Goal: Task Accomplishment & Management: Use online tool/utility

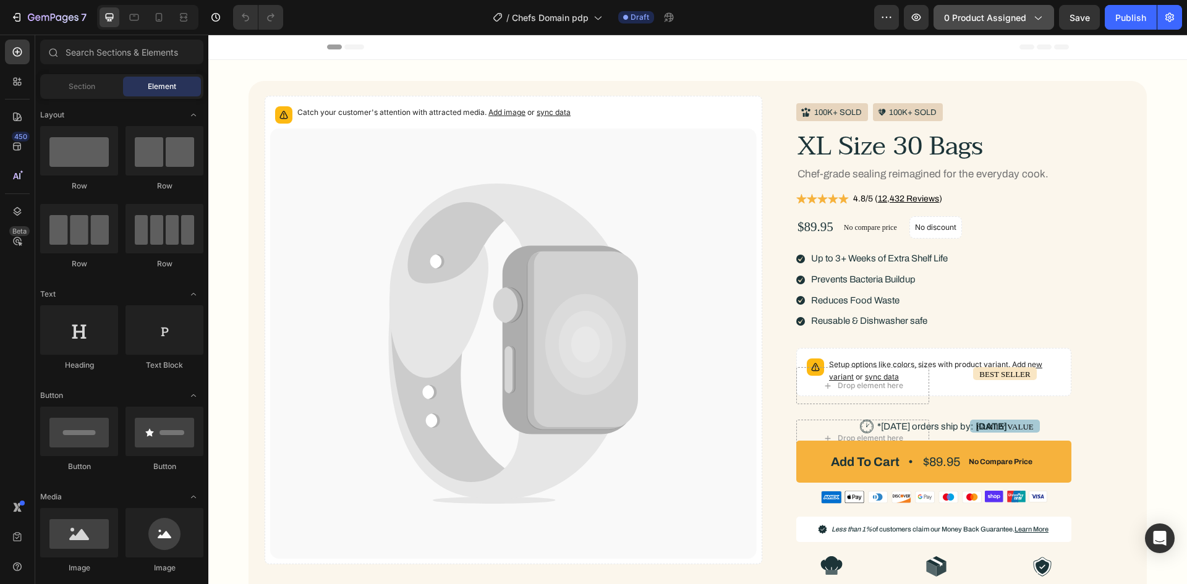
click at [1018, 17] on span "0 product assigned" at bounding box center [985, 17] width 82 height 13
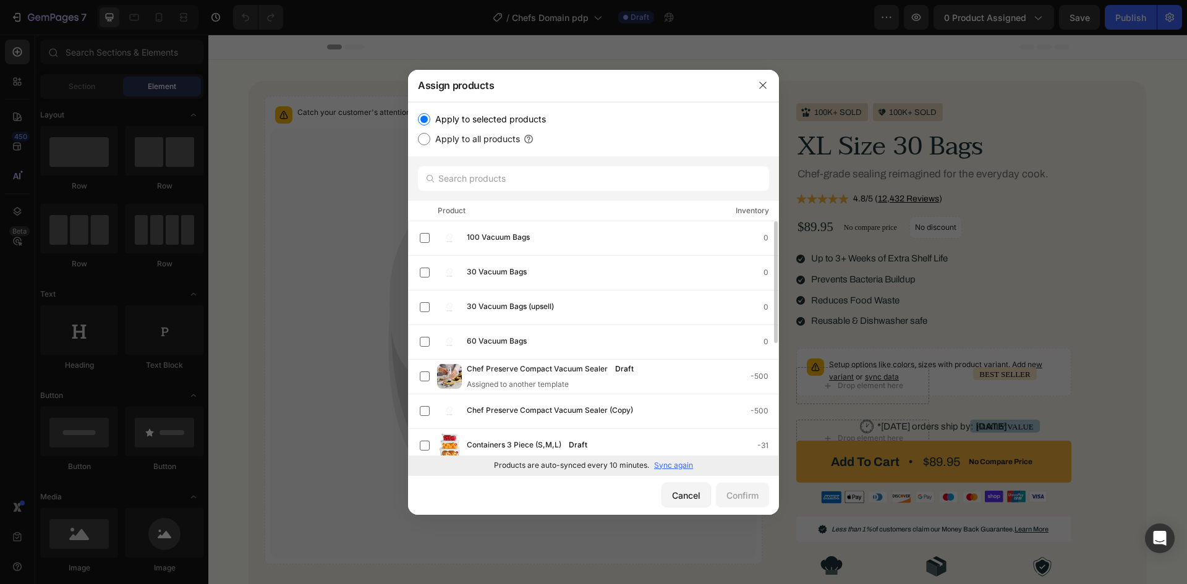
scroll to position [62, 0]
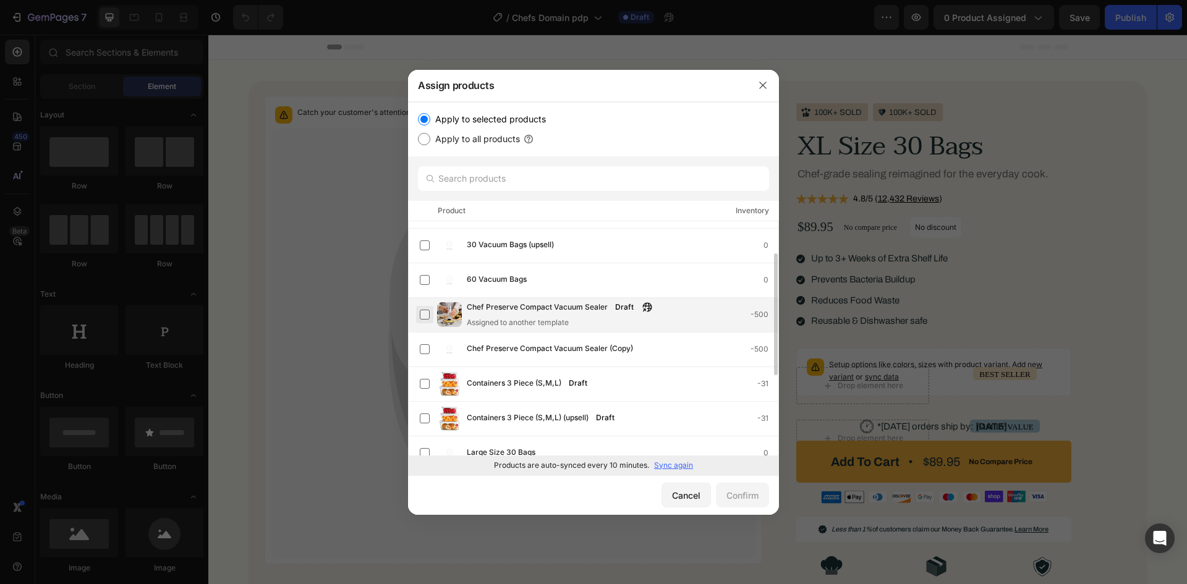
click at [424, 312] on label at bounding box center [425, 315] width 10 height 10
click at [750, 493] on div "Confirm" at bounding box center [742, 495] width 32 height 13
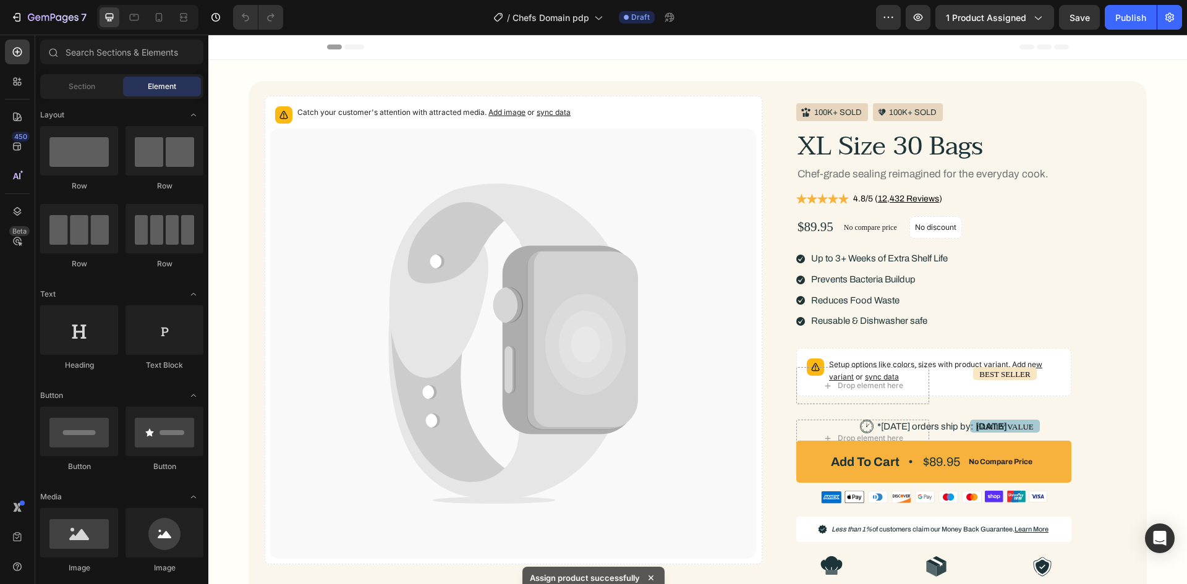
click at [1101, 17] on div "Preview 1 product assigned Save Publish" at bounding box center [1029, 17] width 306 height 25
click at [1097, 19] on button "Save" at bounding box center [1079, 17] width 41 height 25
click at [1126, 20] on div "Publish" at bounding box center [1130, 17] width 31 height 13
click at [594, 554] on div "View live page" at bounding box center [617, 555] width 70 height 17
click at [674, 17] on icon "button" at bounding box center [677, 17] width 12 height 12
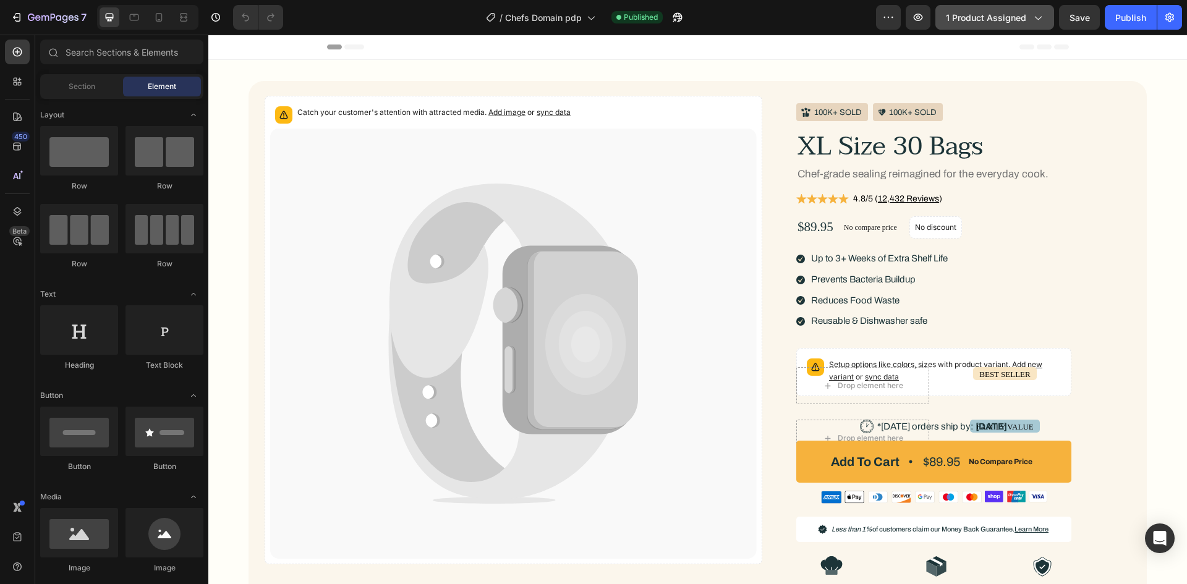
click at [949, 15] on span "1 product assigned" at bounding box center [986, 17] width 80 height 13
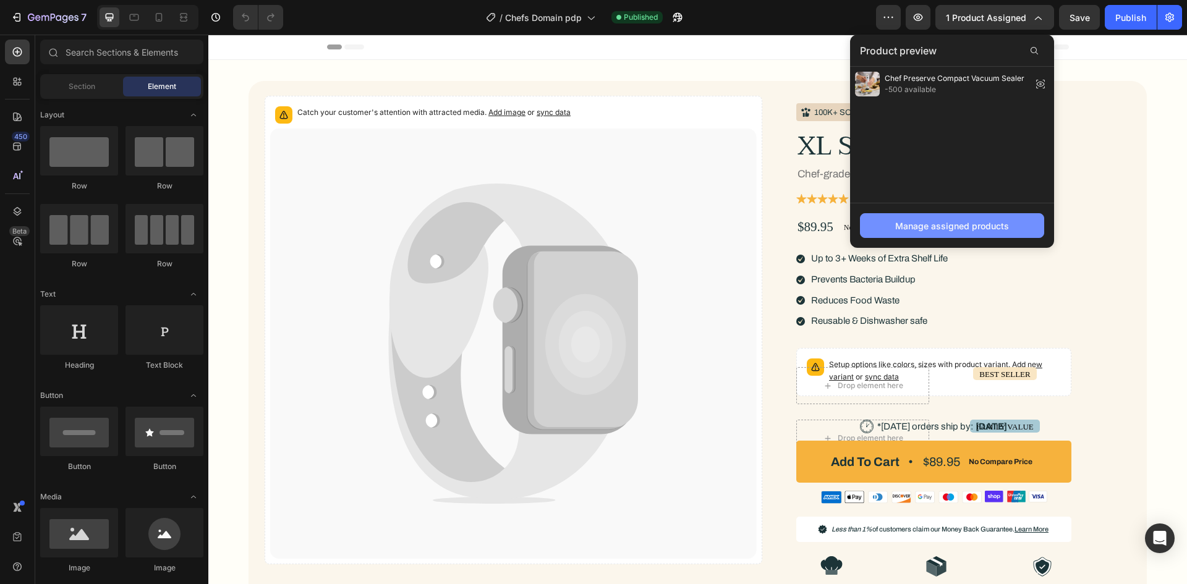
click at [924, 220] on div "Manage assigned products" at bounding box center [952, 225] width 114 height 13
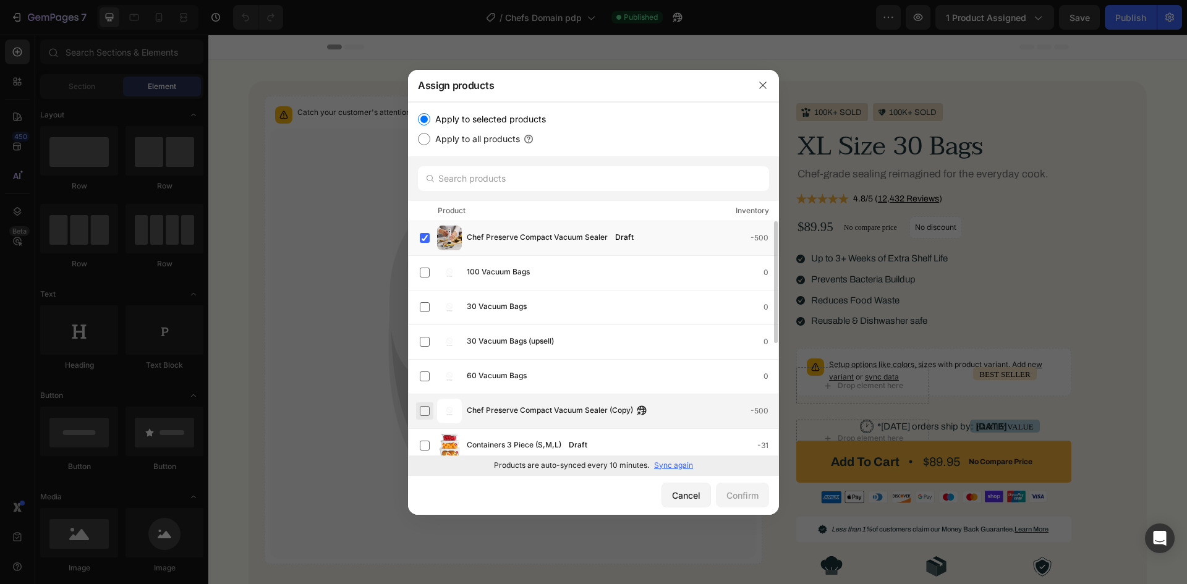
click at [428, 408] on label at bounding box center [425, 411] width 10 height 10
click at [428, 237] on label at bounding box center [425, 238] width 10 height 10
click at [743, 493] on div "Confirm" at bounding box center [742, 495] width 32 height 13
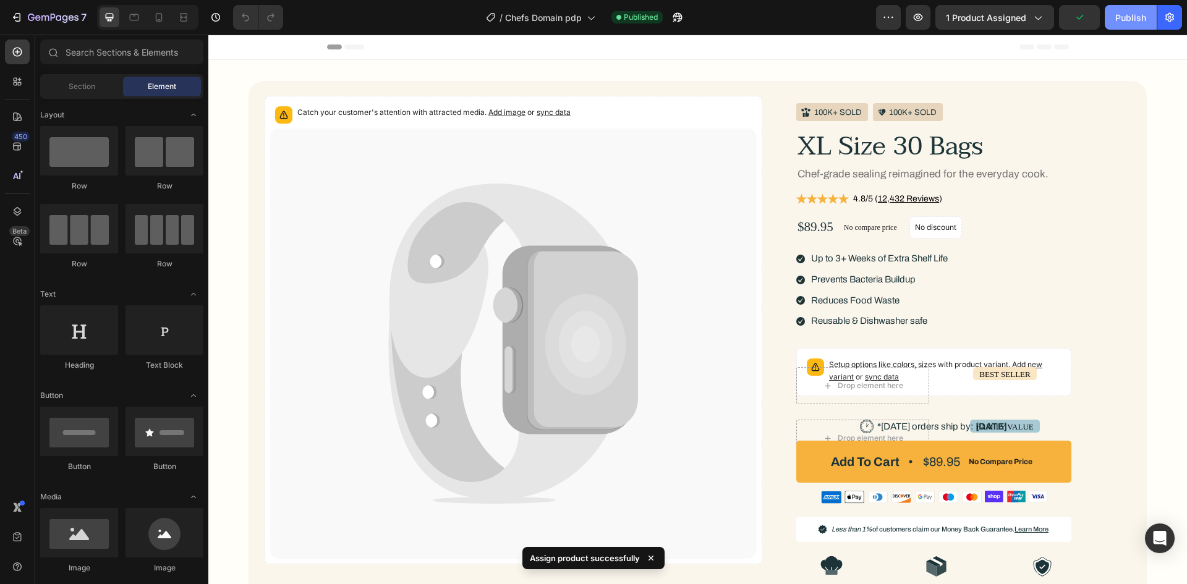
drag, startPoint x: 1115, startPoint y: 21, endPoint x: 849, endPoint y: 78, distance: 272.4
click at [1115, 21] on div "Publish" at bounding box center [1130, 17] width 31 height 13
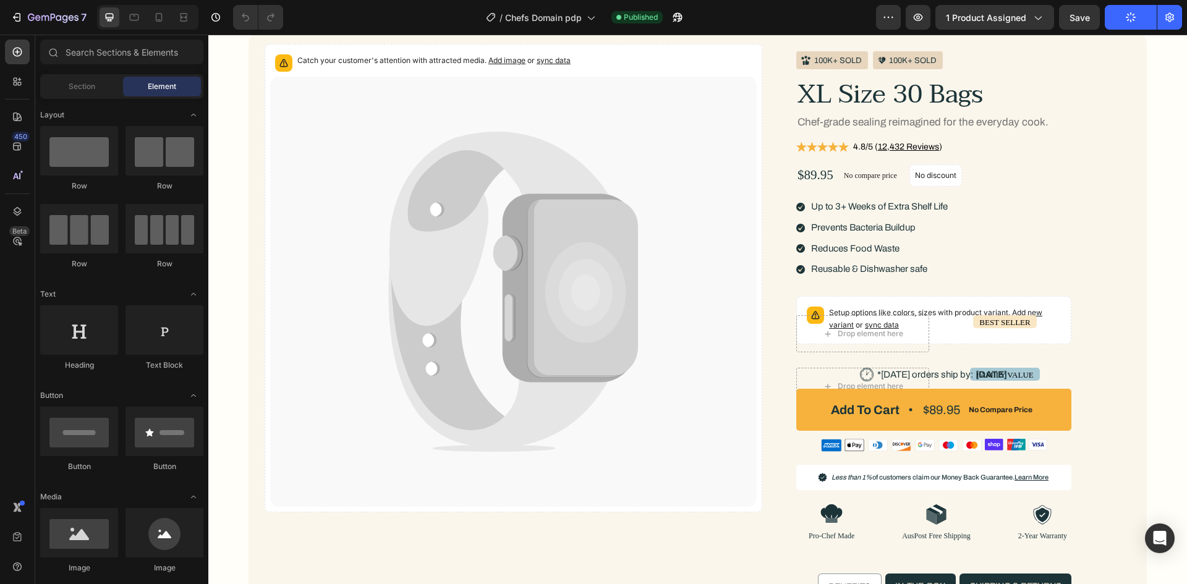
scroll to position [0, 0]
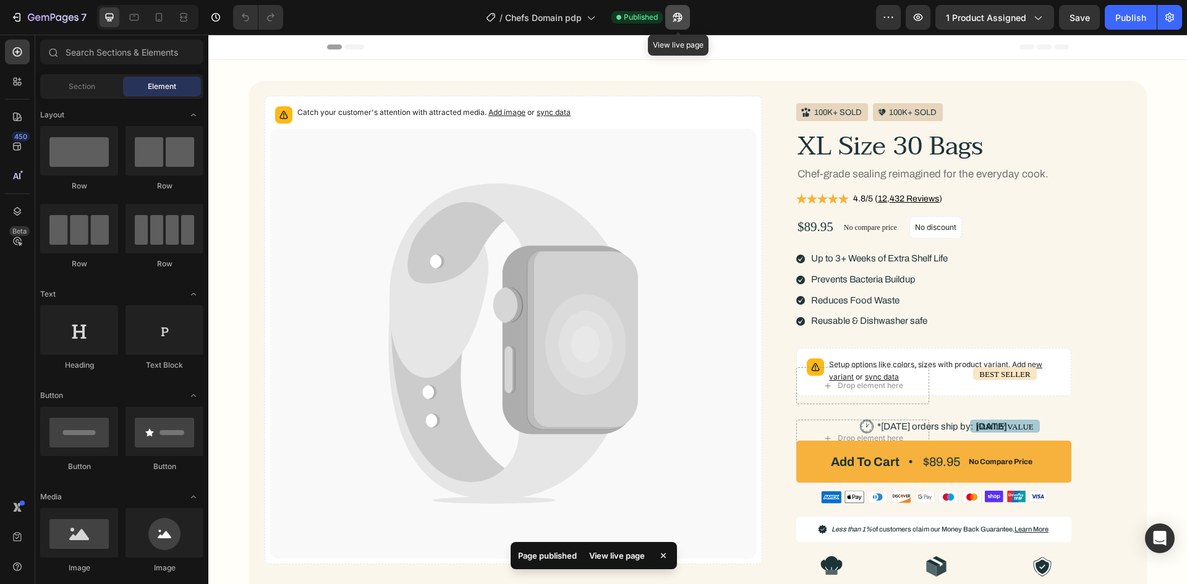
click at [674, 14] on icon "button" at bounding box center [677, 17] width 12 height 12
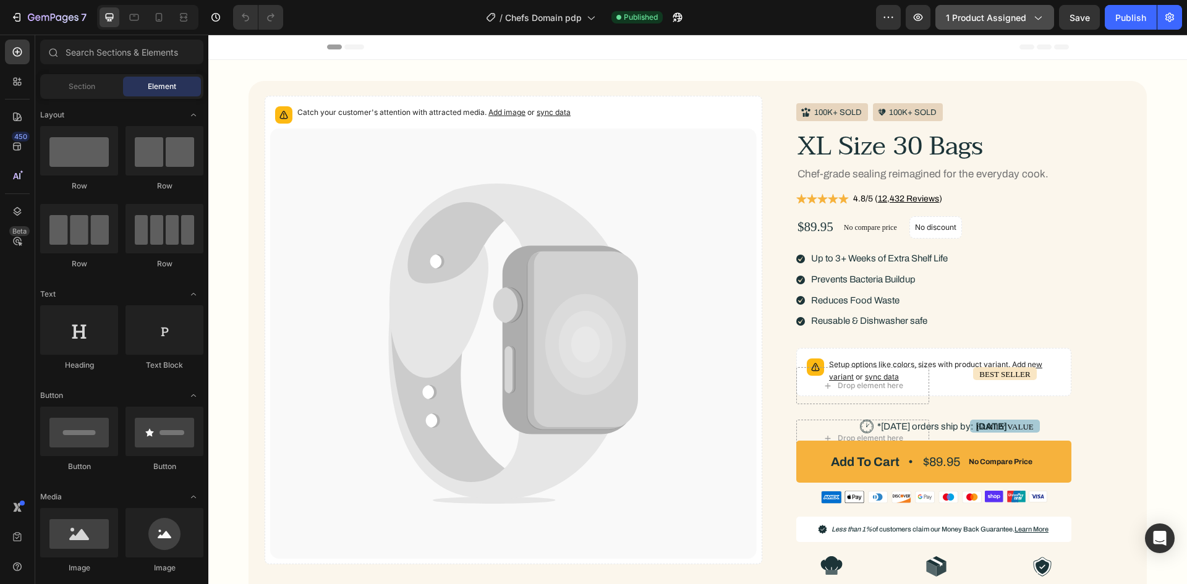
click at [999, 24] on button "1 product assigned" at bounding box center [994, 17] width 119 height 25
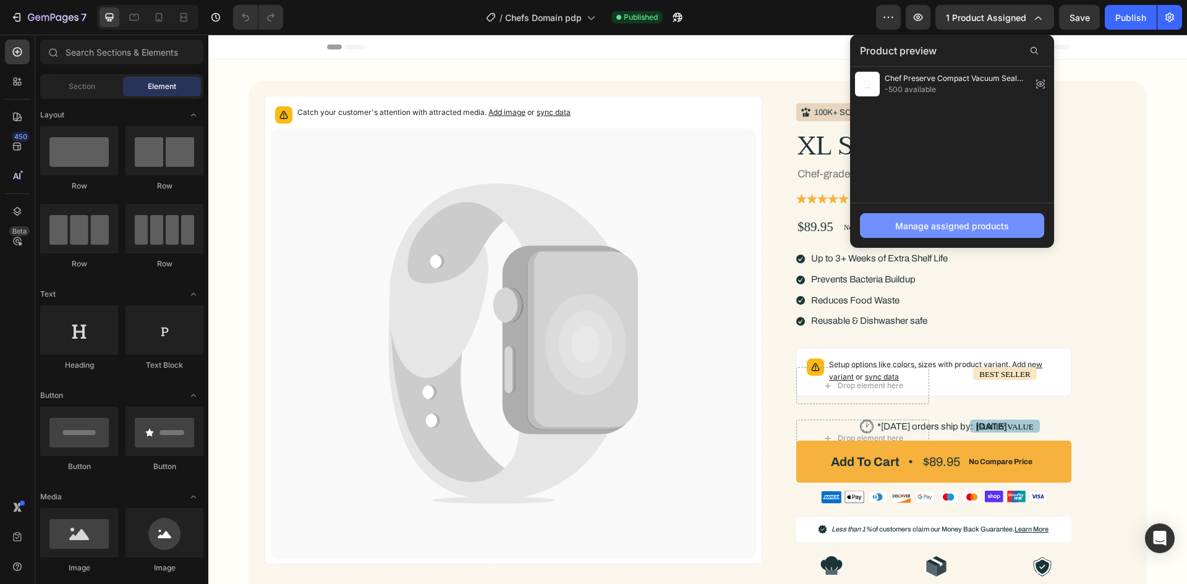
click at [910, 223] on div "Manage assigned products" at bounding box center [952, 225] width 114 height 13
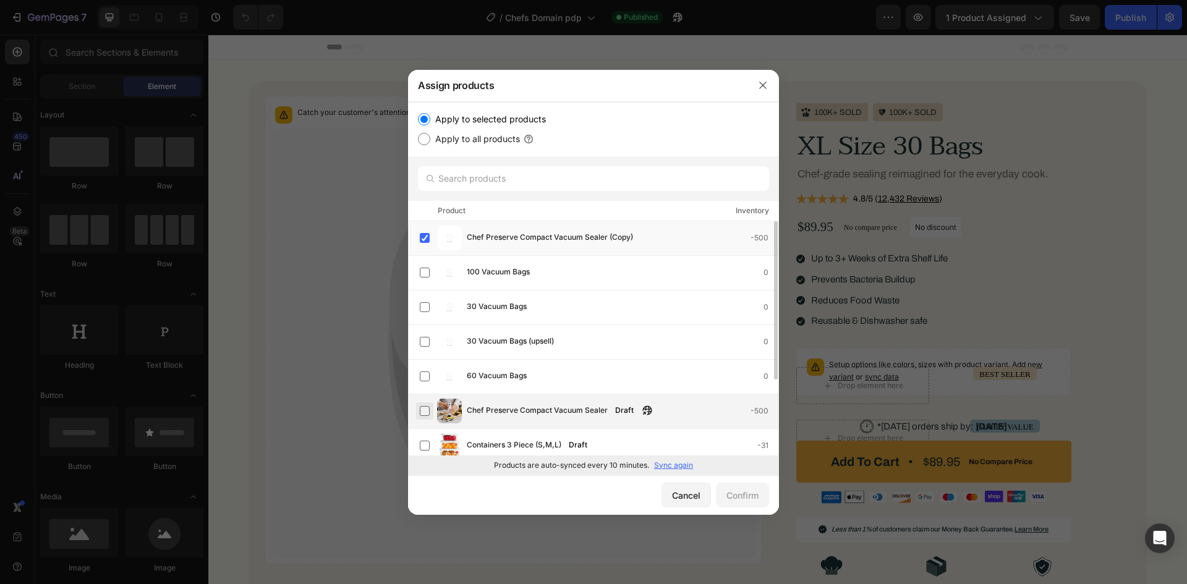
click at [420, 414] on label at bounding box center [425, 411] width 10 height 10
click at [423, 240] on label at bounding box center [425, 238] width 10 height 10
click at [755, 500] on div "Confirm" at bounding box center [742, 495] width 32 height 13
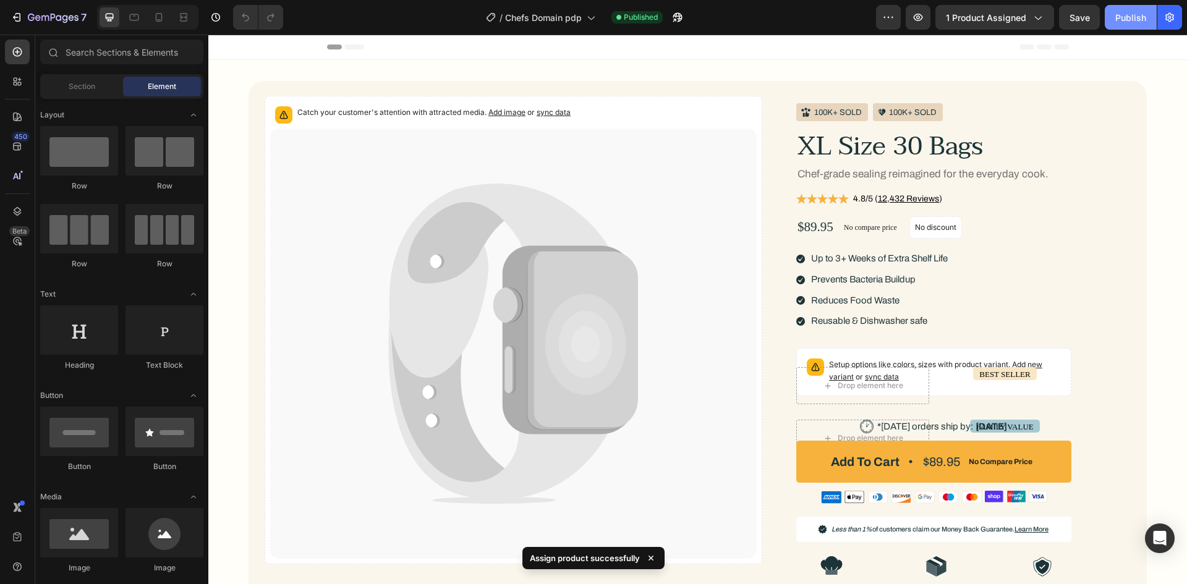
click at [1134, 11] on div "Publish" at bounding box center [1130, 17] width 31 height 13
click at [610, 557] on div "View live page" at bounding box center [617, 555] width 70 height 17
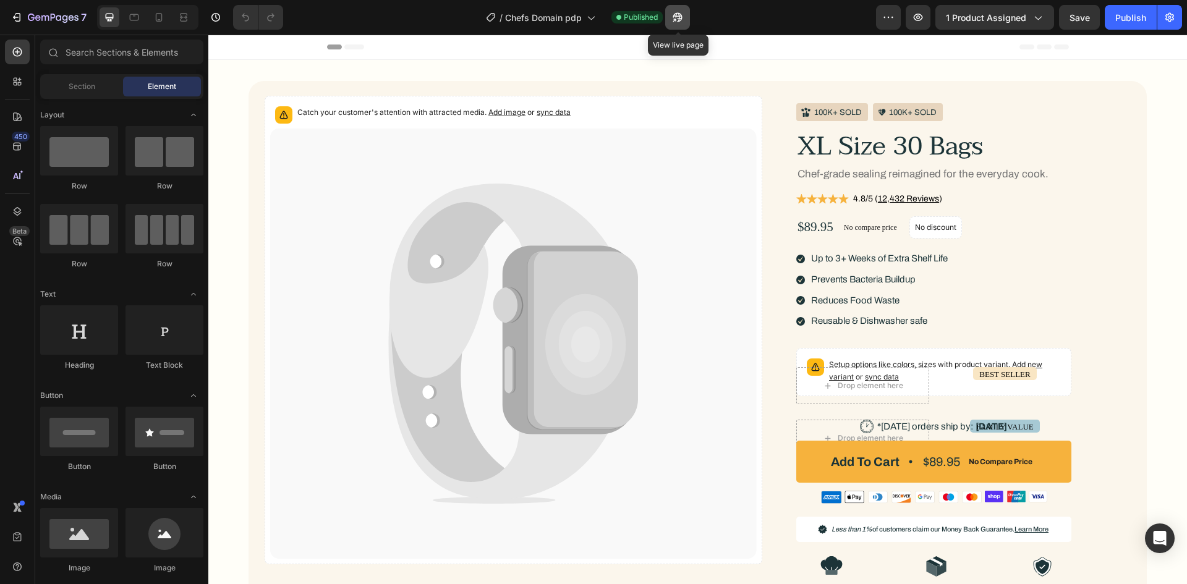
click at [681, 20] on icon "button" at bounding box center [677, 17] width 12 height 12
click at [914, 15] on icon "button" at bounding box center [918, 17] width 12 height 12
click at [952, 8] on button "1 product assigned" at bounding box center [994, 17] width 119 height 25
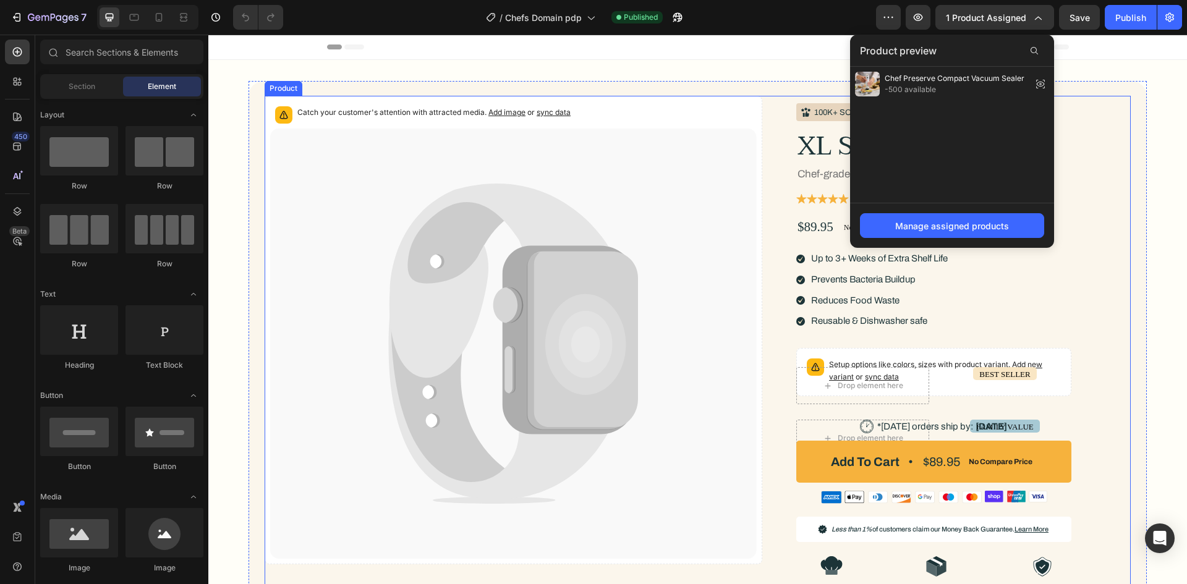
click at [773, 292] on div "Catch your customer's attention with attracted media. Add image or sync data Pr…" at bounding box center [698, 573] width 866 height 954
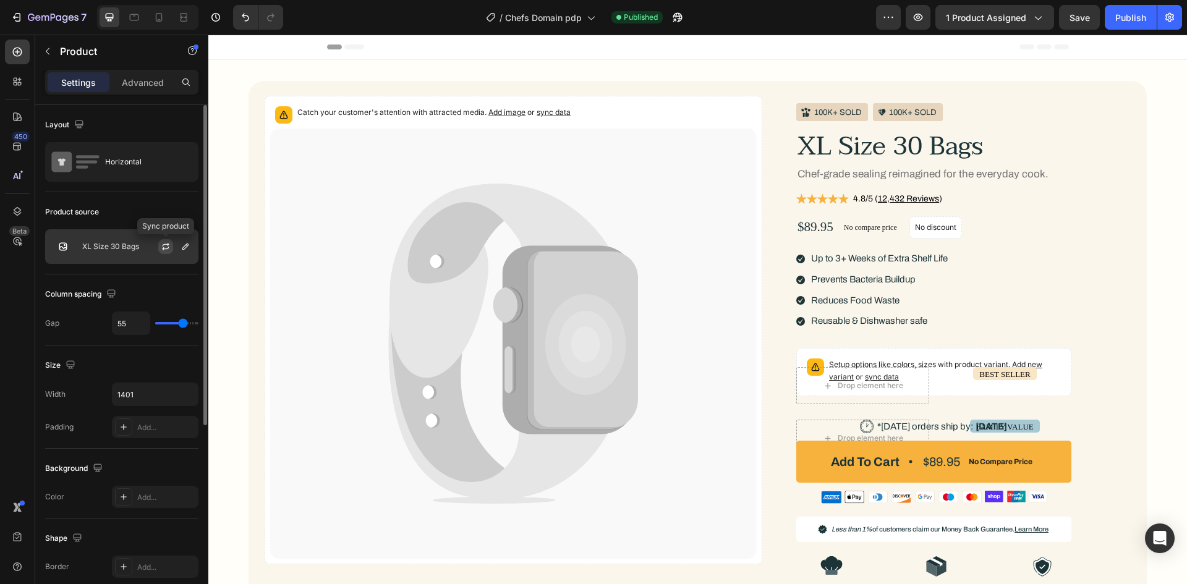
click at [171, 246] on button "button" at bounding box center [165, 246] width 15 height 15
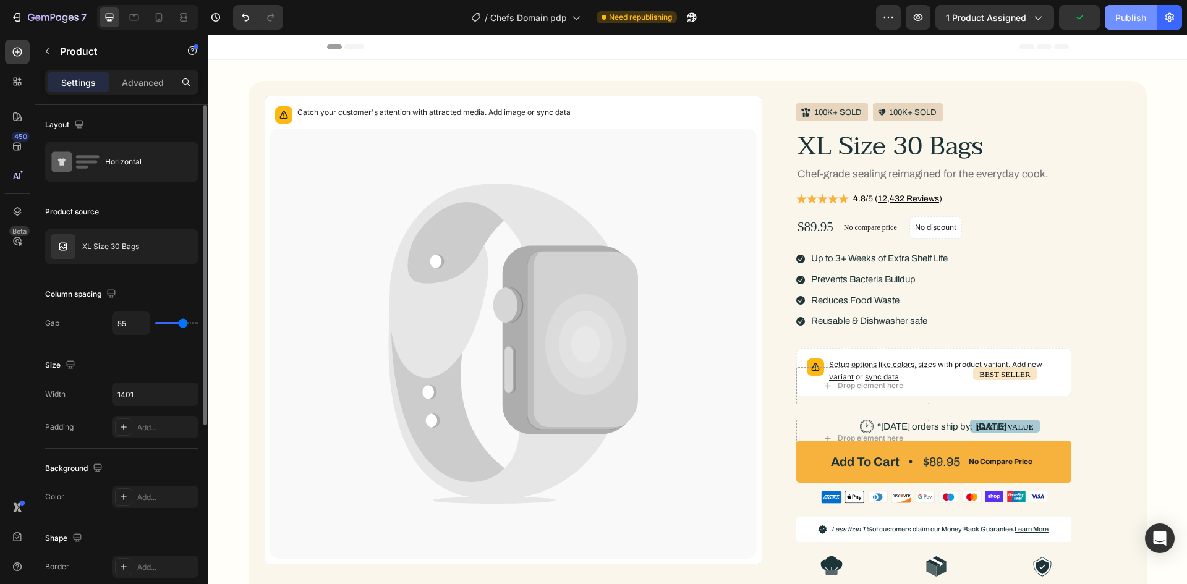
click at [1114, 17] on button "Publish" at bounding box center [1131, 17] width 52 height 25
click at [953, 28] on button "1 product assigned" at bounding box center [994, 17] width 119 height 25
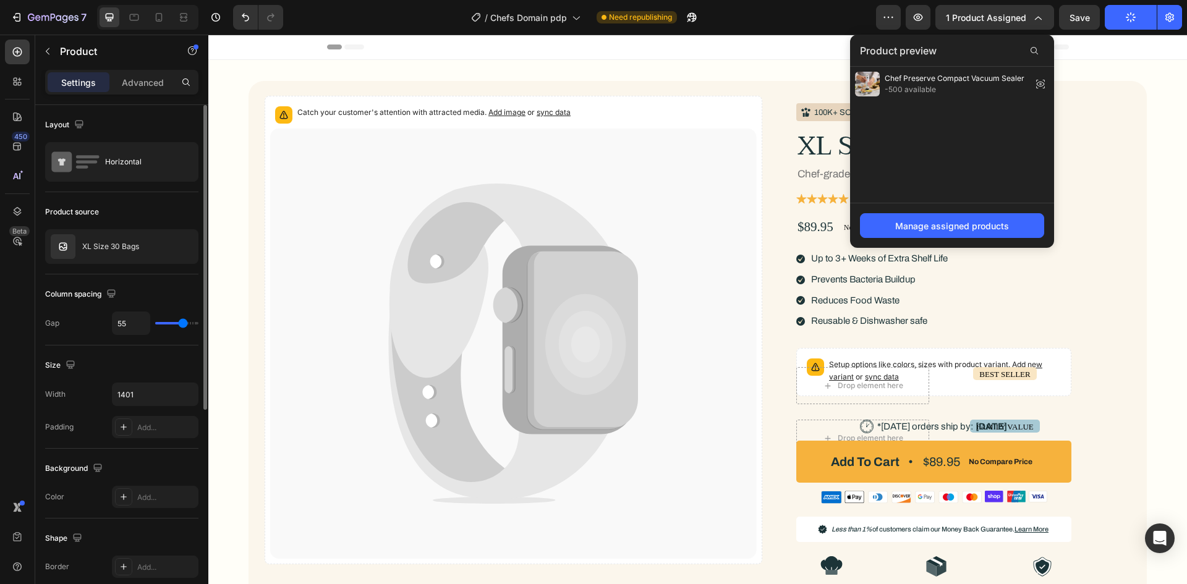
click at [770, 169] on div "Catch your customer's attention with attracted media. Add image or sync data Pr…" at bounding box center [698, 573] width 866 height 954
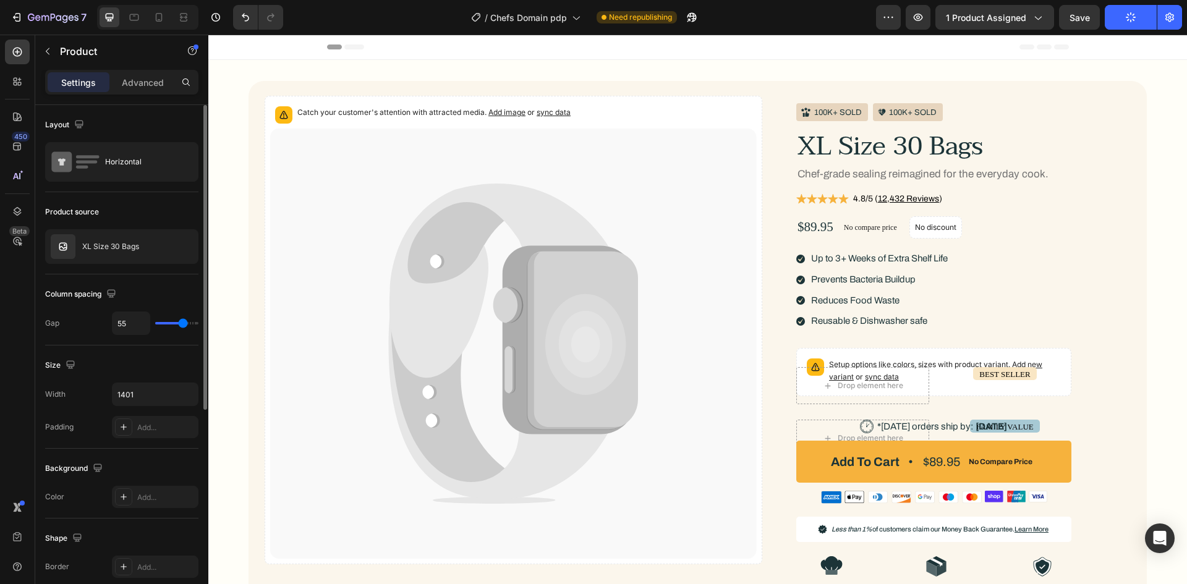
click at [774, 169] on div "Catch your customer's attention with attracted media. Add image or sync data Pr…" at bounding box center [698, 573] width 866 height 954
click at [797, 168] on p "Chef-grade sealing reimagined for the everyday cook." at bounding box center [944, 175] width 294 height 14
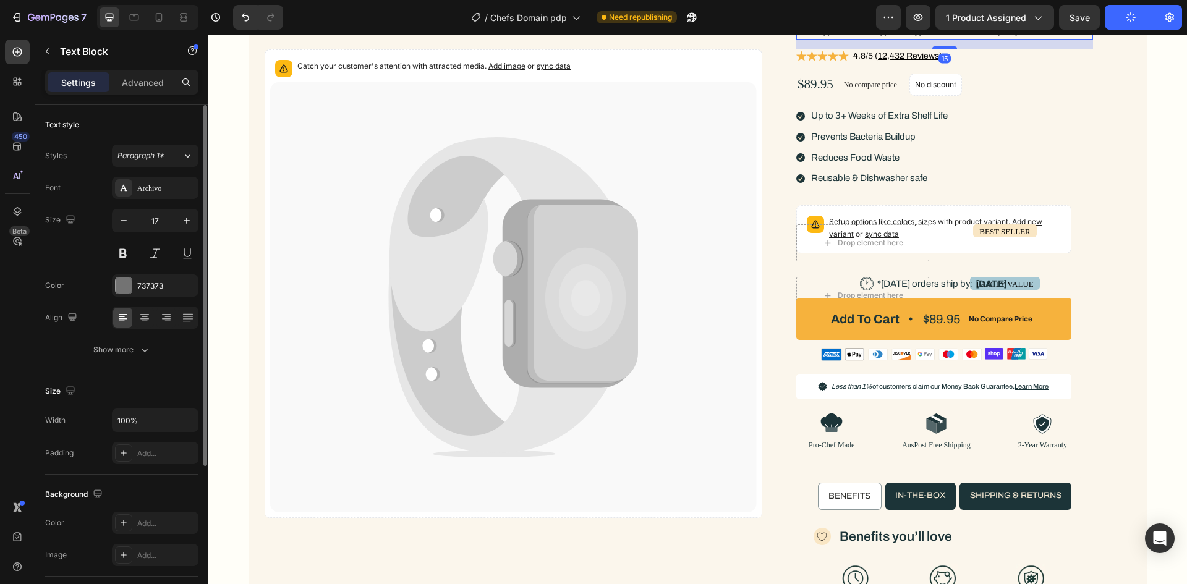
scroll to position [480, 0]
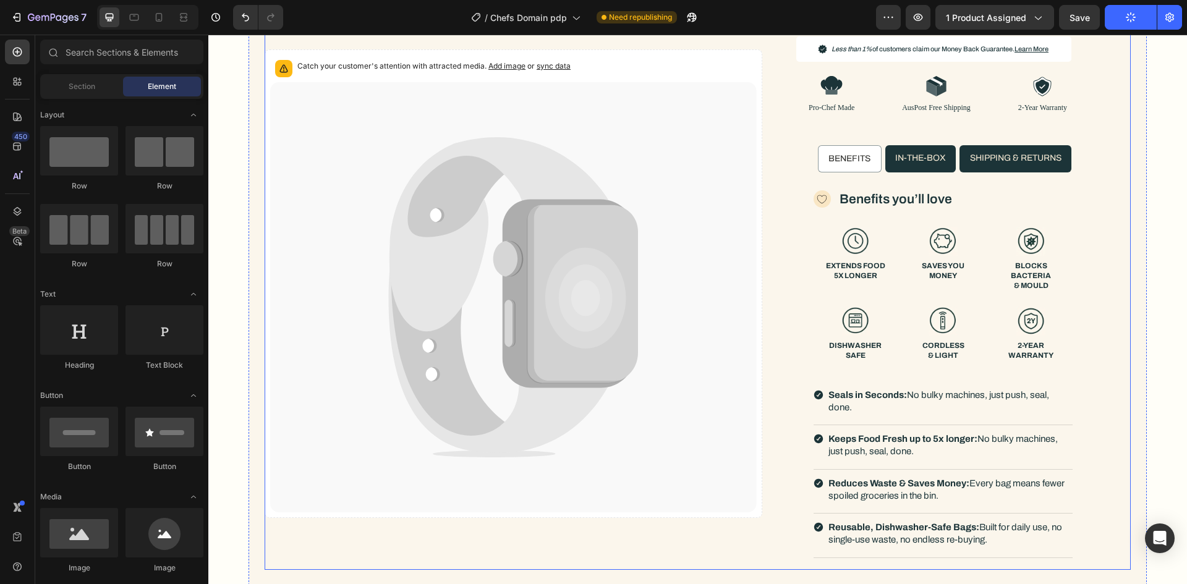
drag, startPoint x: 1110, startPoint y: 151, endPoint x: 1003, endPoint y: 186, distance: 112.4
click at [1109, 151] on div "Catch your customer's attention with attracted media. Add image or sync data Pr…" at bounding box center [698, 93] width 866 height 954
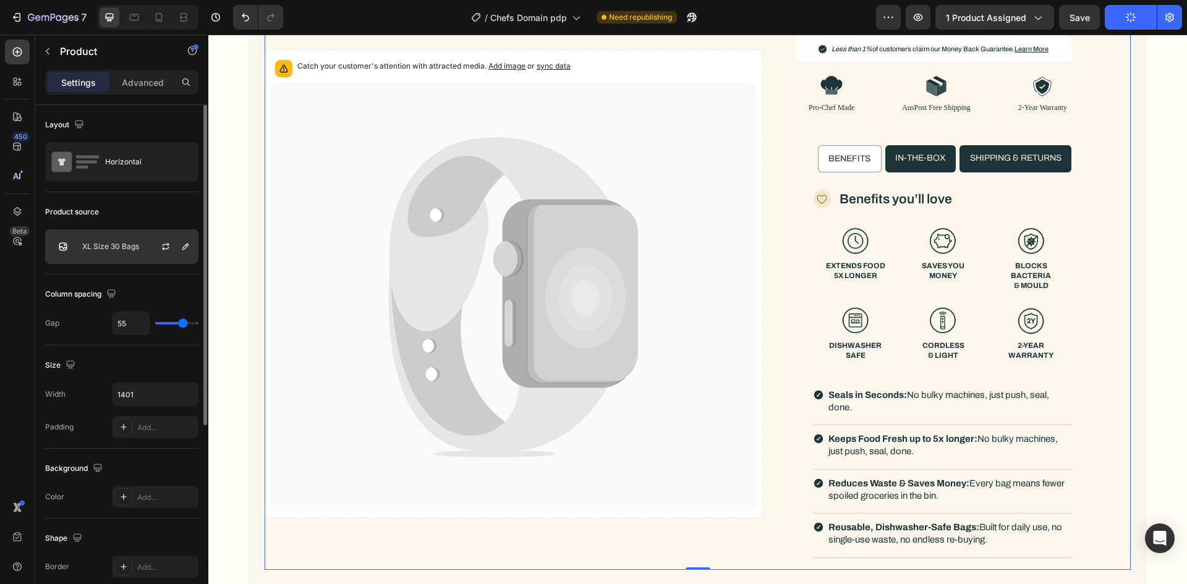
click at [147, 240] on div at bounding box center [170, 246] width 54 height 33
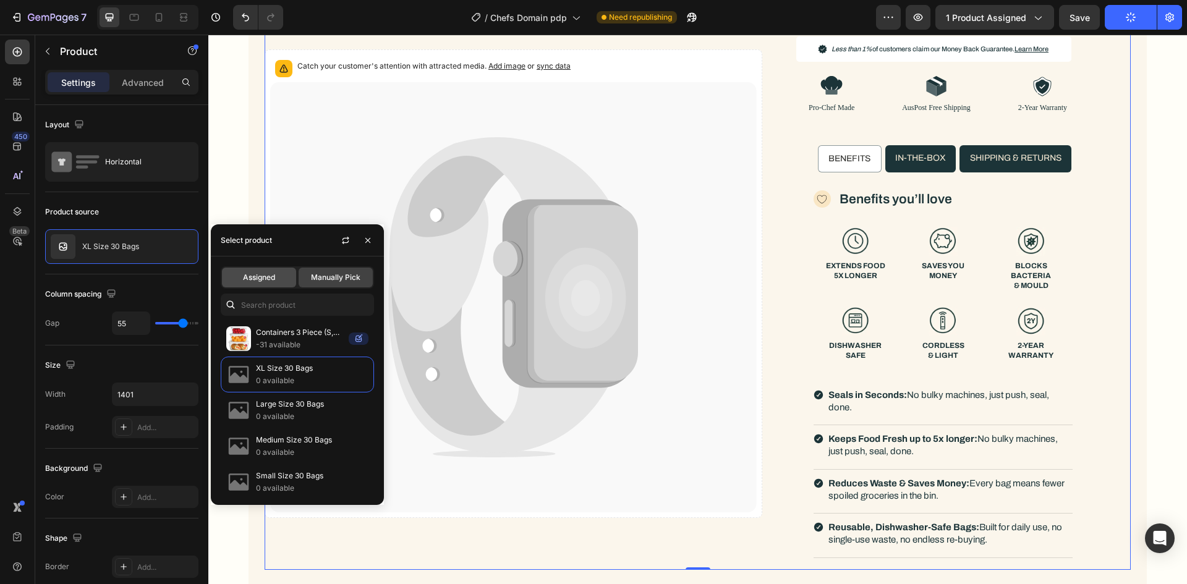
click at [278, 271] on div "Assigned" at bounding box center [259, 278] width 74 height 20
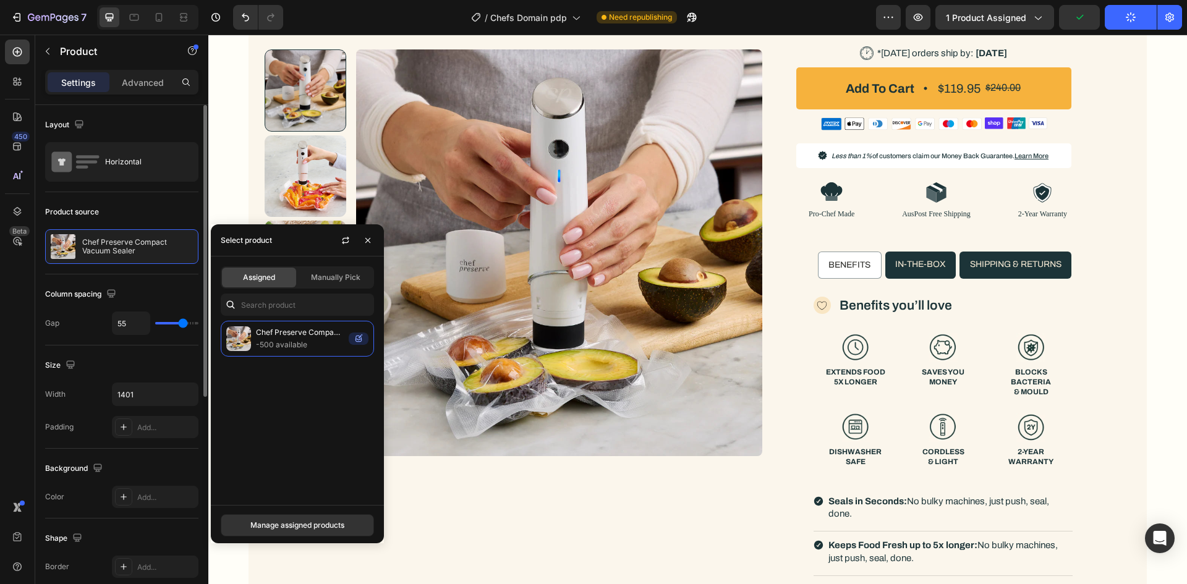
click at [144, 281] on div "Column spacing Gap 55" at bounding box center [121, 309] width 153 height 71
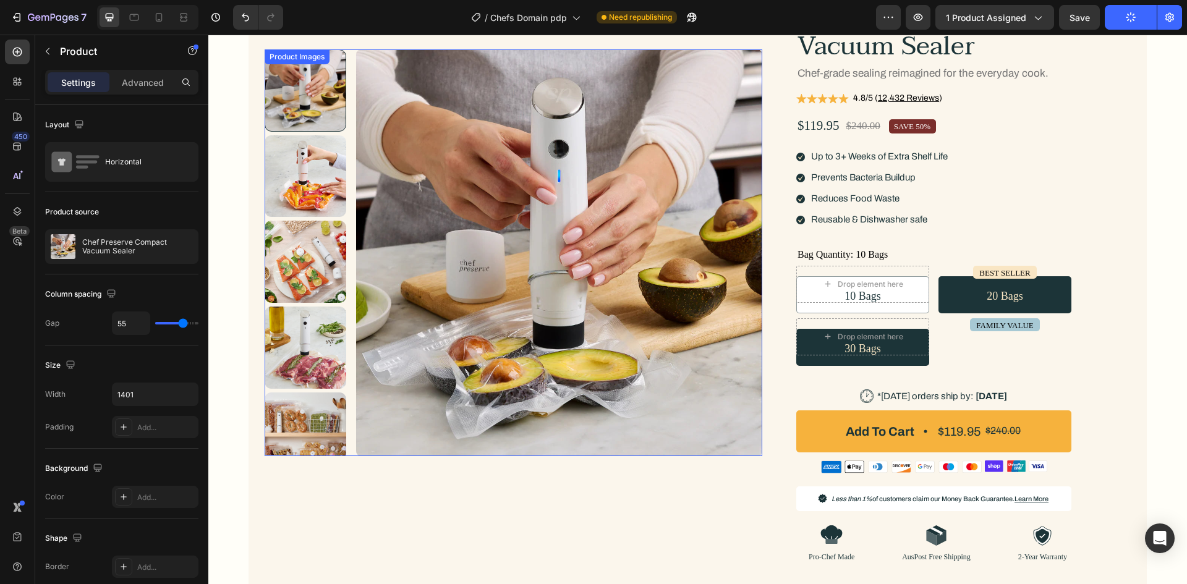
scroll to position [0, 0]
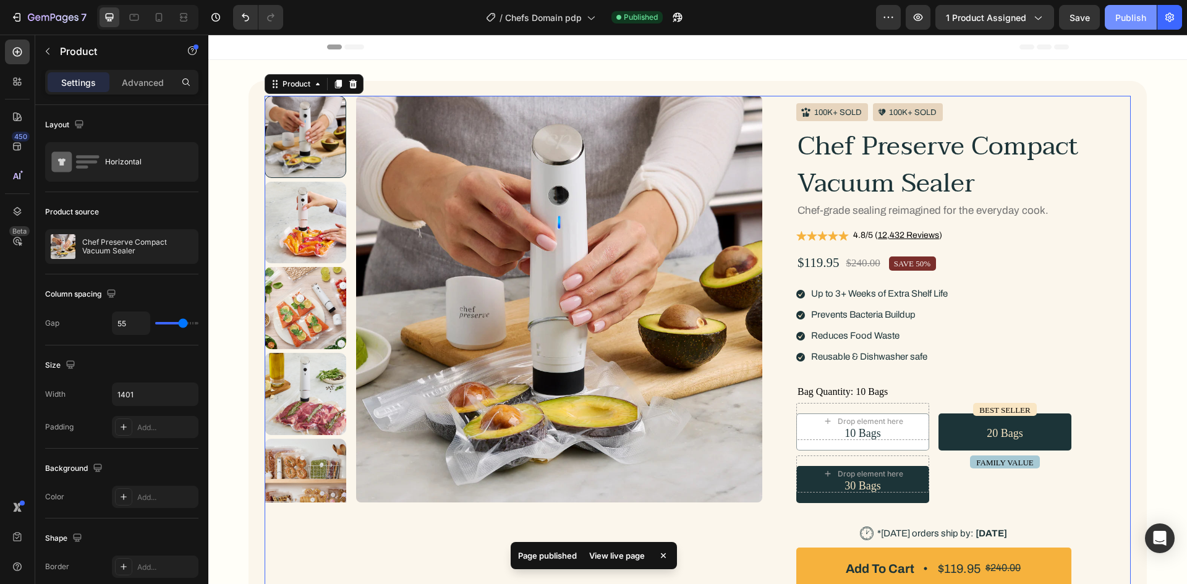
click at [1121, 9] on button "Publish" at bounding box center [1131, 17] width 52 height 25
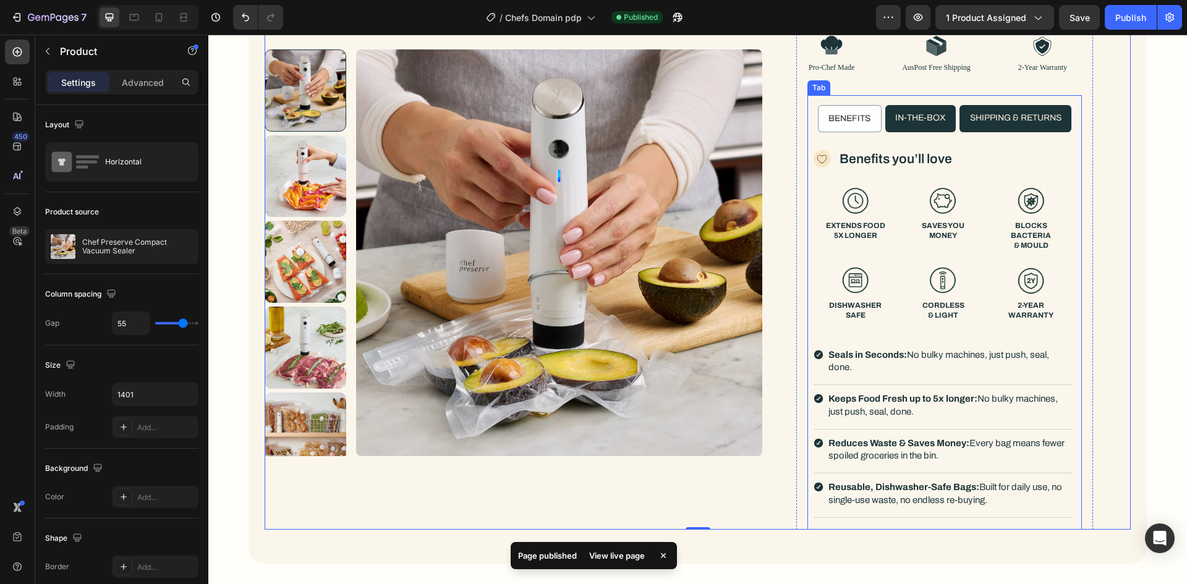
scroll to position [680, 0]
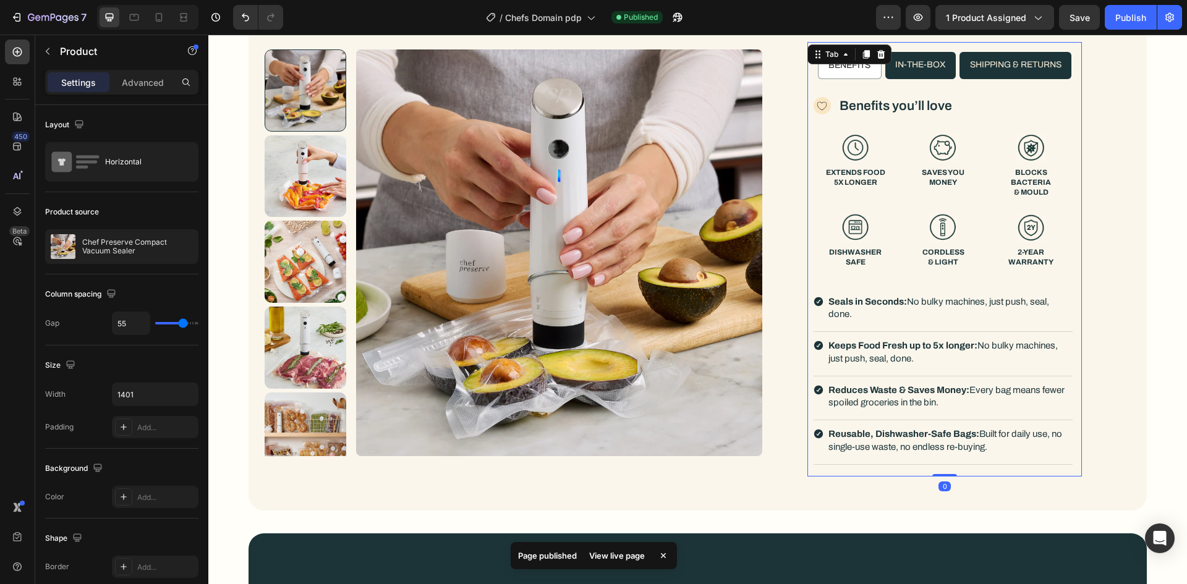
click at [807, 367] on div "Icon Benefits you’ll love Text Block Row Image EXTENDS FOOD 5X LONGER Text Bloc…" at bounding box center [944, 283] width 274 height 388
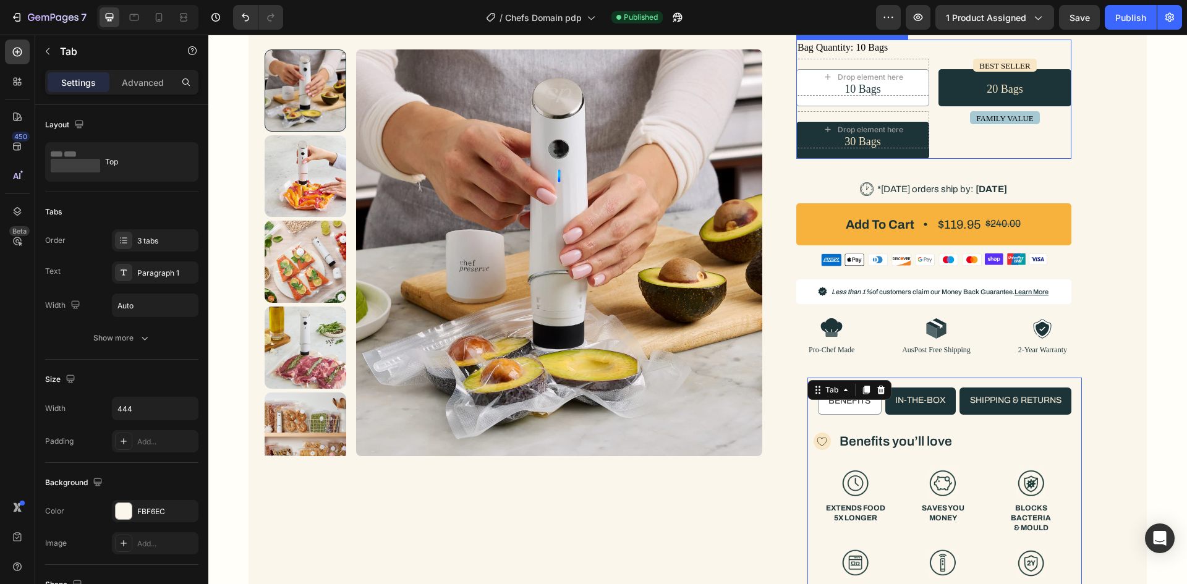
scroll to position [556, 0]
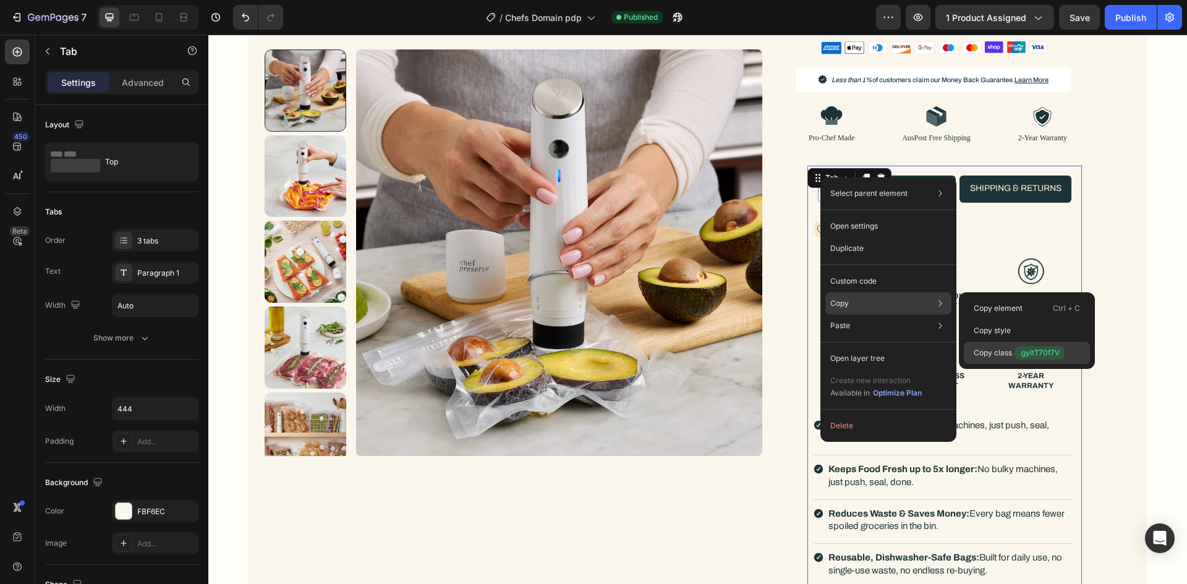
click at [1007, 350] on p "Copy class .gyltT70f7V" at bounding box center [1019, 353] width 91 height 14
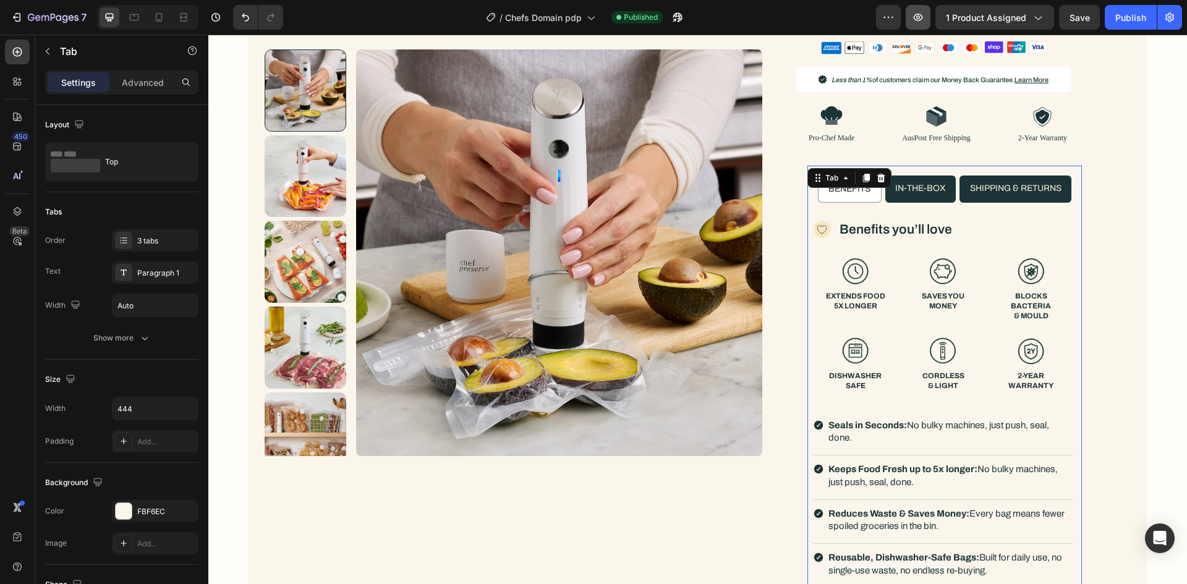
click at [923, 19] on icon "button" at bounding box center [918, 17] width 9 height 7
click at [685, 15] on button "button" at bounding box center [677, 17] width 25 height 25
click at [796, 202] on div "Icon 100K+ SOLD Text Block Row Icon 100K+ SOLD Text Block Row Row Chef Preserve…" at bounding box center [944, 73] width 297 height 1053
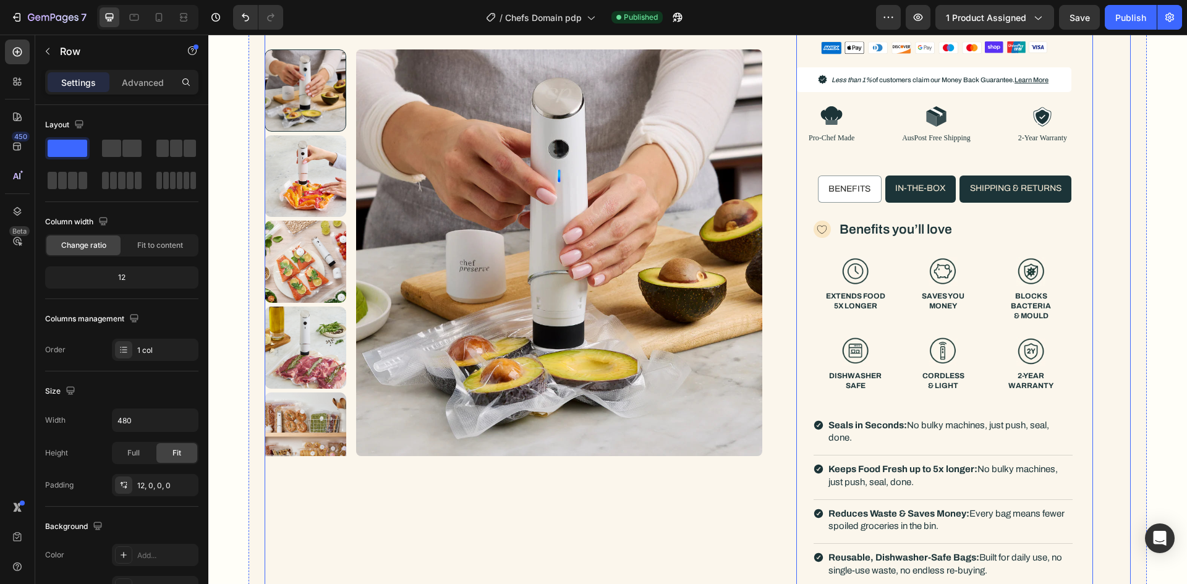
click at [783, 202] on div "Product Images Row Icon 100K+ SOLD Text Block Row Icon 100K+ SOLD Text Block Ro…" at bounding box center [698, 70] width 866 height 1061
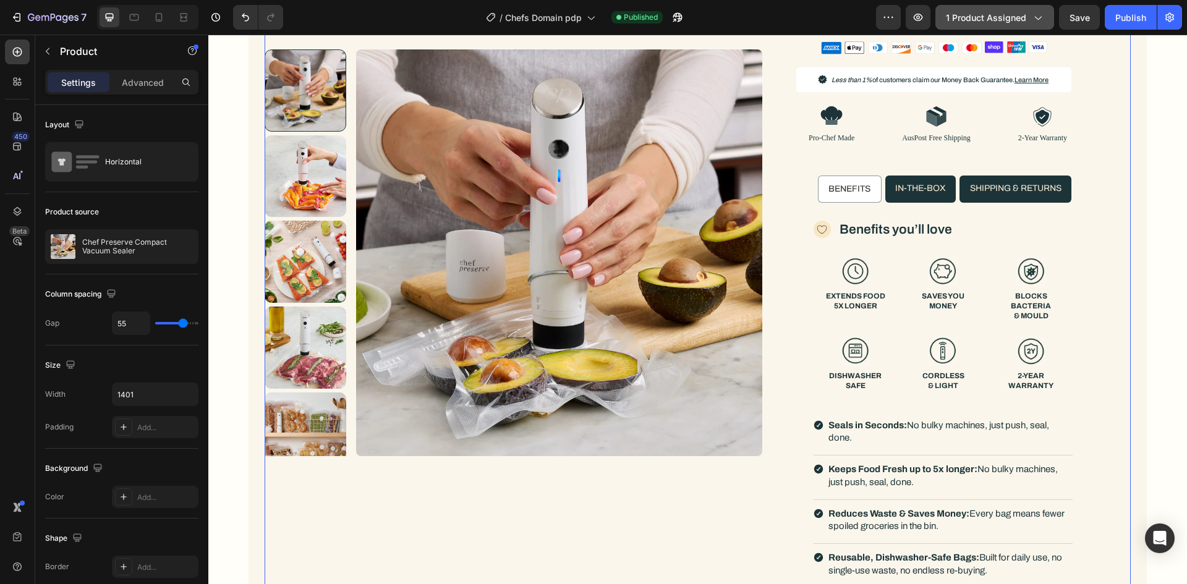
click at [956, 18] on span "1 product assigned" at bounding box center [986, 17] width 80 height 13
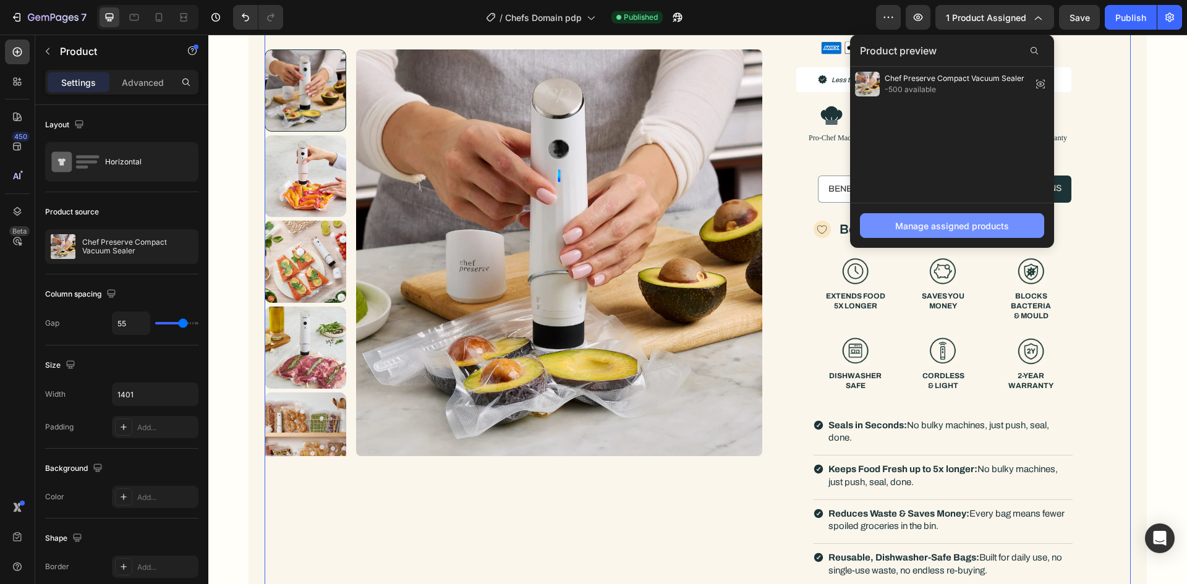
click at [926, 214] on button "Manage assigned products" at bounding box center [952, 225] width 184 height 25
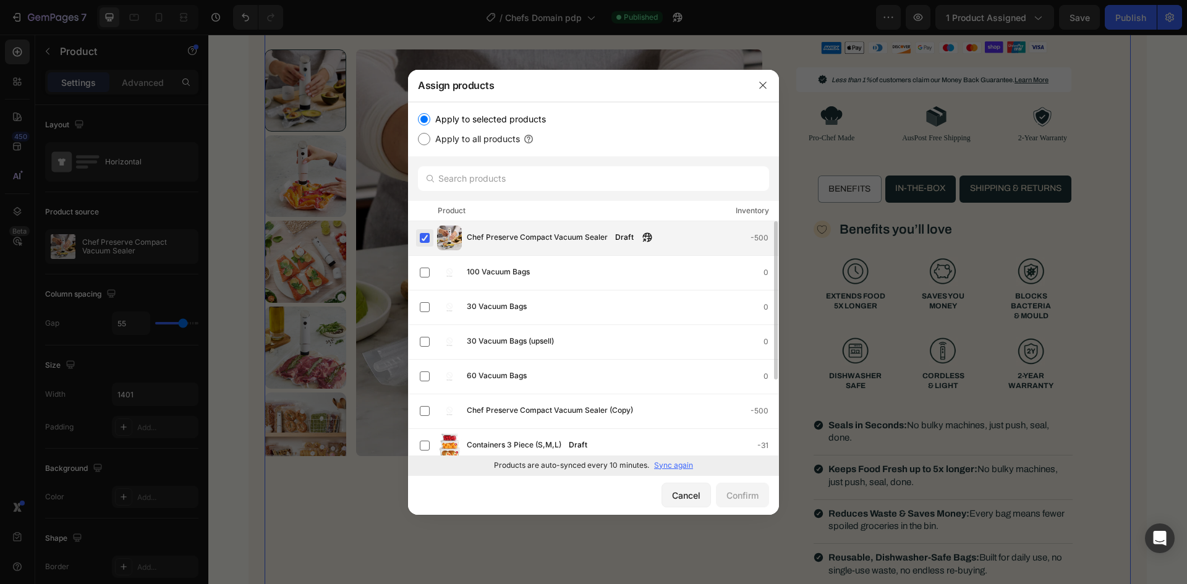
click at [422, 239] on label at bounding box center [425, 238] width 10 height 10
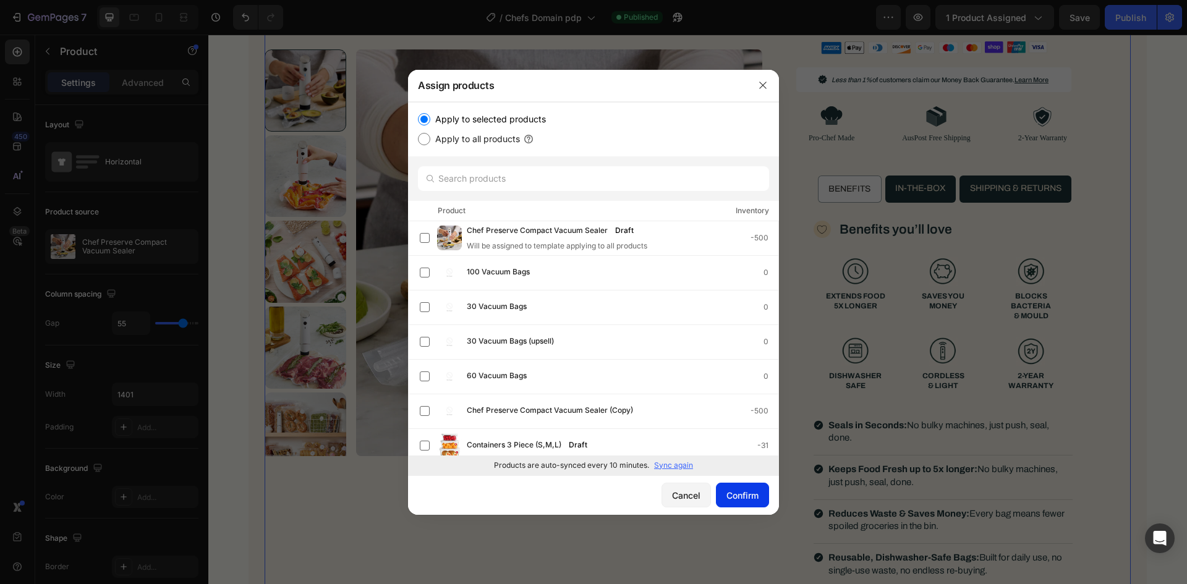
click at [726, 496] on div "Confirm" at bounding box center [742, 495] width 32 height 13
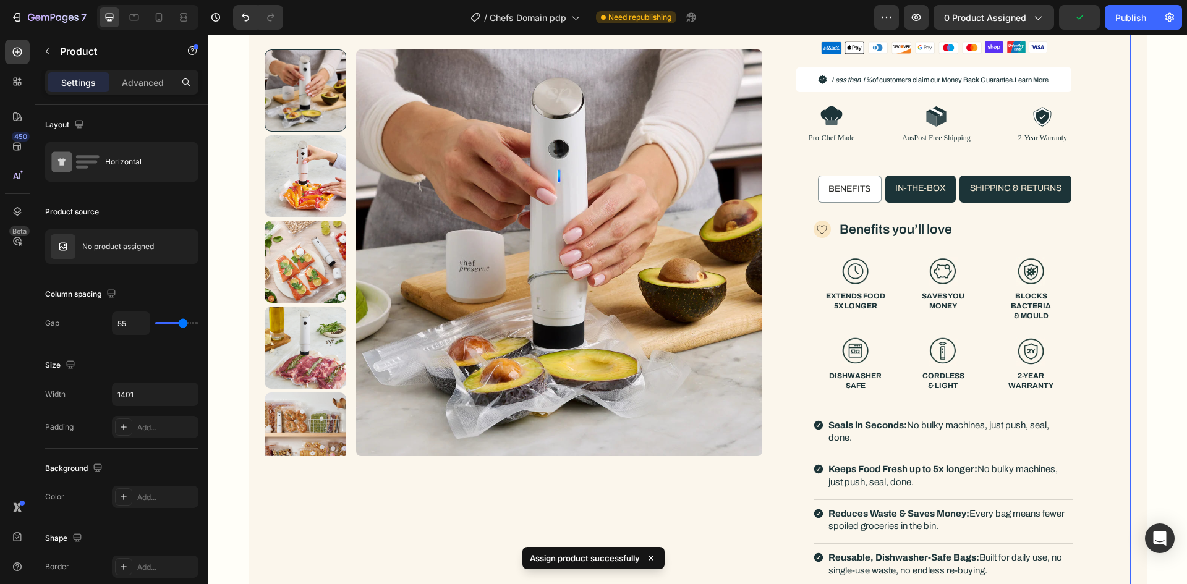
click at [778, 309] on div "Product Images Row Icon 100K+ SOLD Text Block Row Icon 100K+ SOLD Text Block Ro…" at bounding box center [698, 70] width 866 height 1061
click at [129, 243] on p "No product assigned" at bounding box center [118, 246] width 72 height 9
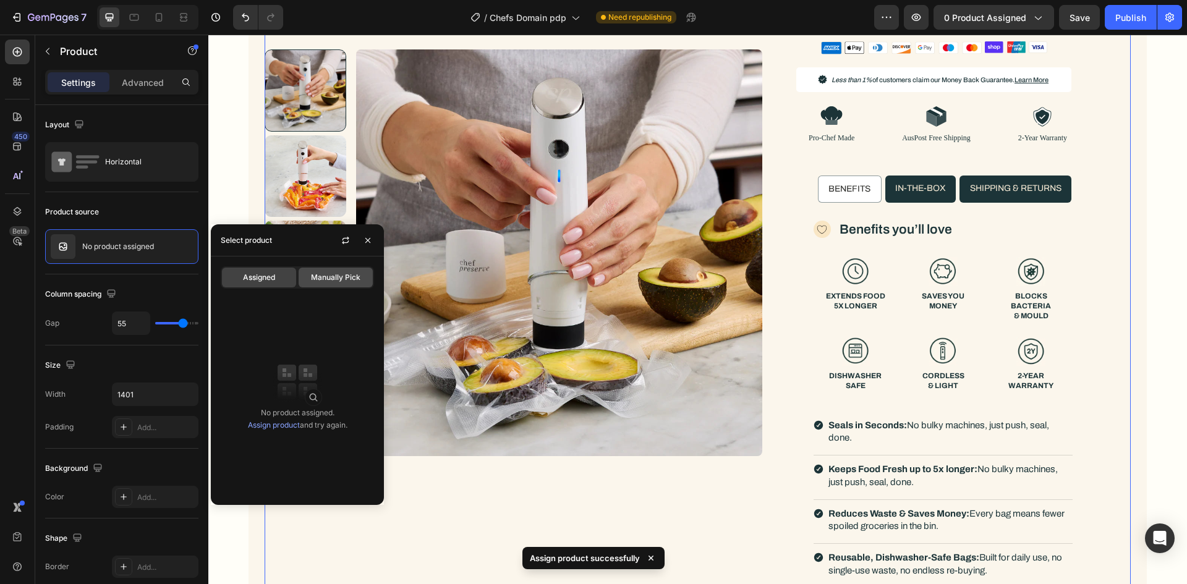
click at [307, 276] on div "Manually Pick" at bounding box center [336, 278] width 74 height 20
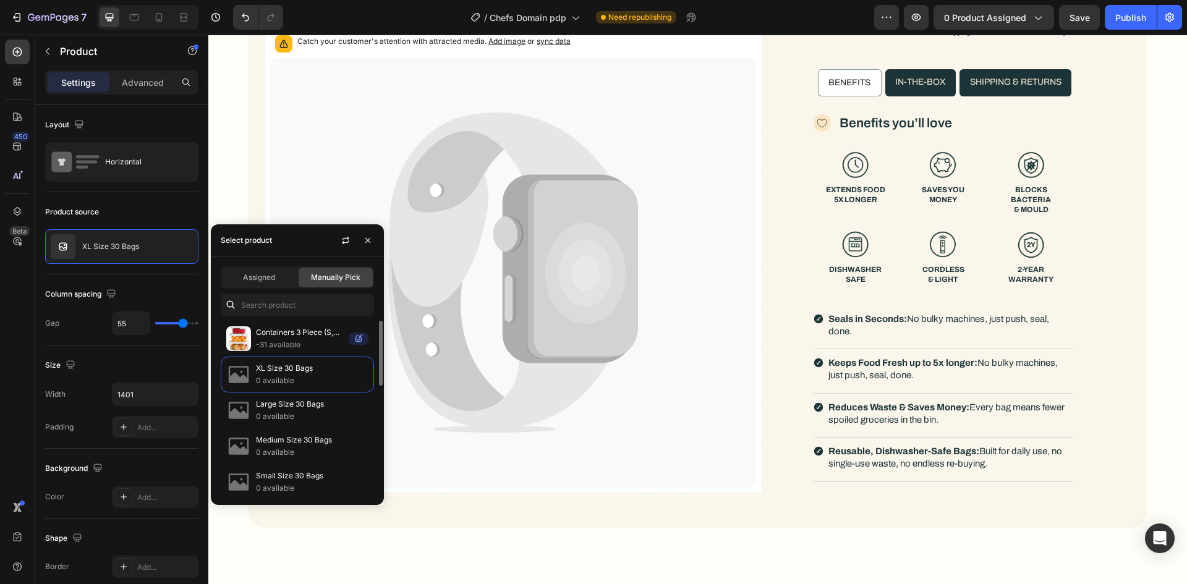
scroll to position [292, 0]
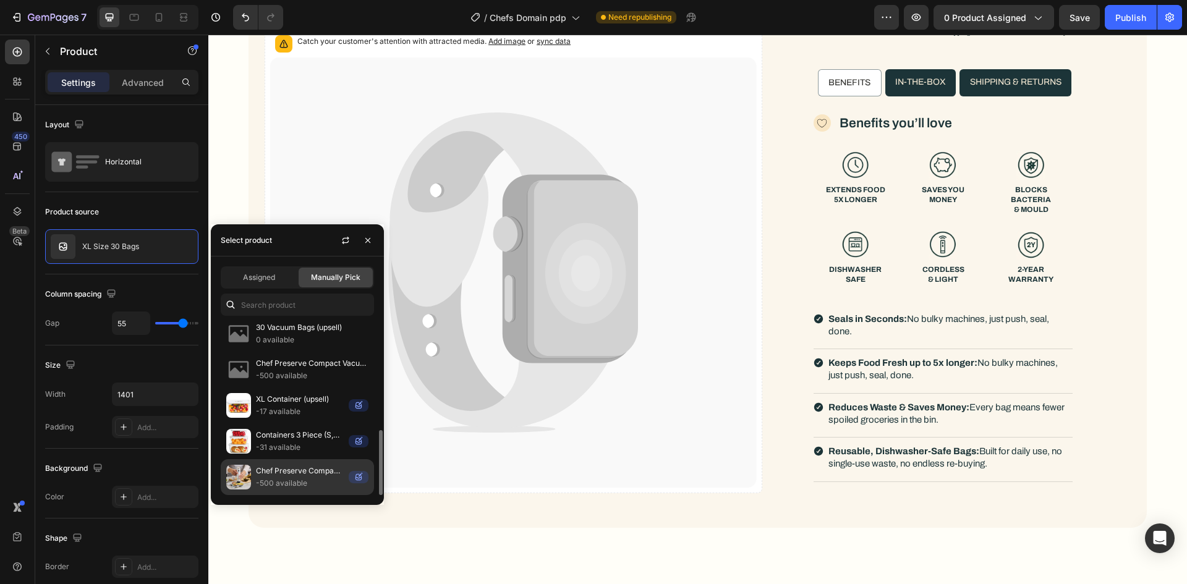
click at [307, 475] on p "Chef Preserve Compact Vacuum Sealer" at bounding box center [300, 471] width 88 height 12
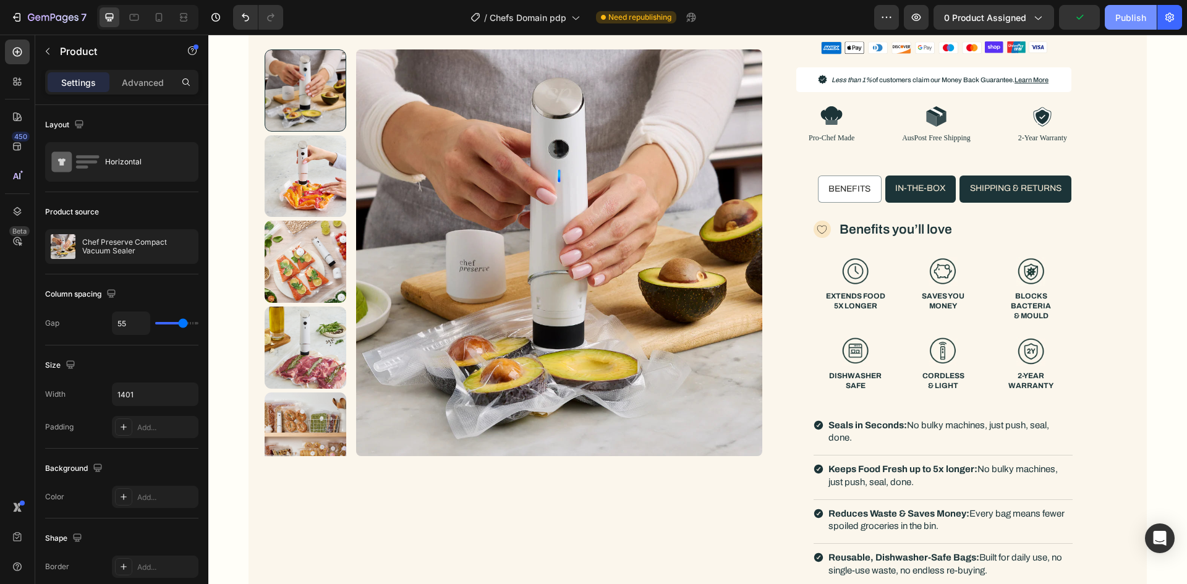
click at [1110, 11] on button "Publish" at bounding box center [1131, 17] width 52 height 25
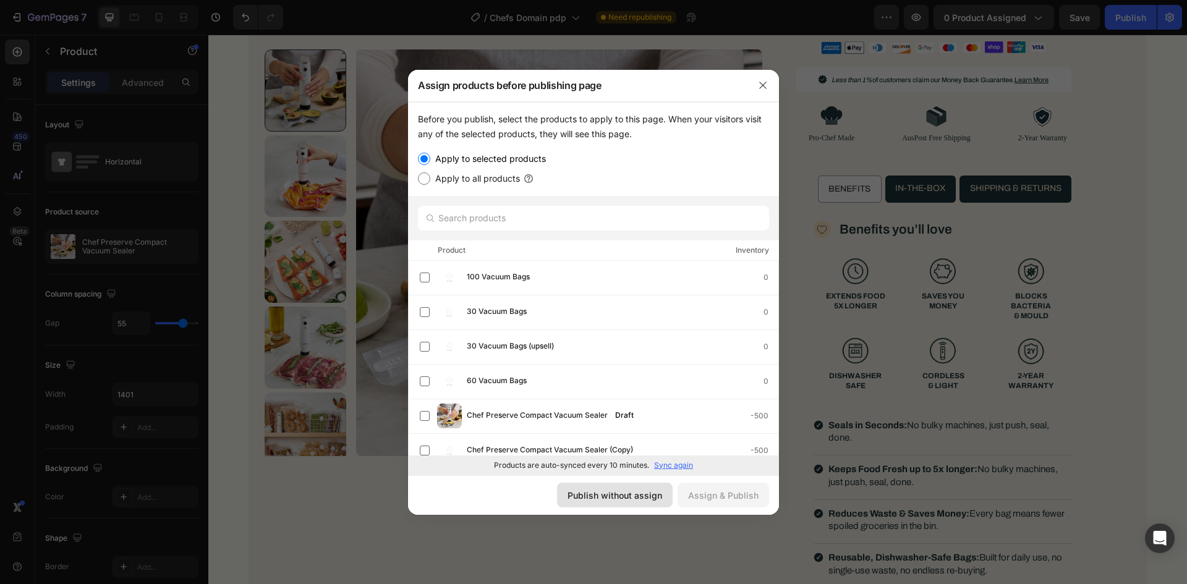
click at [617, 504] on button "Publish without assign" at bounding box center [615, 495] width 116 height 25
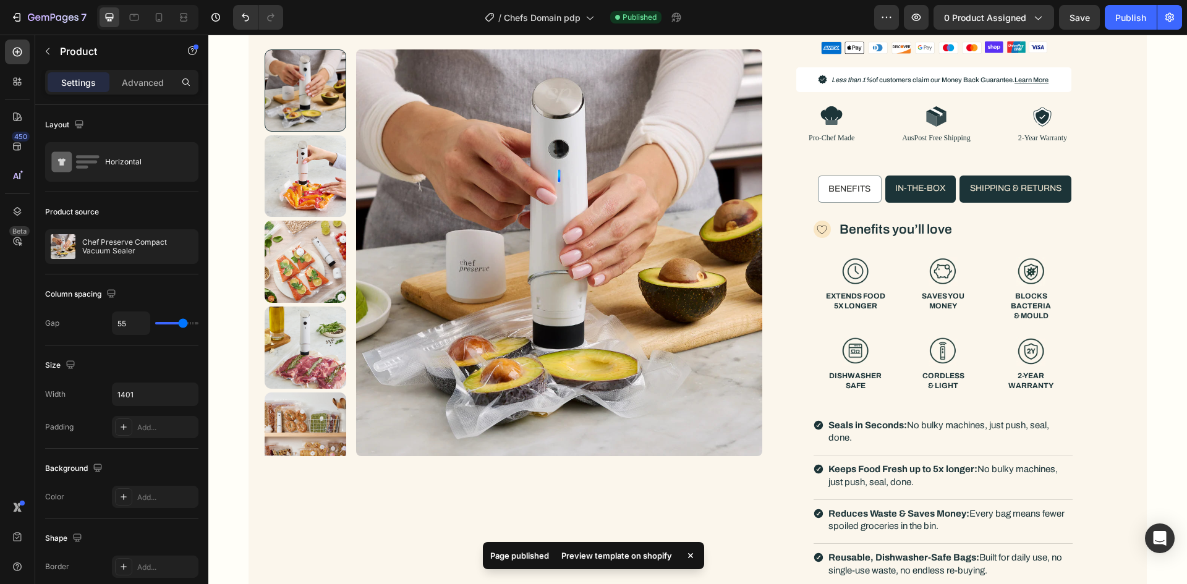
click at [578, 561] on div "Preview template on shopify" at bounding box center [616, 555] width 125 height 17
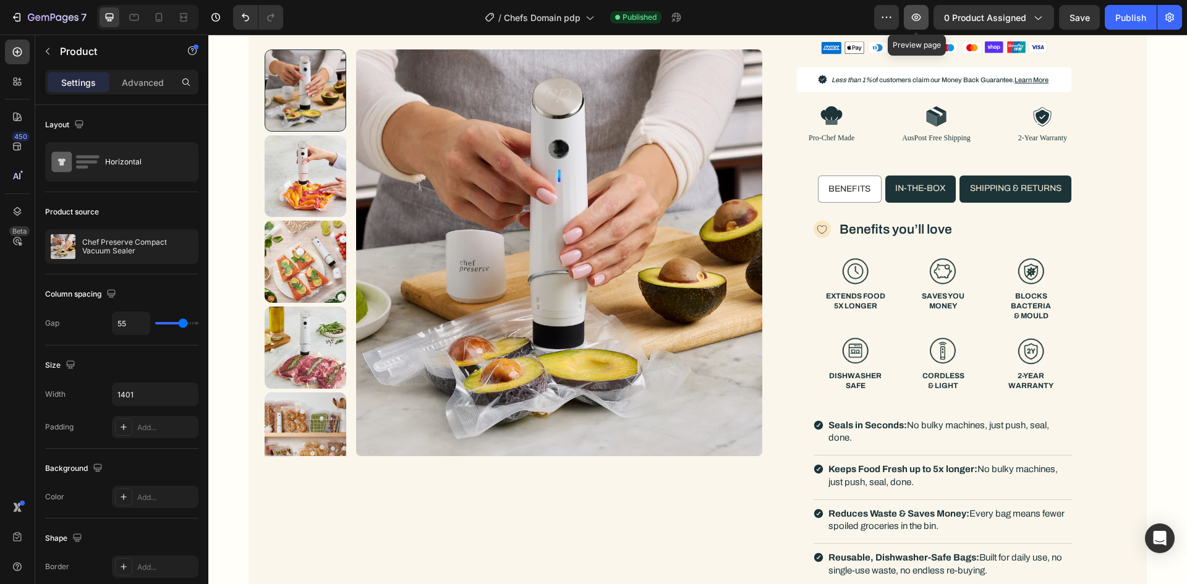
click at [920, 15] on icon "button" at bounding box center [916, 17] width 9 height 7
click at [807, 302] on div "Icon Benefits you’ll love Text Block Row Image EXTENDS FOOD 5X LONGER Text Bloc…" at bounding box center [944, 407] width 274 height 388
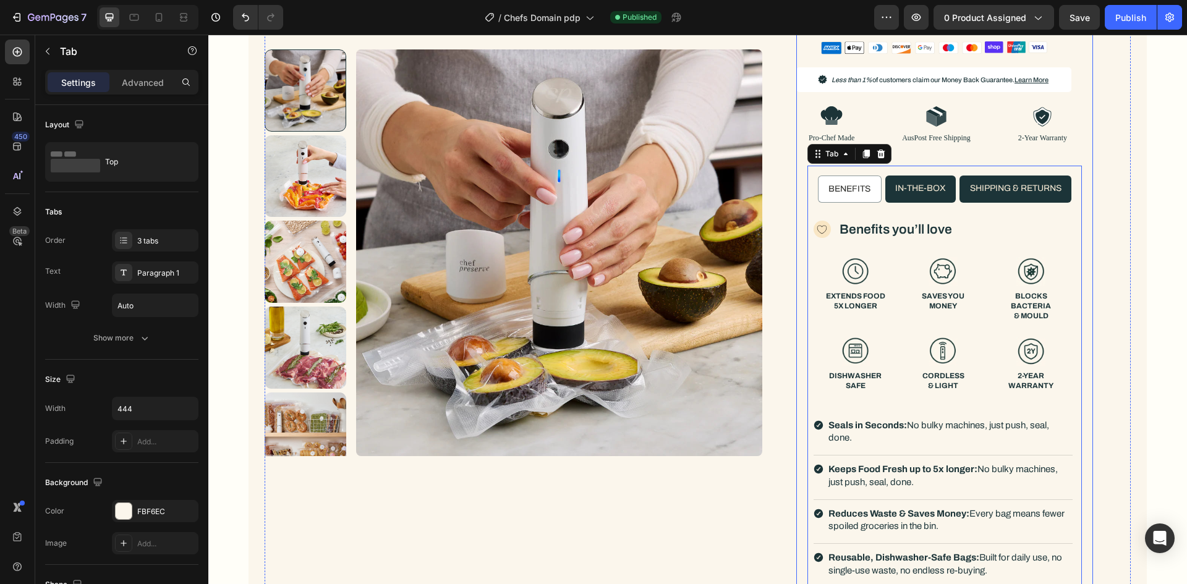
click at [1059, 146] on div "Icon 100K+ SOLD Text Block Row Icon 100K+ SOLD Text Block Row Row Chef Preserve…" at bounding box center [944, 73] width 297 height 1053
click at [1020, 208] on ul "Benefits in-the-box shipping & returns" at bounding box center [944, 189] width 274 height 47
click at [189, 409] on icon "button" at bounding box center [186, 408] width 5 height 3
click at [168, 438] on span "100%" at bounding box center [177, 440] width 20 height 11
type input "100%"
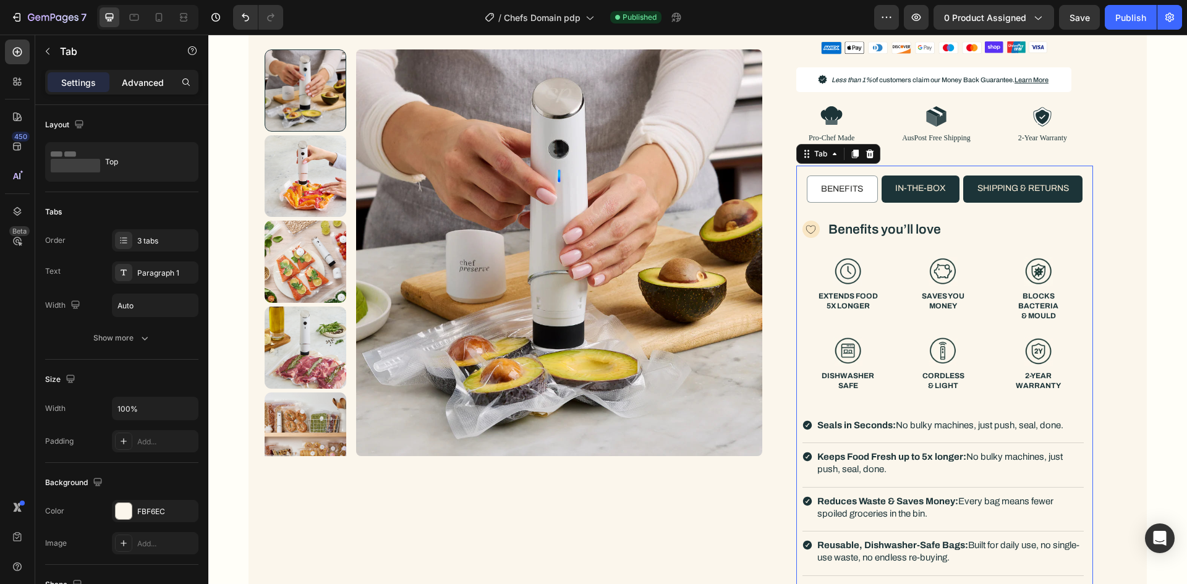
click at [138, 76] on p "Advanced" at bounding box center [143, 82] width 42 height 13
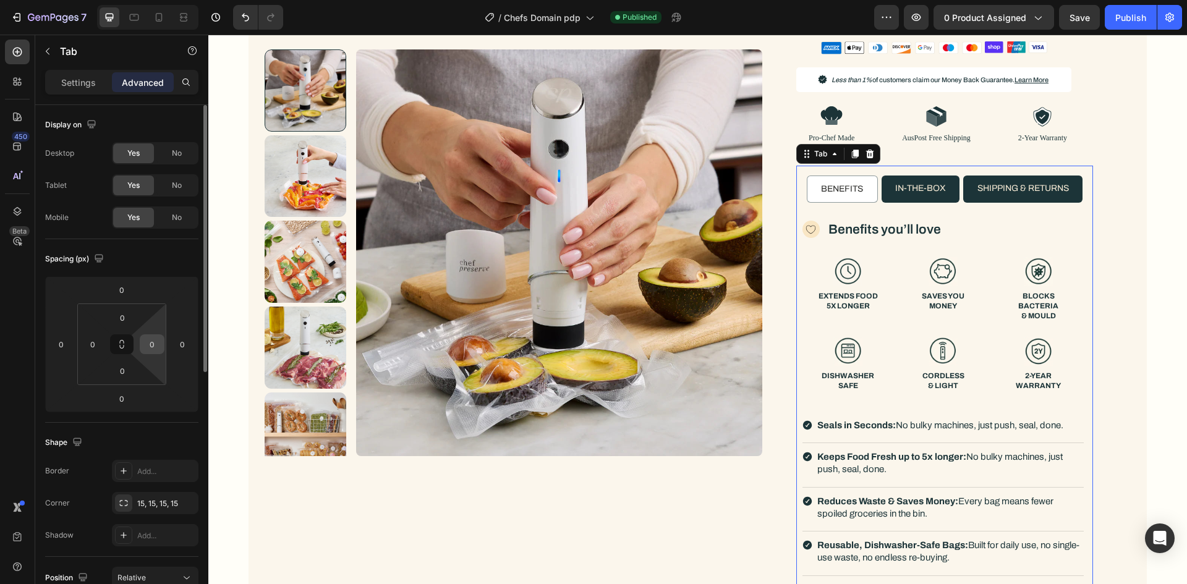
click at [156, 347] on input "0" at bounding box center [152, 344] width 19 height 19
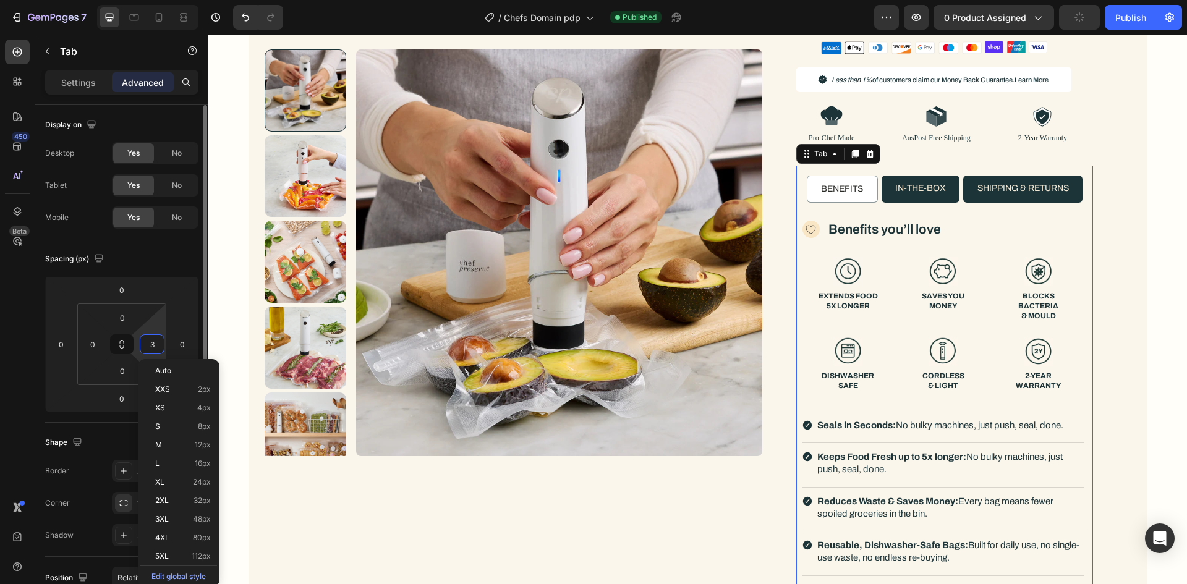
type input "36"
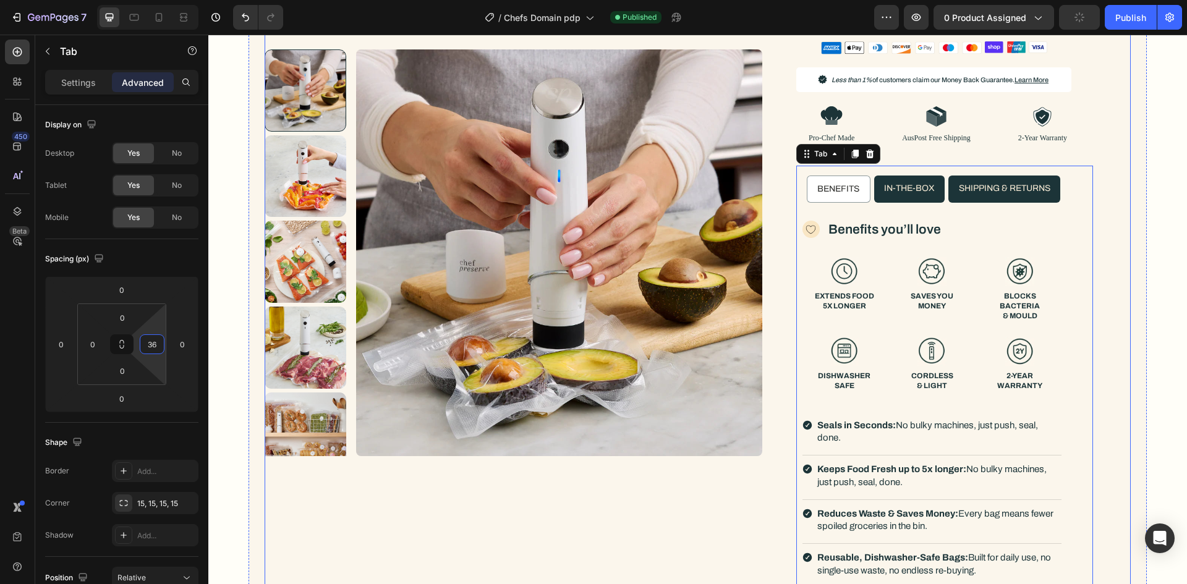
click at [1129, 228] on div "Product Images Row Icon 100K+ SOLD Text Block Row Icon 100K+ SOLD Text Block Ro…" at bounding box center [697, 70] width 878 height 1061
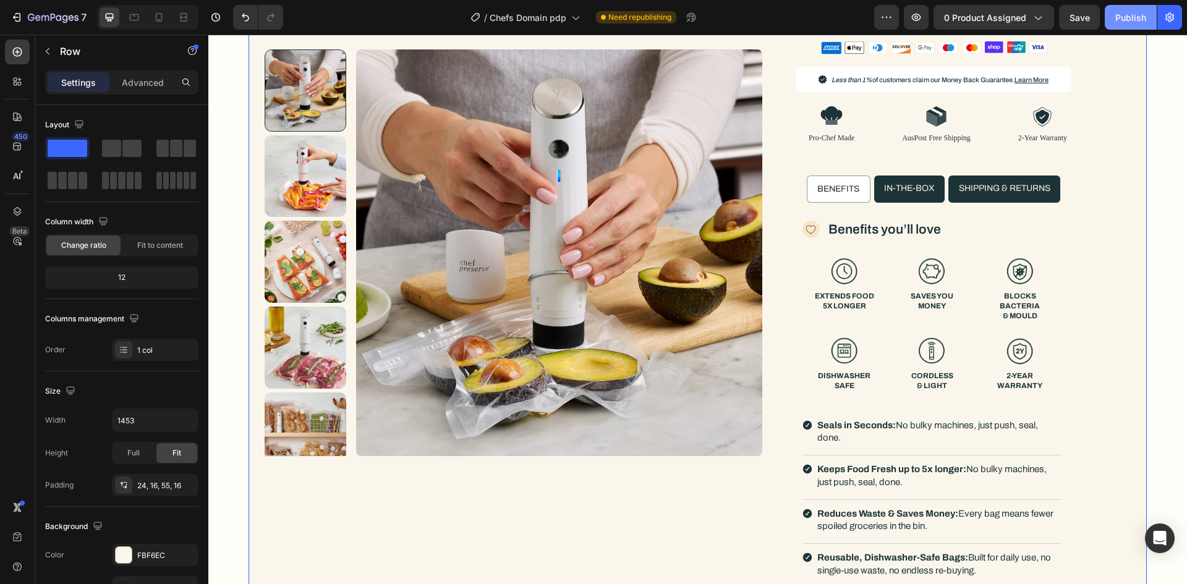
click at [1121, 12] on div "Publish" at bounding box center [1130, 17] width 31 height 13
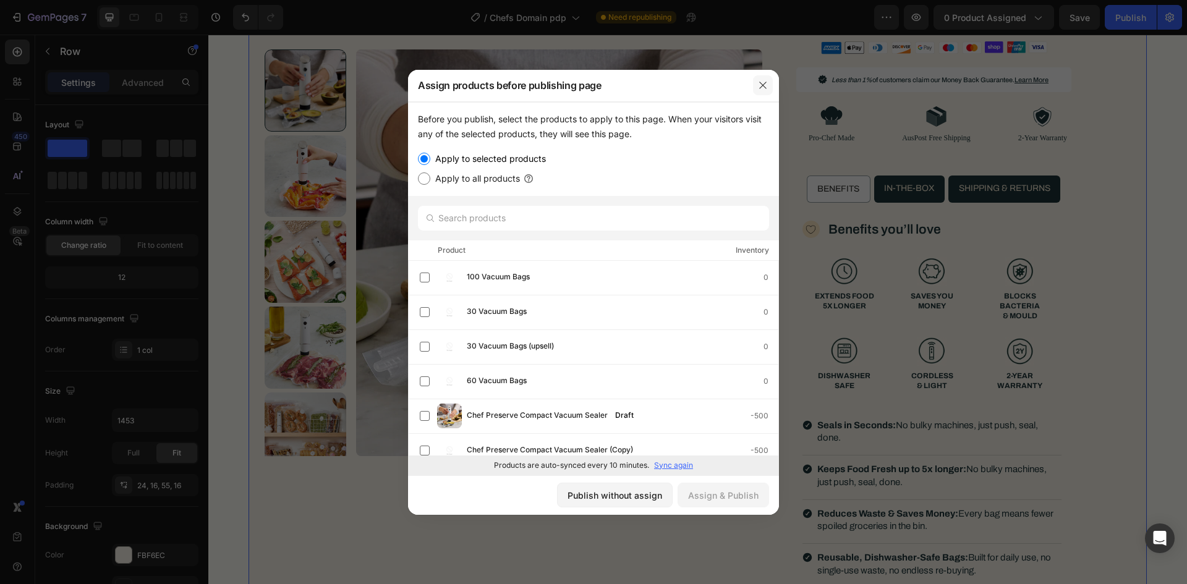
drag, startPoint x: 757, startPoint y: 87, endPoint x: 540, endPoint y: 68, distance: 218.4
click at [757, 87] on button "button" at bounding box center [763, 85] width 20 height 20
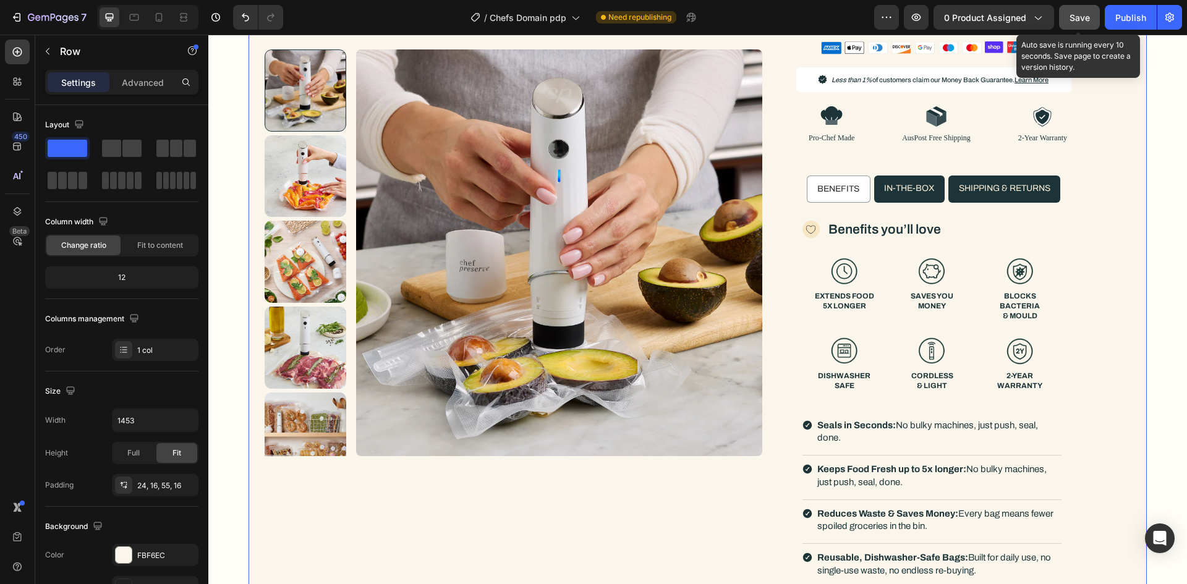
click at [1067, 16] on button "Save" at bounding box center [1079, 17] width 41 height 25
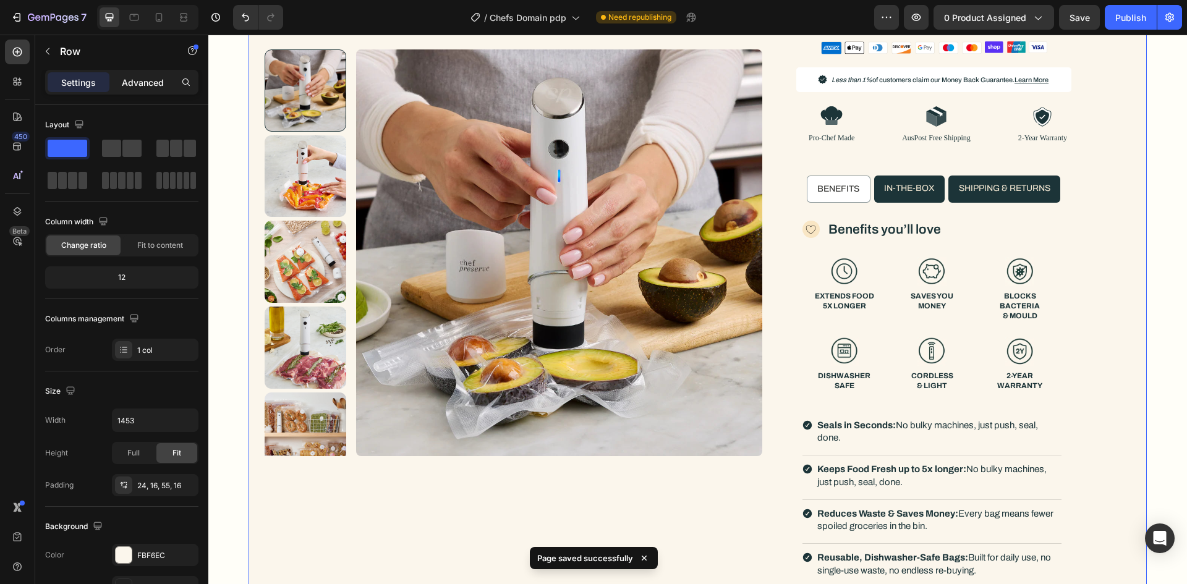
click at [128, 79] on p "Advanced" at bounding box center [143, 82] width 42 height 13
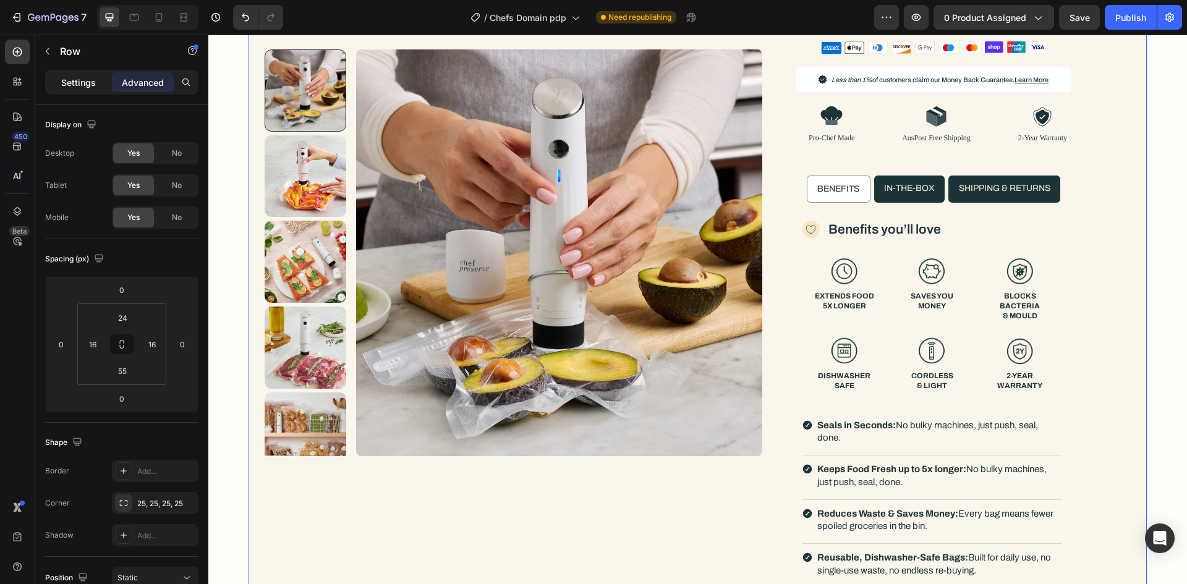
click at [90, 83] on p "Settings" at bounding box center [78, 82] width 35 height 13
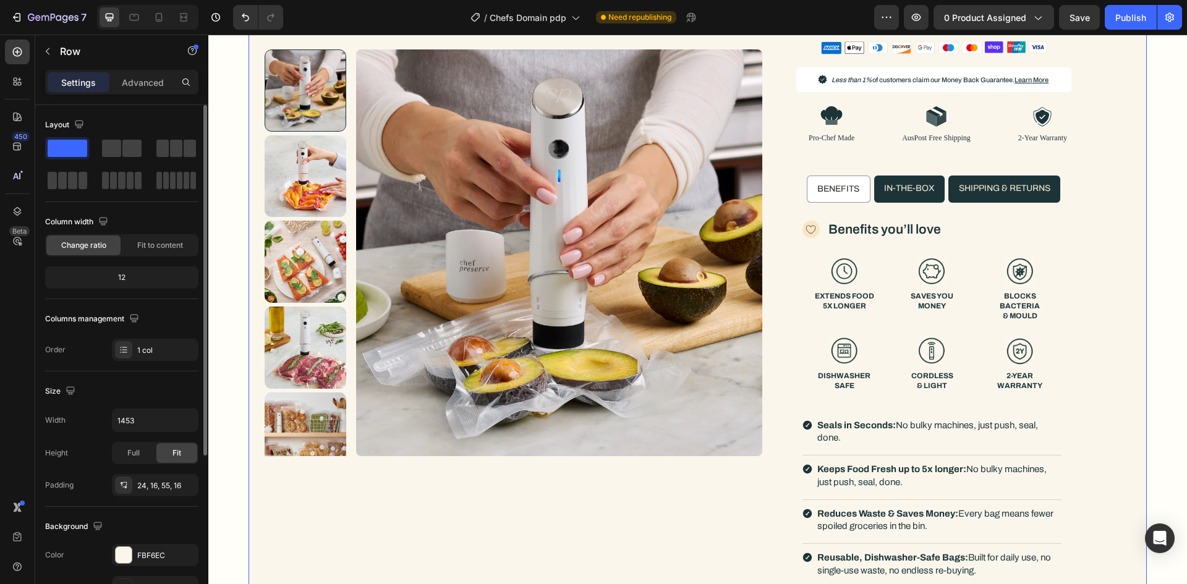
scroll to position [124, 0]
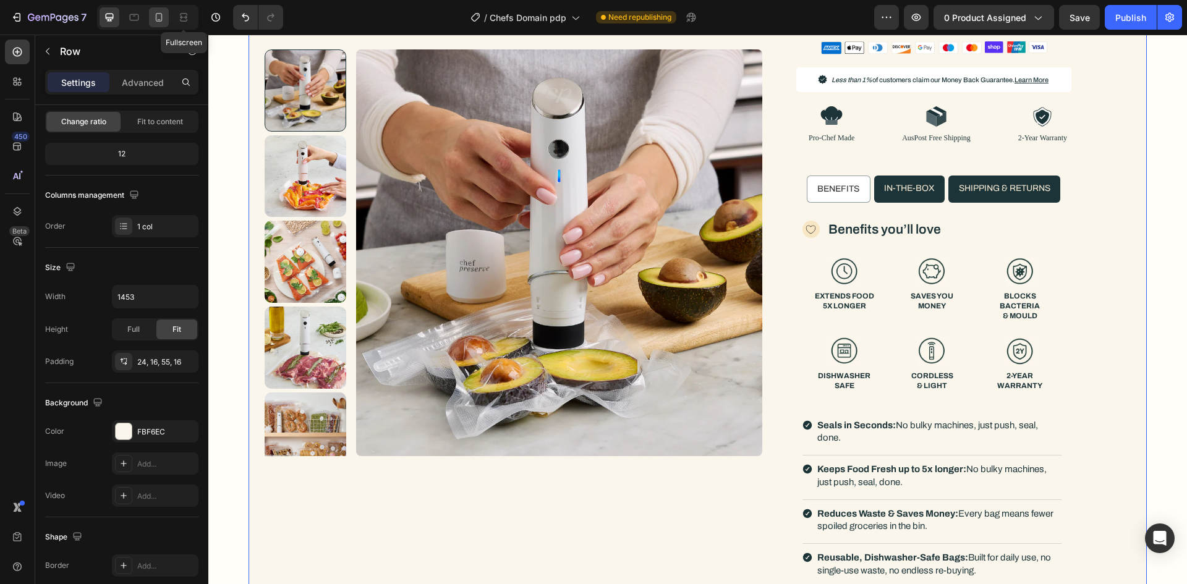
click at [163, 17] on icon at bounding box center [159, 17] width 12 height 12
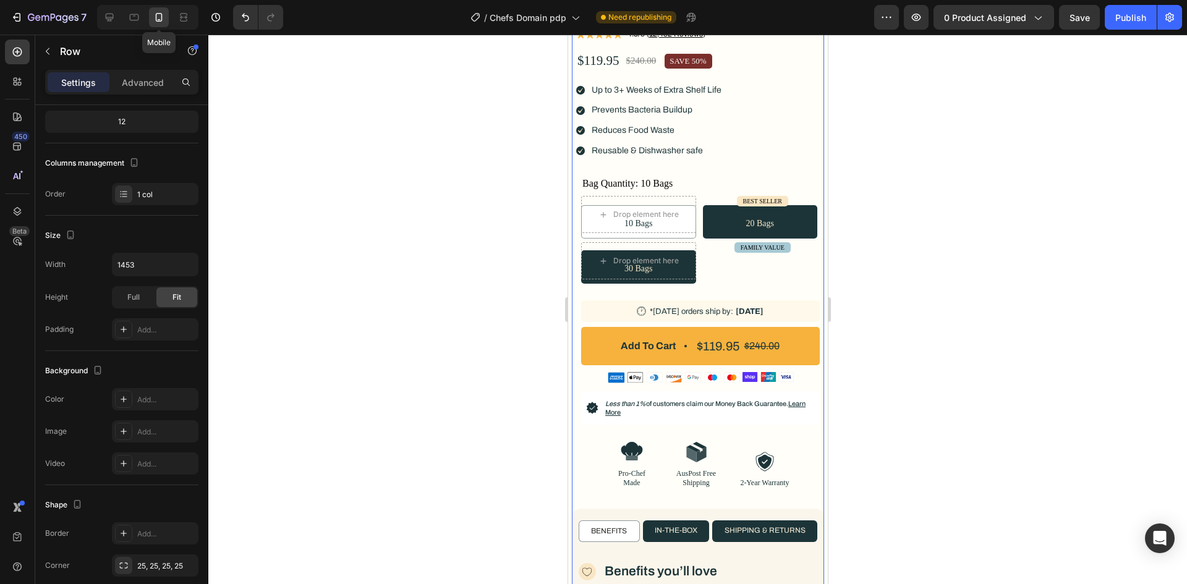
type input "100%"
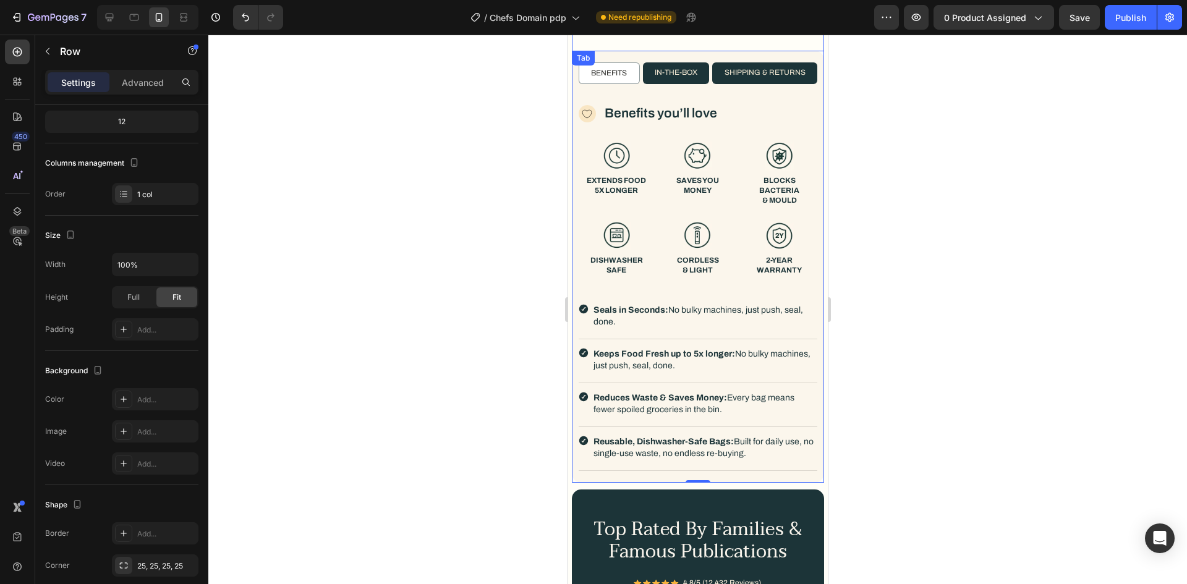
scroll to position [747, 0]
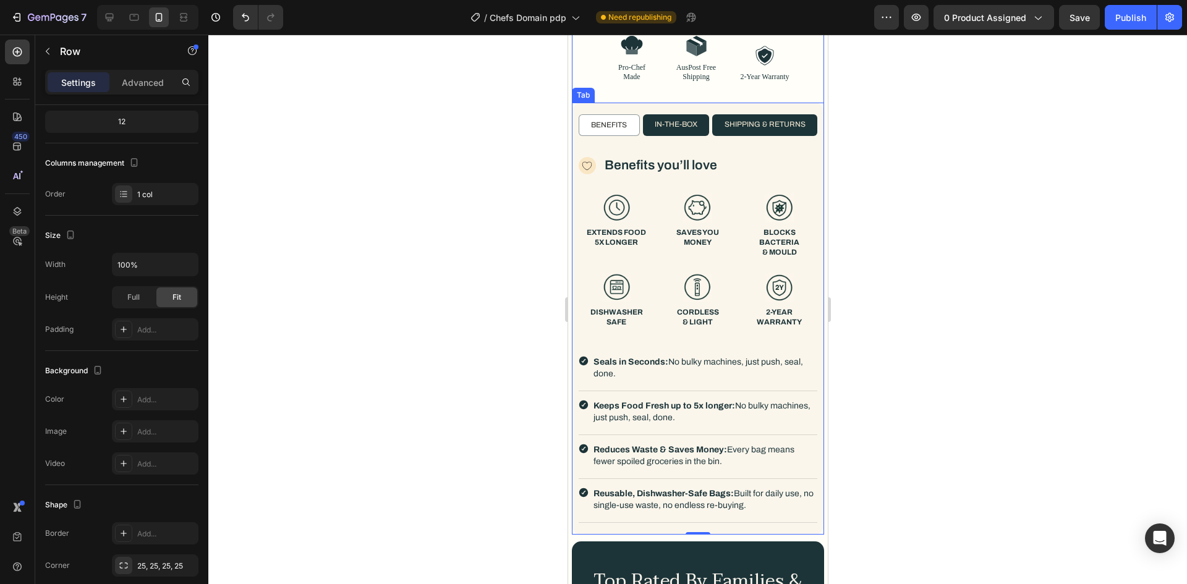
click at [741, 149] on div "Icon Benefits you’ll love Text Block Row Image EXTENDS FOOD 5X LONGER Text Bloc…" at bounding box center [697, 341] width 252 height 387
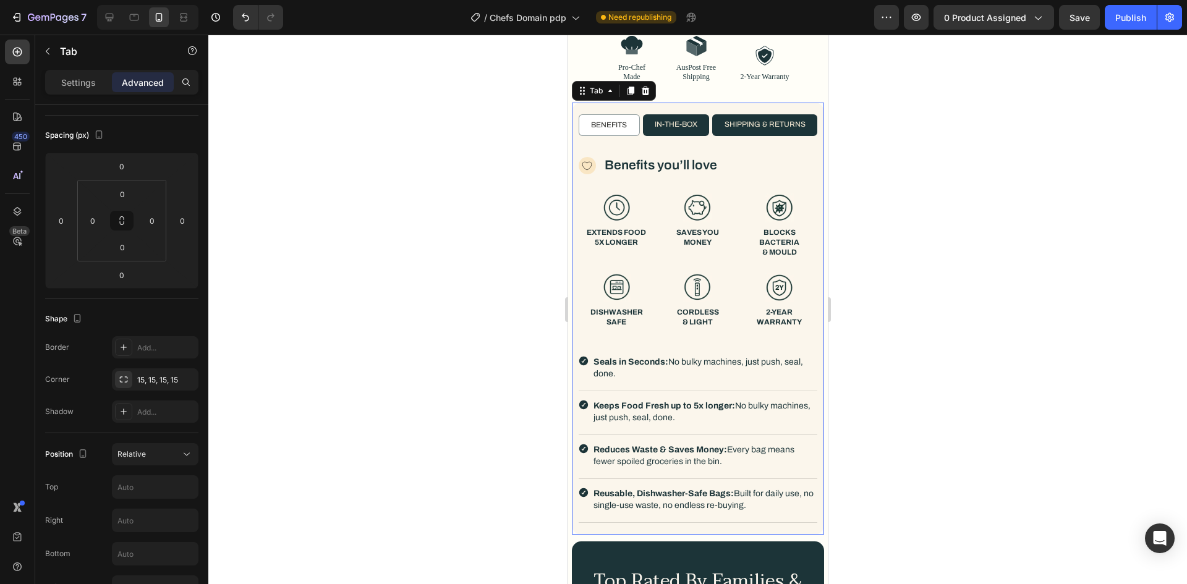
scroll to position [0, 0]
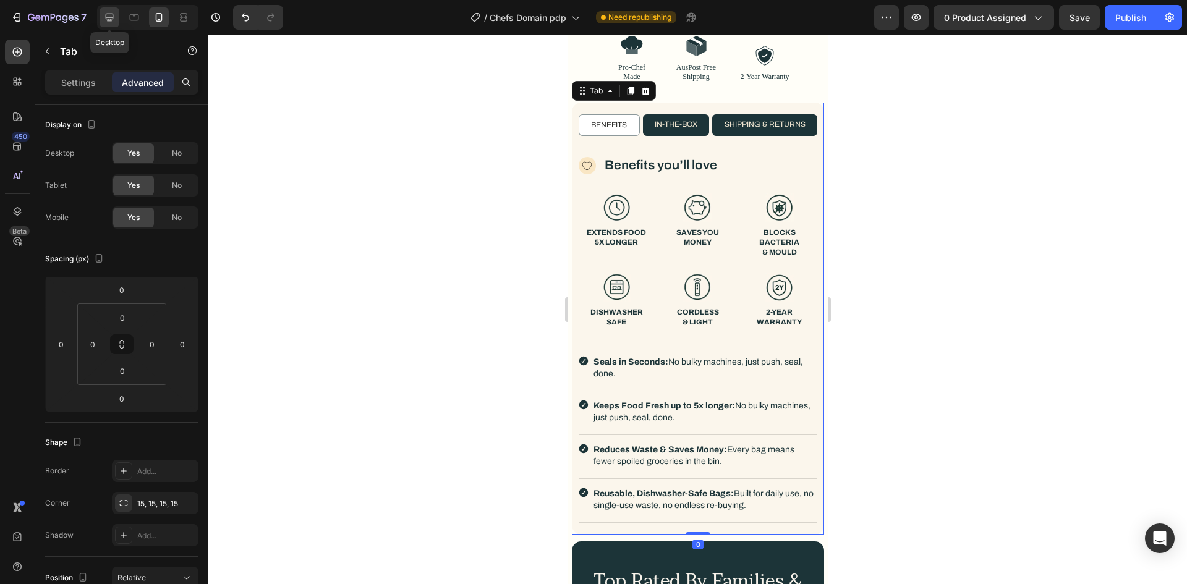
click at [114, 15] on icon at bounding box center [109, 17] width 12 height 12
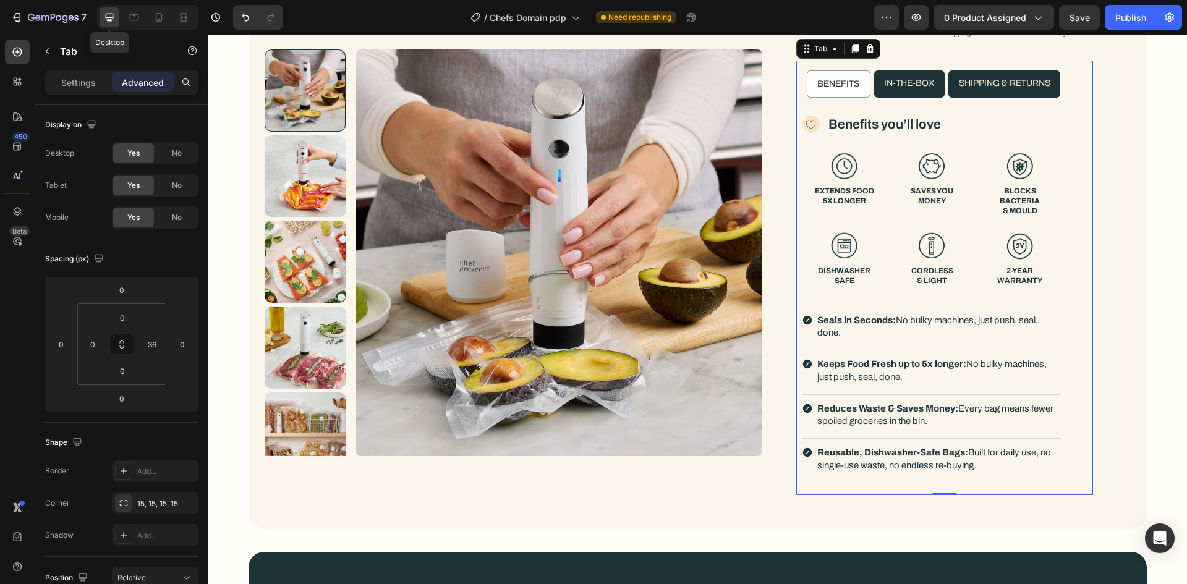
scroll to position [644, 0]
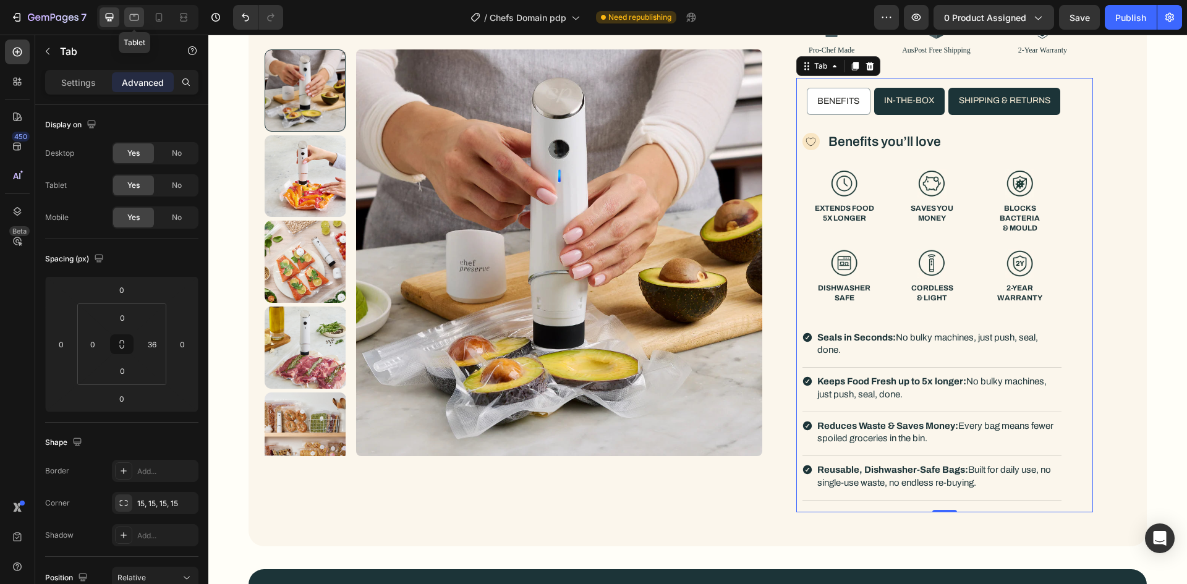
click at [134, 15] on icon at bounding box center [134, 15] width 3 height 1
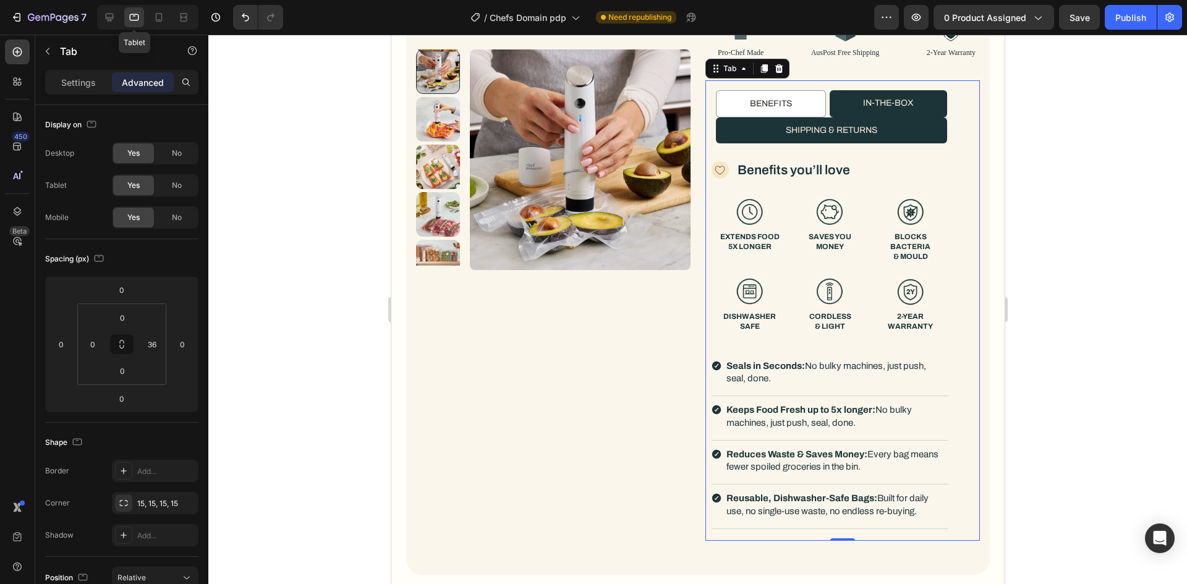
scroll to position [693, 0]
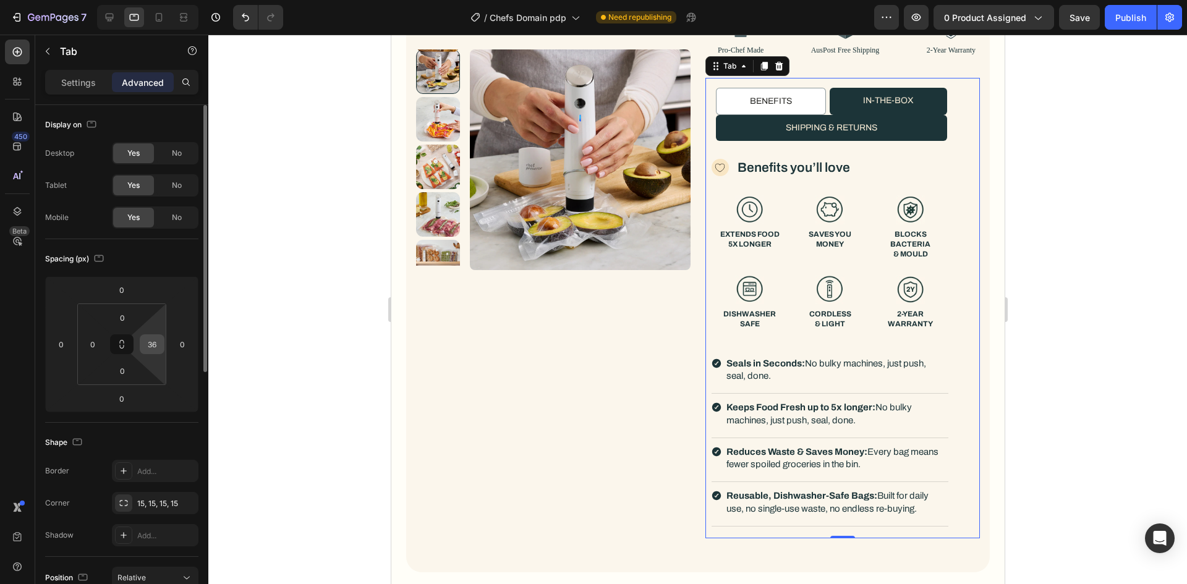
click at [163, 339] on div "36" at bounding box center [152, 344] width 25 height 20
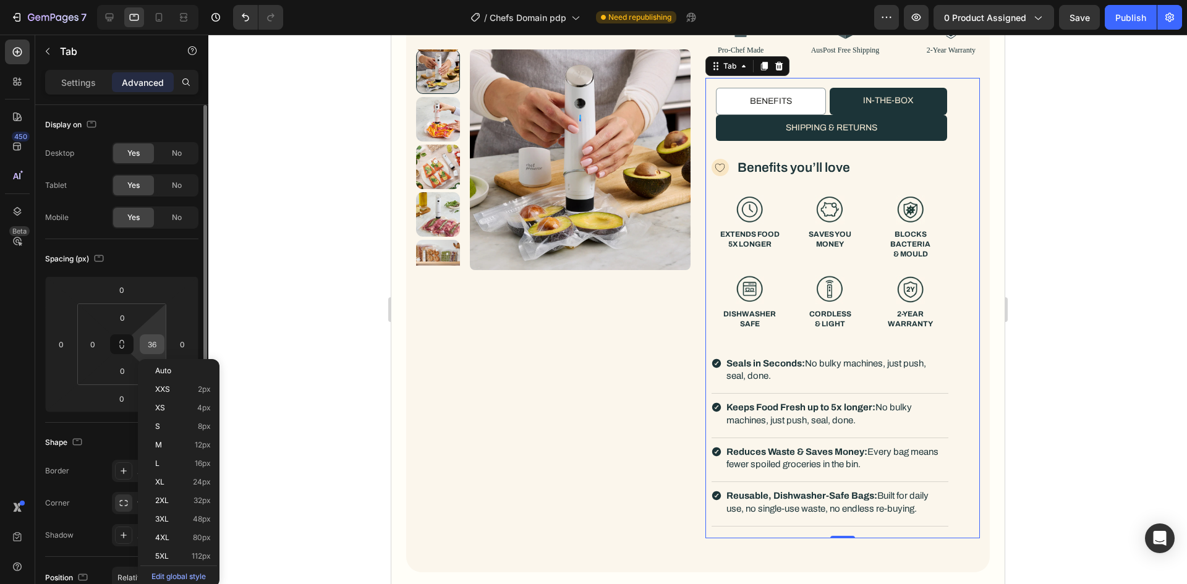
click at [161, 336] on div "36" at bounding box center [152, 344] width 25 height 20
click at [157, 339] on input "36" at bounding box center [152, 344] width 19 height 19
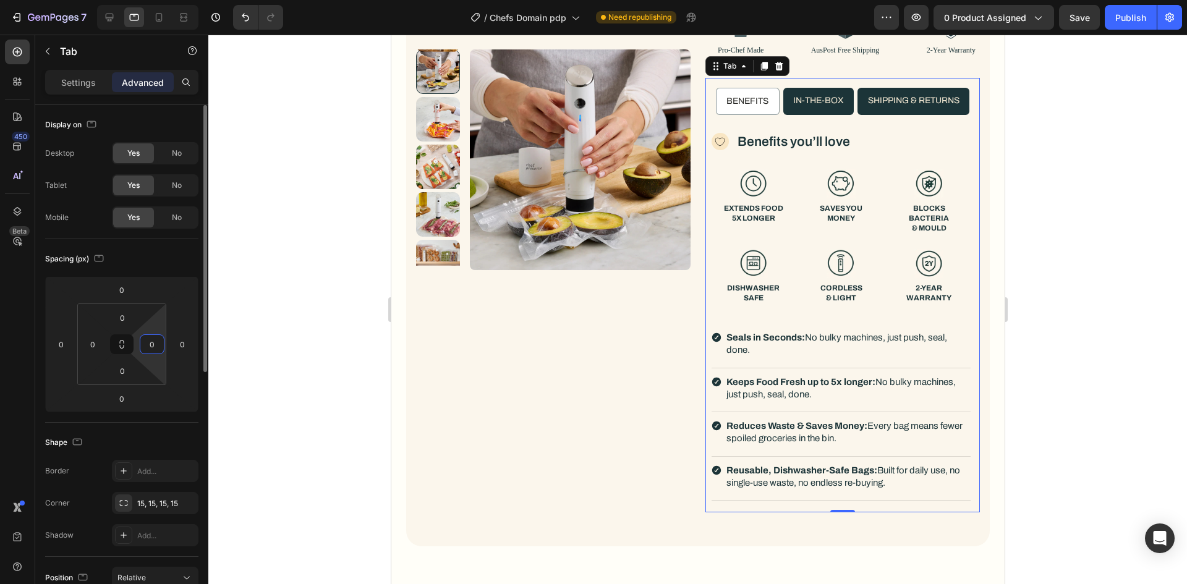
click at [166, 251] on div "Spacing (px)" at bounding box center [121, 259] width 153 height 20
click at [112, 21] on icon at bounding box center [110, 18] width 8 height 8
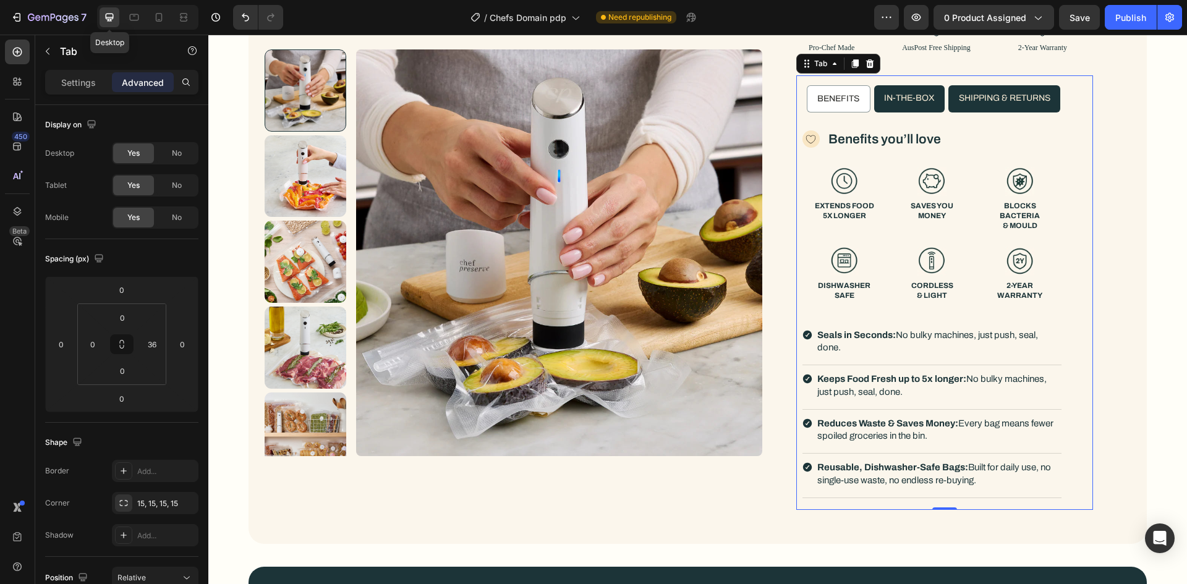
scroll to position [644, 0]
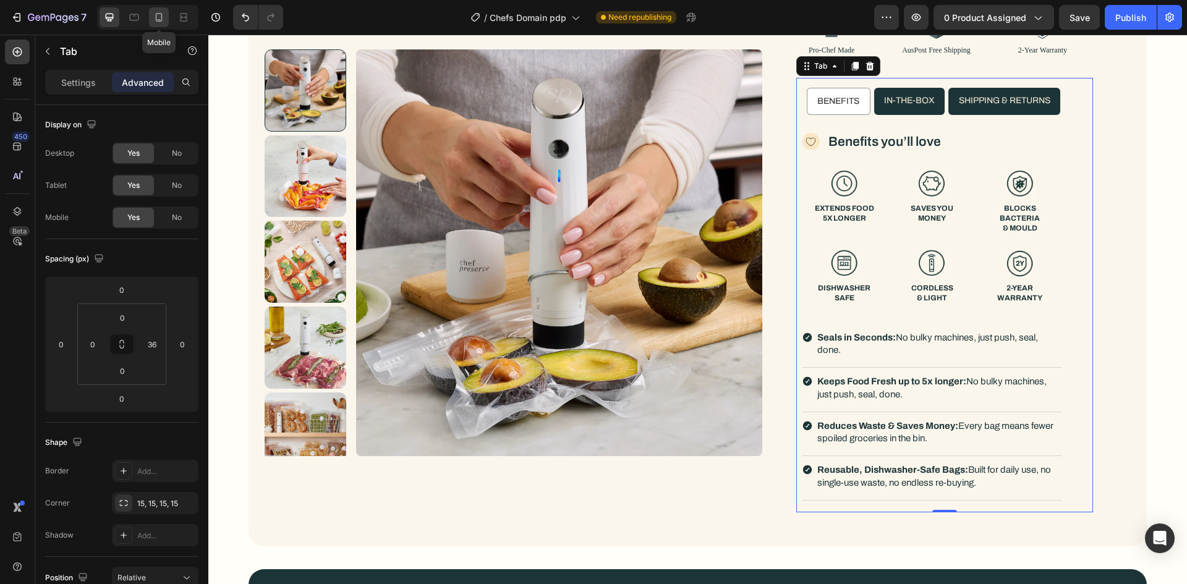
click at [152, 16] on div at bounding box center [159, 17] width 20 height 20
type input "0"
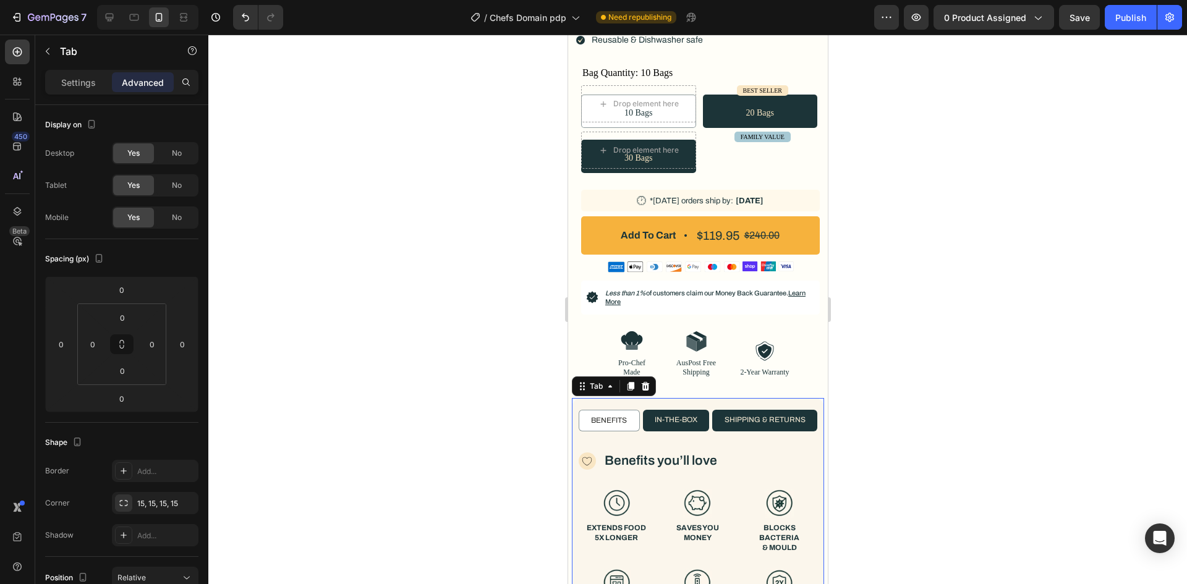
scroll to position [772, 0]
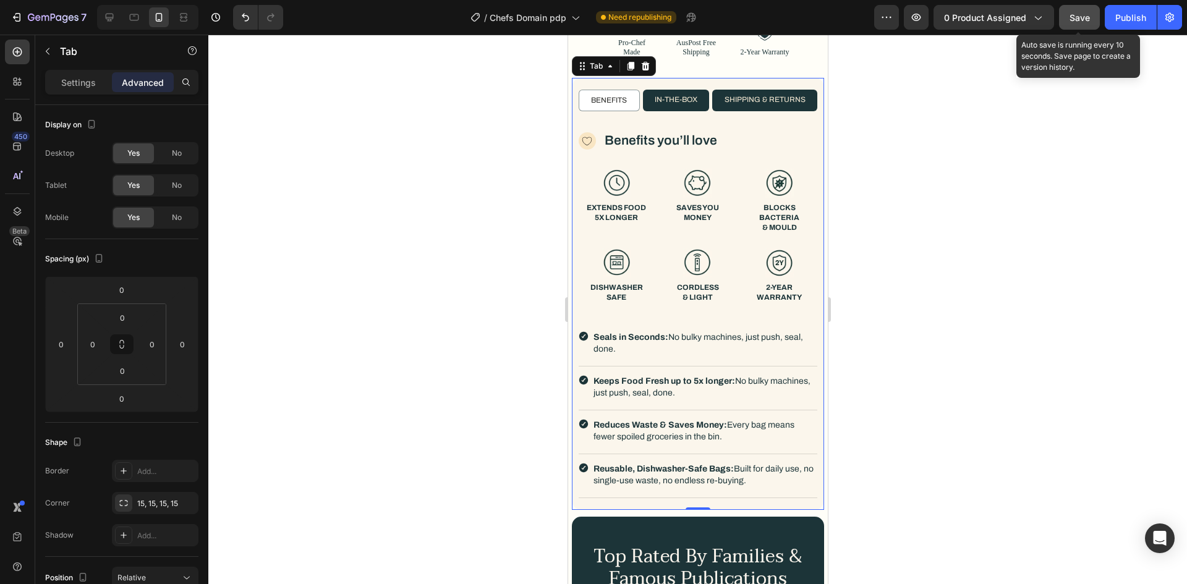
click at [1088, 22] on span "Save" at bounding box center [1079, 17] width 20 height 11
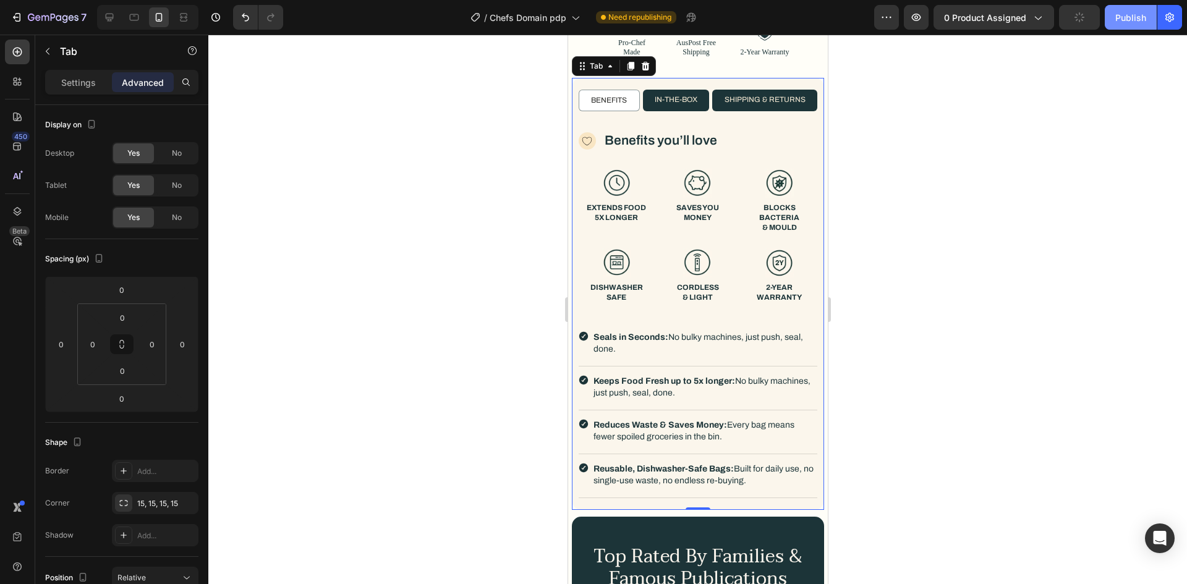
click at [1128, 19] on div "Publish" at bounding box center [1130, 17] width 31 height 13
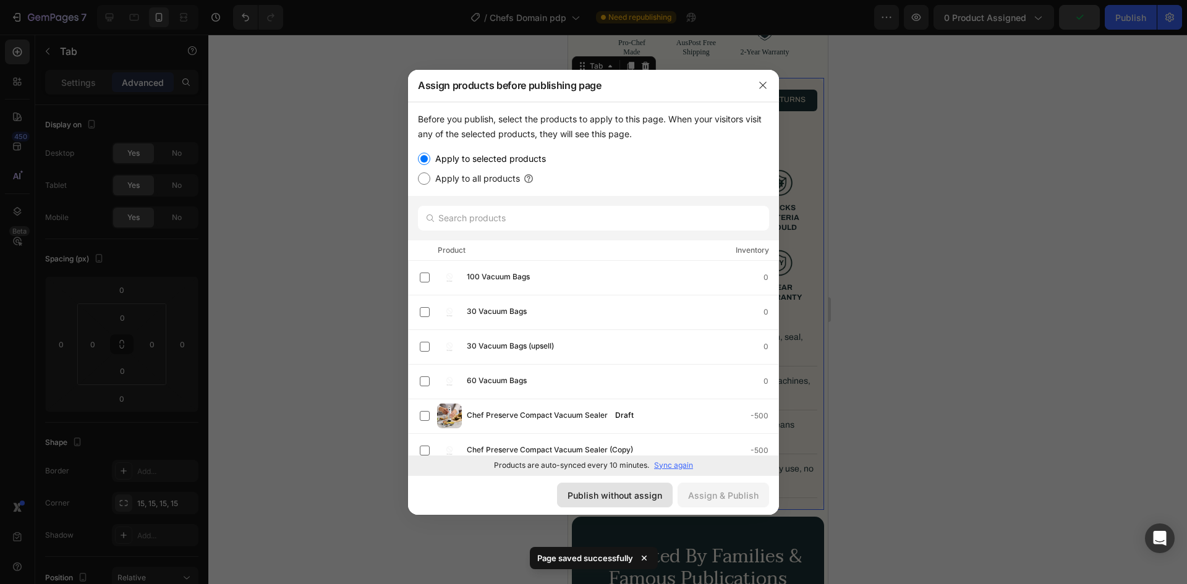
click at [605, 490] on div "Publish without assign" at bounding box center [614, 495] width 95 height 13
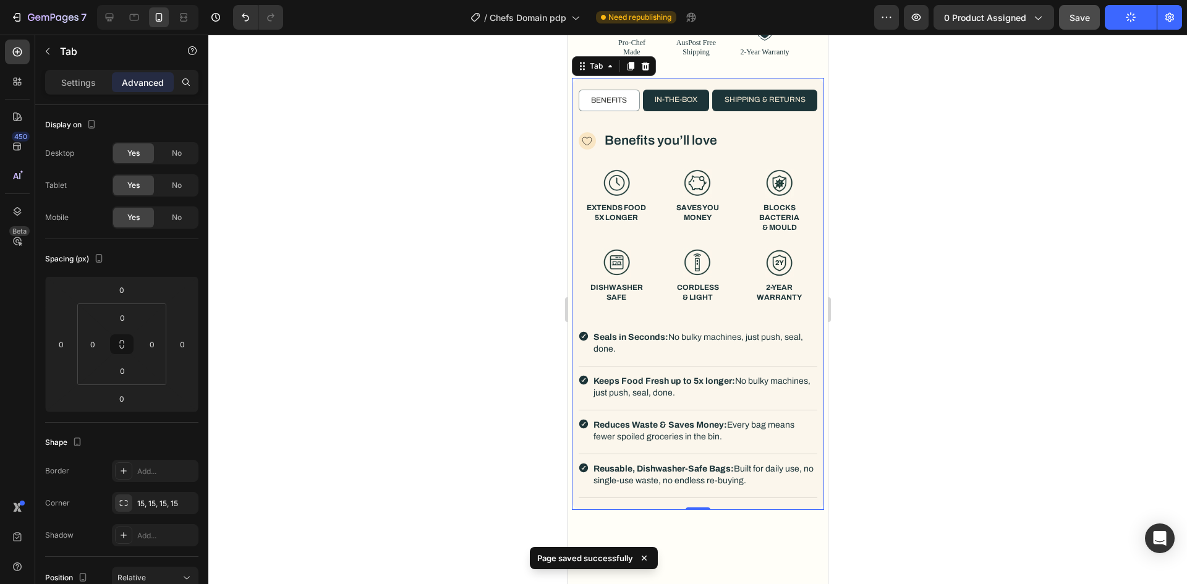
scroll to position [587, 0]
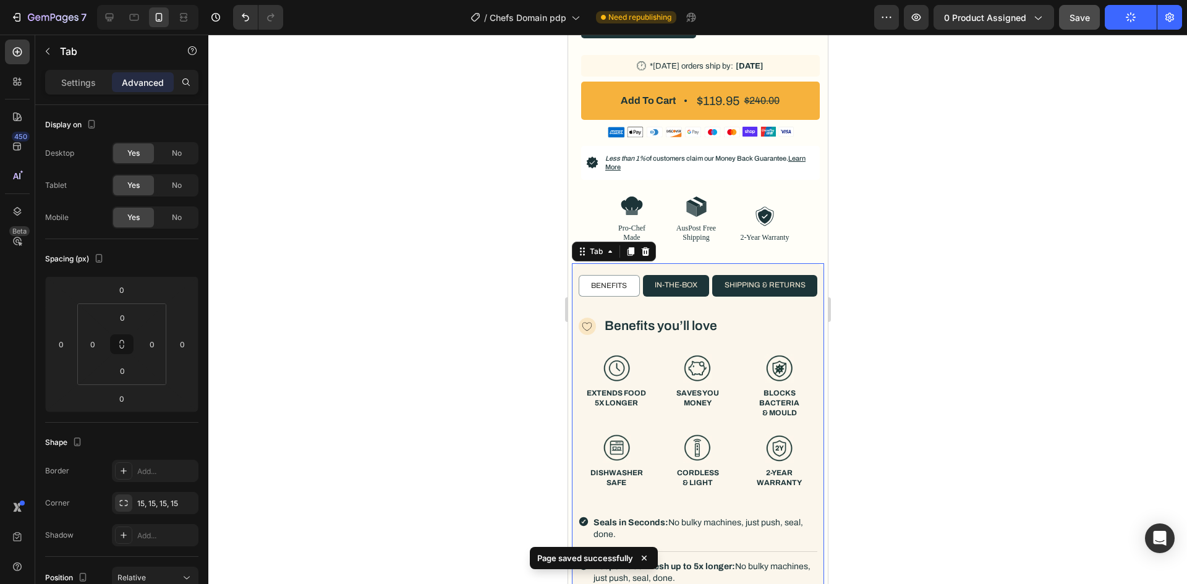
click at [930, 200] on div at bounding box center [697, 310] width 978 height 550
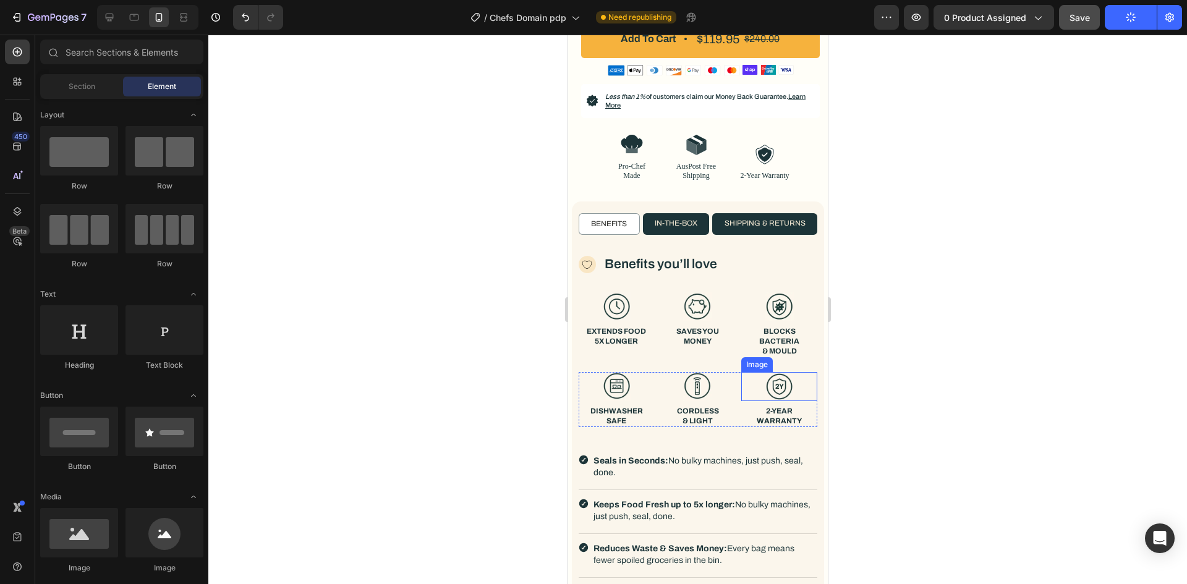
scroll to position [957, 0]
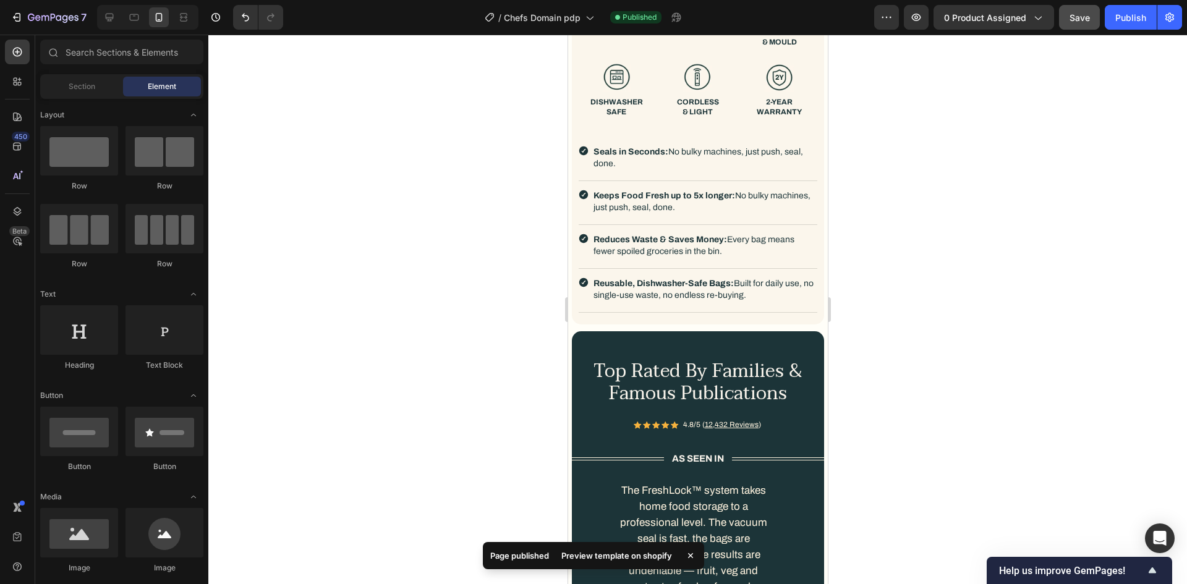
click at [566, 559] on div "Preview template on shopify" at bounding box center [616, 555] width 125 height 17
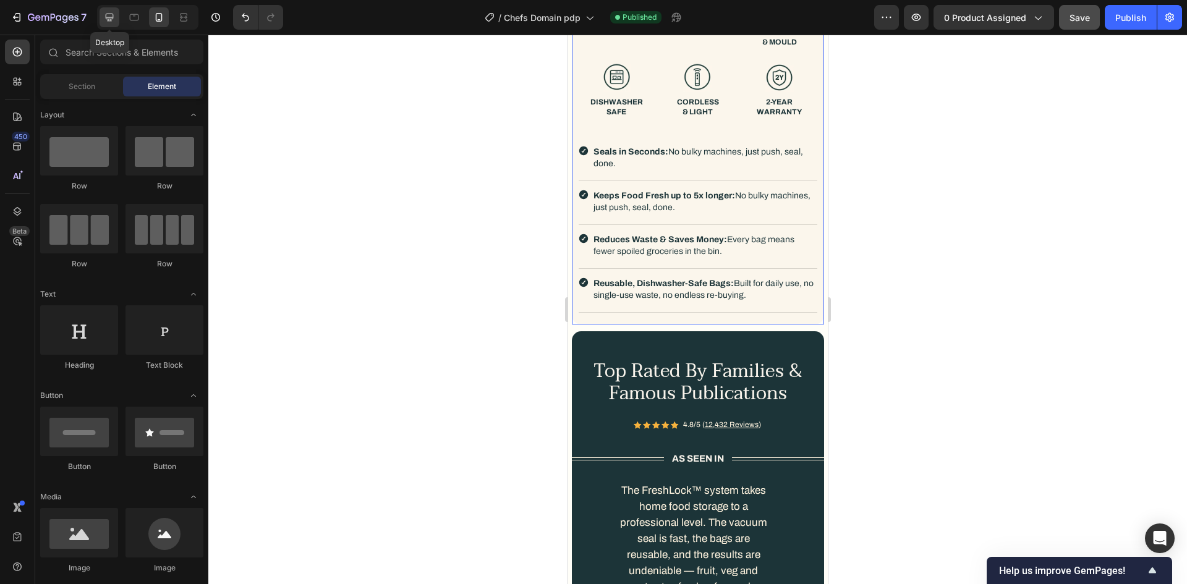
click at [114, 14] on icon at bounding box center [109, 17] width 12 height 12
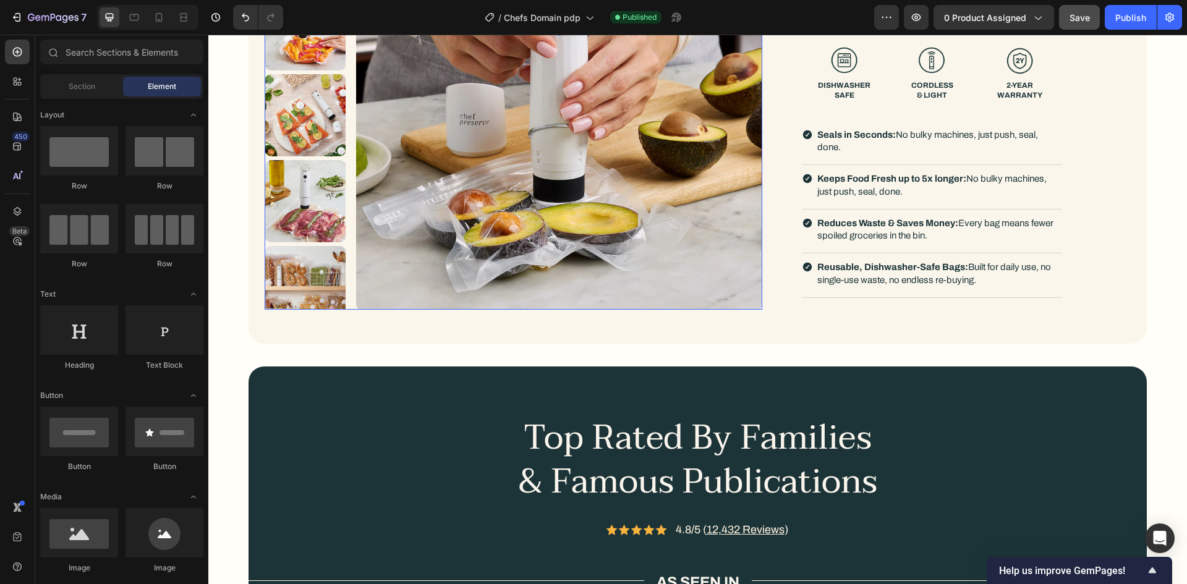
scroll to position [763, 0]
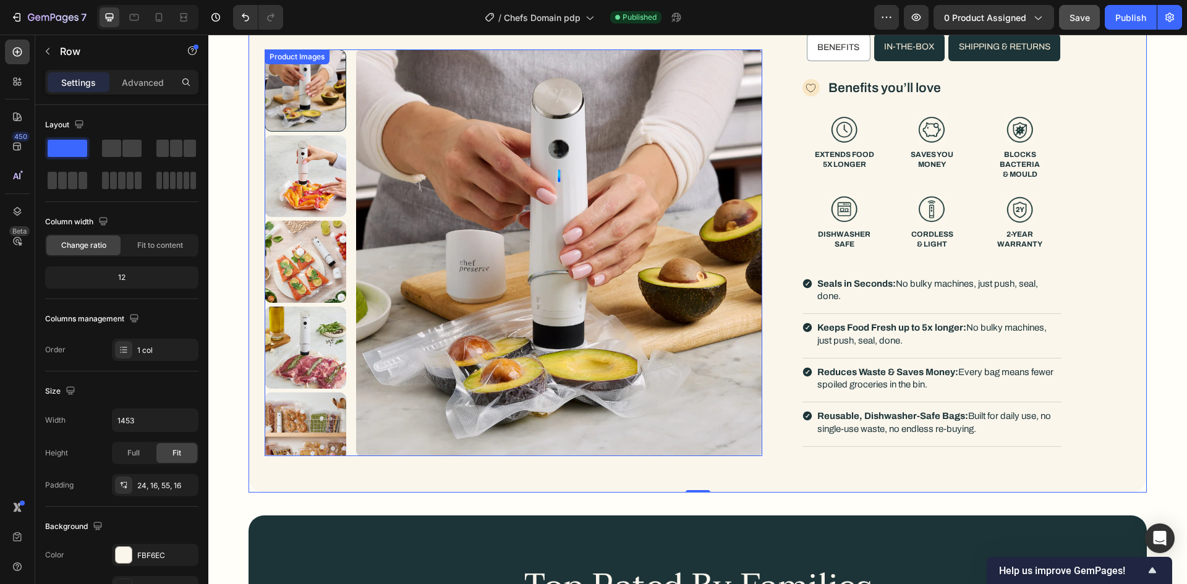
scroll to position [516, 0]
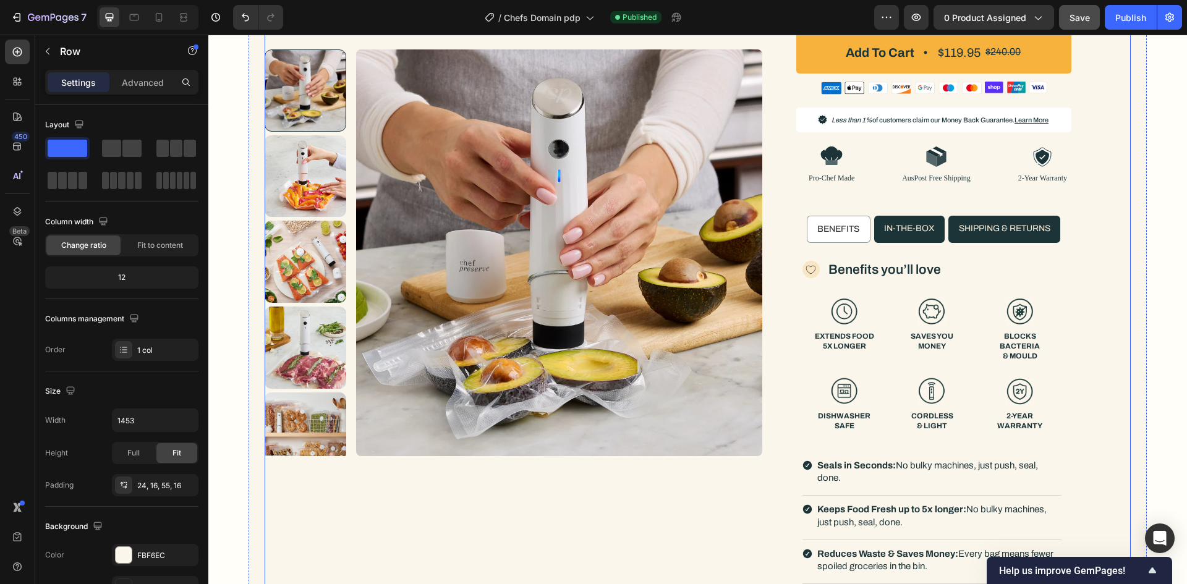
click at [777, 249] on div "Product Images Row Icon 100K+ SOLD Text Block Row Icon 100K+ SOLD Text Block Ro…" at bounding box center [698, 110] width 866 height 1061
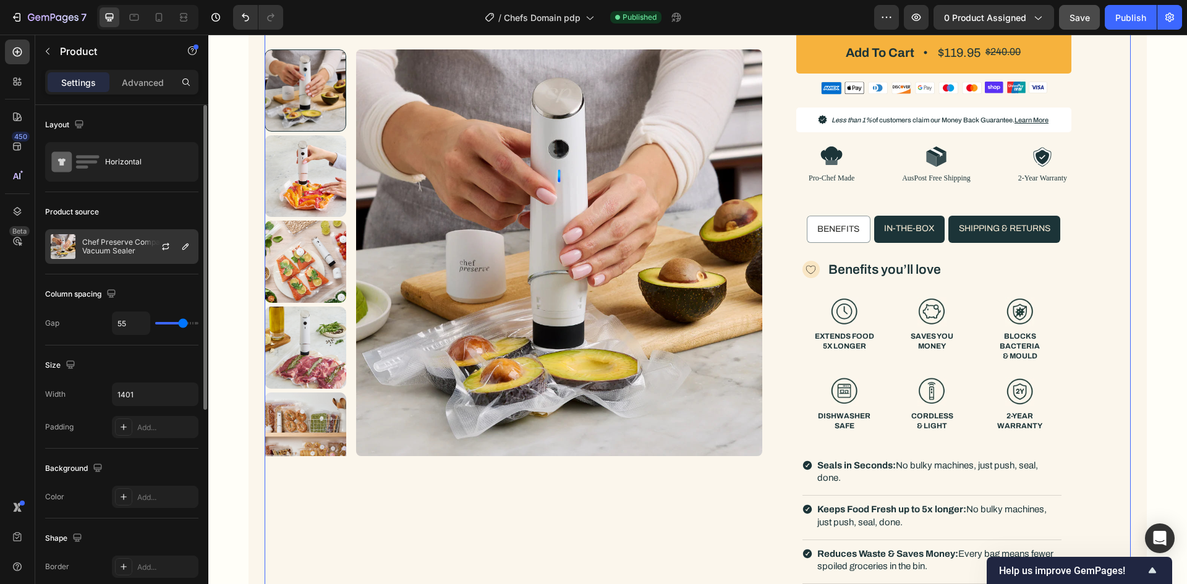
click at [127, 241] on p "Chef Preserve Compact Vacuum Sealer" at bounding box center [137, 246] width 111 height 17
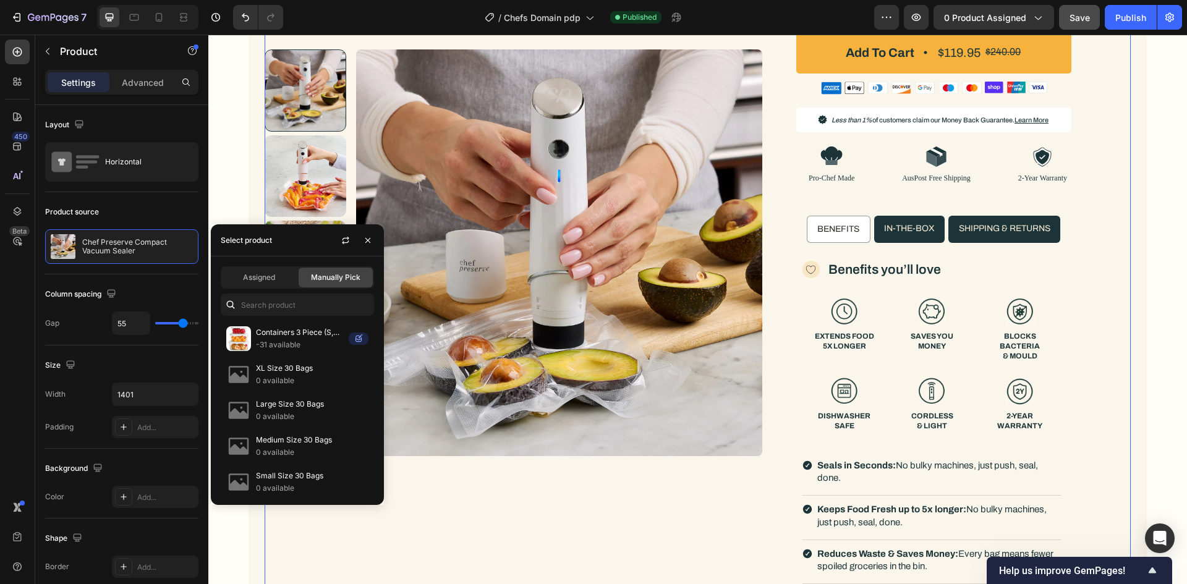
scroll to position [247, 0]
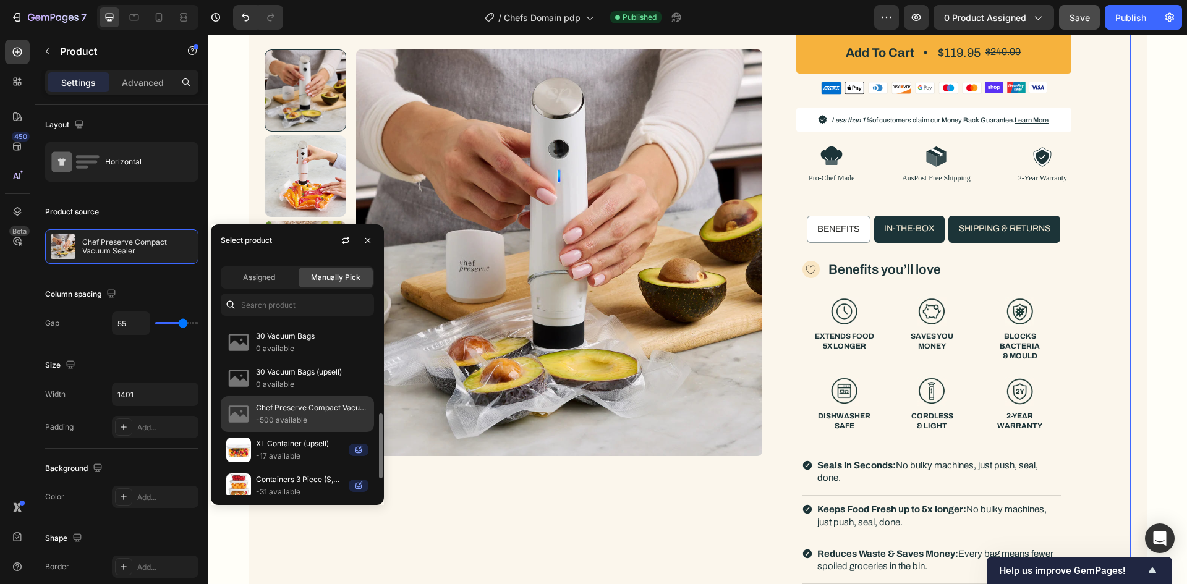
click at [320, 409] on p "Chef Preserve Compact Vacuum Sealer (Copy)" at bounding box center [312, 408] width 112 height 12
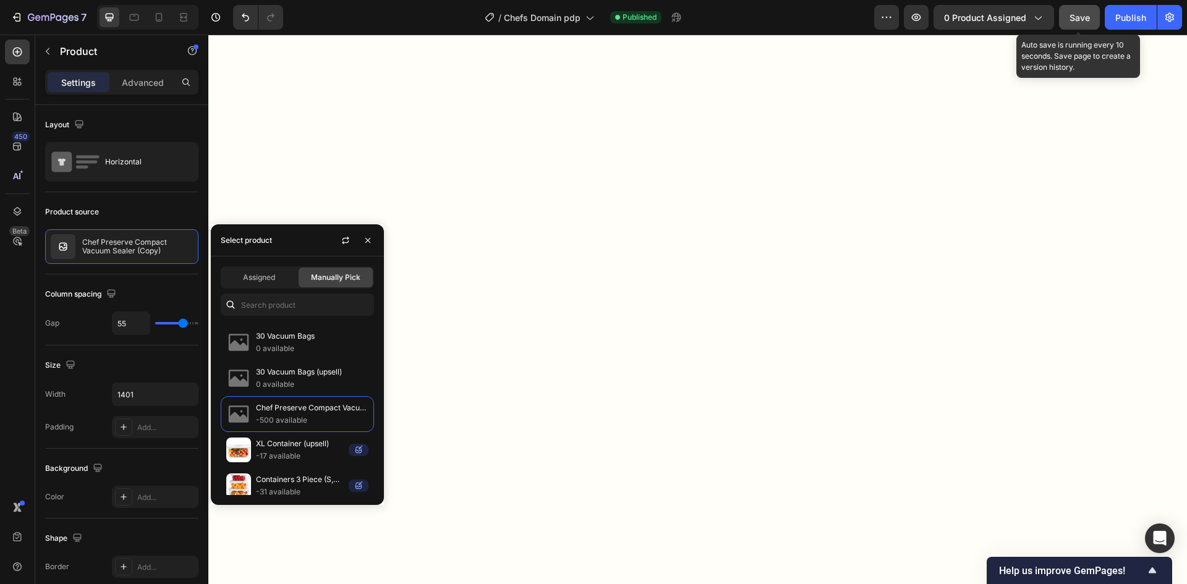
click at [1073, 11] on div "Save" at bounding box center [1079, 17] width 20 height 13
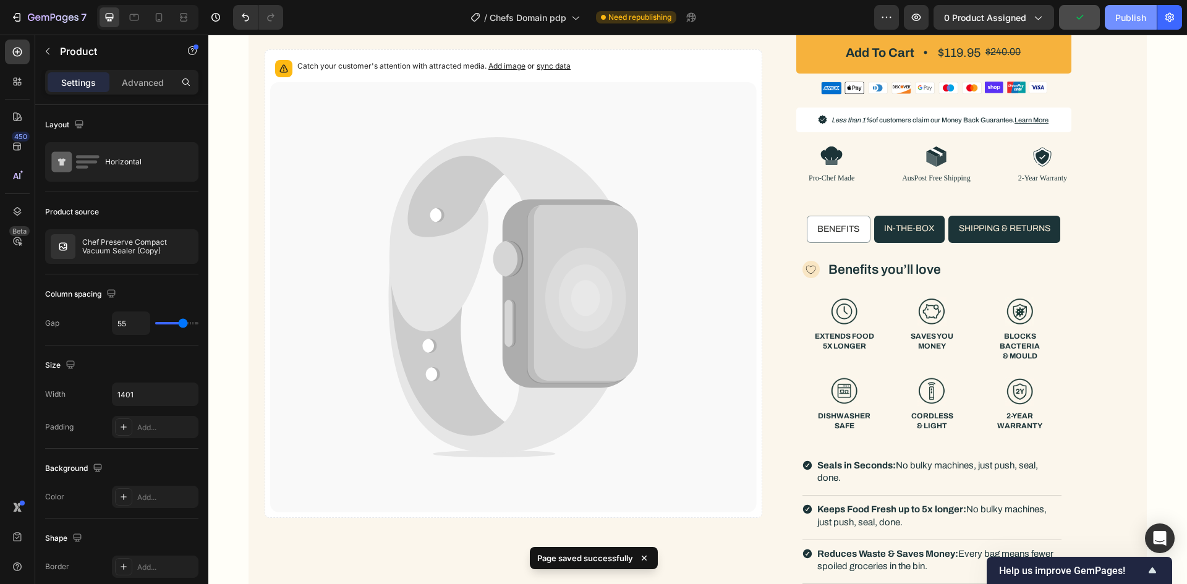
click at [1109, 21] on button "Publish" at bounding box center [1131, 17] width 52 height 25
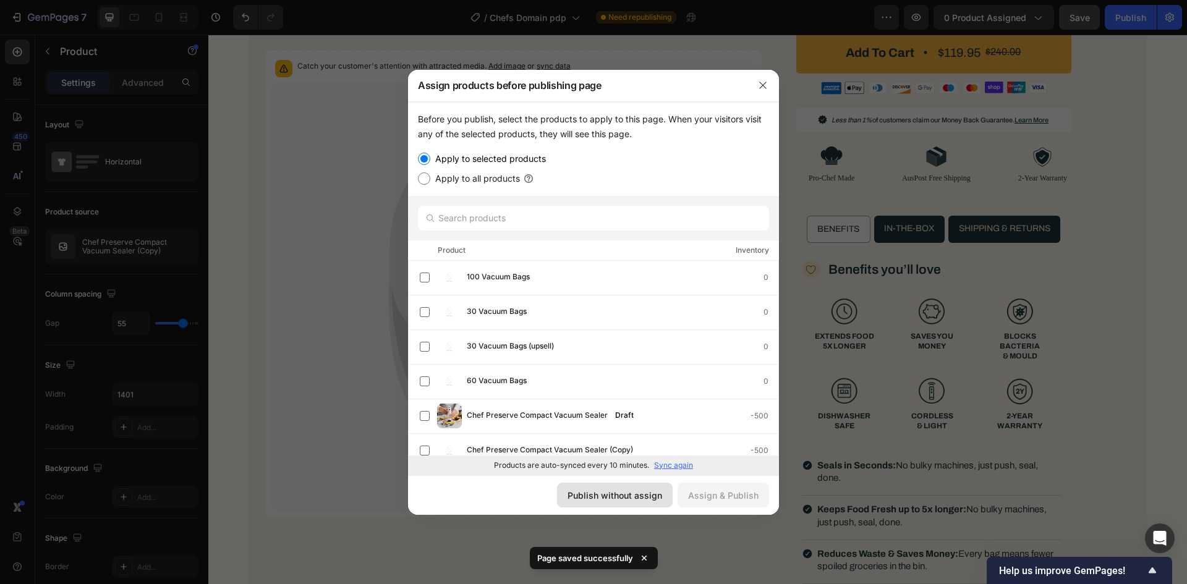
click at [582, 489] on div "Publish without assign" at bounding box center [614, 495] width 95 height 13
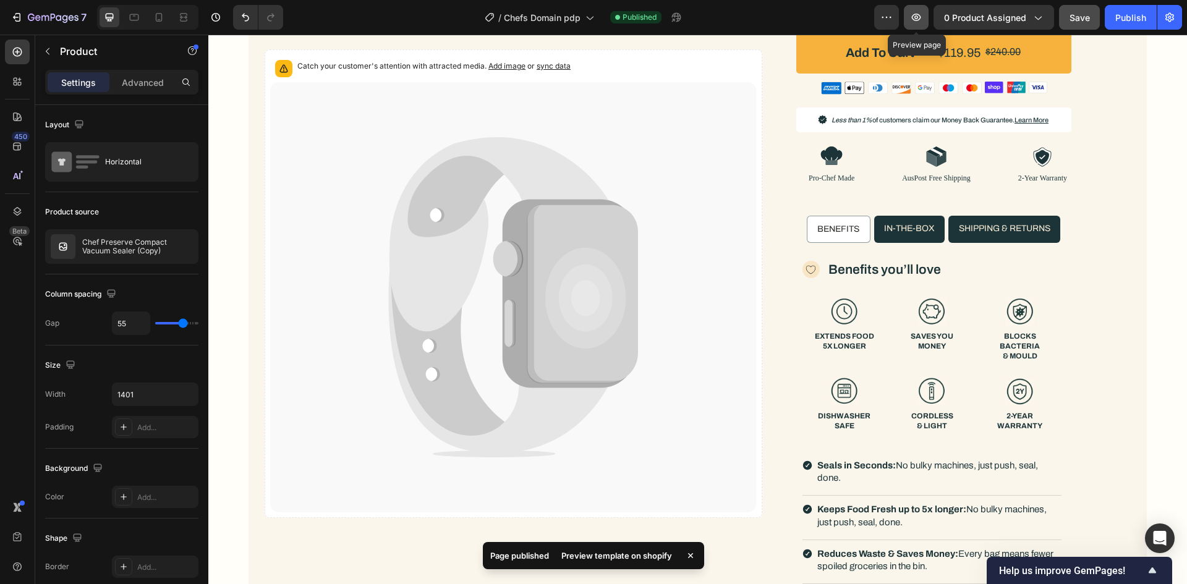
click at [924, 17] on button "button" at bounding box center [916, 17] width 25 height 25
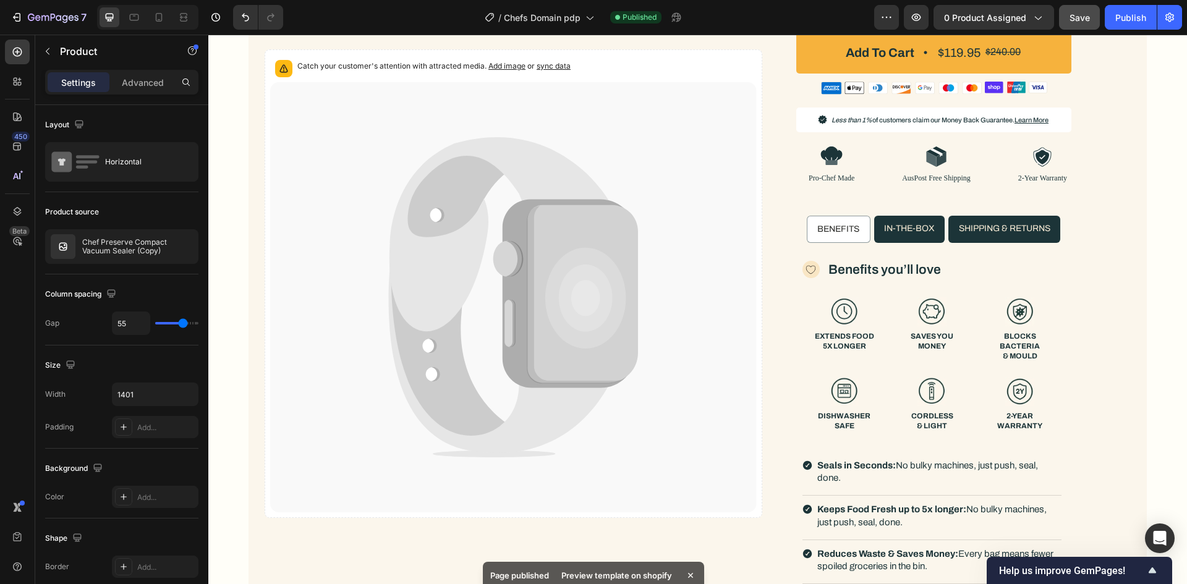
drag, startPoint x: 614, startPoint y: 556, endPoint x: 427, endPoint y: 485, distance: 199.5
click at [614, 562] on div "Page published Preview template on shopify" at bounding box center [593, 575] width 221 height 27
click at [1121, 24] on button "Publish" at bounding box center [1131, 17] width 52 height 25
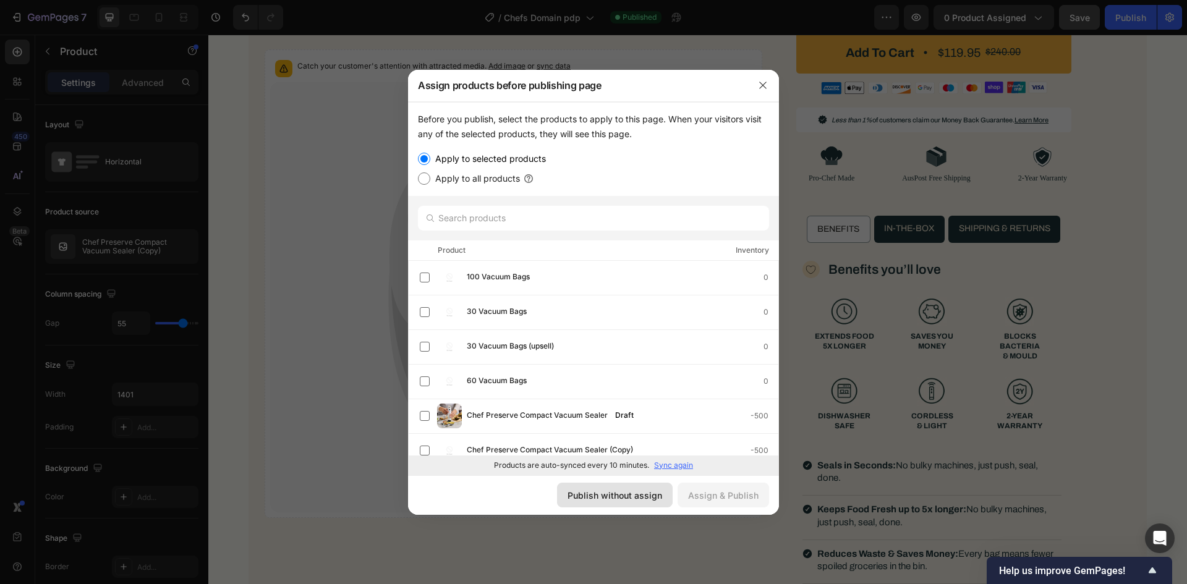
click at [594, 502] on button "Publish without assign" at bounding box center [615, 495] width 116 height 25
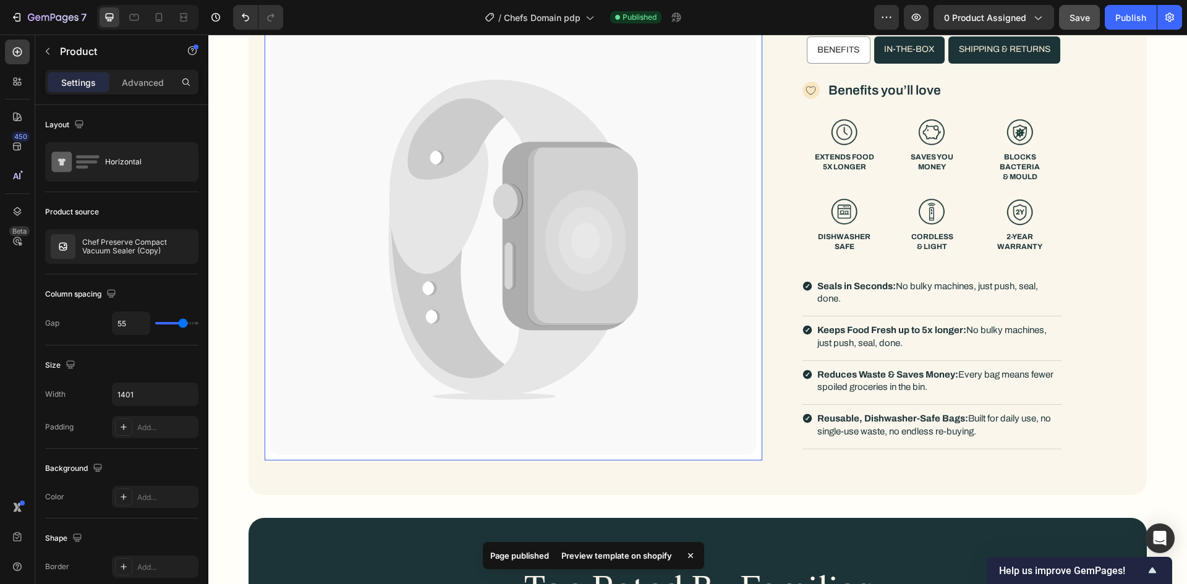
scroll to position [702, 0]
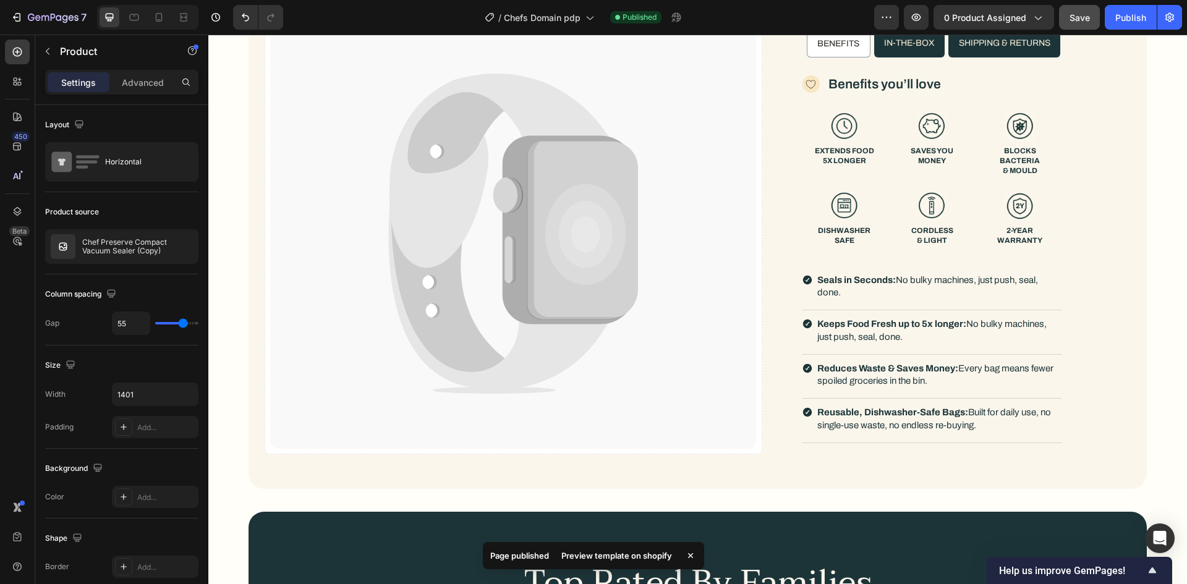
click at [628, 551] on div "Preview template on shopify" at bounding box center [616, 555] width 125 height 17
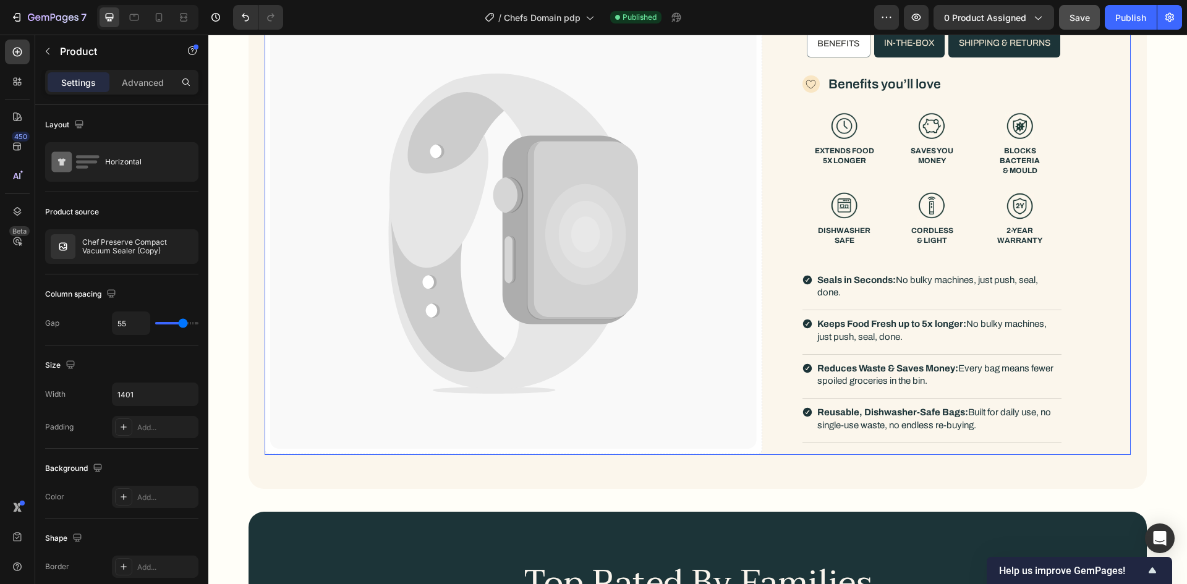
click at [135, 244] on p "Chef Preserve Compact Vacuum Sealer (Copy)" at bounding box center [137, 246] width 111 height 17
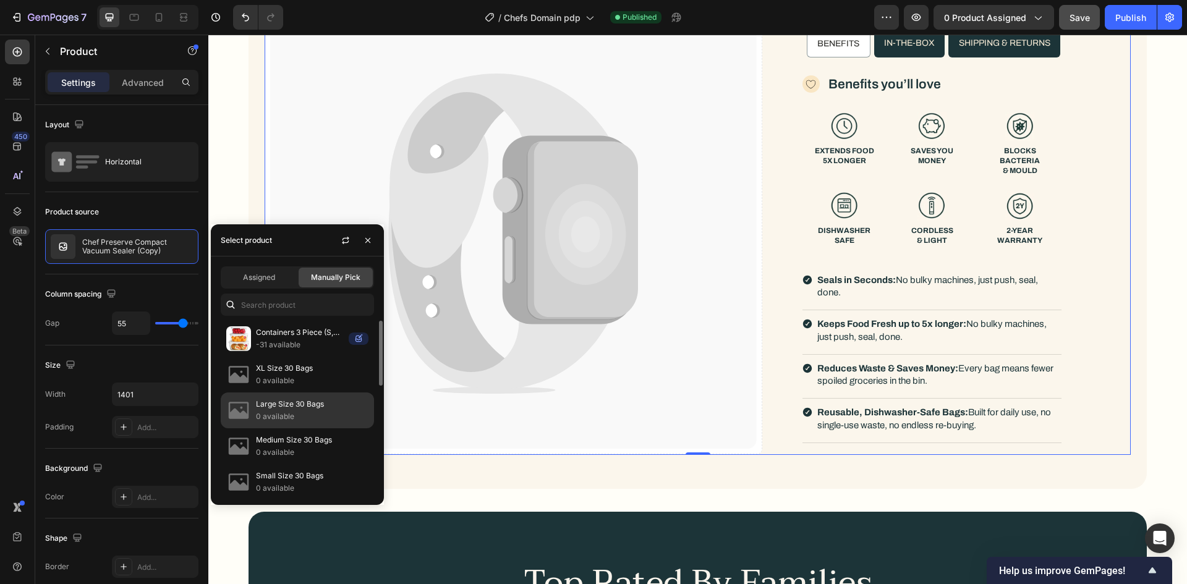
scroll to position [292, 0]
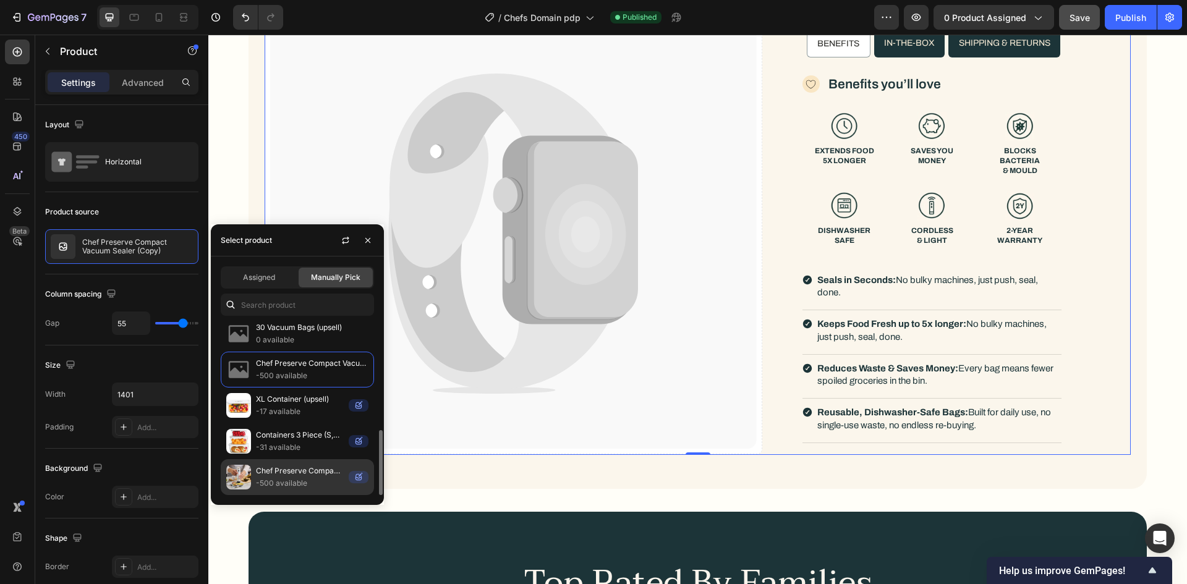
click at [279, 462] on div "Chef Preserve Compact Vacuum Sealer -500 available" at bounding box center [297, 477] width 153 height 36
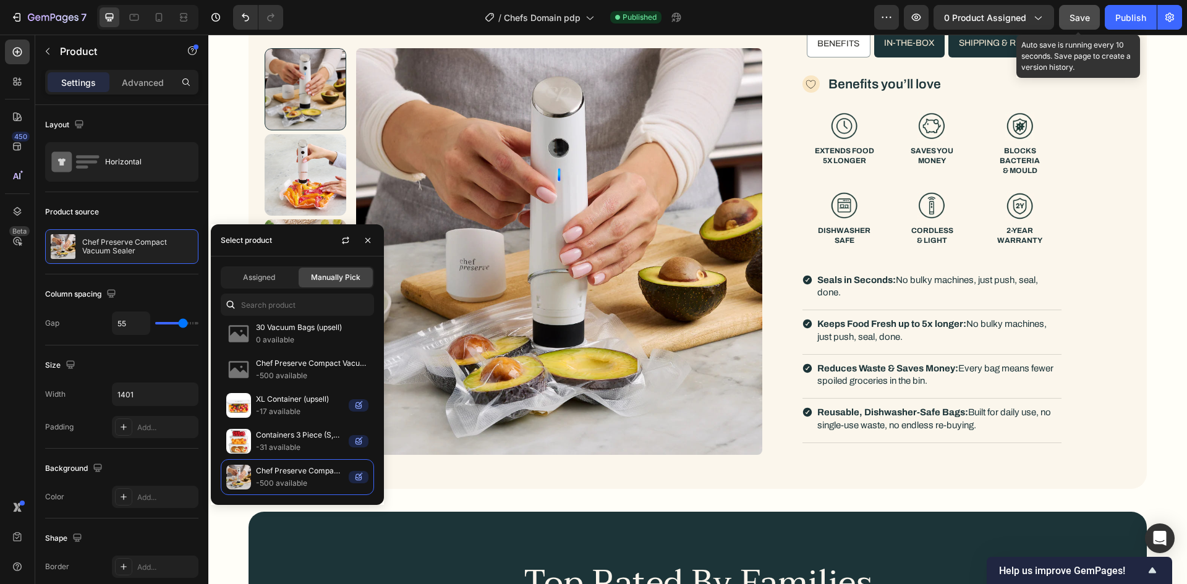
click at [1092, 18] on button "Save" at bounding box center [1079, 17] width 41 height 25
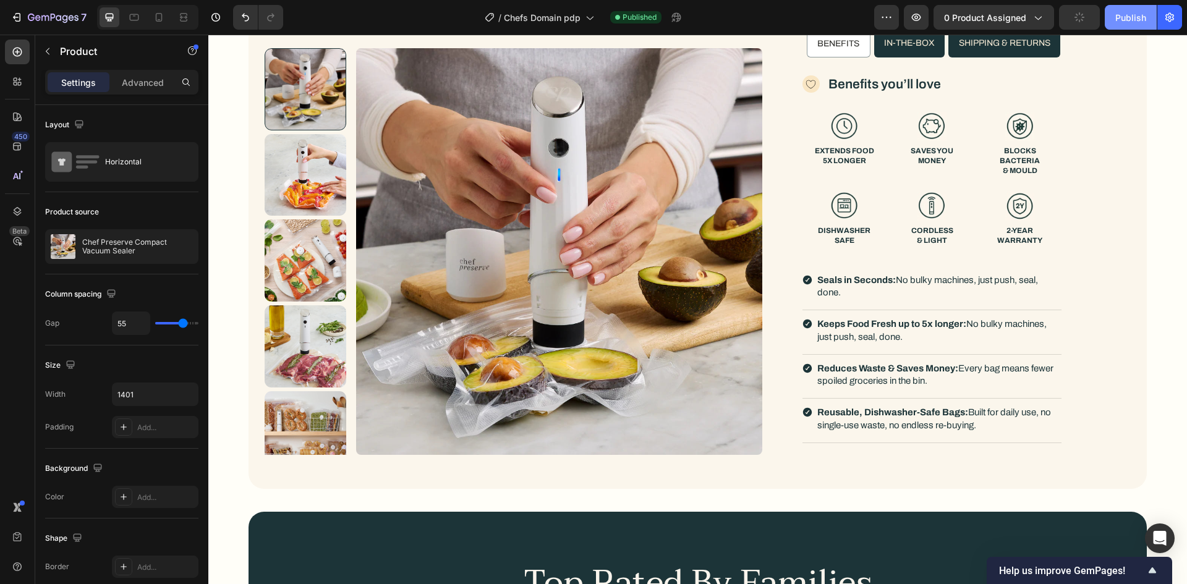
click at [1111, 16] on button "Publish" at bounding box center [1131, 17] width 52 height 25
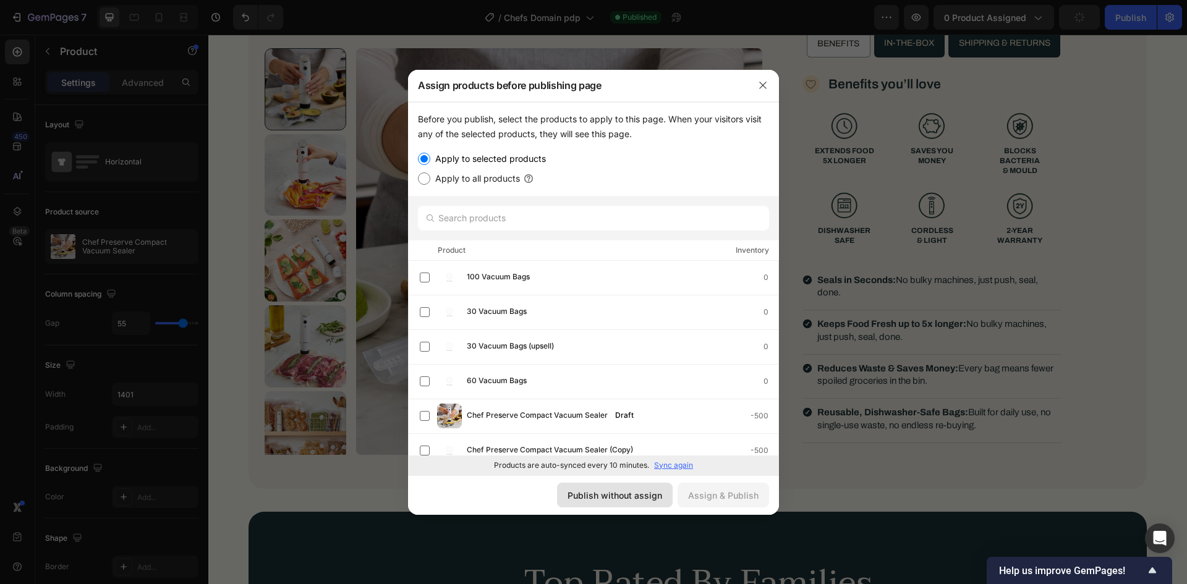
click at [595, 506] on button "Publish without assign" at bounding box center [615, 495] width 116 height 25
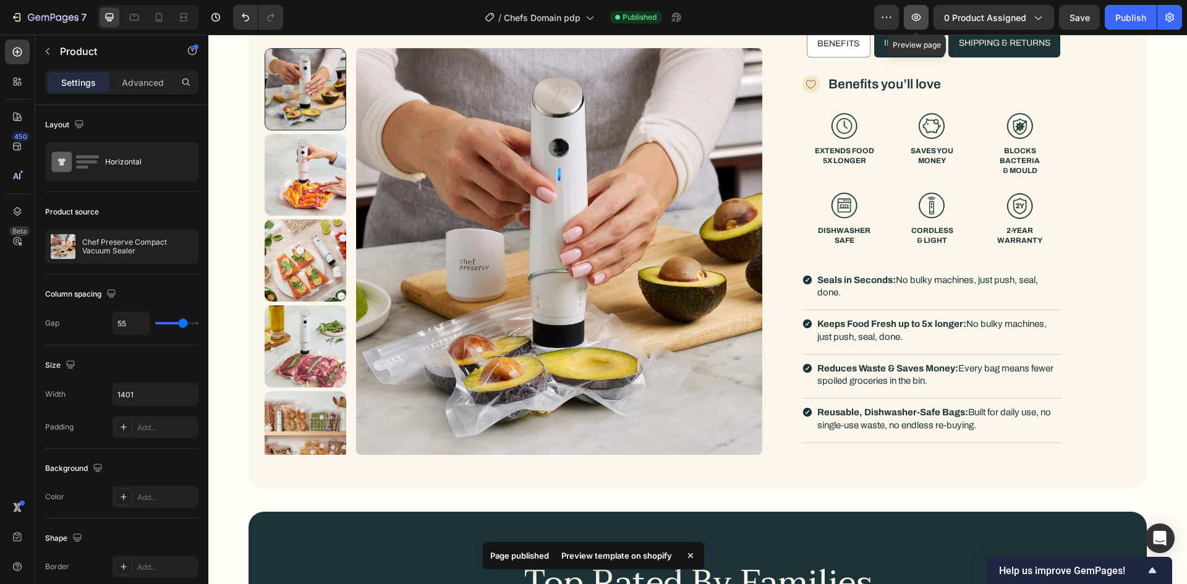
click at [910, 15] on button "button" at bounding box center [916, 17] width 25 height 25
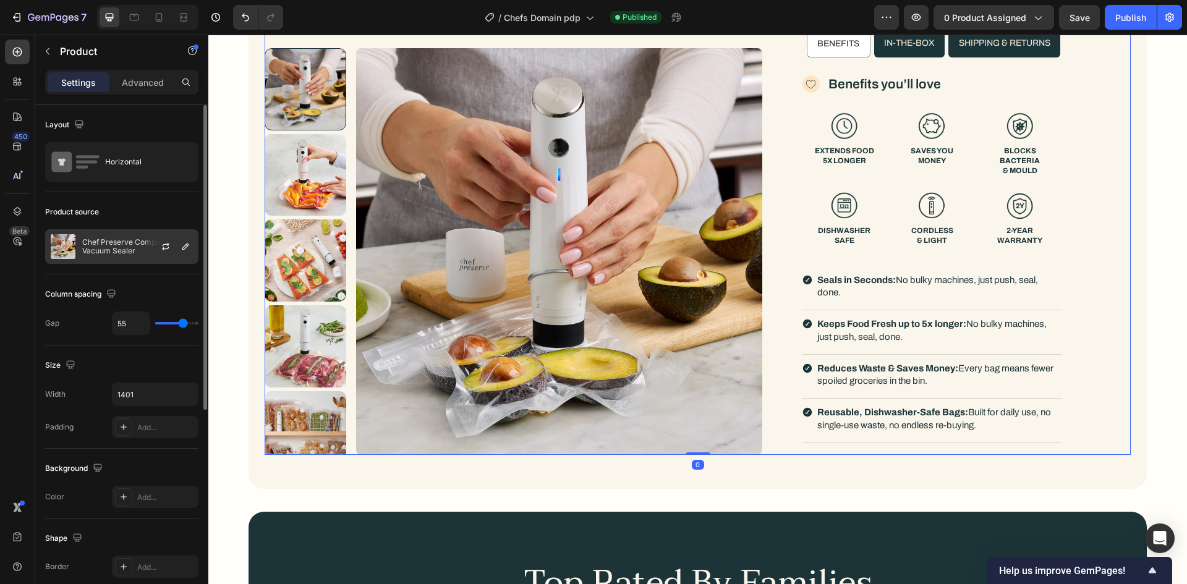
click at [121, 239] on p "Chef Preserve Compact Vacuum Sealer" at bounding box center [137, 246] width 111 height 17
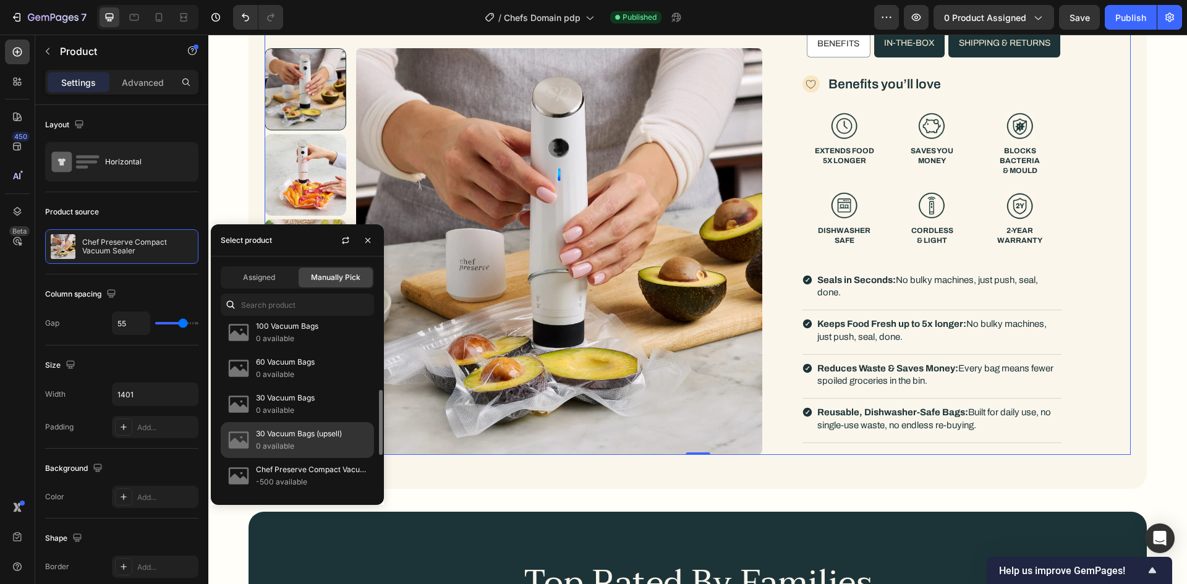
scroll to position [247, 0]
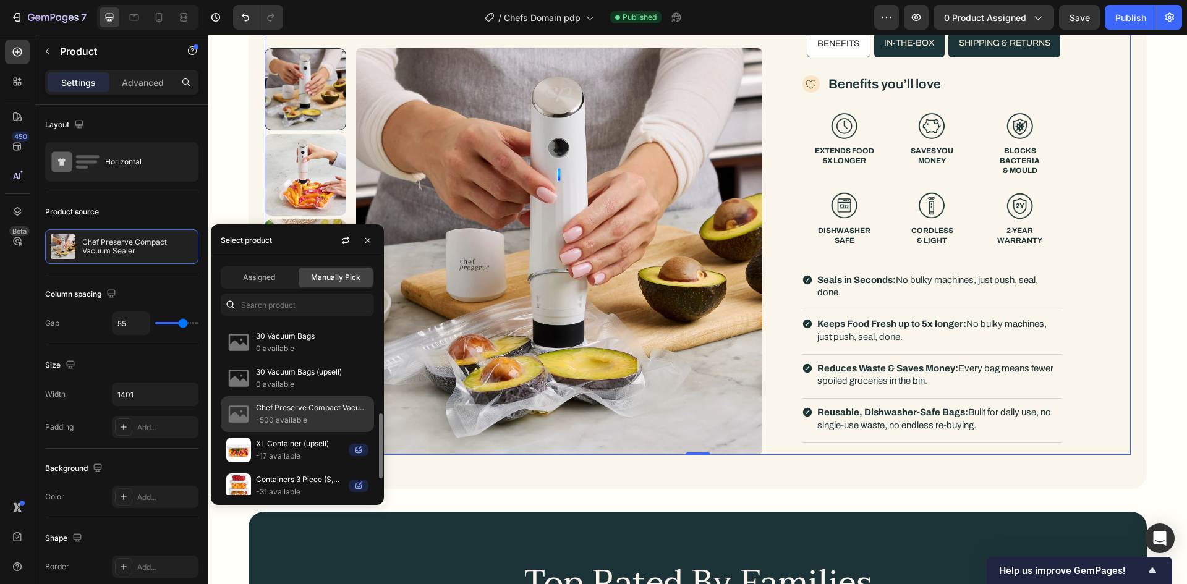
click at [302, 420] on p "-500 available" at bounding box center [312, 420] width 112 height 12
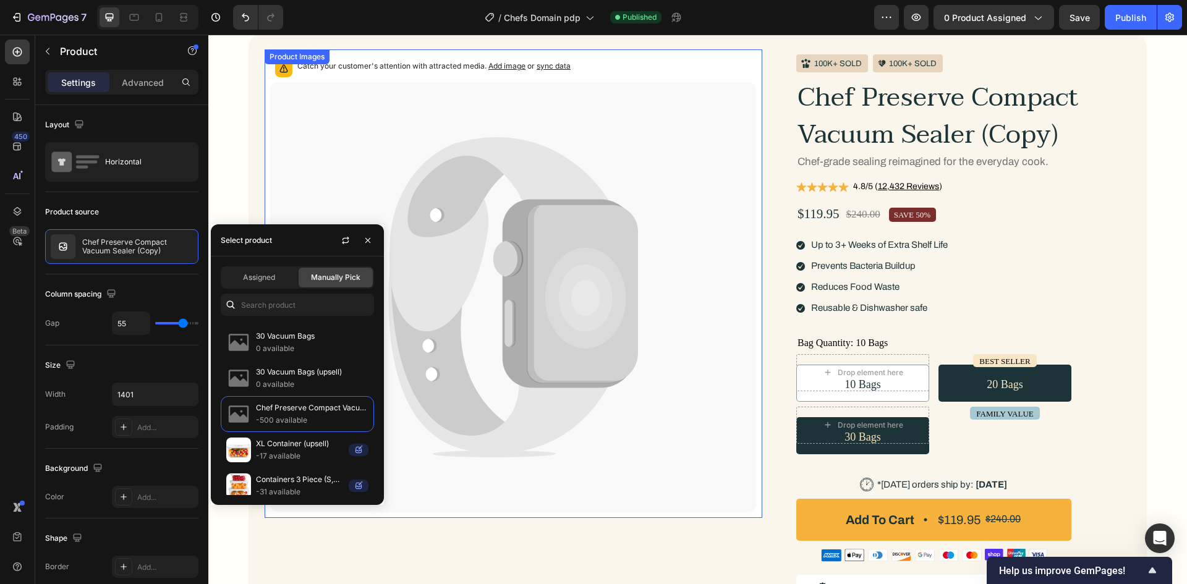
scroll to position [22, 0]
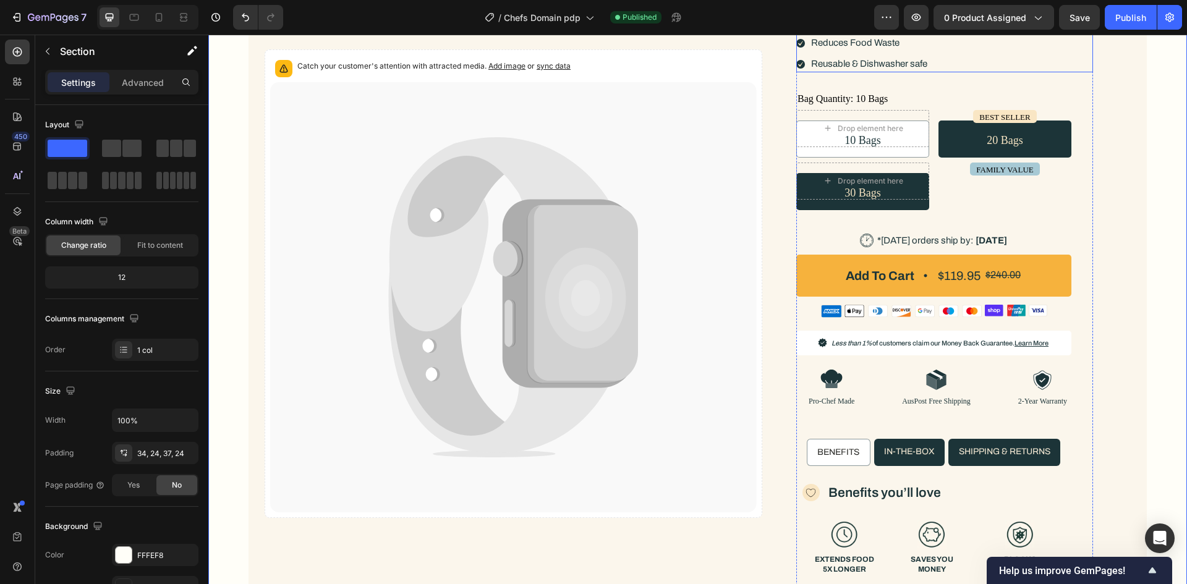
scroll to position [331, 0]
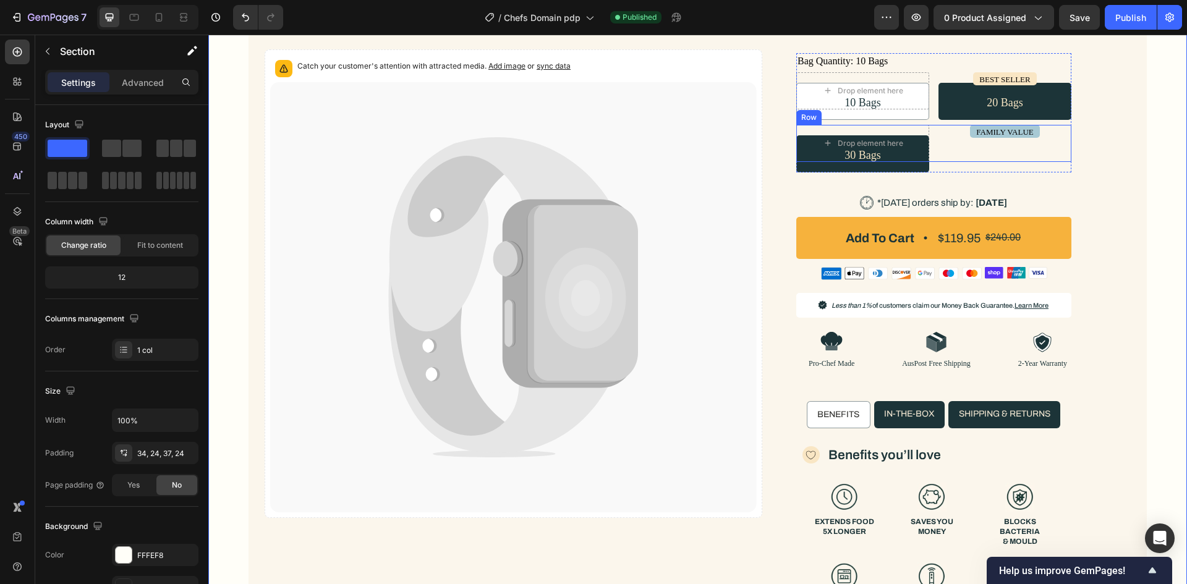
click at [938, 146] on div "FAMILY VALUE Text Block" at bounding box center [1004, 143] width 133 height 37
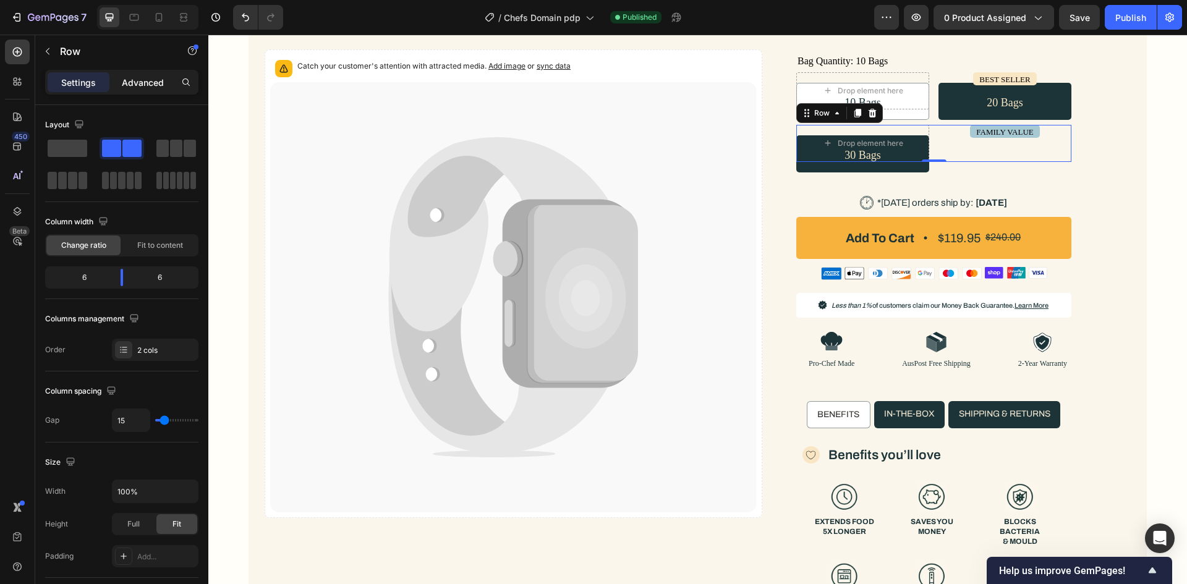
click at [141, 75] on div "Advanced" at bounding box center [143, 82] width 62 height 20
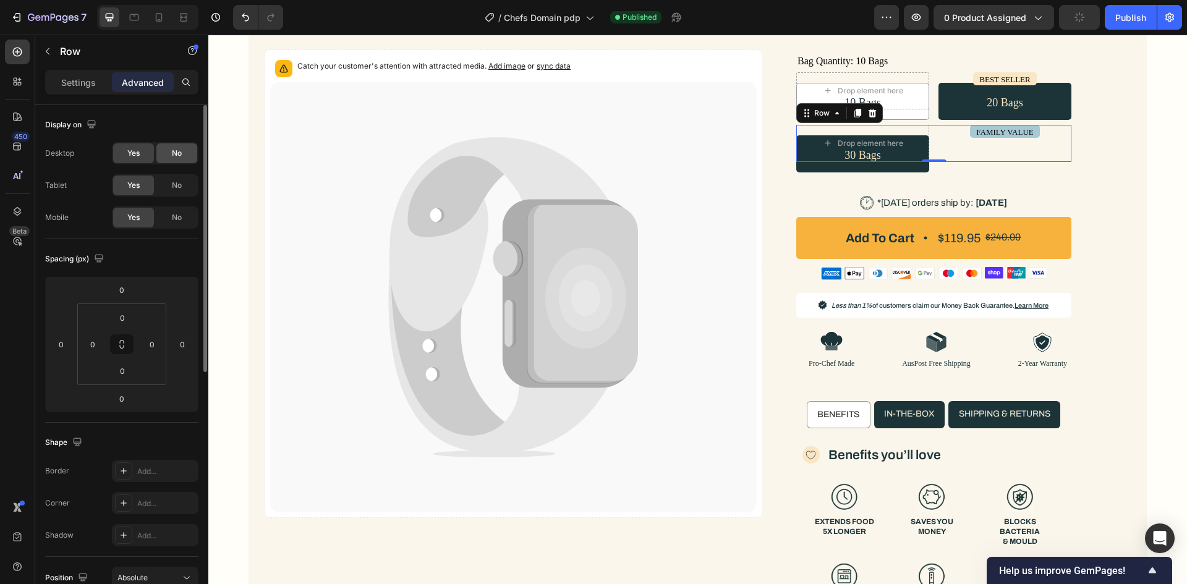
click at [172, 153] on span "No" at bounding box center [177, 153] width 10 height 11
click at [148, 152] on div "Yes" at bounding box center [133, 153] width 41 height 20
click at [172, 157] on span "No" at bounding box center [177, 153] width 10 height 11
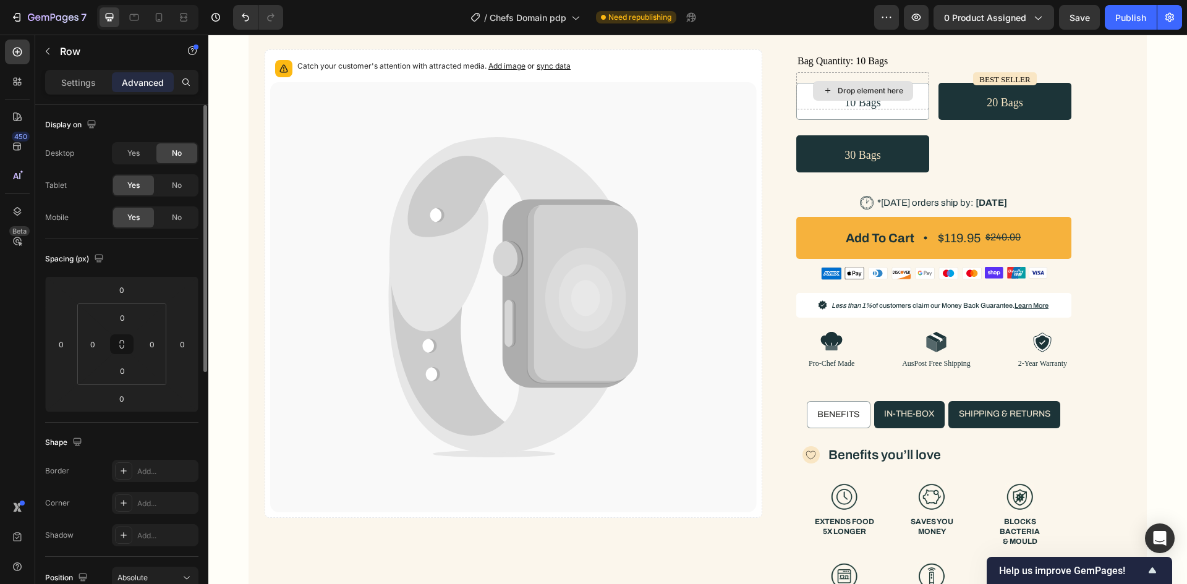
click at [190, 199] on div "Desktop Yes No Tablet Yes No Mobile Yes No" at bounding box center [121, 185] width 153 height 87
click at [181, 190] on span "No" at bounding box center [177, 185] width 10 height 11
click at [189, 212] on div "No" at bounding box center [176, 218] width 41 height 20
click at [181, 222] on span "No" at bounding box center [177, 217] width 10 height 11
click at [133, 176] on div "Yes No" at bounding box center [155, 185] width 87 height 22
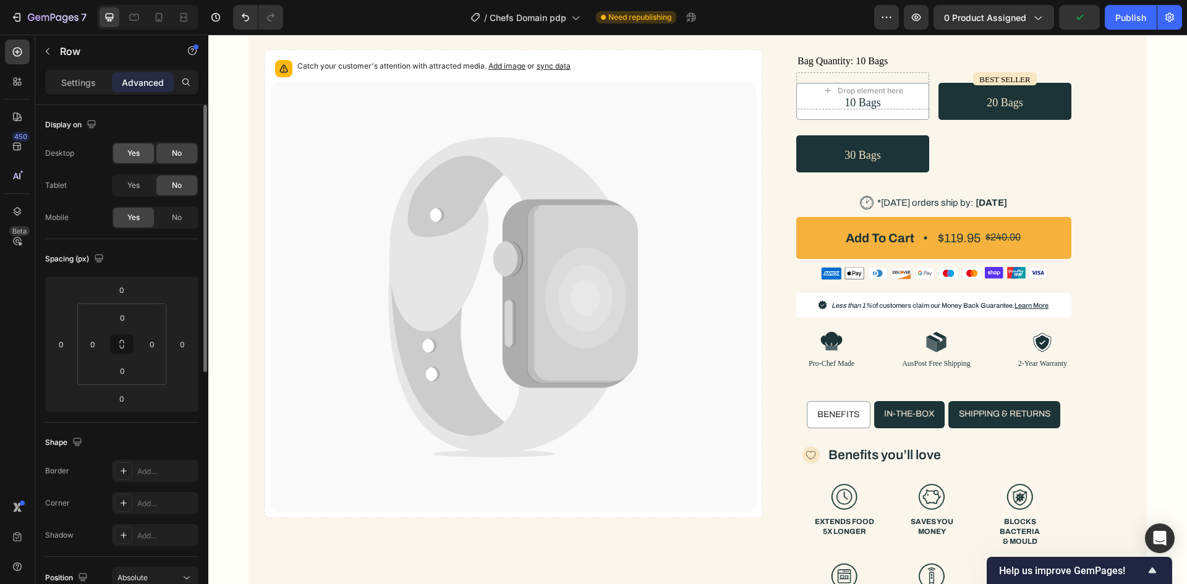
click at [134, 163] on div "Yes" at bounding box center [133, 153] width 41 height 20
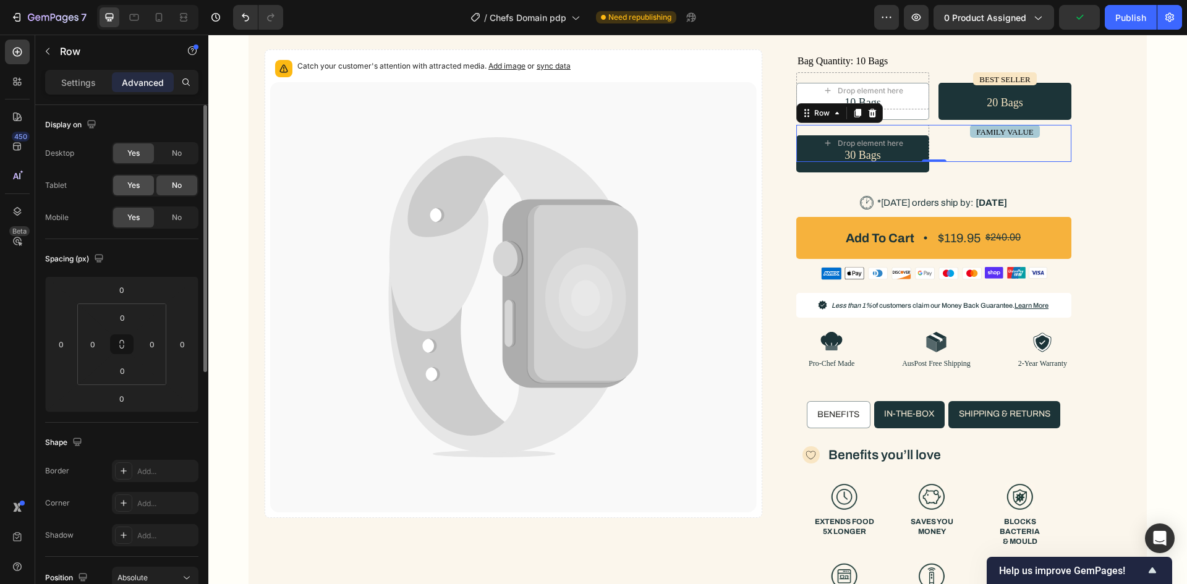
click at [137, 189] on span "Yes" at bounding box center [133, 185] width 12 height 11
click at [987, 136] on p "FAMILY VALUE" at bounding box center [1004, 132] width 57 height 11
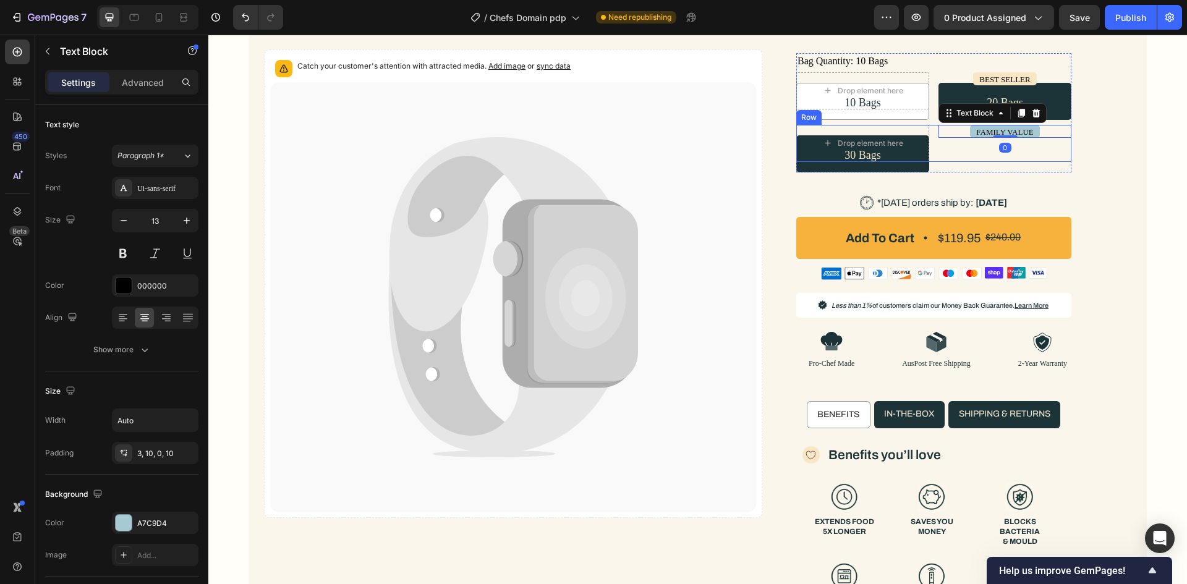
click at [954, 149] on div "FAMILY VALUE Text Block 0" at bounding box center [1004, 143] width 133 height 37
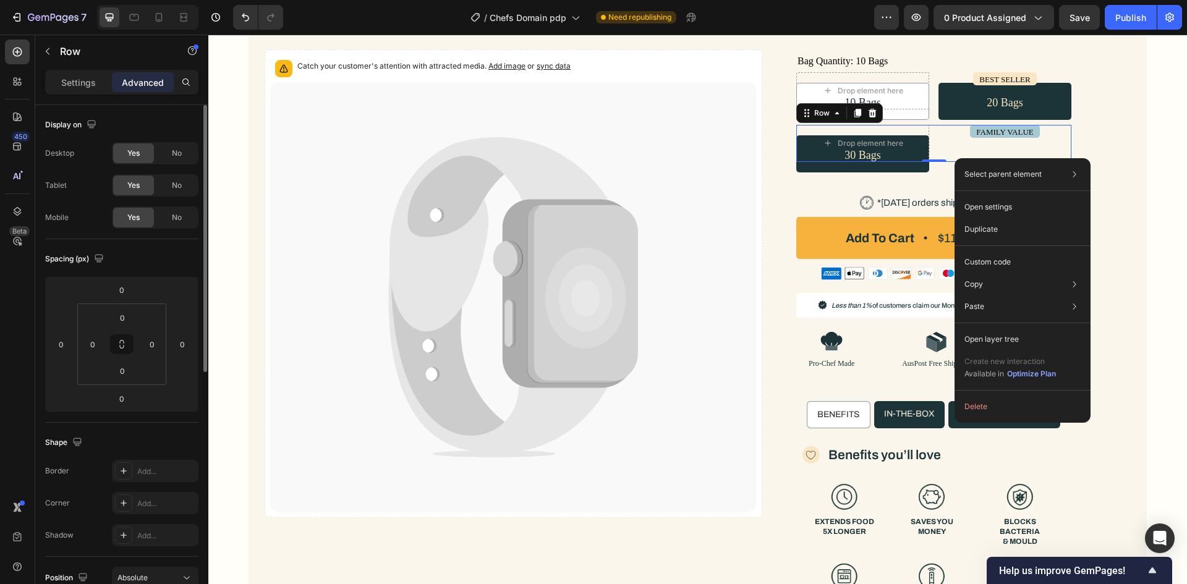
click at [144, 122] on div "Display on" at bounding box center [121, 125] width 153 height 20
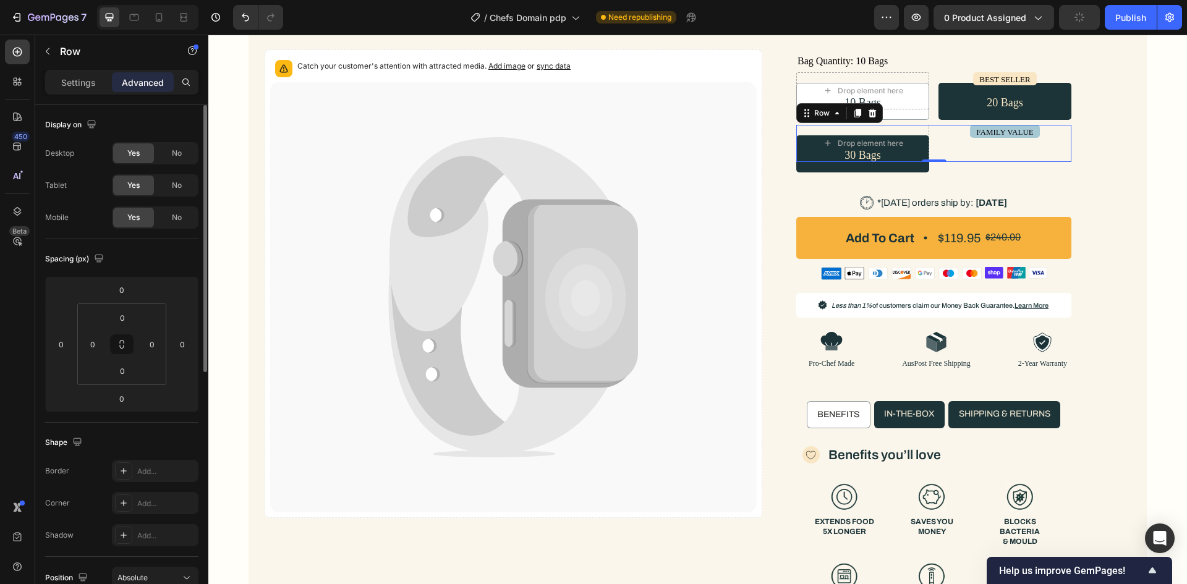
click at [175, 140] on div "Display on Desktop Yes No Tablet Yes No Mobile Yes No" at bounding box center [121, 172] width 153 height 134
click at [174, 145] on div "No" at bounding box center [176, 153] width 41 height 20
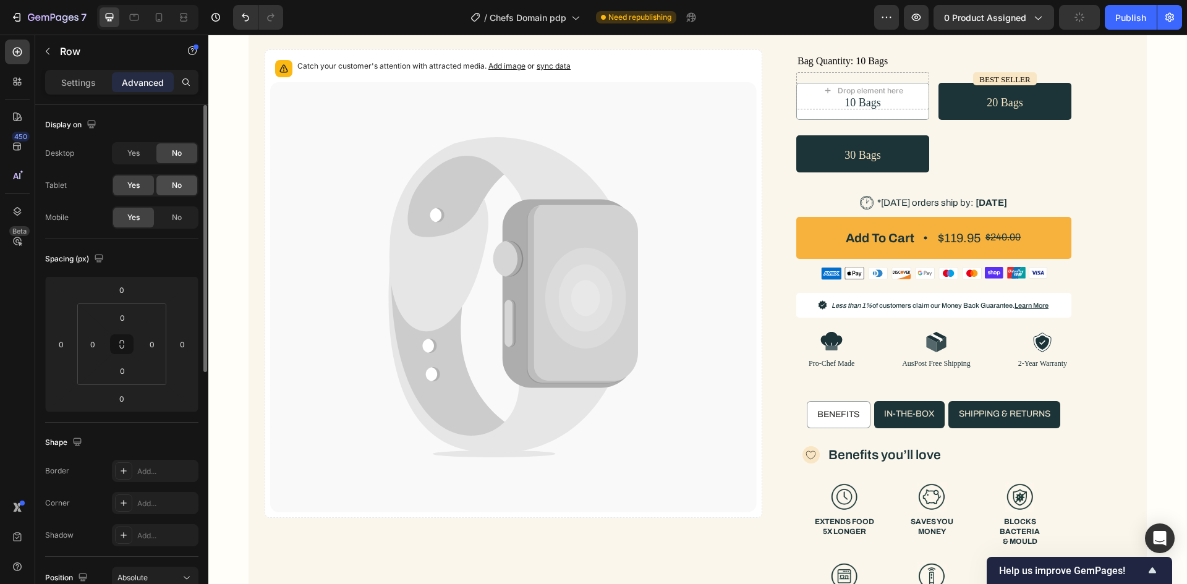
click at [181, 180] on span "No" at bounding box center [177, 185] width 10 height 11
click at [177, 214] on span "No" at bounding box center [177, 217] width 10 height 11
click at [161, 23] on div at bounding box center [159, 17] width 20 height 20
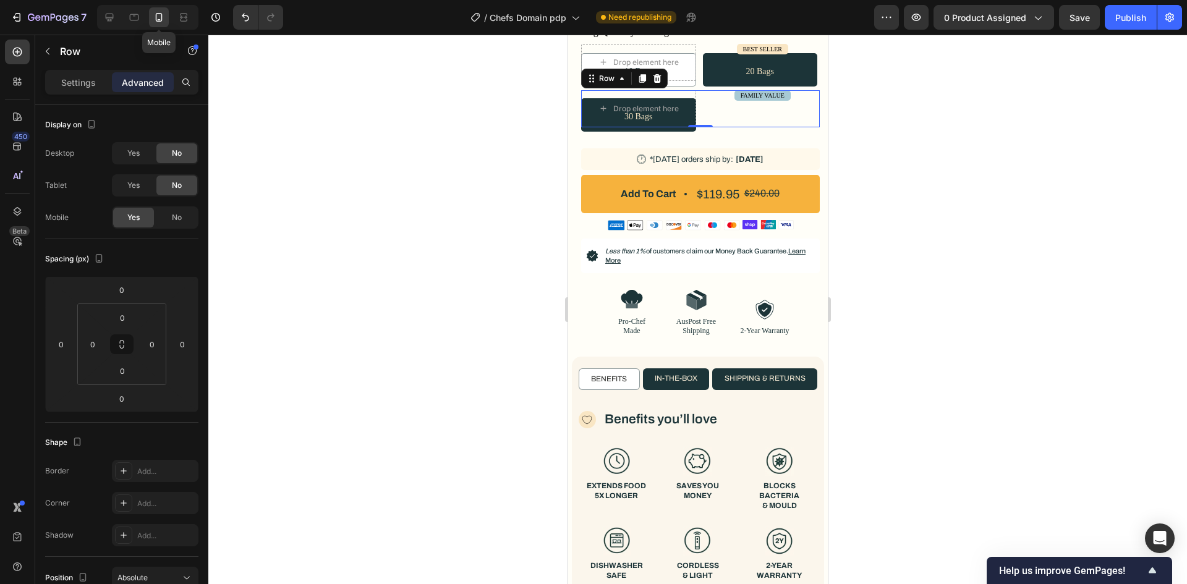
scroll to position [559, 0]
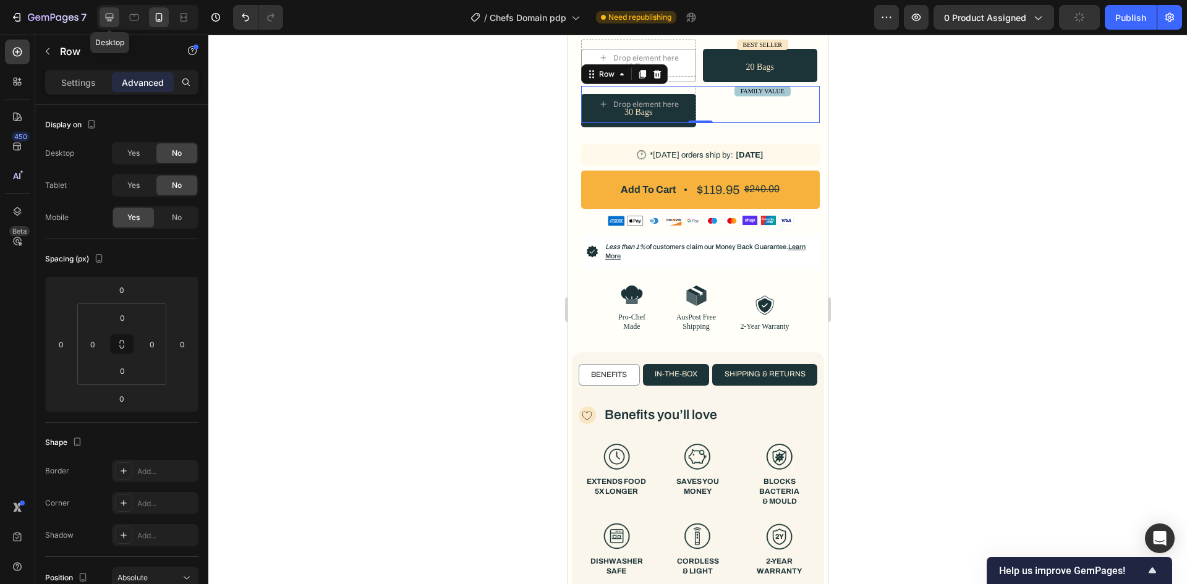
click at [109, 16] on icon at bounding box center [109, 17] width 12 height 12
type input "116"
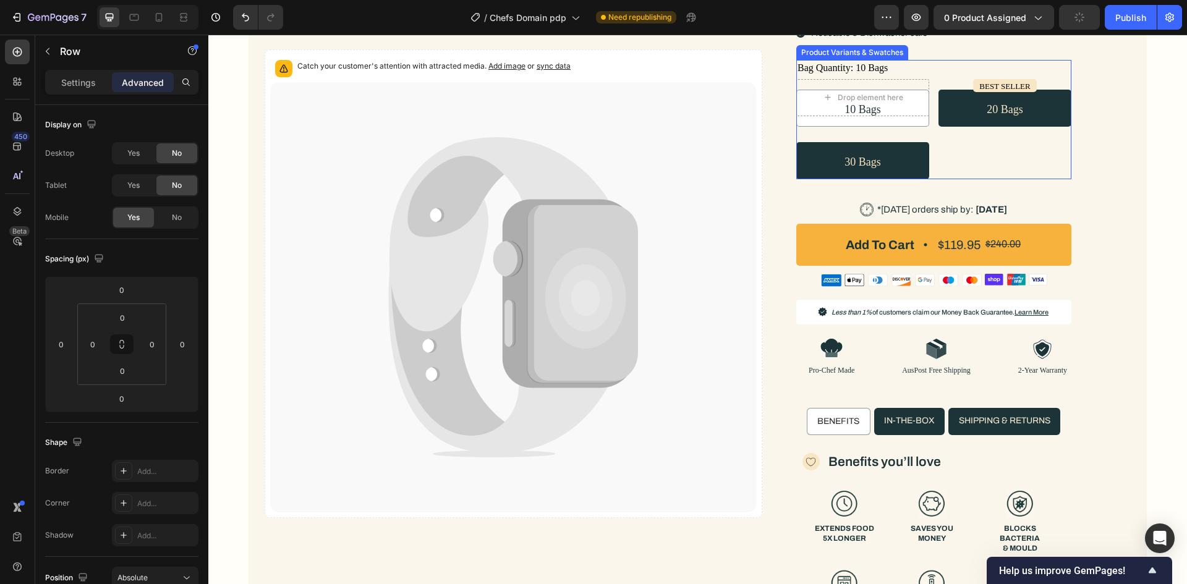
scroll to position [268, 0]
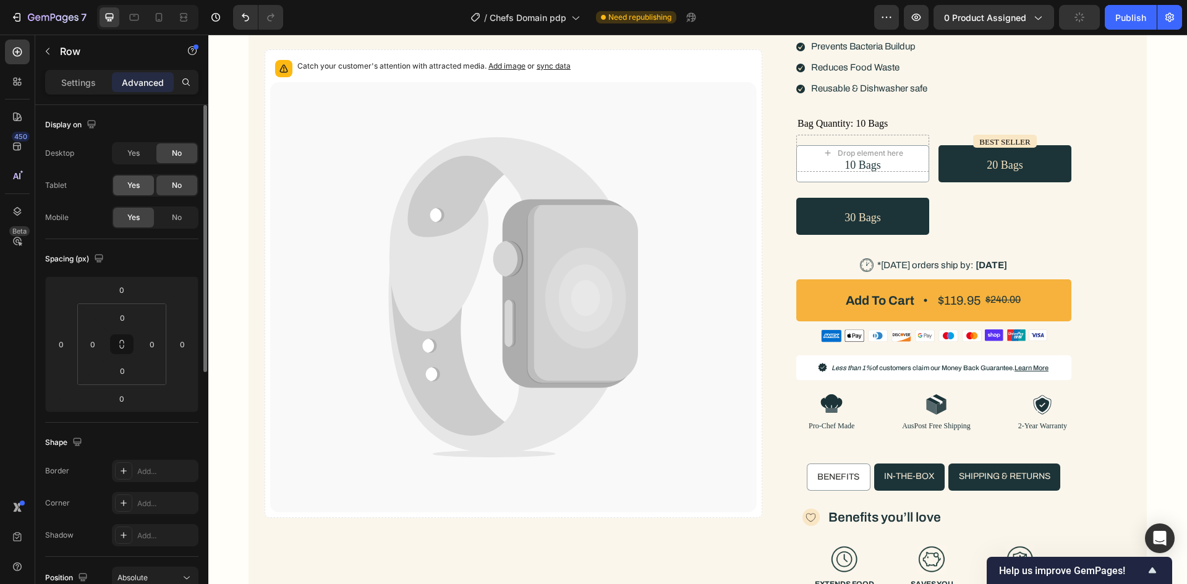
click at [140, 192] on div "Yes" at bounding box center [133, 186] width 41 height 20
click at [142, 151] on div "Yes" at bounding box center [133, 153] width 41 height 20
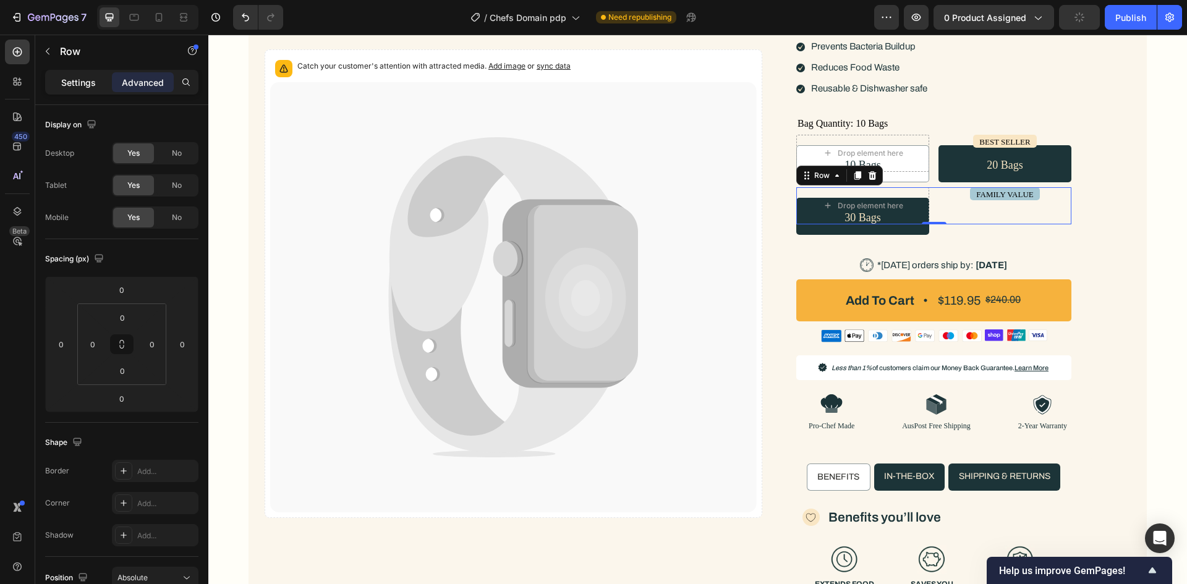
click at [74, 80] on p "Settings" at bounding box center [78, 82] width 35 height 13
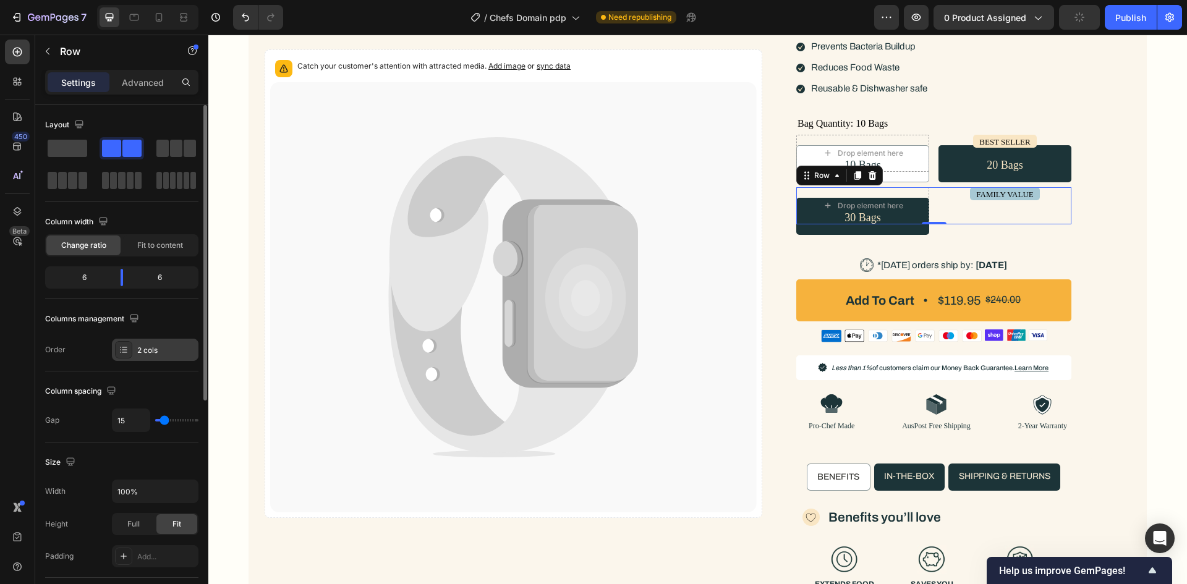
click at [122, 345] on icon at bounding box center [124, 350] width 10 height 10
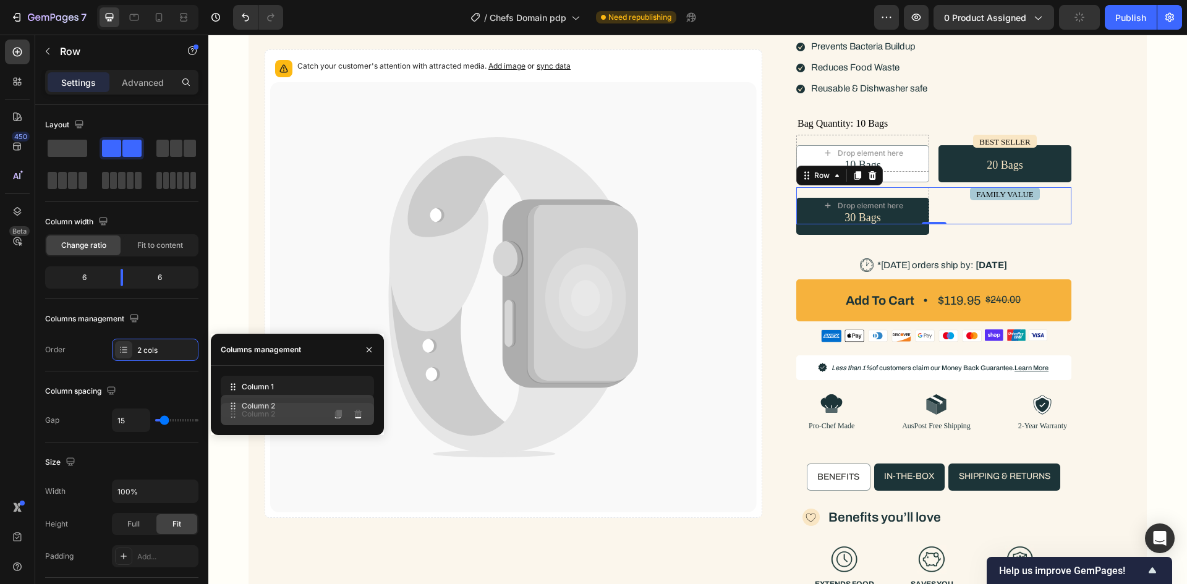
drag, startPoint x: 230, startPoint y: 402, endPoint x: 229, endPoint y: 382, distance: 19.8
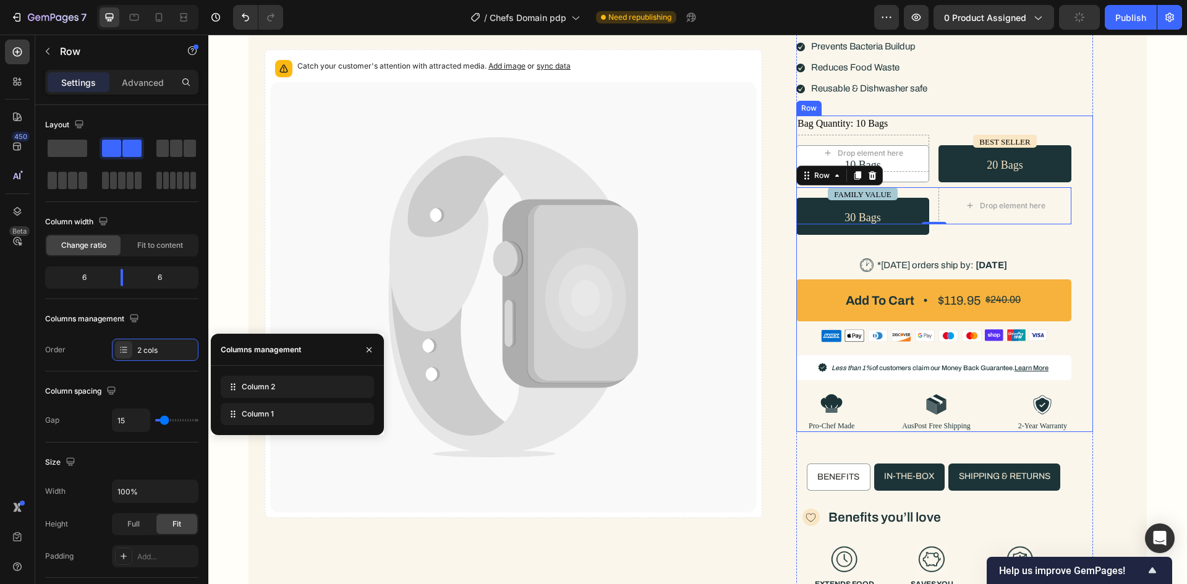
click at [1087, 122] on div "Bag Quantity: 10 Bags 10 Bags 10 Bags 10 Bags 20 Bags 20 Bags 20 Bags 30 Bags 3…" at bounding box center [944, 274] width 297 height 316
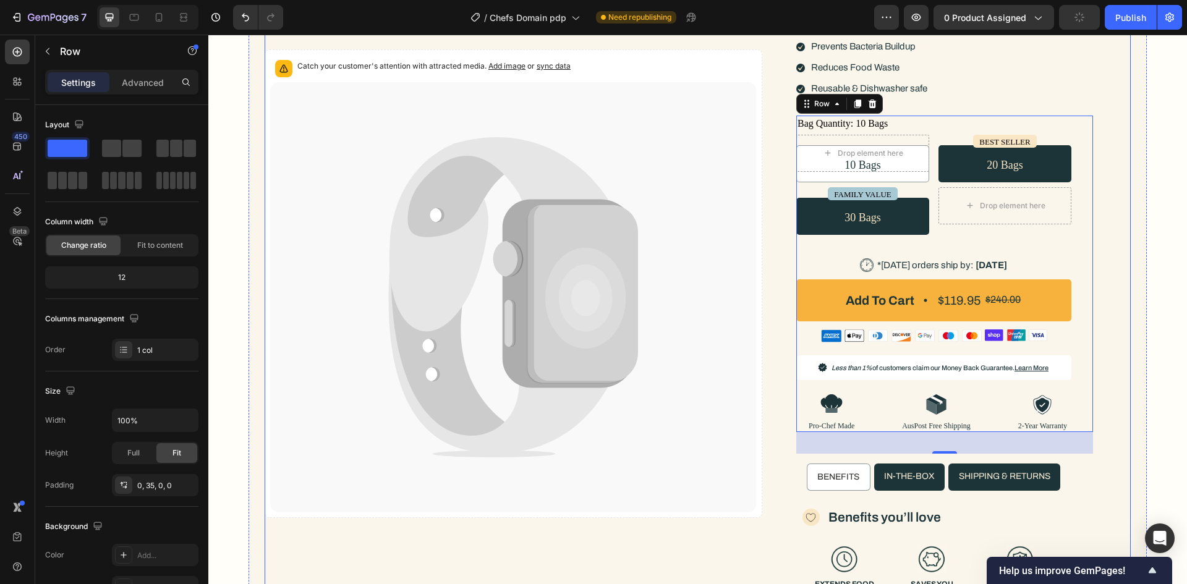
click at [1109, 67] on div "Catch your customer's attention with attracted media. Add image or sync data Pr…" at bounding box center [698, 358] width 866 height 1061
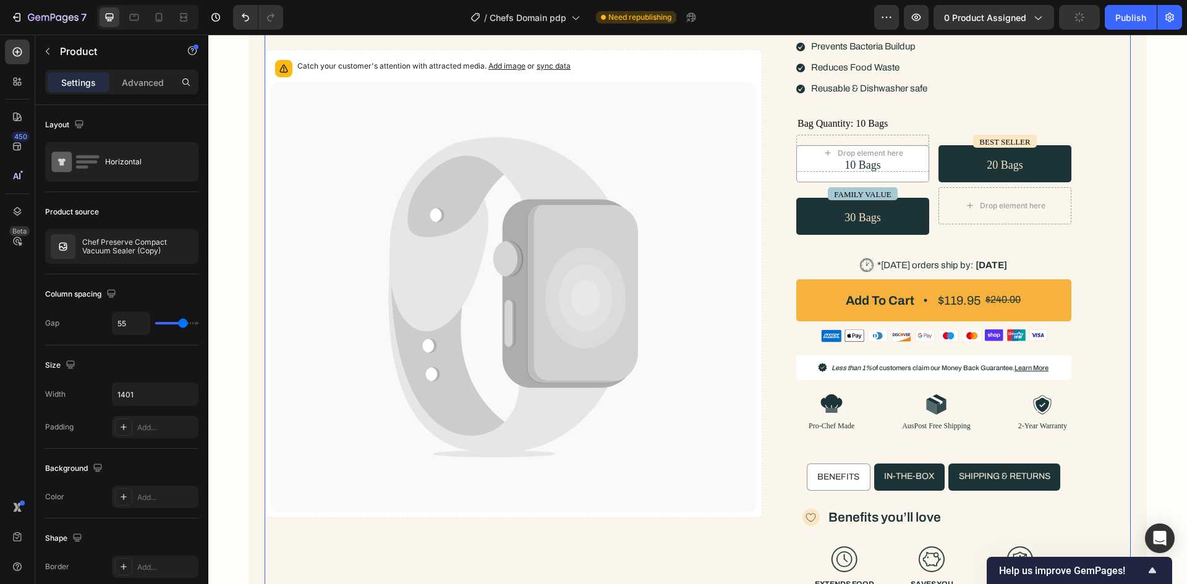
click at [1115, 56] on div "Catch your customer's attention with attracted media. Add image or sync data Pr…" at bounding box center [698, 358] width 866 height 1061
click at [1161, 114] on div "Catch your customer's attention with attracted media. Add image or sync data Pr…" at bounding box center [697, 368] width 949 height 1110
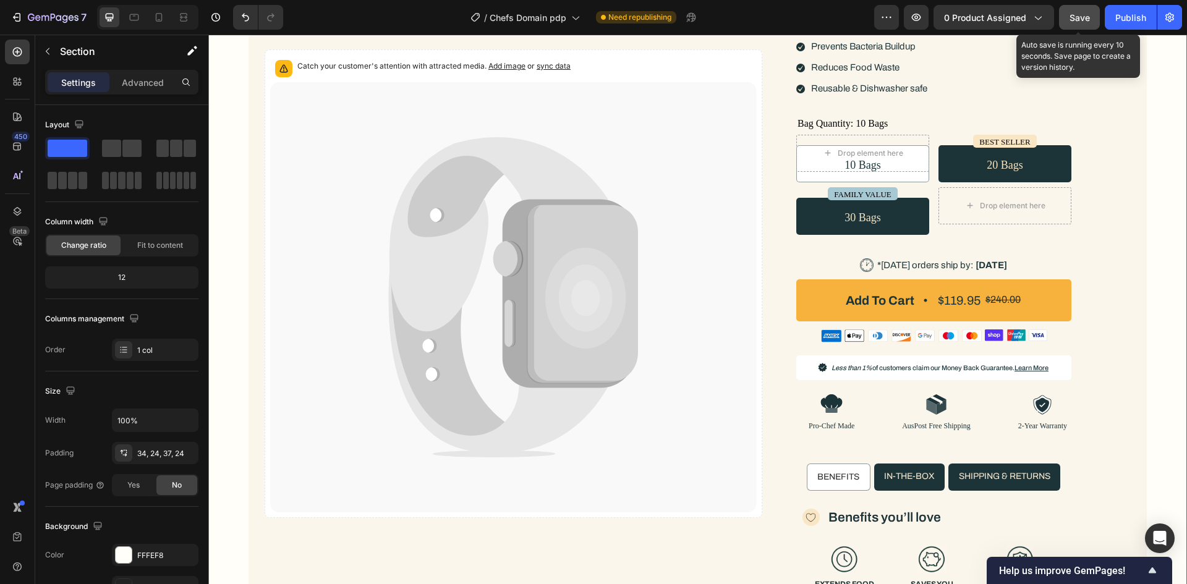
click at [1094, 20] on button "Save" at bounding box center [1079, 17] width 41 height 25
click at [1156, 80] on div "Catch your customer's attention with attracted media. Add image or sync data Pr…" at bounding box center [697, 368] width 949 height 1110
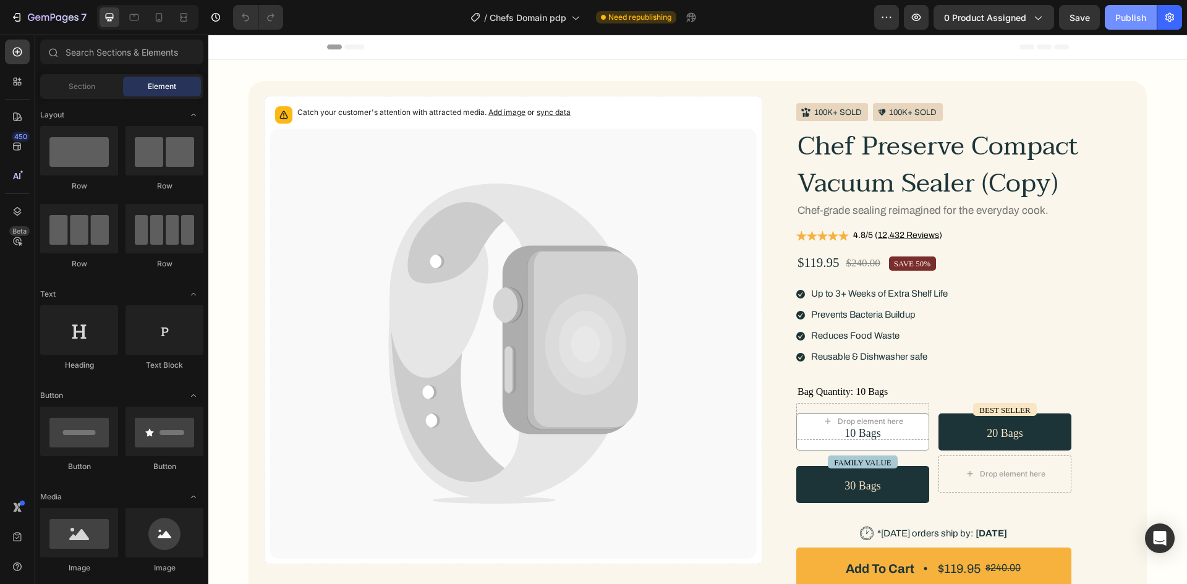
click at [1124, 23] on div "Publish" at bounding box center [1130, 17] width 31 height 13
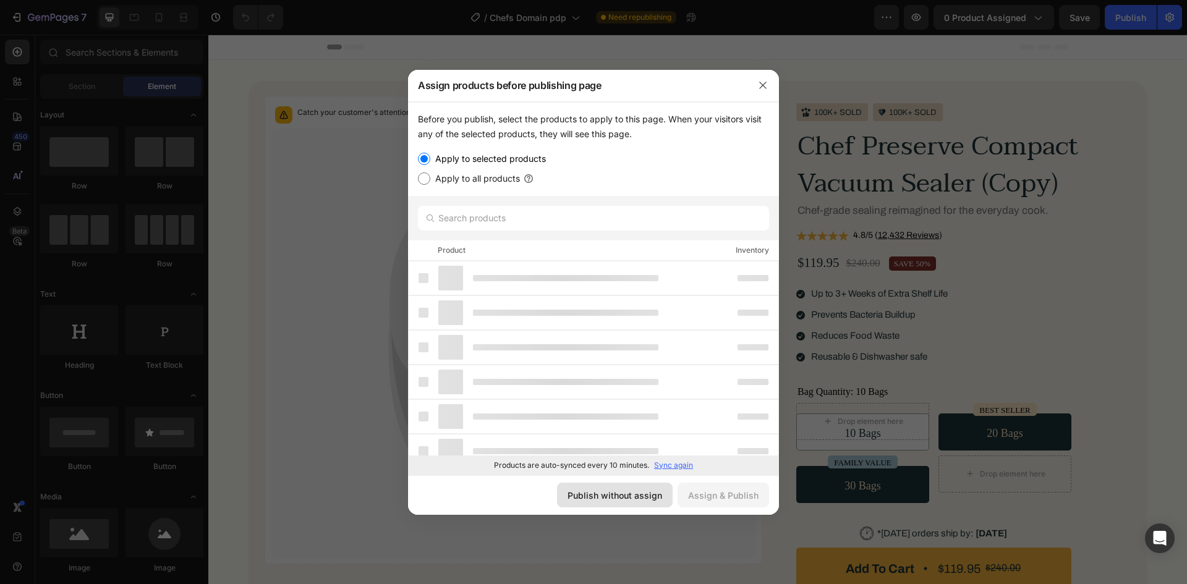
click at [634, 499] on div "Publish without assign" at bounding box center [614, 495] width 95 height 13
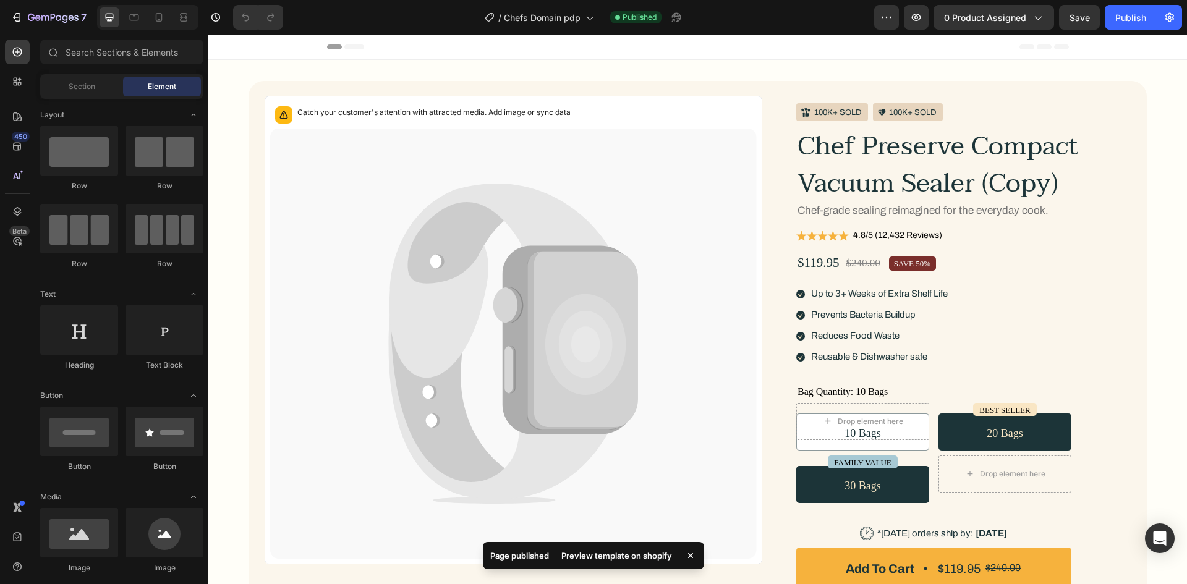
click at [596, 551] on div "Preview template on shopify" at bounding box center [616, 555] width 125 height 17
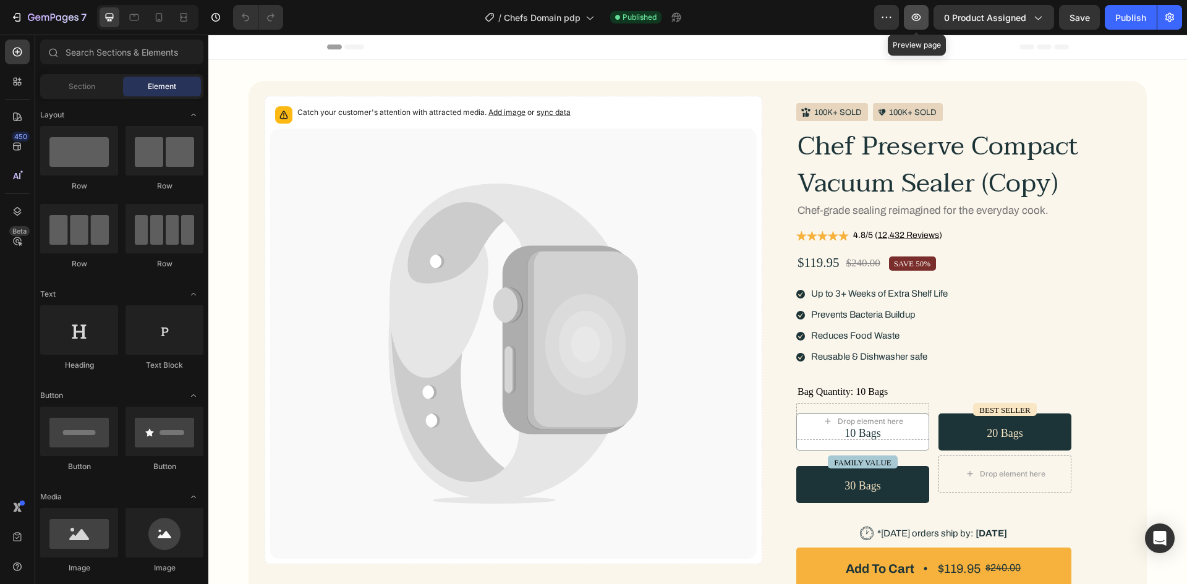
click at [914, 15] on icon "button" at bounding box center [916, 17] width 9 height 7
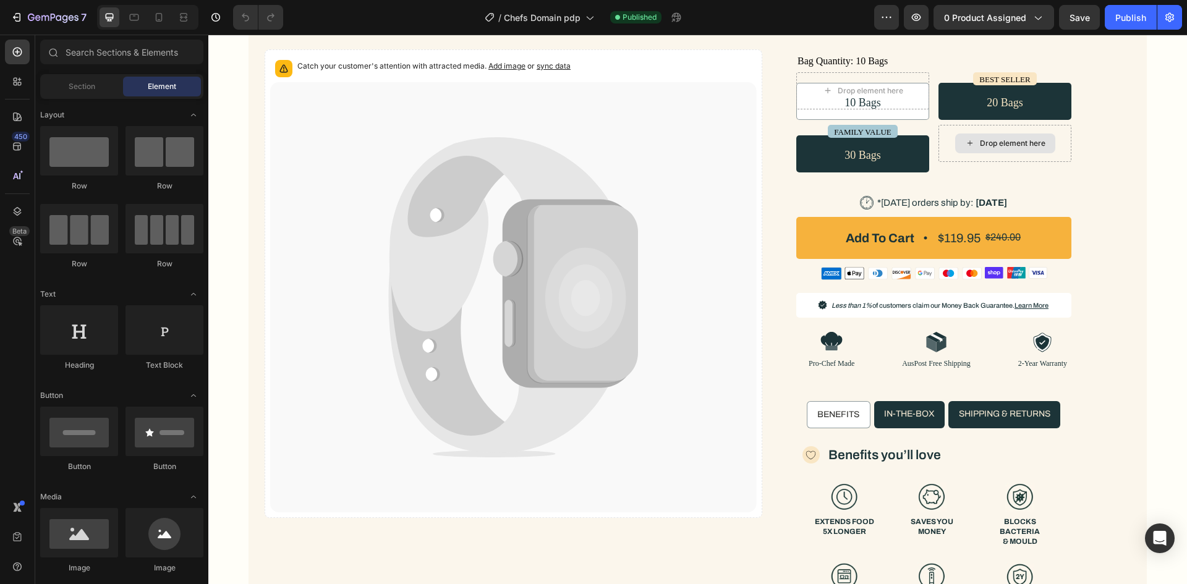
scroll to position [124, 0]
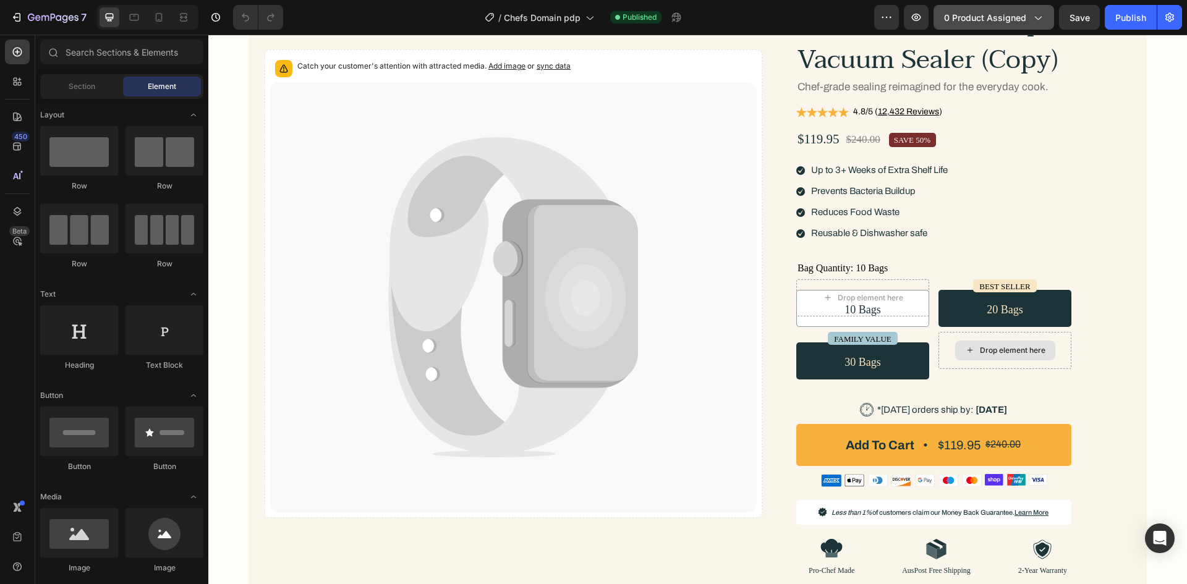
click at [965, 22] on span "0 product assigned" at bounding box center [985, 17] width 82 height 13
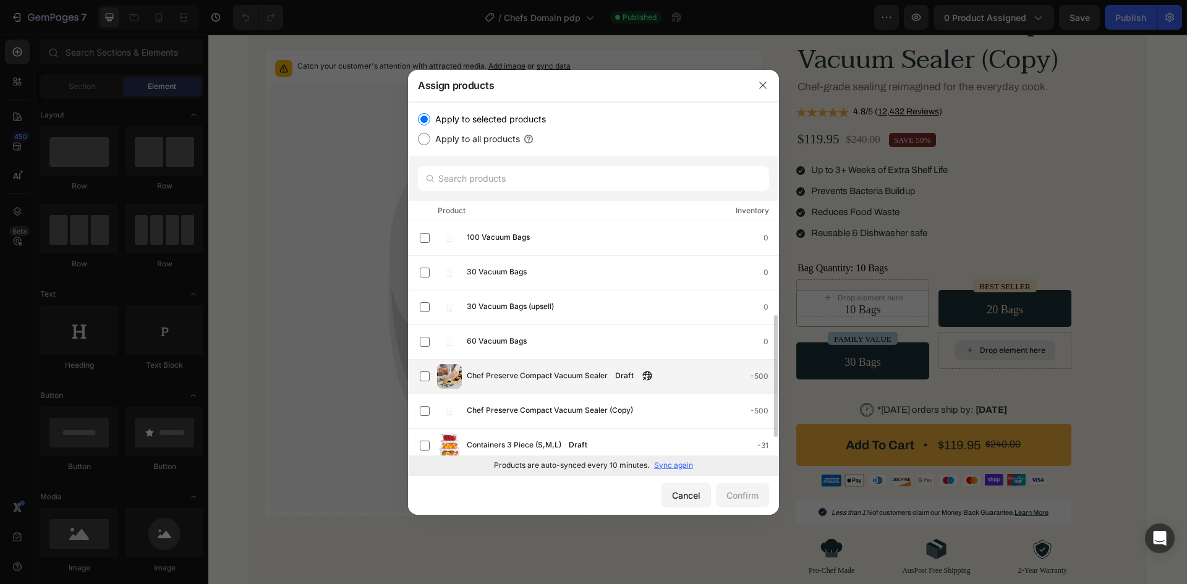
scroll to position [62, 0]
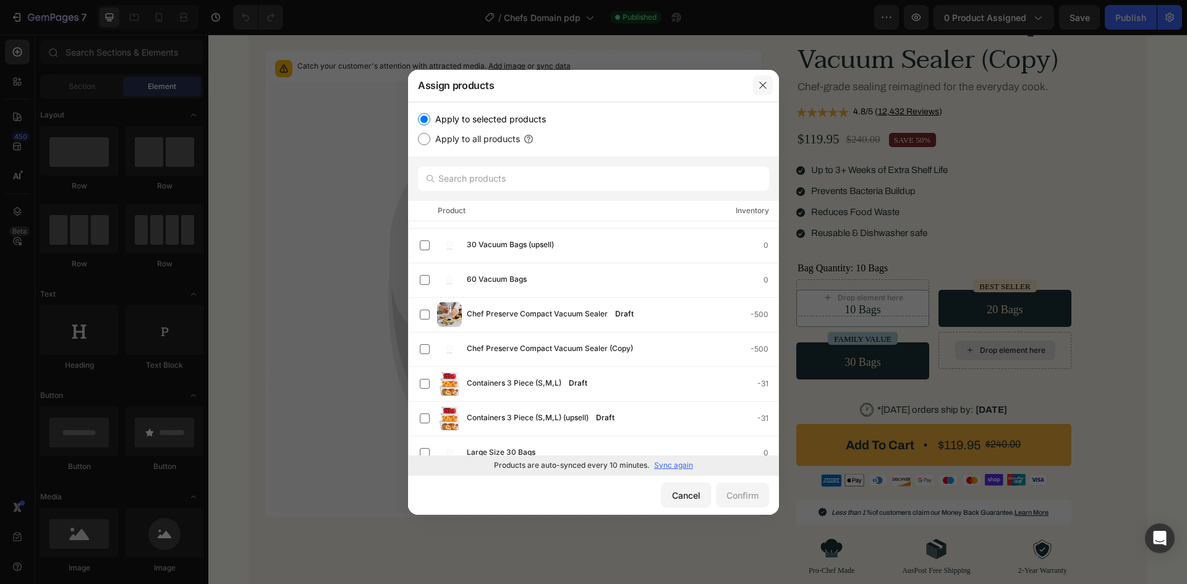
drag, startPoint x: 760, startPoint y: 87, endPoint x: 202, endPoint y: 55, distance: 559.7
click at [760, 87] on icon "button" at bounding box center [763, 85] width 10 height 10
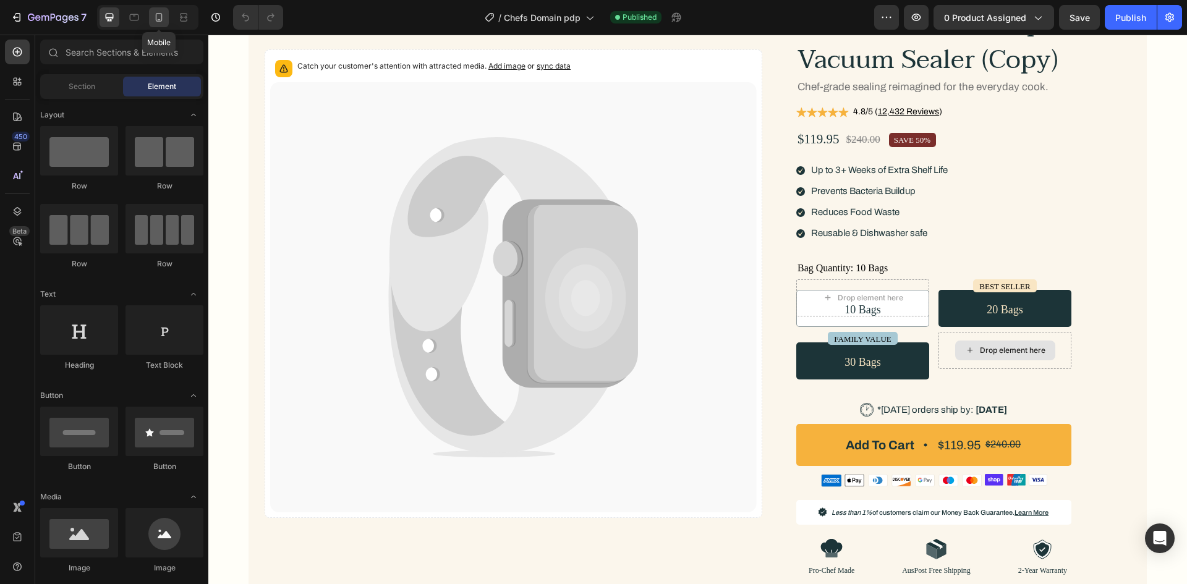
click at [155, 19] on icon at bounding box center [159, 17] width 12 height 12
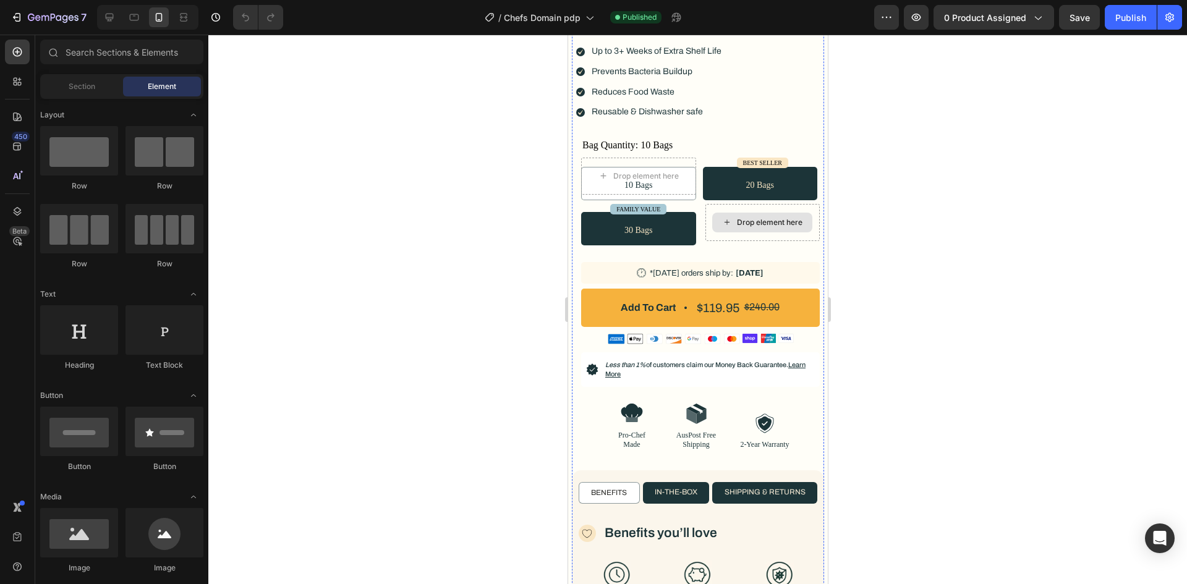
scroll to position [494, 0]
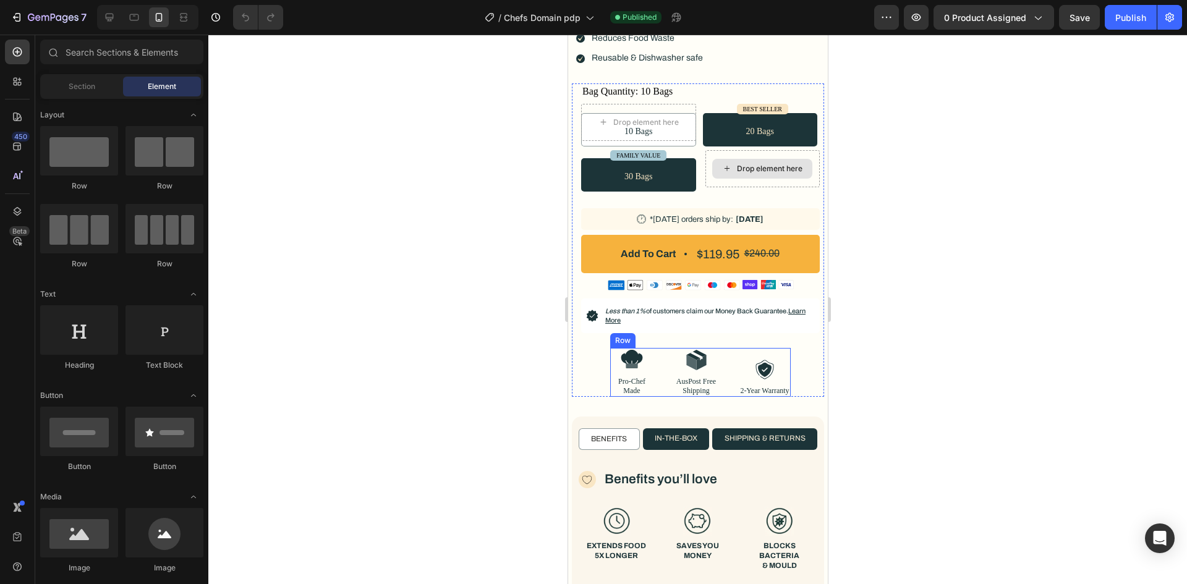
click at [725, 366] on div "Image Pro-Chef Made Text Block Image AusPost Free Shipping Text Block Image 2-Y…" at bounding box center [699, 372] width 180 height 49
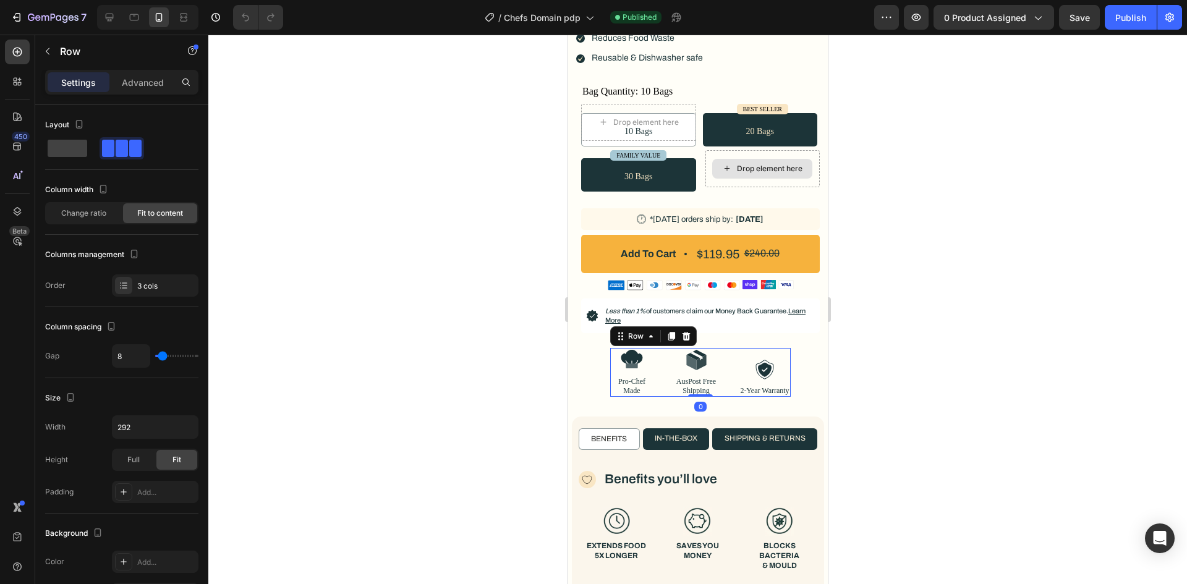
scroll to position [349, 0]
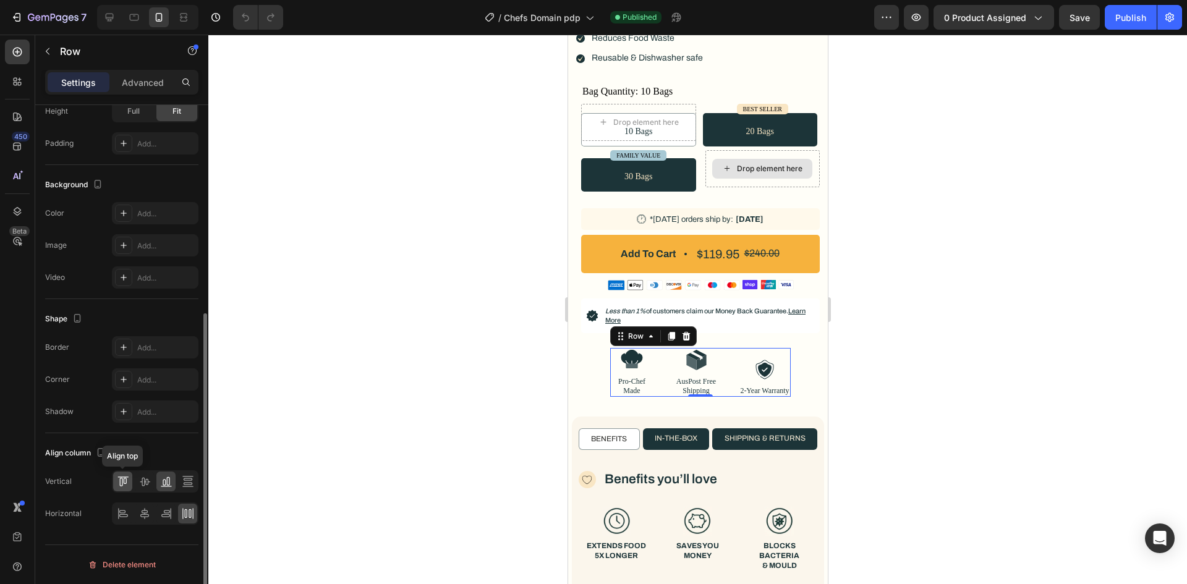
click at [129, 487] on icon at bounding box center [123, 481] width 12 height 12
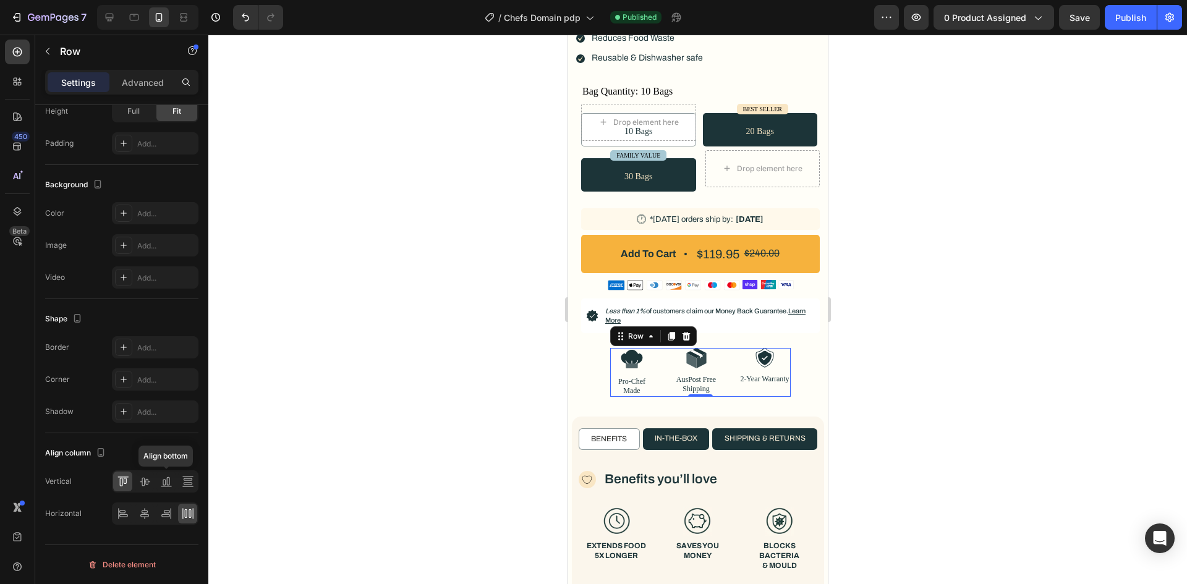
click at [168, 489] on div at bounding box center [165, 482] width 19 height 20
click at [739, 386] on p "2-Year Warranty" at bounding box center [763, 390] width 49 height 9
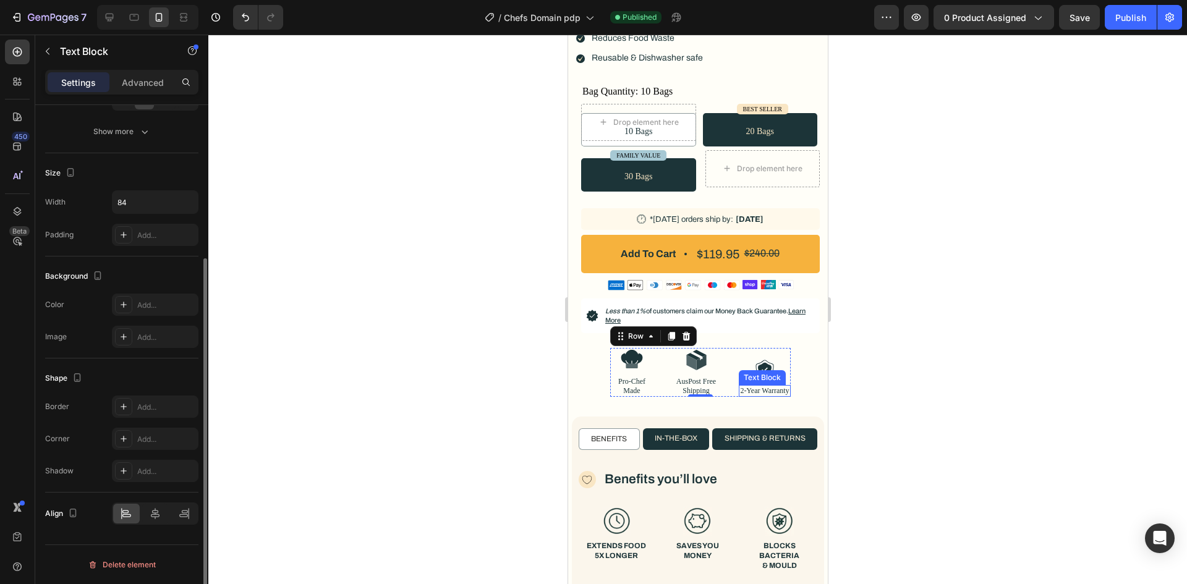
scroll to position [0, 0]
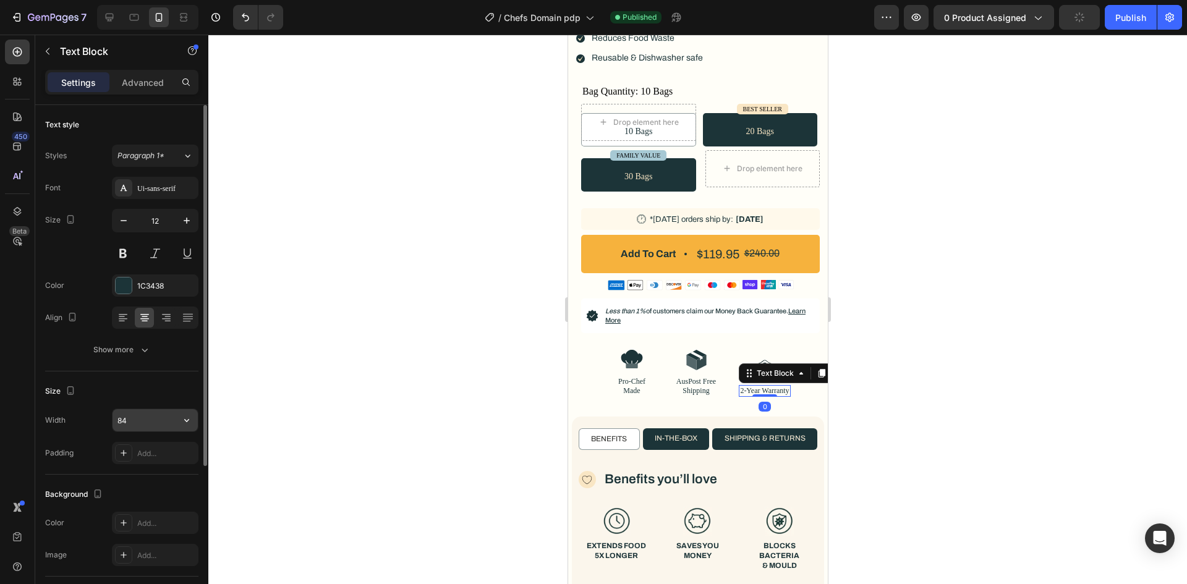
click at [146, 425] on input "84" at bounding box center [154, 420] width 85 height 22
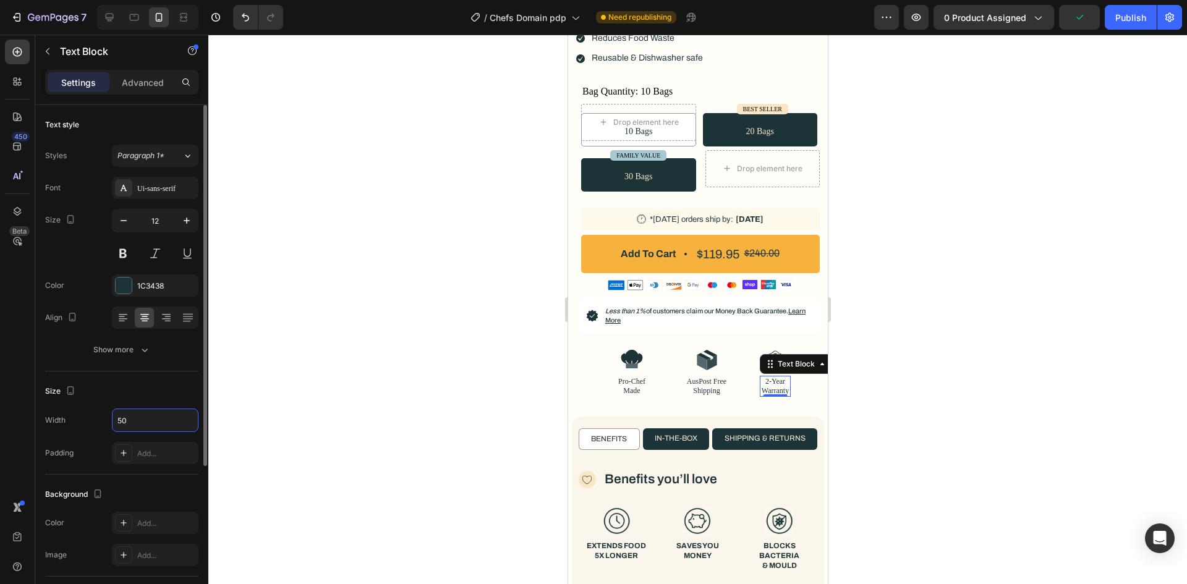
type input "50"
click at [156, 404] on div "Size Width 50 Padding Add..." at bounding box center [121, 422] width 153 height 103
click at [741, 359] on div "Image Pro-Chef Made Text Block Image AusPost Free Shipping Text Block Image 2-Y…" at bounding box center [699, 372] width 180 height 49
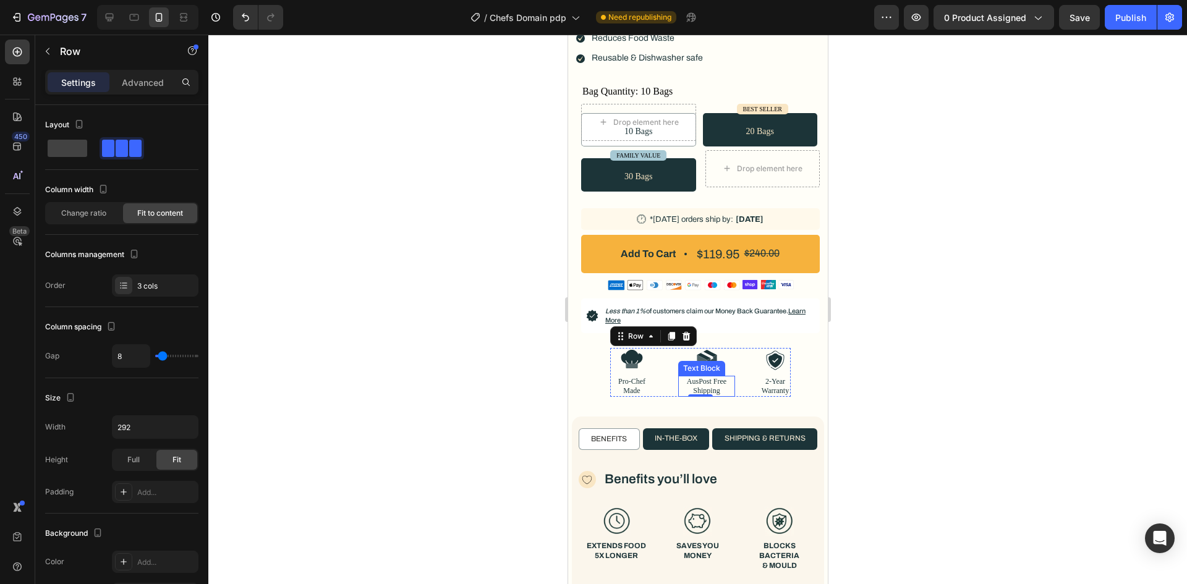
click at [686, 380] on p "AusPost Free Shipping" at bounding box center [706, 386] width 54 height 19
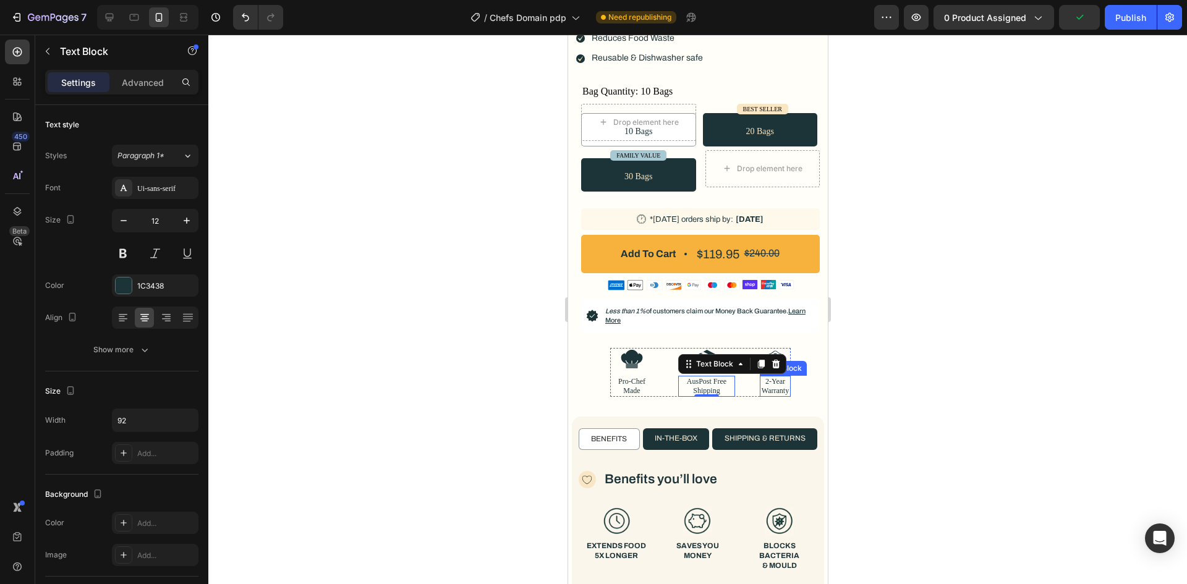
click at [766, 377] on p "2-Year Warranty" at bounding box center [774, 386] width 28 height 19
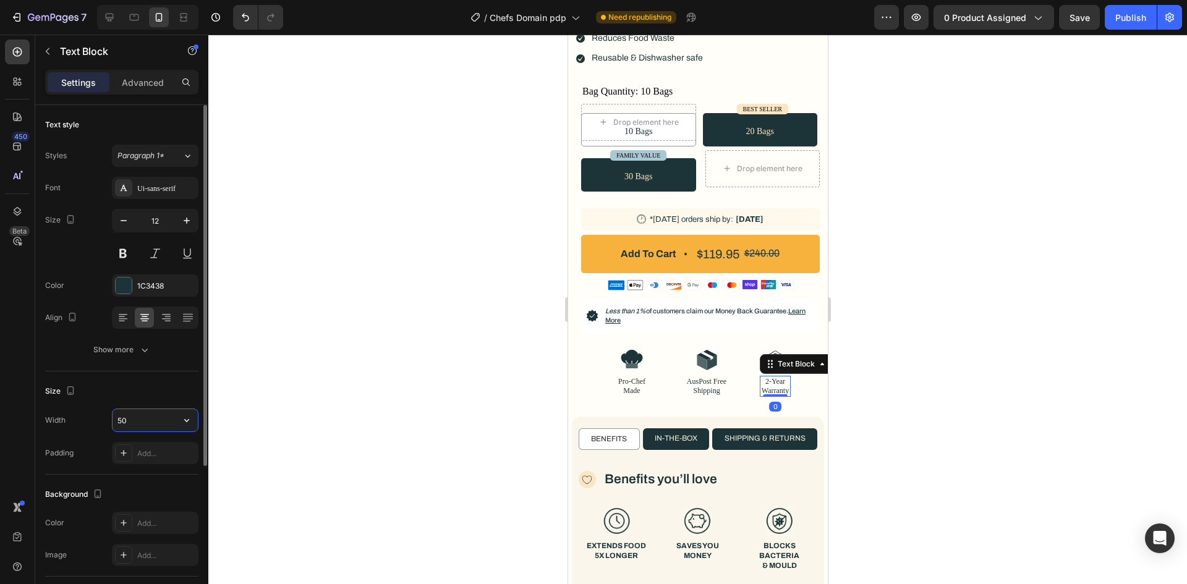
click at [135, 422] on input "50" at bounding box center [154, 420] width 85 height 22
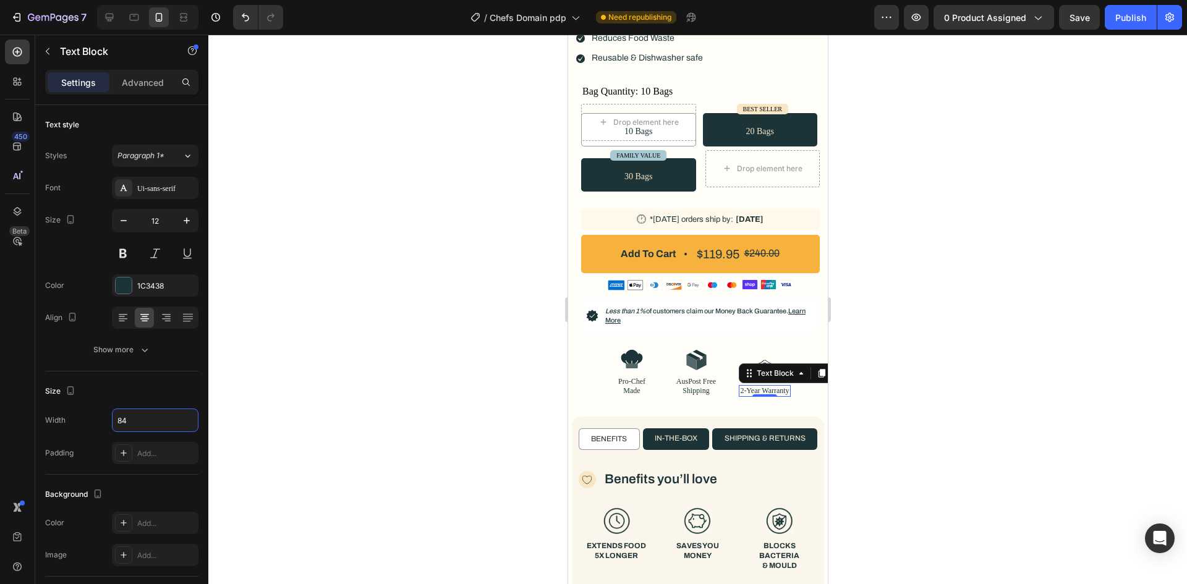
type input "84"
click at [135, 486] on div "Background" at bounding box center [121, 495] width 153 height 20
click at [157, 454] on div "Add..." at bounding box center [166, 453] width 58 height 11
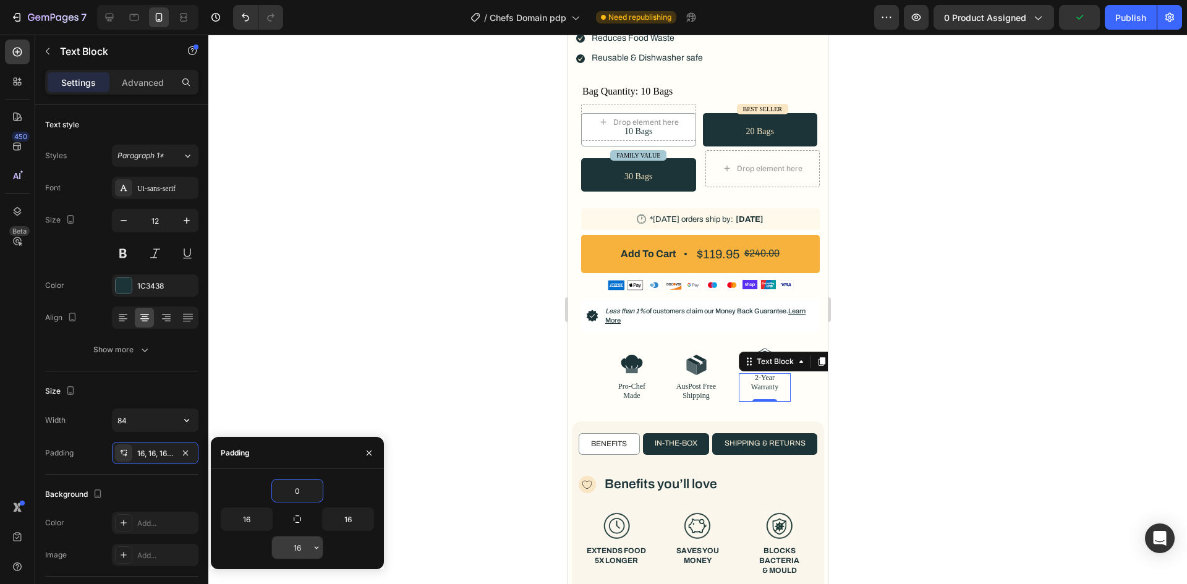
type input "0"
click at [303, 536] on div "16" at bounding box center [297, 547] width 52 height 23
click at [292, 550] on input "16" at bounding box center [297, 548] width 51 height 22
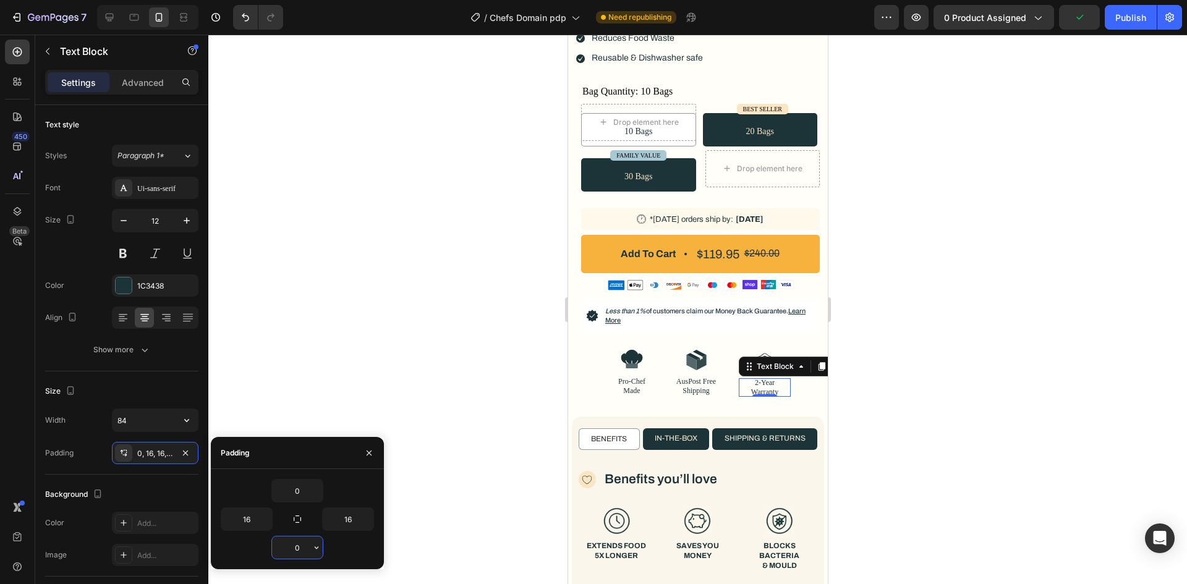
type input "0"
click at [259, 550] on div "0" at bounding box center [297, 547] width 153 height 23
click at [172, 491] on div "Background" at bounding box center [121, 495] width 153 height 20
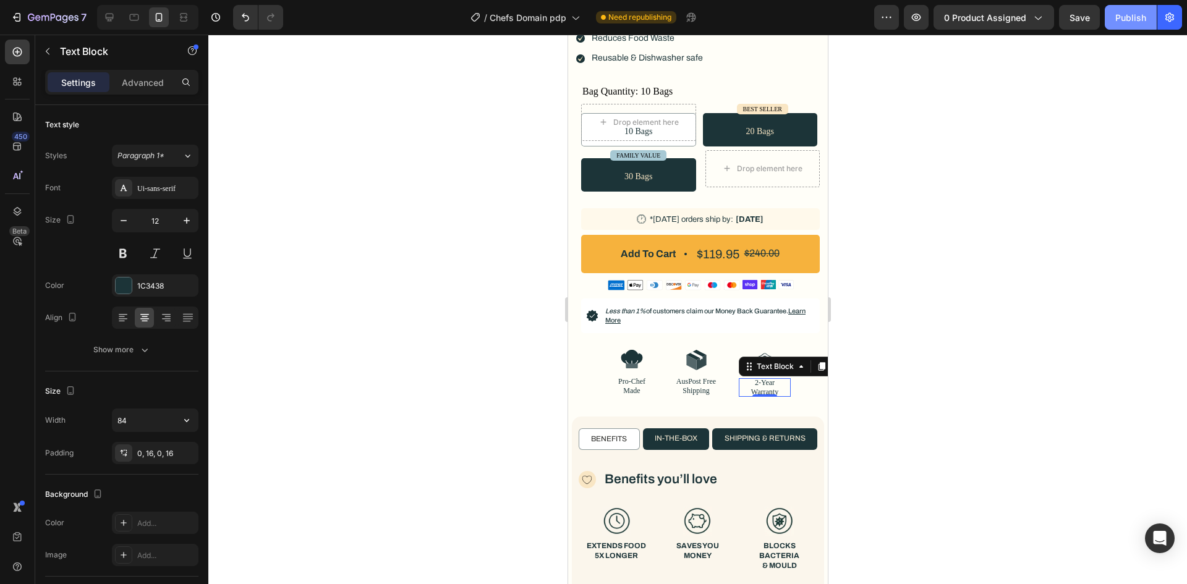
click at [1126, 14] on div "Publish" at bounding box center [1130, 17] width 31 height 13
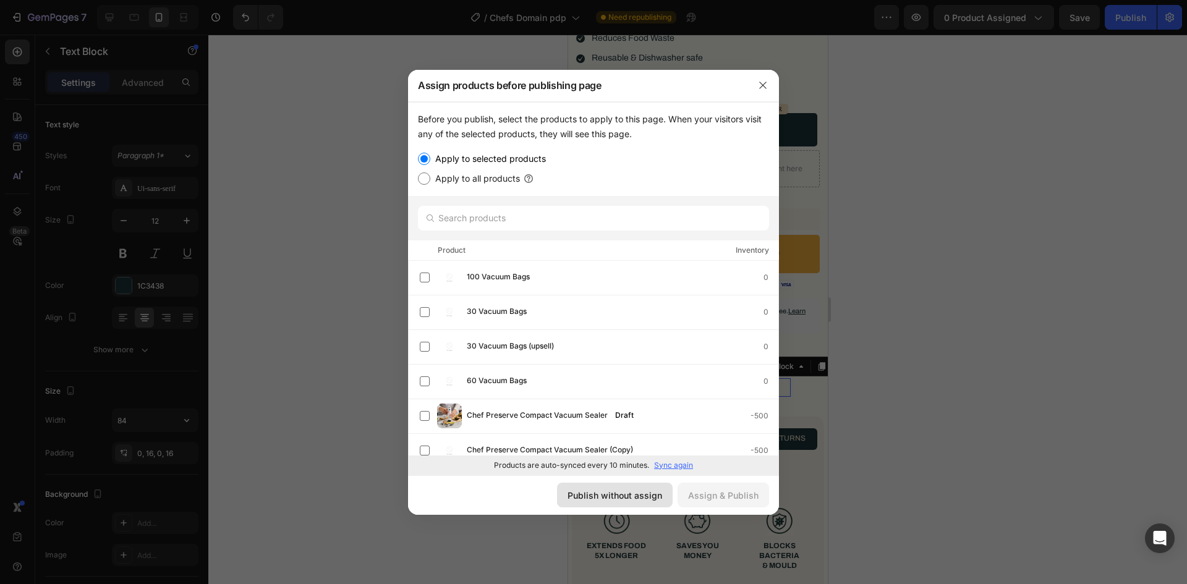
click at [617, 492] on div "Publish without assign" at bounding box center [614, 495] width 95 height 13
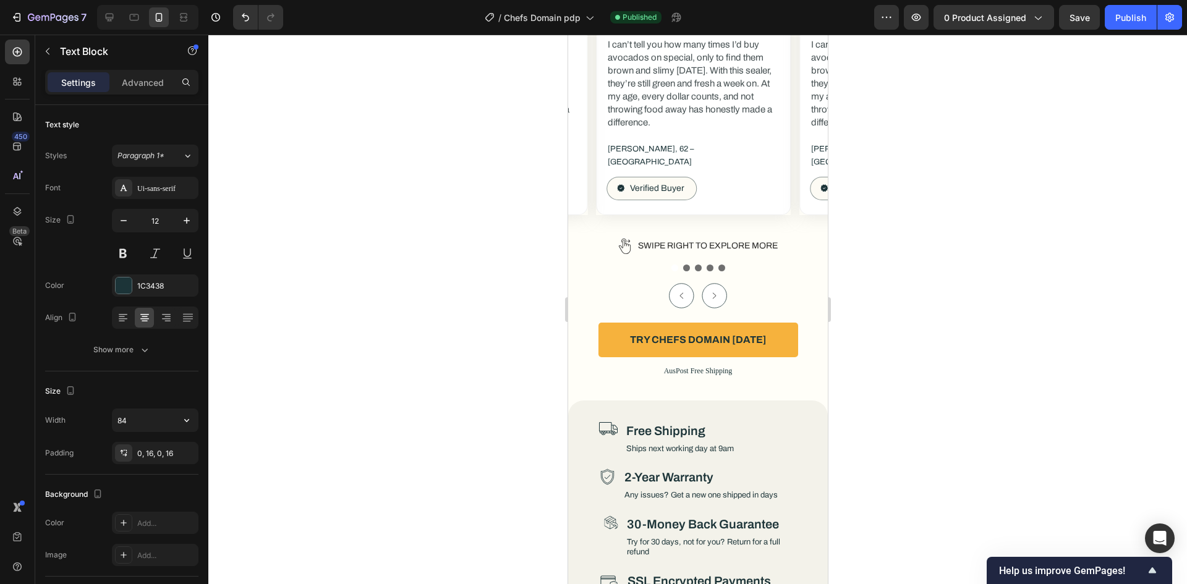
scroll to position [5922, 0]
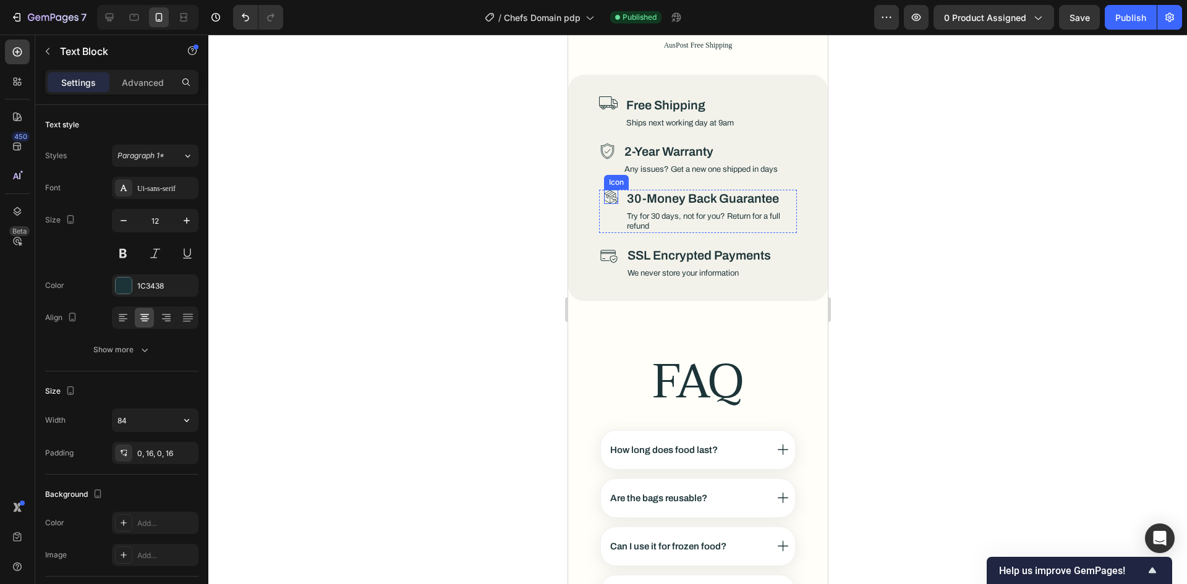
click at [606, 190] on icon at bounding box center [610, 197] width 14 height 14
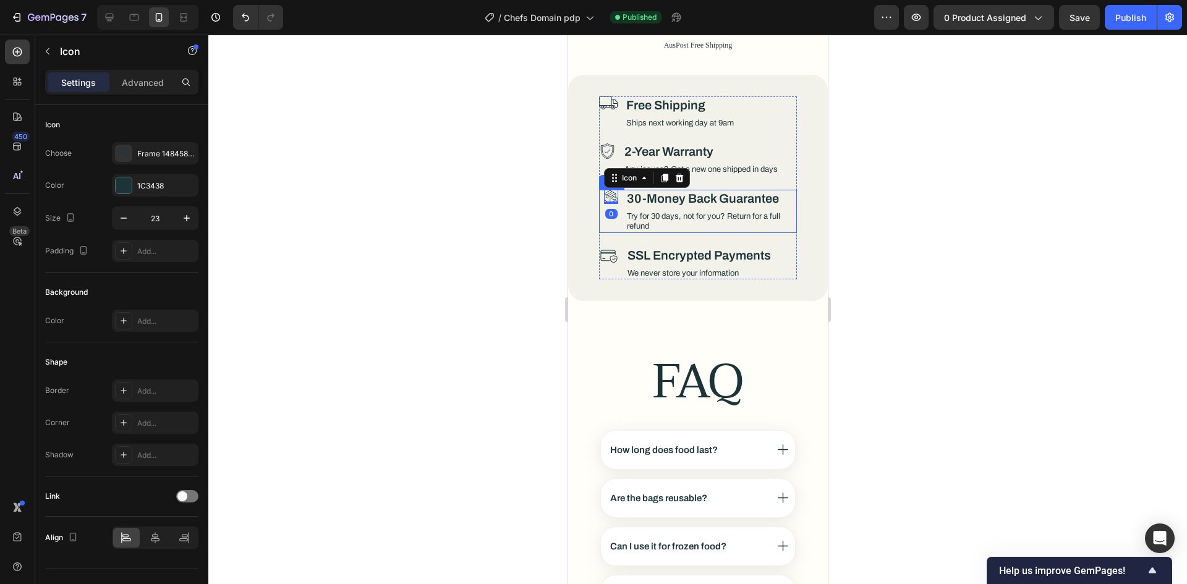
click at [615, 197] on div "Icon 0 30-Money Back Guarantee Heading Try for 30 days, not for you? Return for…" at bounding box center [697, 211] width 198 height 43
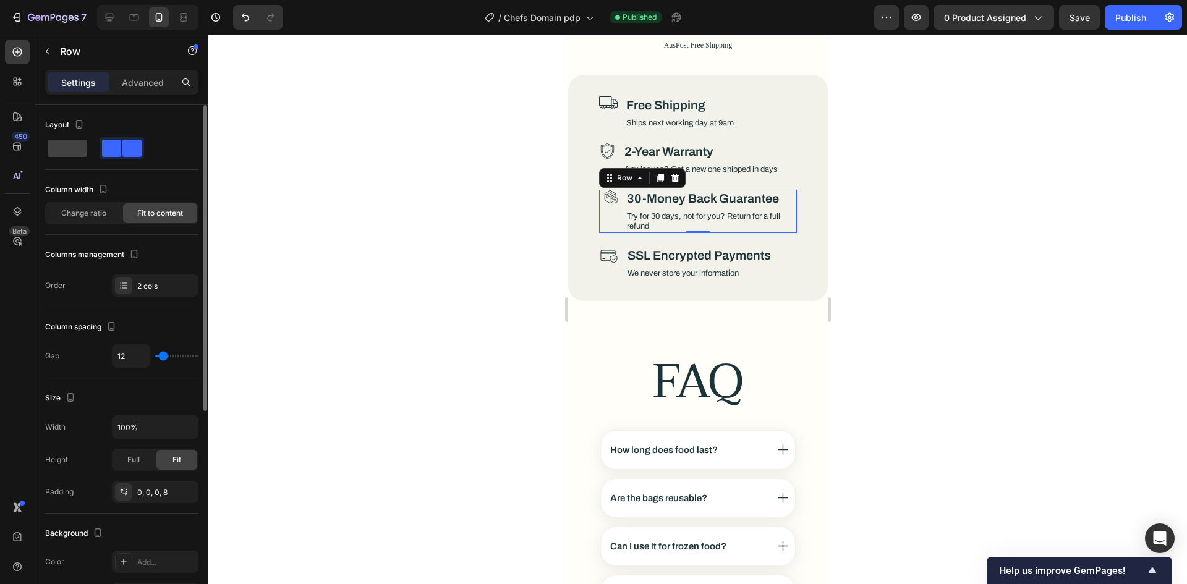
scroll to position [349, 0]
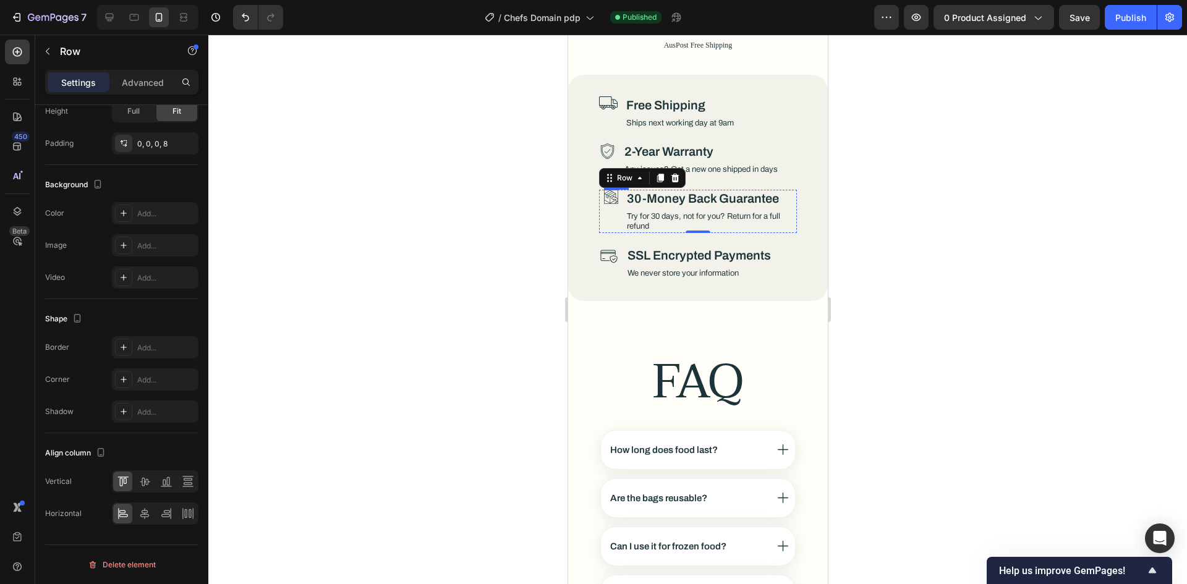
click at [605, 190] on icon at bounding box center [610, 197] width 14 height 14
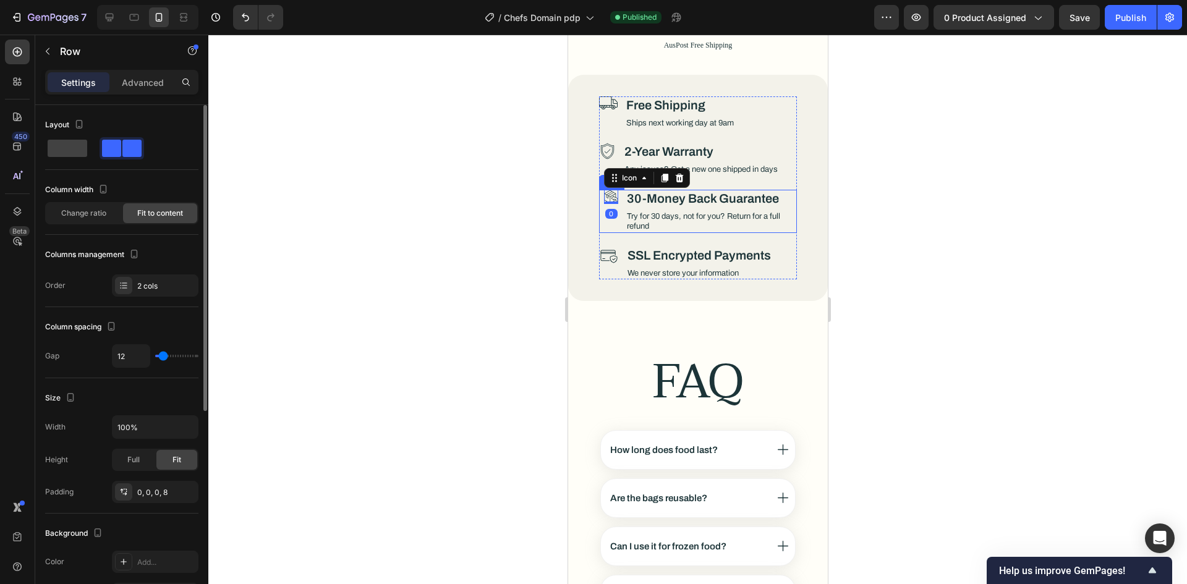
click at [617, 190] on div "Icon 0 30-Money Back Guarantee Heading Try for 30 days, not for you? Return for…" at bounding box center [697, 211] width 198 height 43
click at [611, 190] on icon at bounding box center [610, 197] width 14 height 14
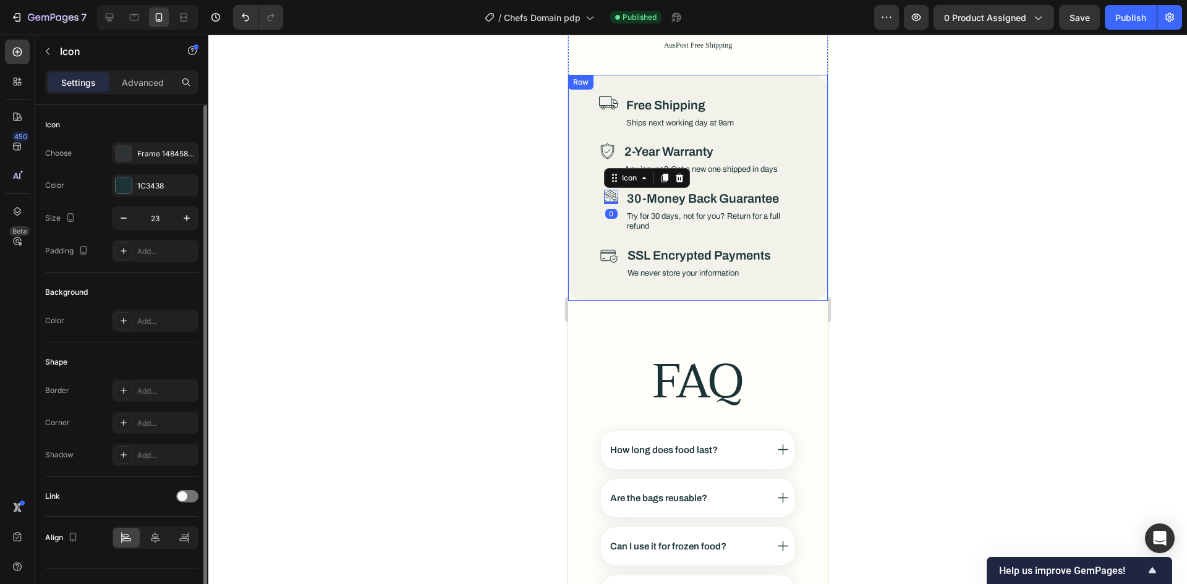
click at [150, 80] on p "Advanced" at bounding box center [143, 82] width 42 height 13
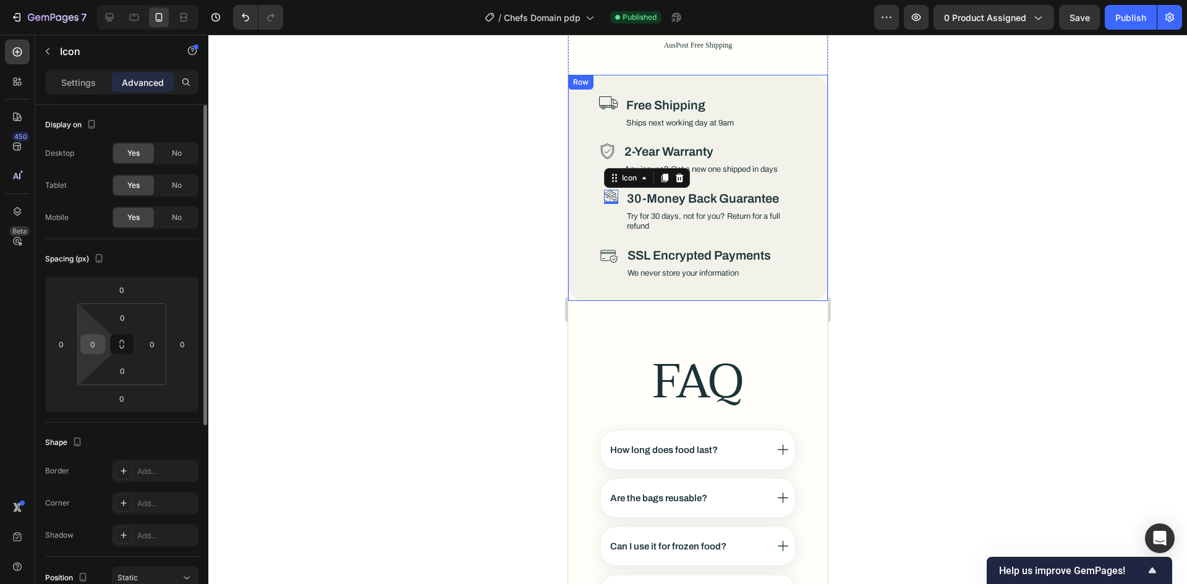
click at [98, 352] on input "0" at bounding box center [92, 344] width 19 height 19
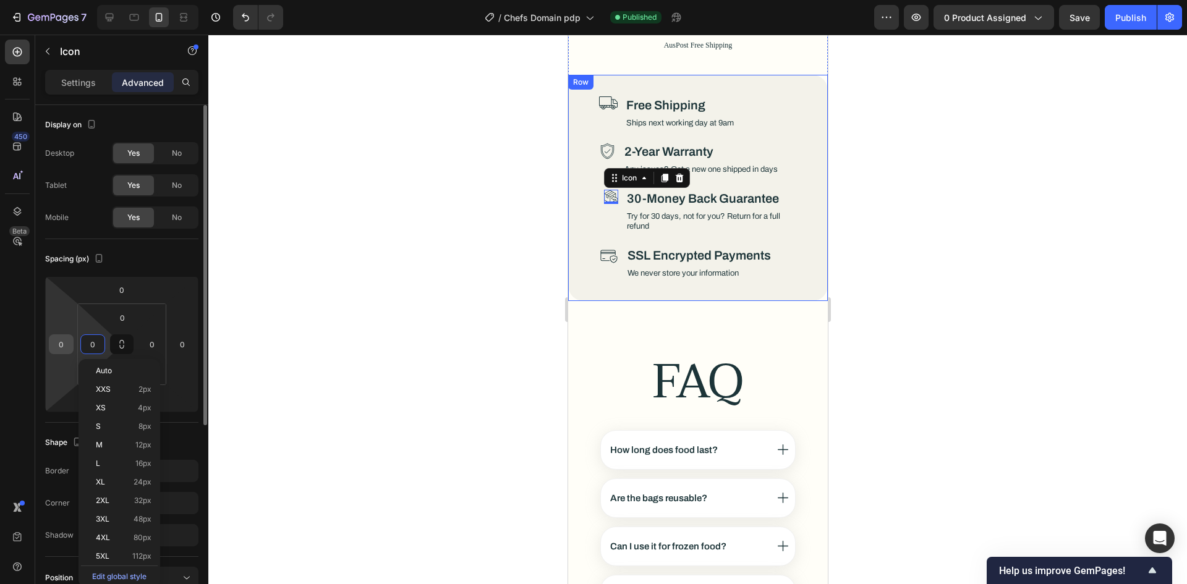
click at [58, 344] on input "0" at bounding box center [61, 344] width 19 height 19
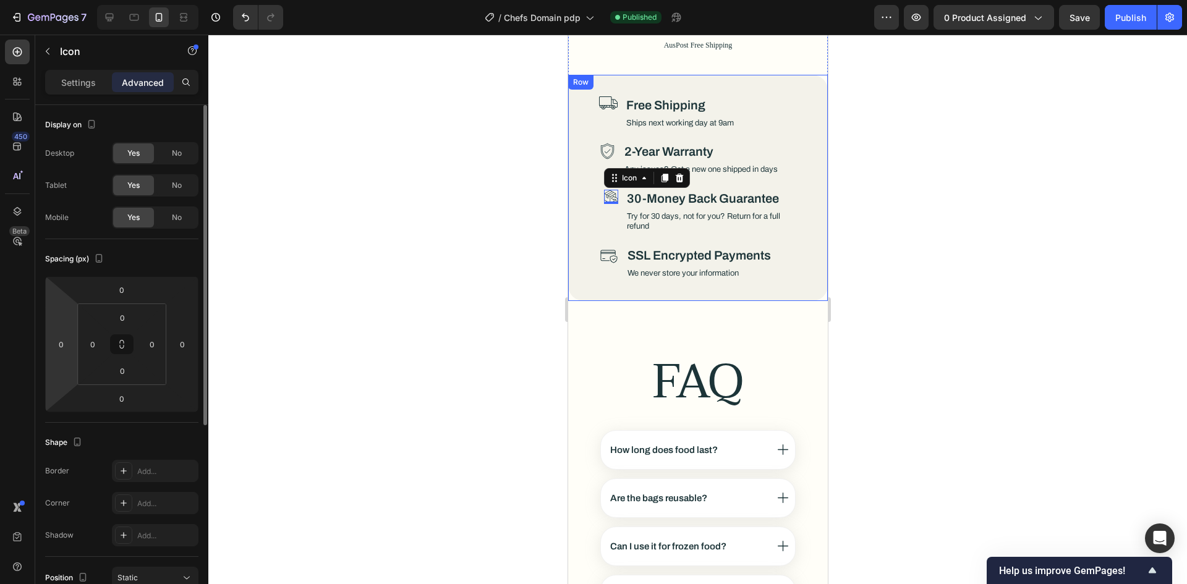
click at [132, 255] on div "Spacing (px)" at bounding box center [121, 259] width 153 height 20
click at [609, 190] on div "Icon 0" at bounding box center [610, 211] width 14 height 43
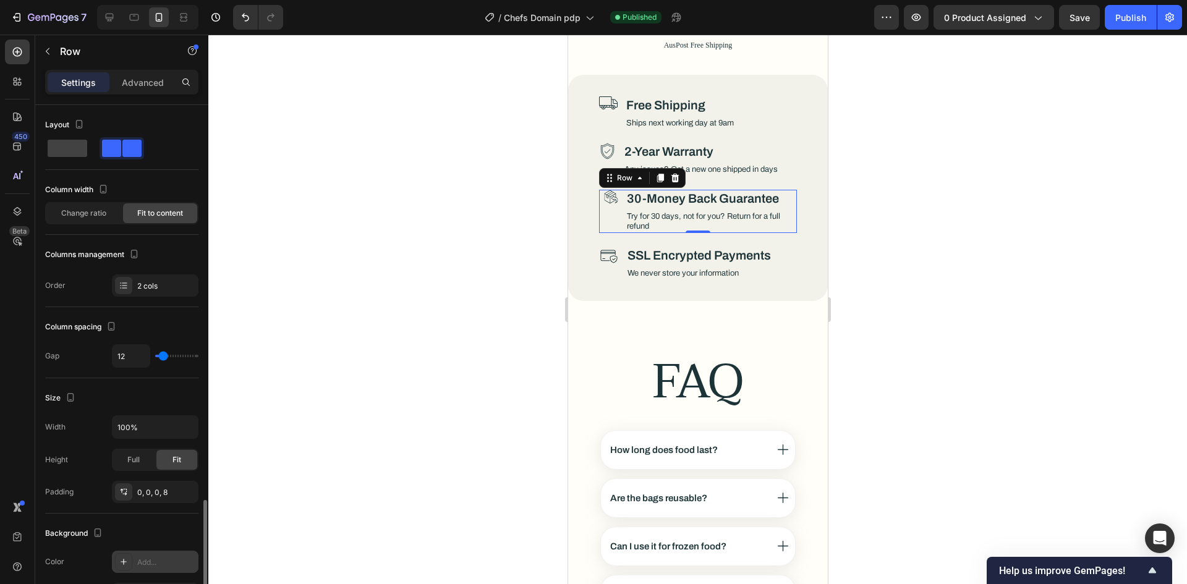
scroll to position [349, 0]
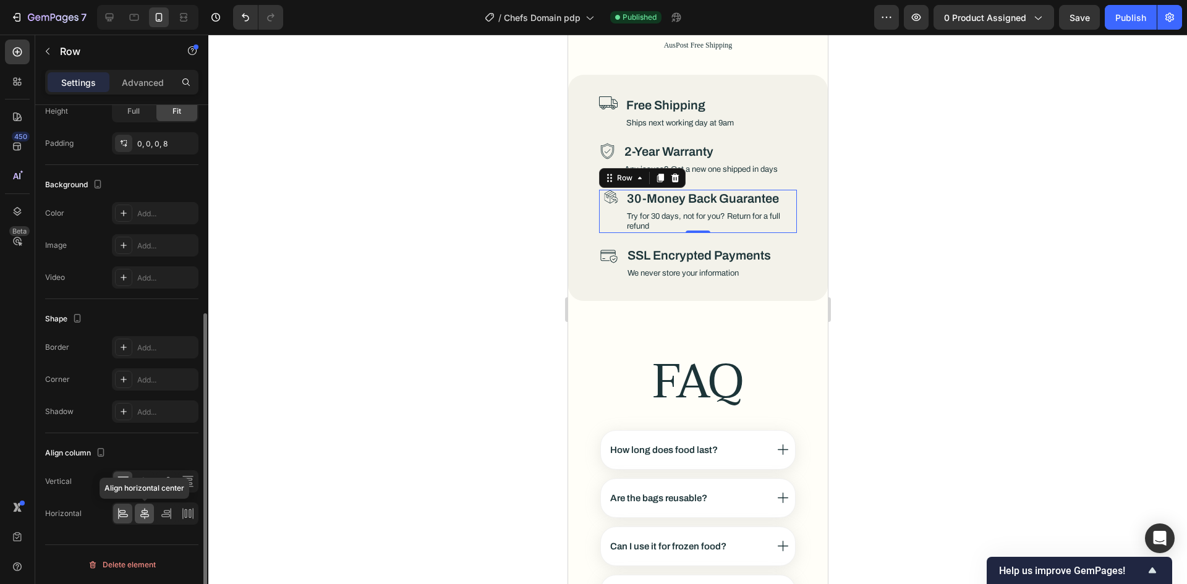
click at [142, 514] on icon at bounding box center [144, 513] width 12 height 12
click at [119, 514] on icon at bounding box center [123, 513] width 12 height 12
click at [603, 190] on icon at bounding box center [610, 197] width 14 height 14
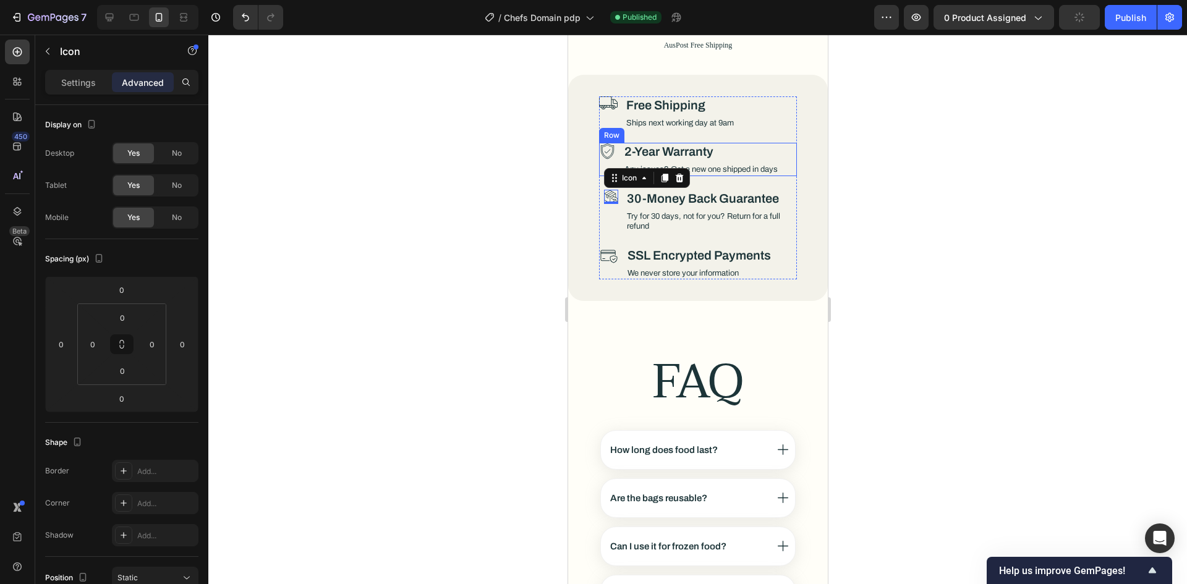
click at [739, 143] on h3 "2-Year Warranty" at bounding box center [700, 152] width 156 height 18
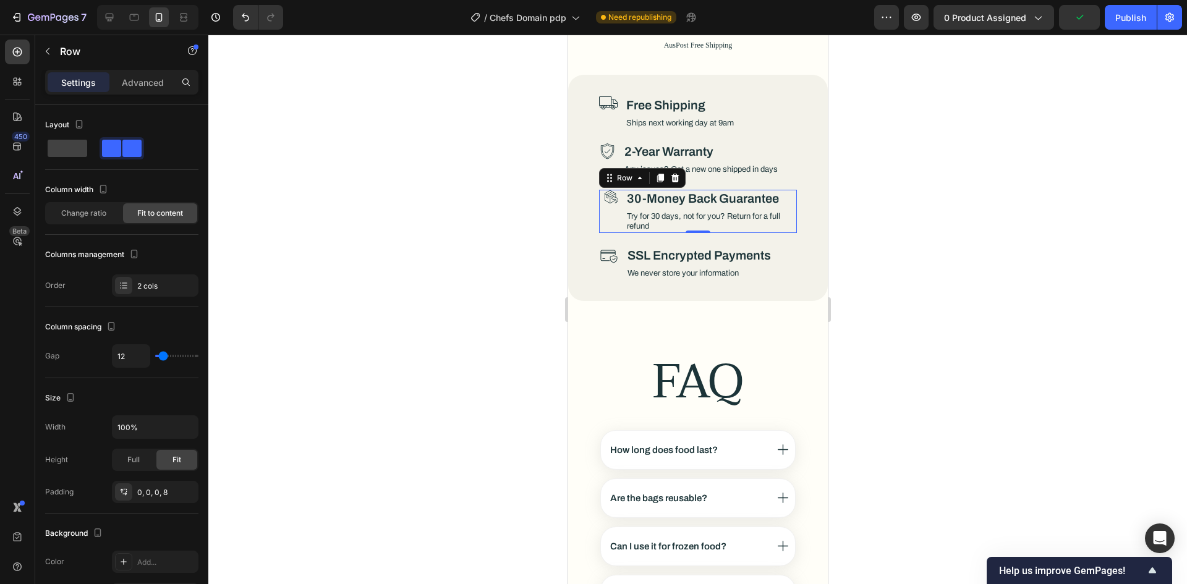
click at [598, 190] on div "Icon 30-Money Back Guarantee Heading Try for 30 days, not for you? Return for a…" at bounding box center [697, 211] width 198 height 43
click at [150, 491] on div "0, 0, 0, 8" at bounding box center [155, 492] width 36 height 11
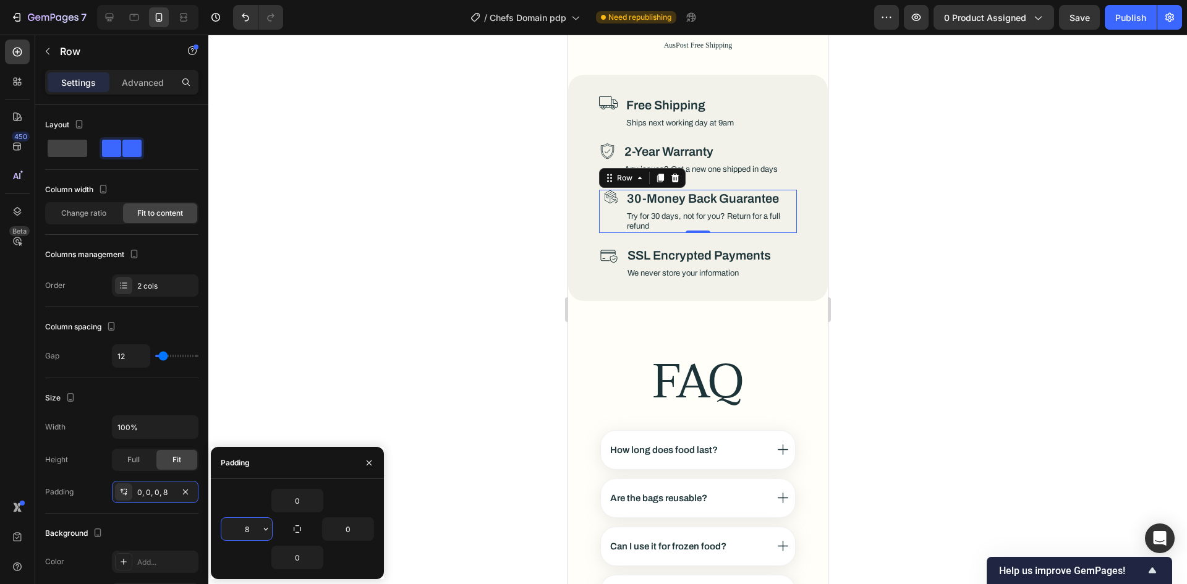
click at [254, 529] on input "8" at bounding box center [246, 529] width 51 height 22
click at [245, 488] on div "0 0 0" at bounding box center [297, 529] width 173 height 100
type input "0"
click at [598, 143] on div "Icon" at bounding box center [606, 159] width 17 height 33
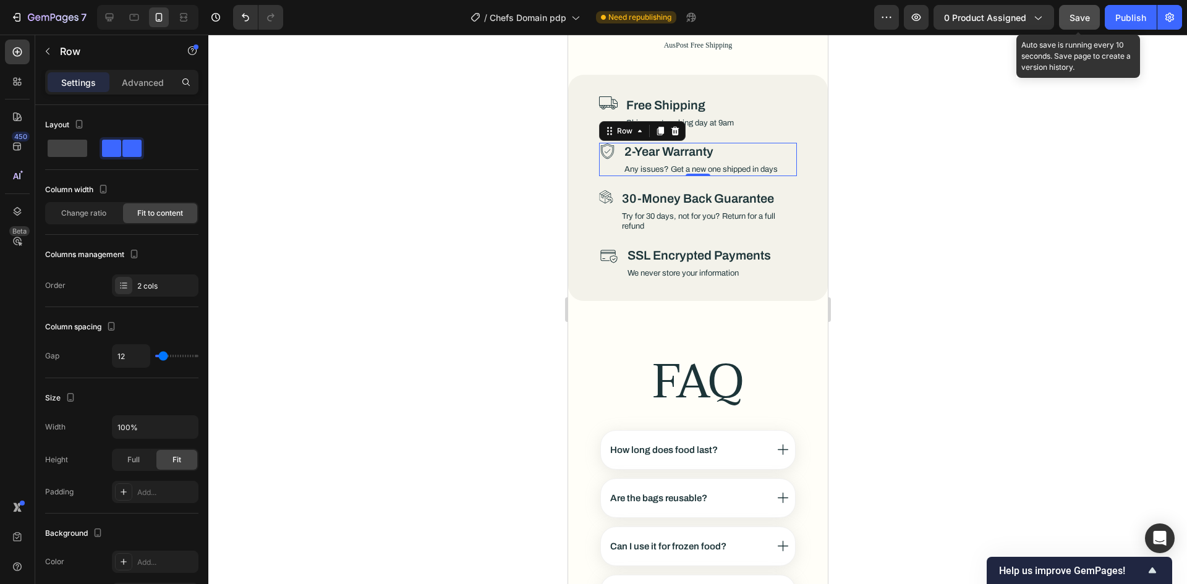
click at [1064, 20] on button "Save" at bounding box center [1079, 17] width 41 height 25
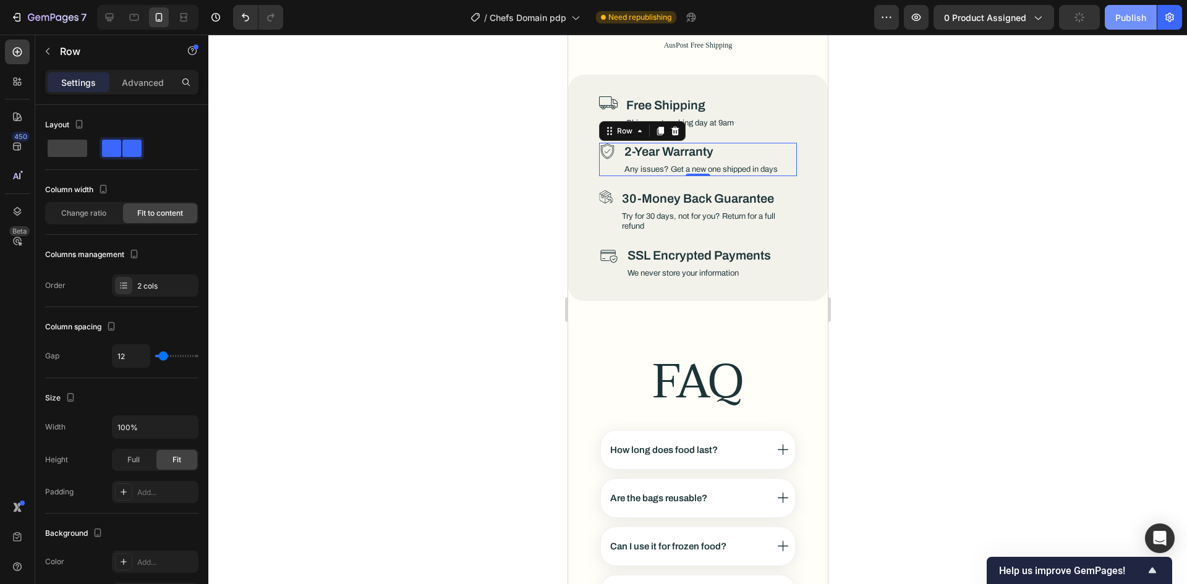
click at [1114, 22] on button "Publish" at bounding box center [1131, 17] width 52 height 25
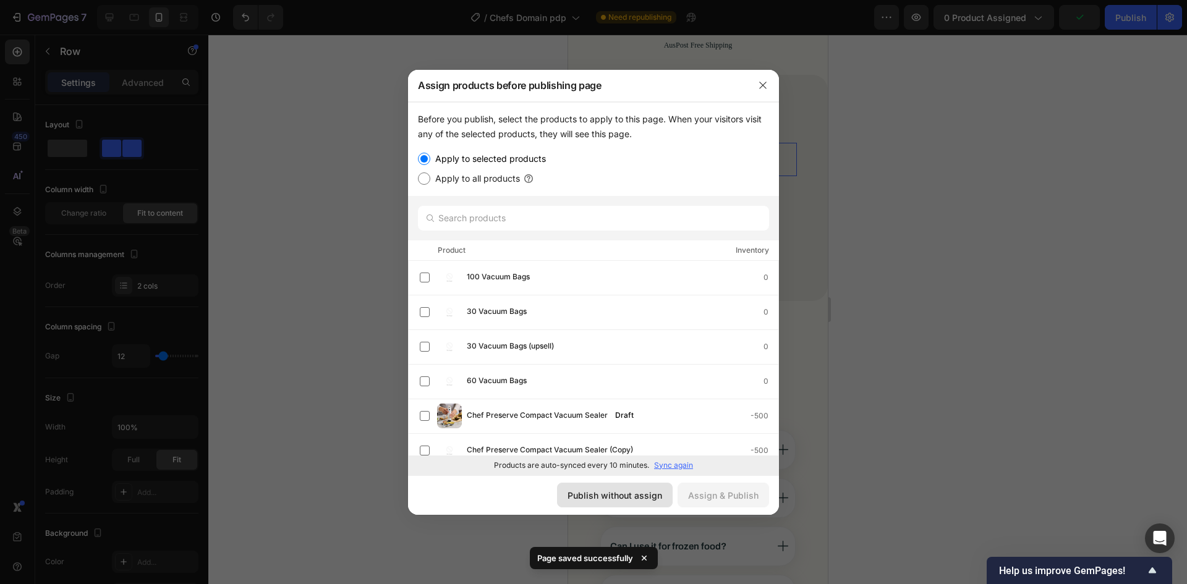
click at [642, 493] on div "Publish without assign" at bounding box center [614, 495] width 95 height 13
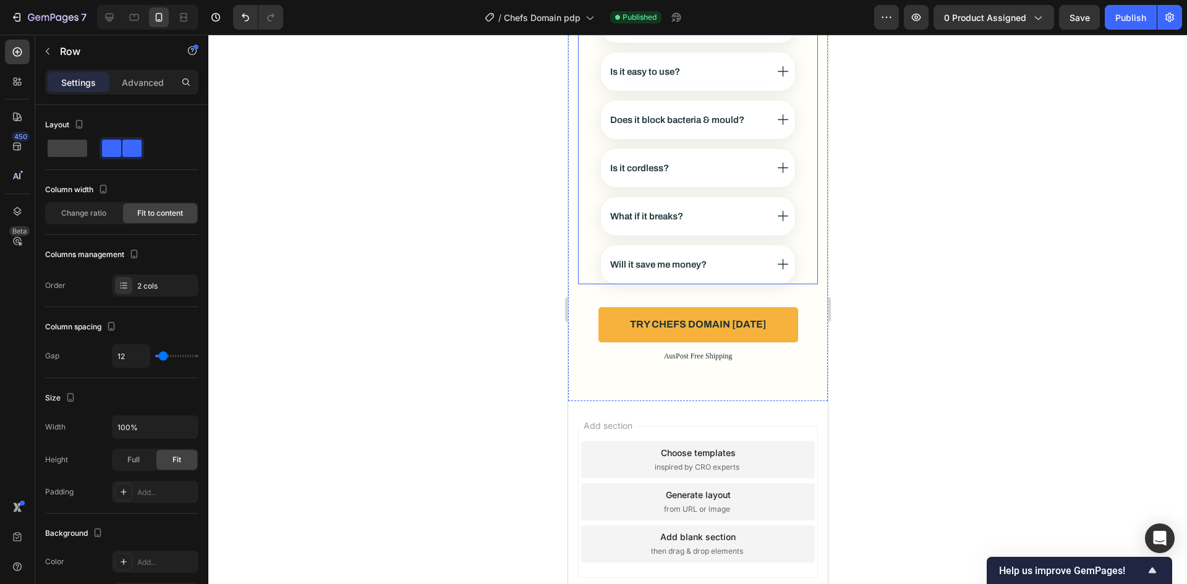
scroll to position [6474, 0]
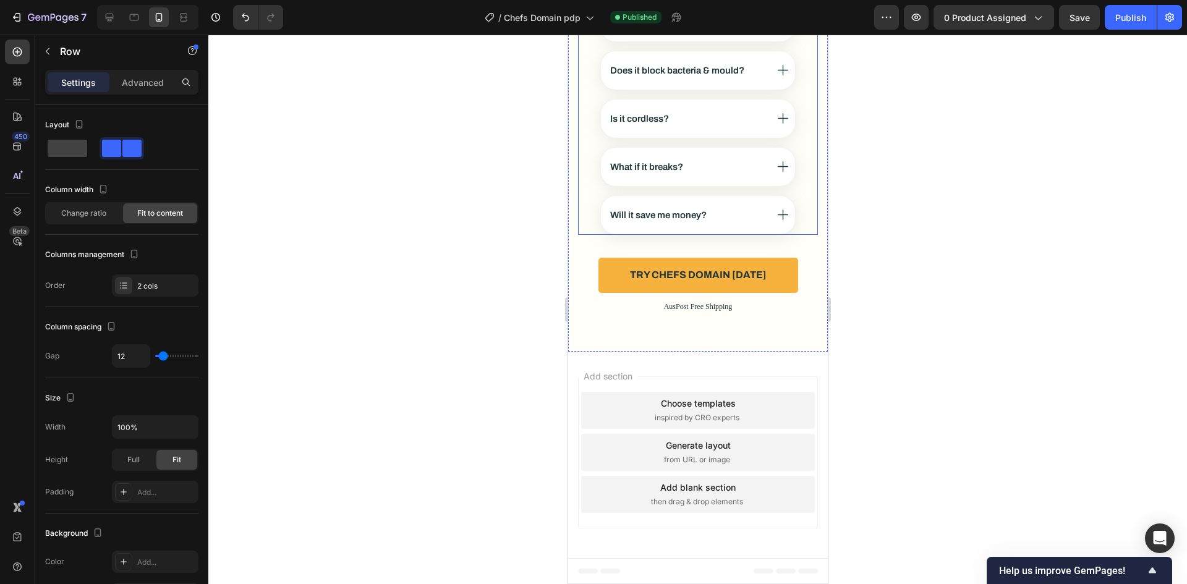
click at [799, 210] on div "Will it save me money?" at bounding box center [697, 215] width 239 height 40
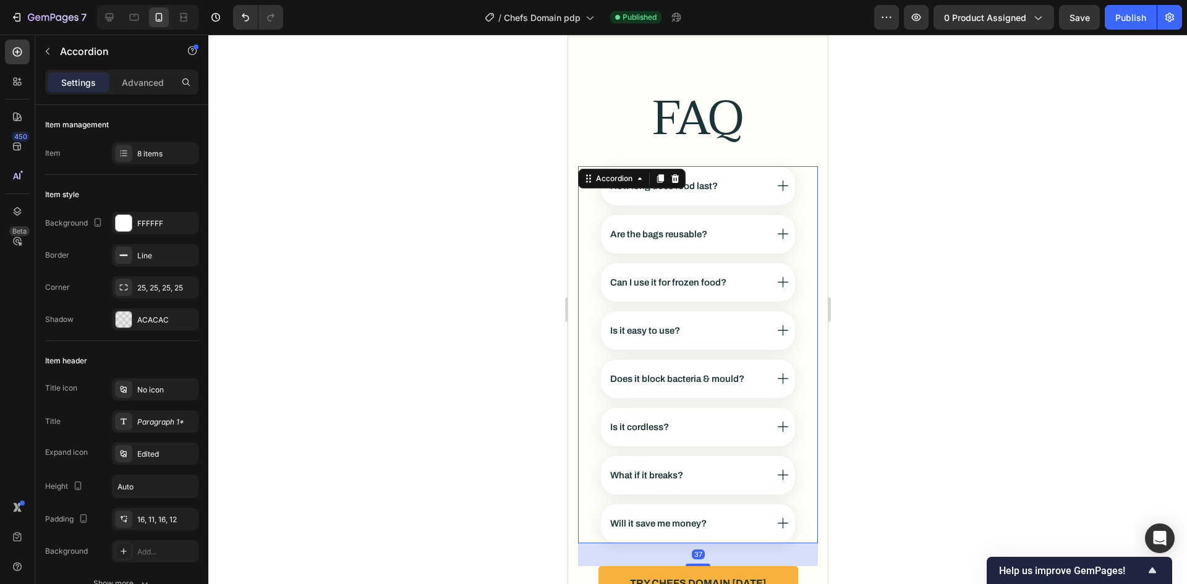
scroll to position [6165, 0]
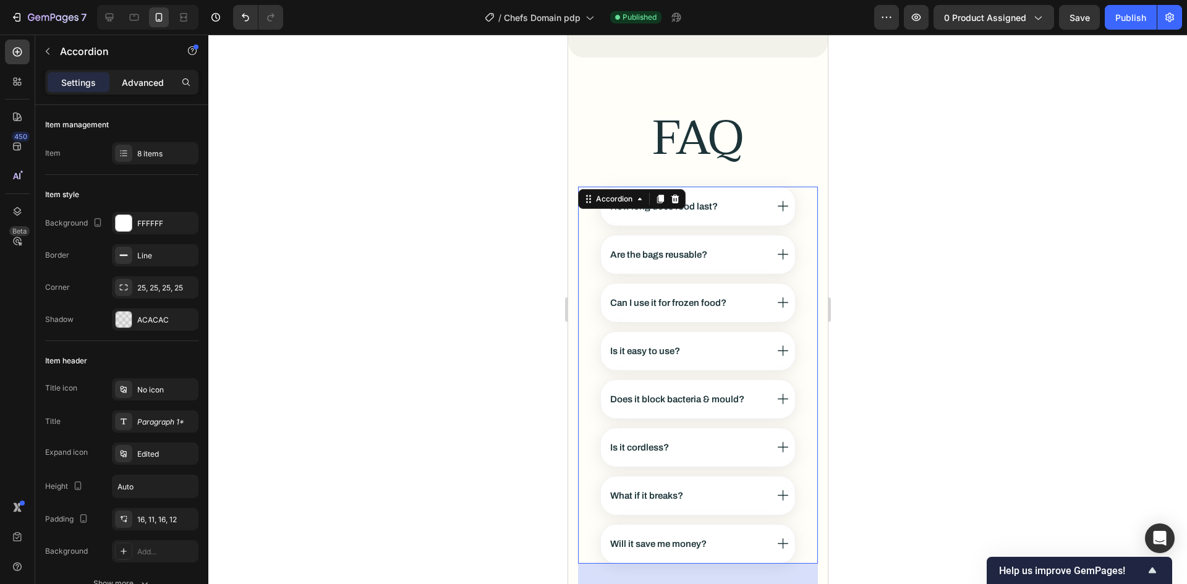
click at [144, 83] on p "Advanced" at bounding box center [143, 82] width 42 height 13
type input "100%"
type input "100"
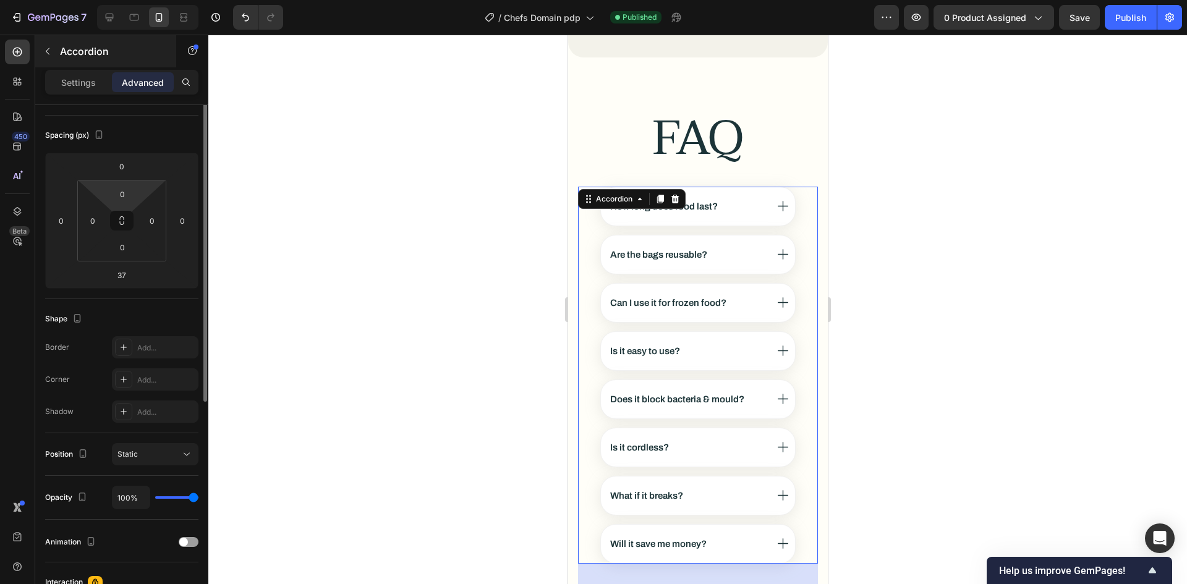
scroll to position [62, 0]
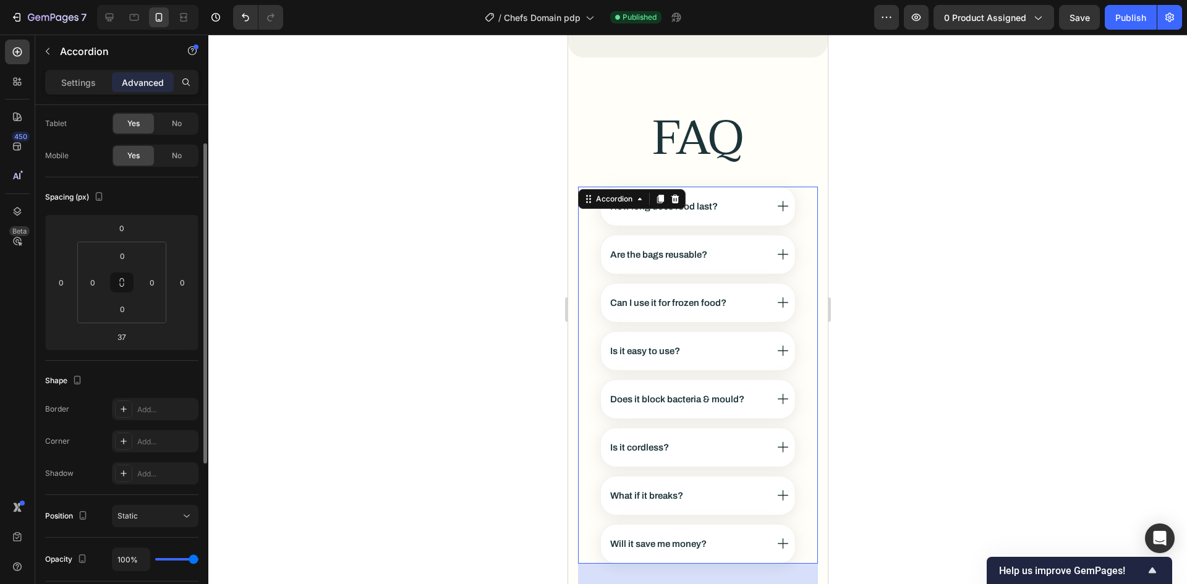
click at [73, 71] on div "Settings Advanced" at bounding box center [121, 82] width 153 height 25
click at [76, 89] on div "Settings" at bounding box center [79, 82] width 62 height 20
type input "14"
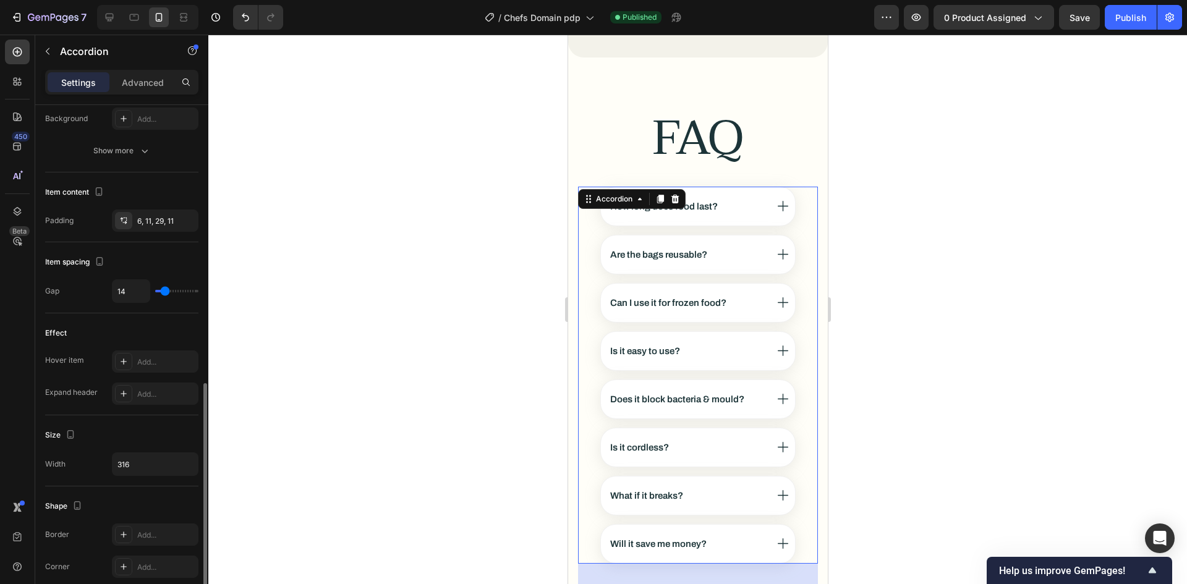
scroll to position [494, 0]
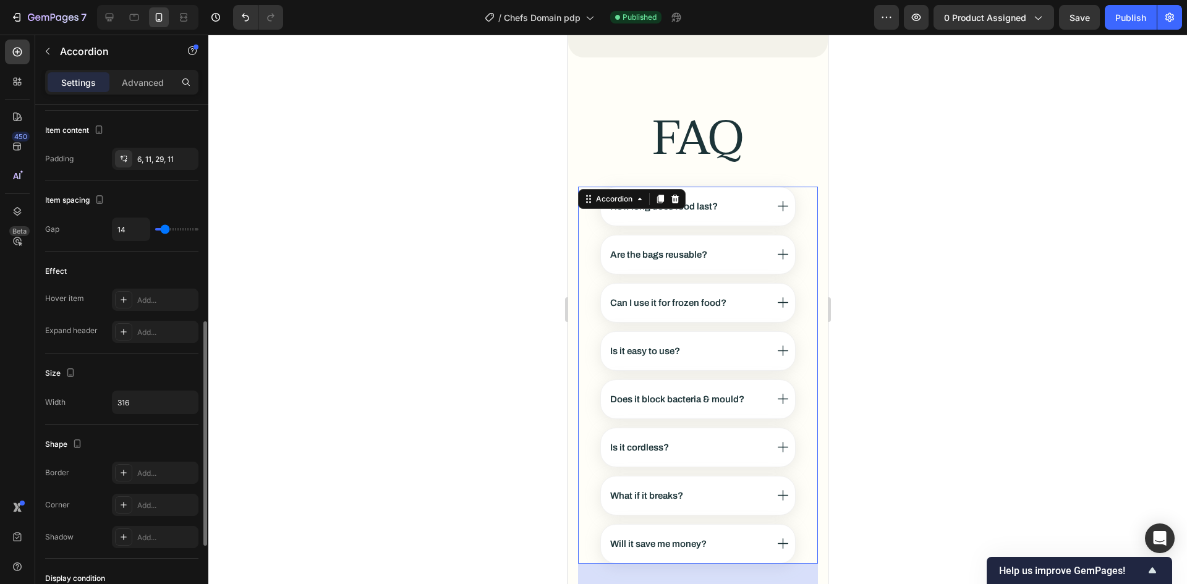
click at [148, 142] on div "Item content Padding 6, 11, 29, 11" at bounding box center [121, 146] width 153 height 70
click at [145, 150] on div "6, 11, 29, 11" at bounding box center [155, 159] width 87 height 22
click at [138, 12] on icon at bounding box center [134, 17] width 12 height 12
type input "28"
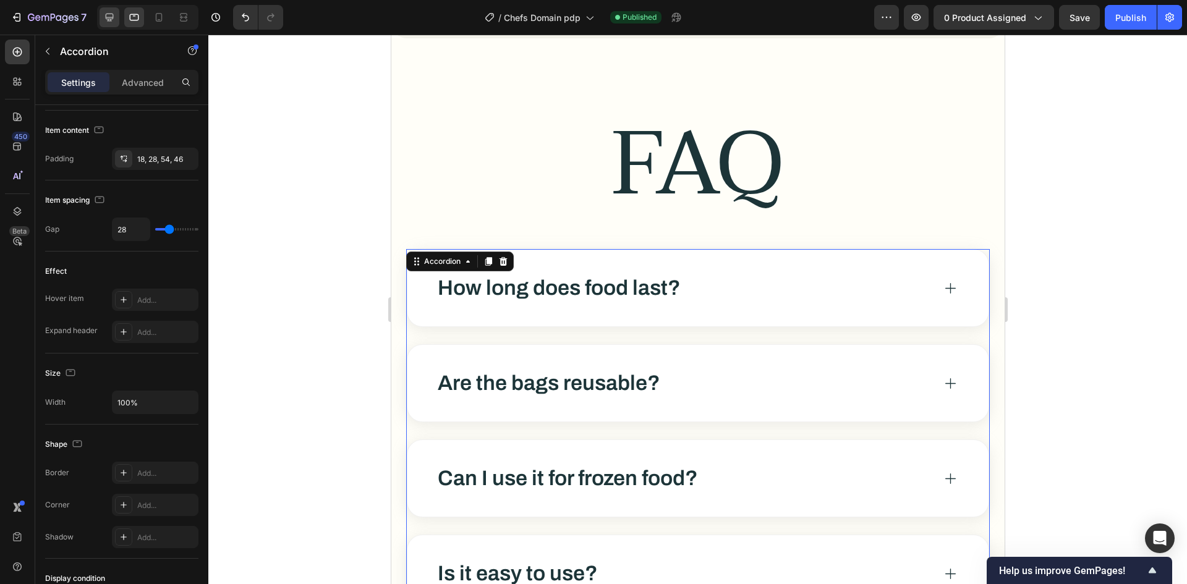
click at [105, 19] on icon at bounding box center [109, 17] width 12 height 12
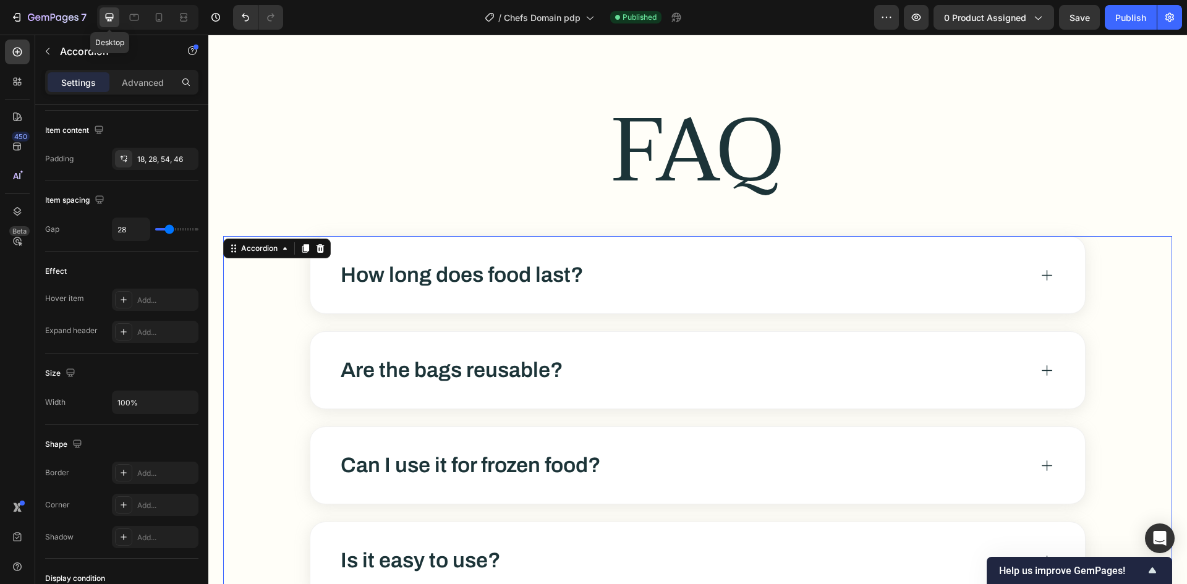
type input "1255"
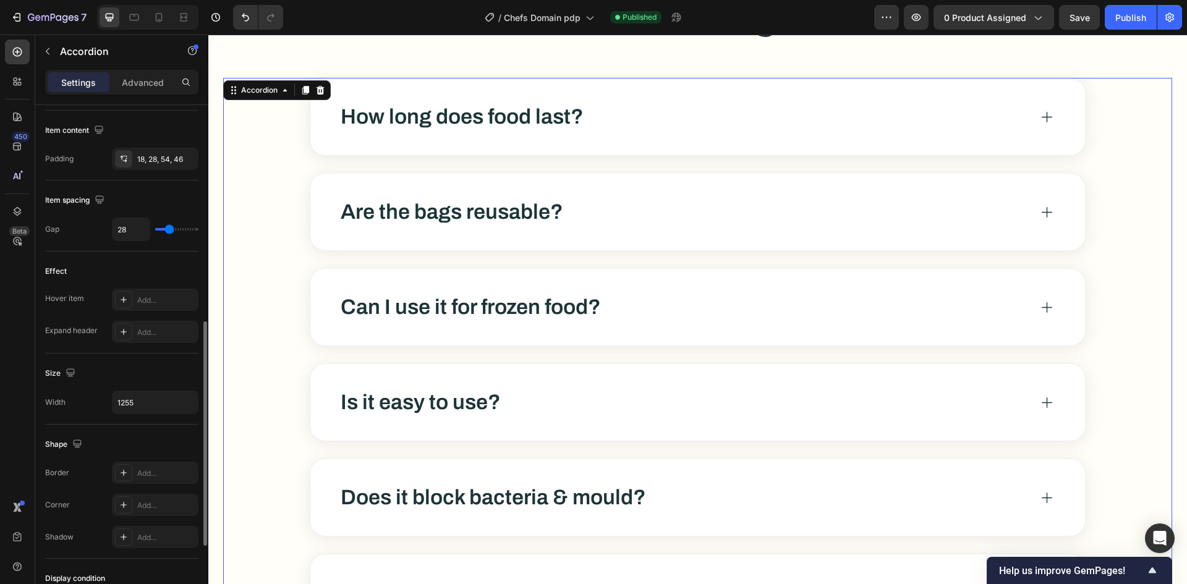
scroll to position [663, 0]
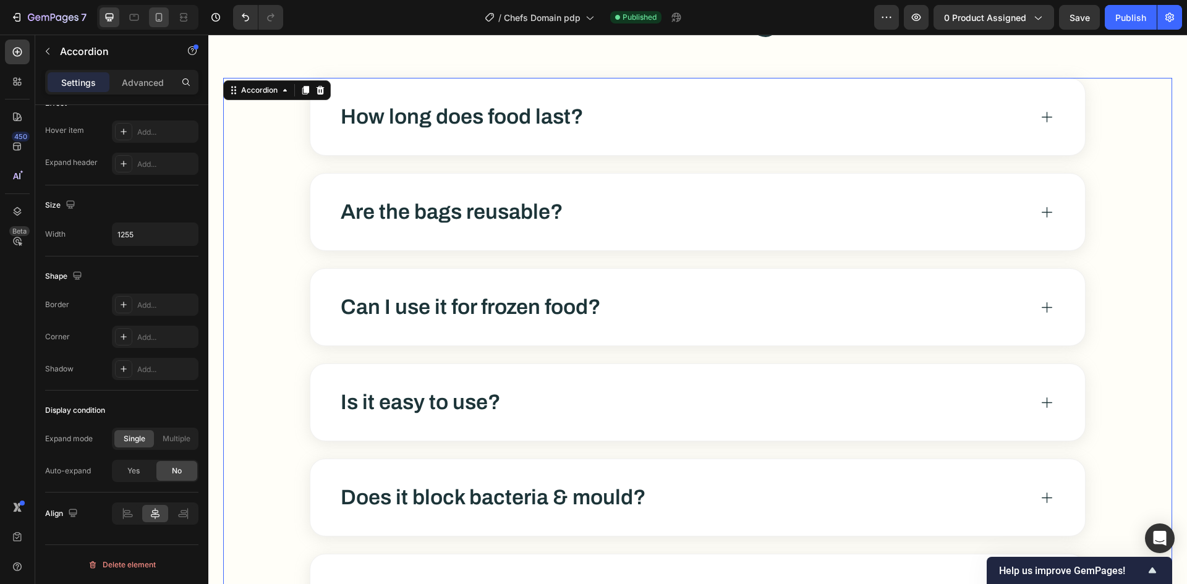
click at [161, 20] on icon at bounding box center [159, 17] width 12 height 12
type input "14"
type input "316"
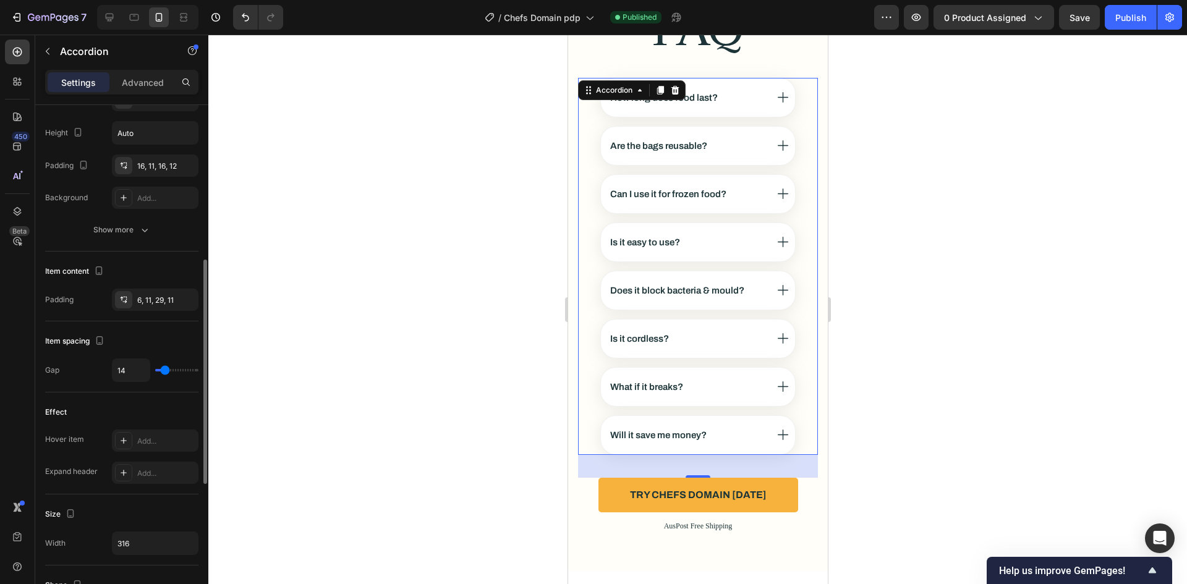
scroll to position [106, 0]
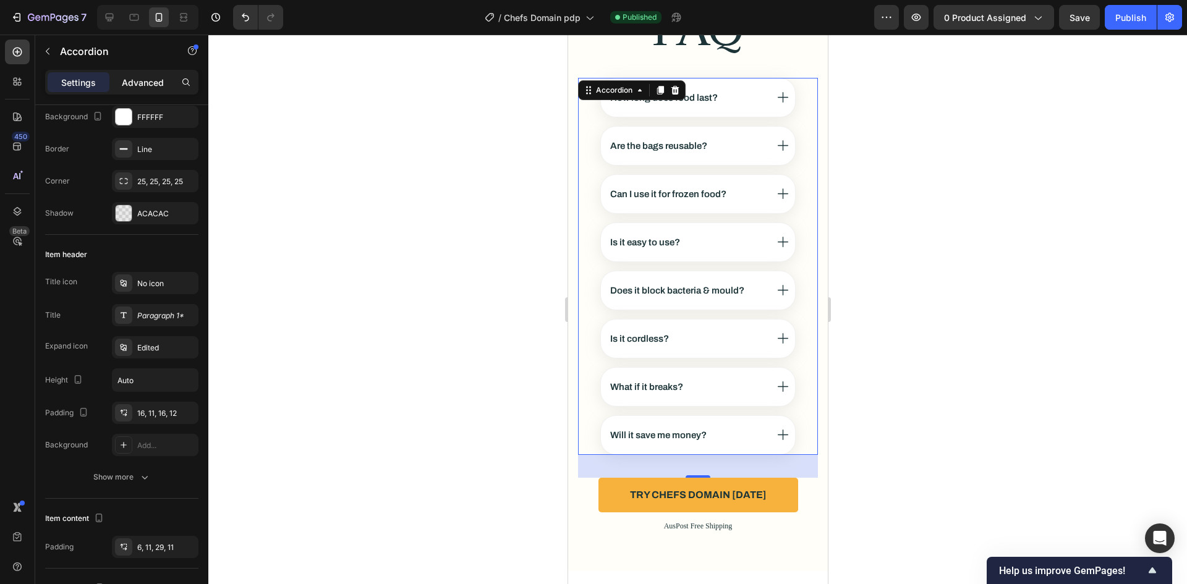
click at [143, 77] on p "Advanced" at bounding box center [143, 82] width 42 height 13
type input "100%"
type input "100"
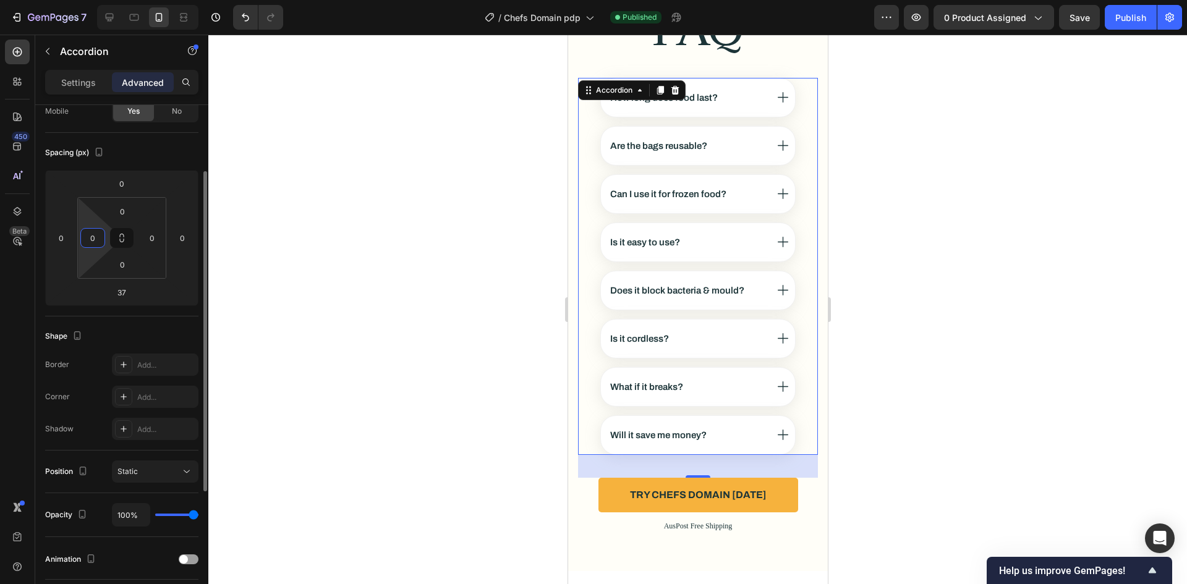
click at [93, 237] on input "0" at bounding box center [92, 238] width 19 height 19
click at [155, 240] on input "0" at bounding box center [152, 238] width 19 height 19
click at [159, 149] on div "Spacing (px)" at bounding box center [121, 153] width 153 height 20
click at [1117, 20] on div "Publish" at bounding box center [1130, 17] width 31 height 13
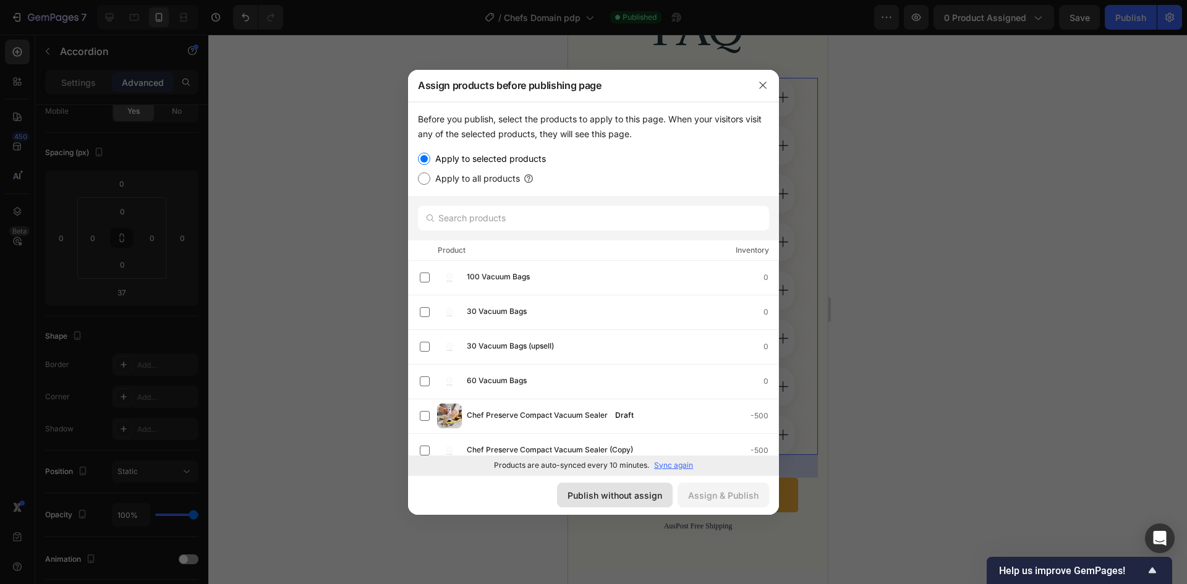
click at [624, 507] on button "Publish without assign" at bounding box center [615, 495] width 116 height 25
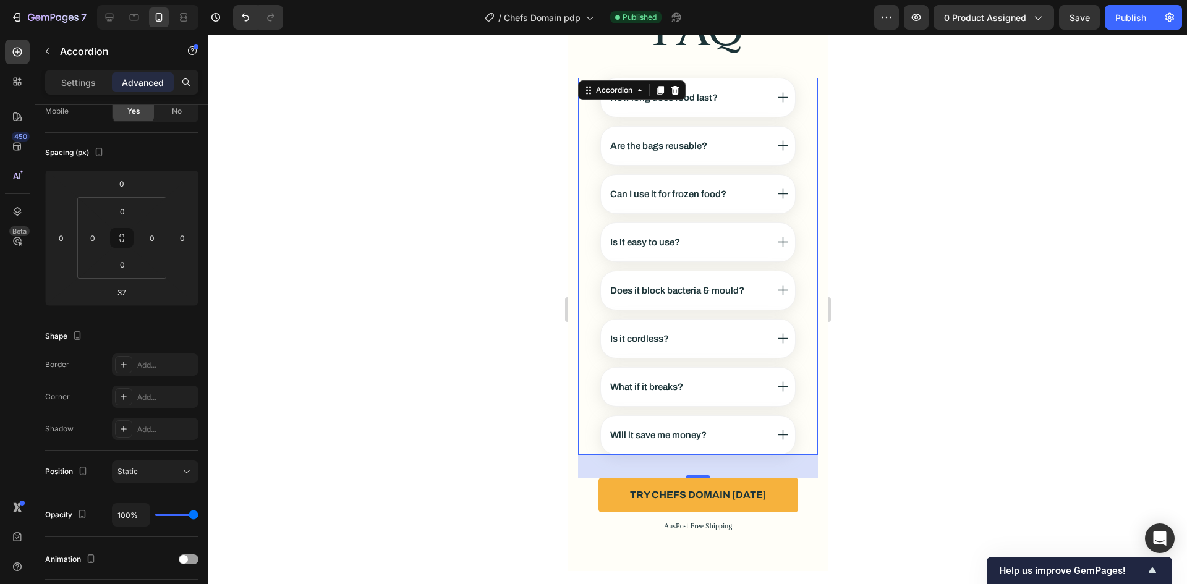
click at [276, 87] on div at bounding box center [697, 310] width 978 height 550
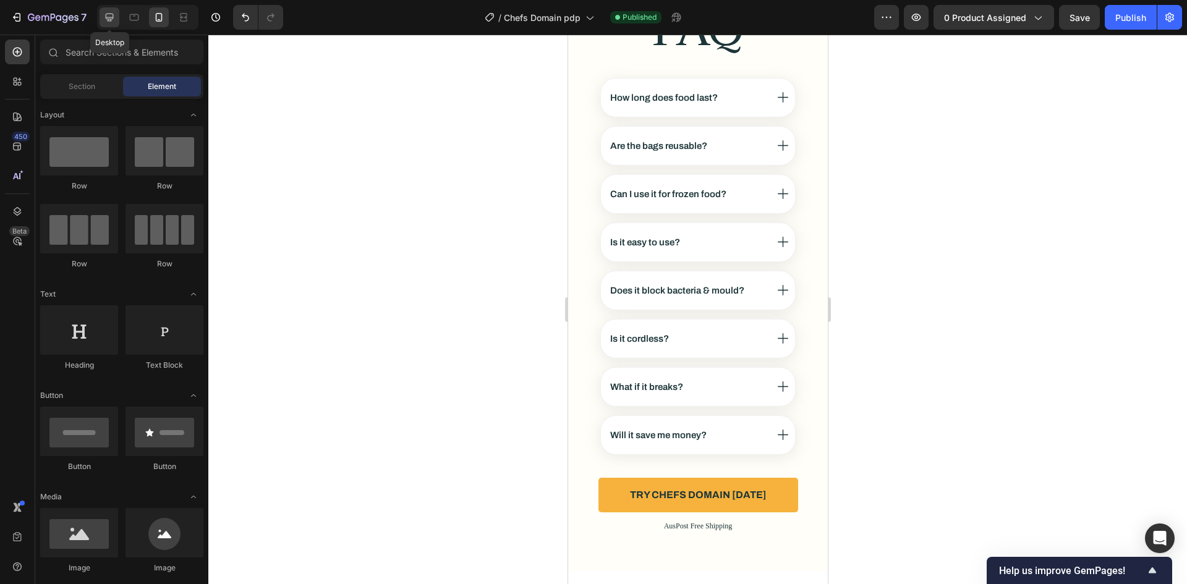
click at [112, 19] on icon at bounding box center [110, 18] width 8 height 8
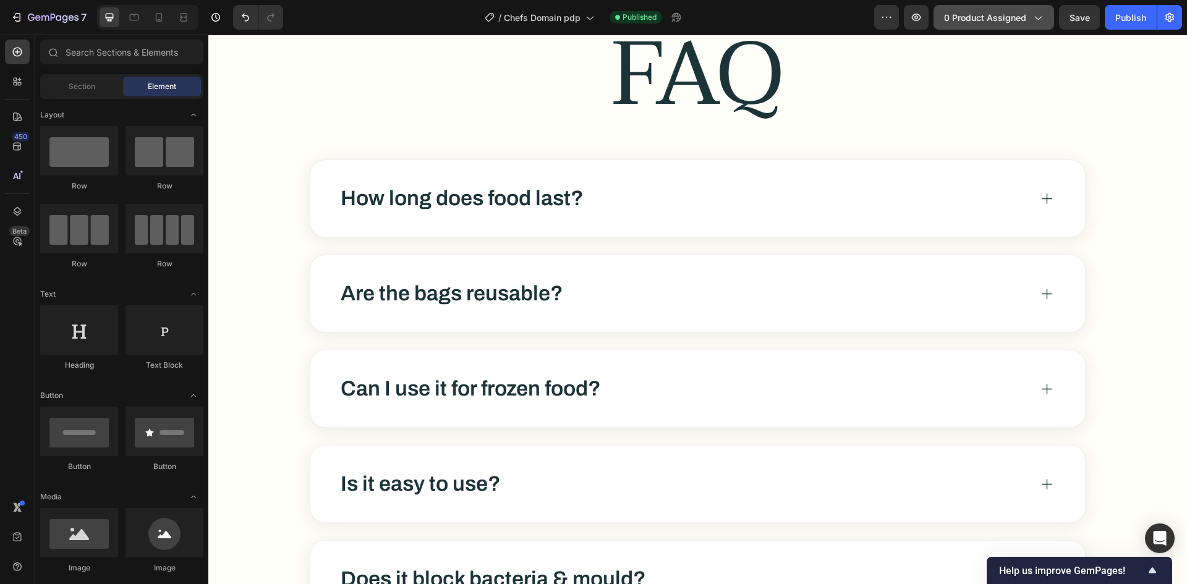
click at [994, 15] on span "0 product assigned" at bounding box center [985, 17] width 82 height 13
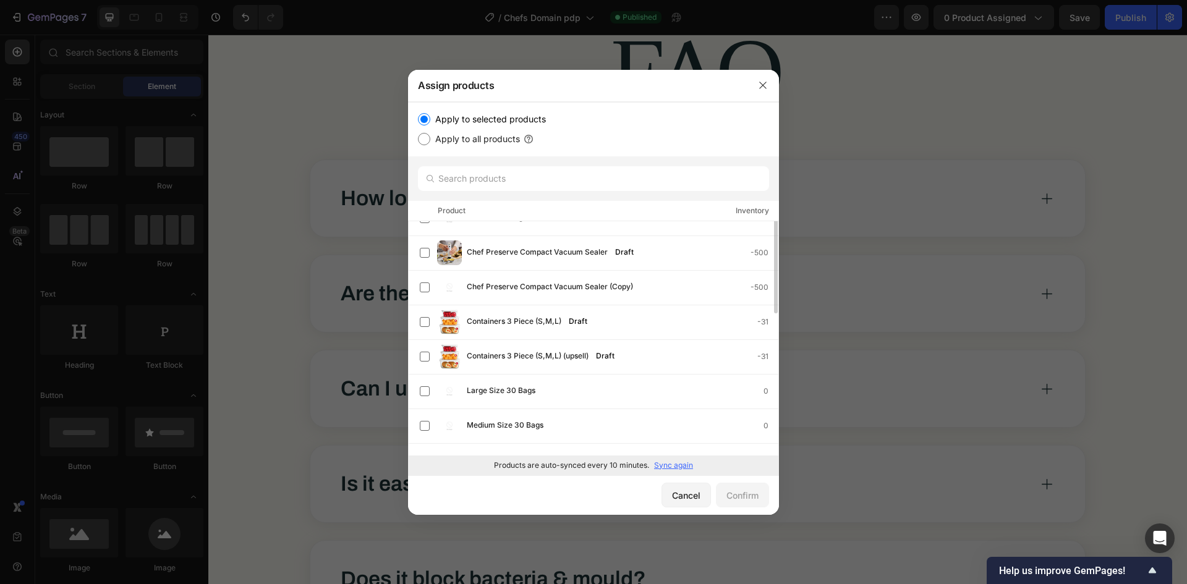
scroll to position [62, 0]
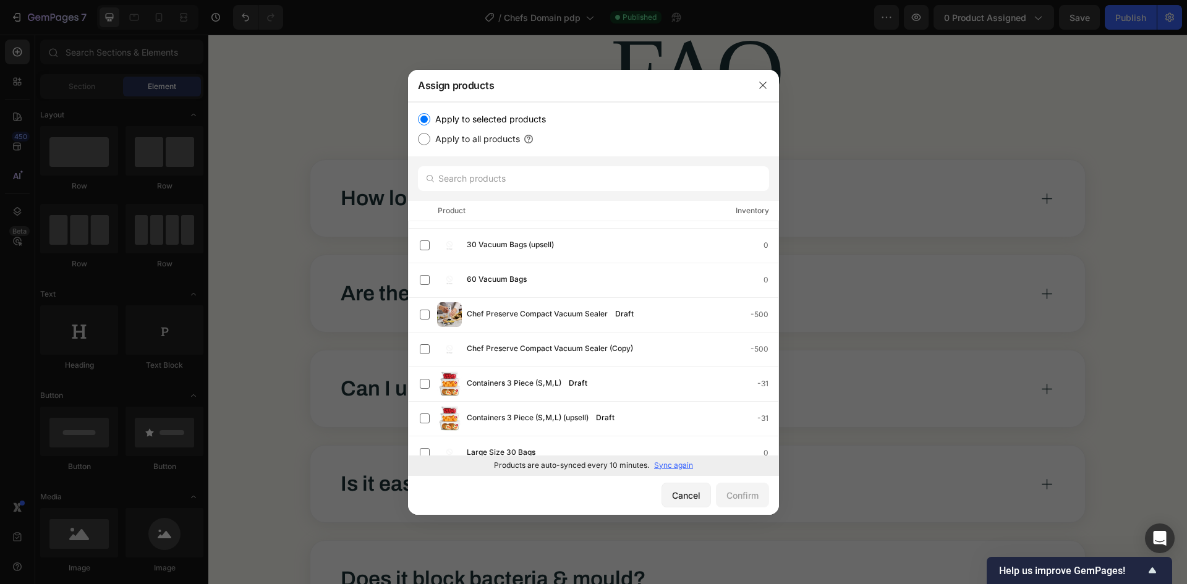
click at [285, 123] on div at bounding box center [593, 292] width 1187 height 584
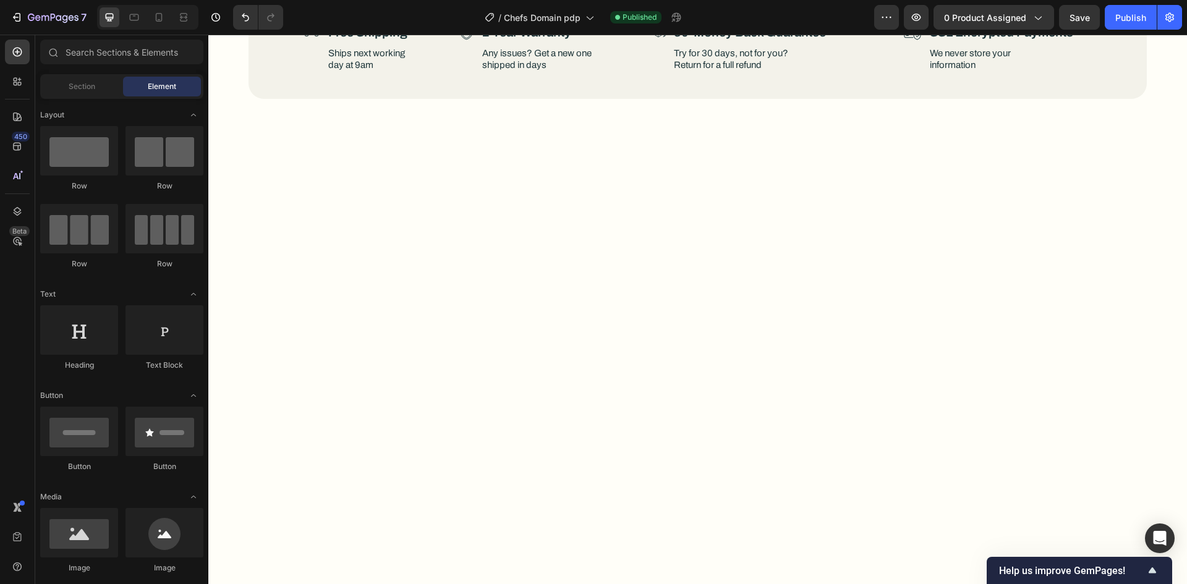
scroll to position [5509, 0]
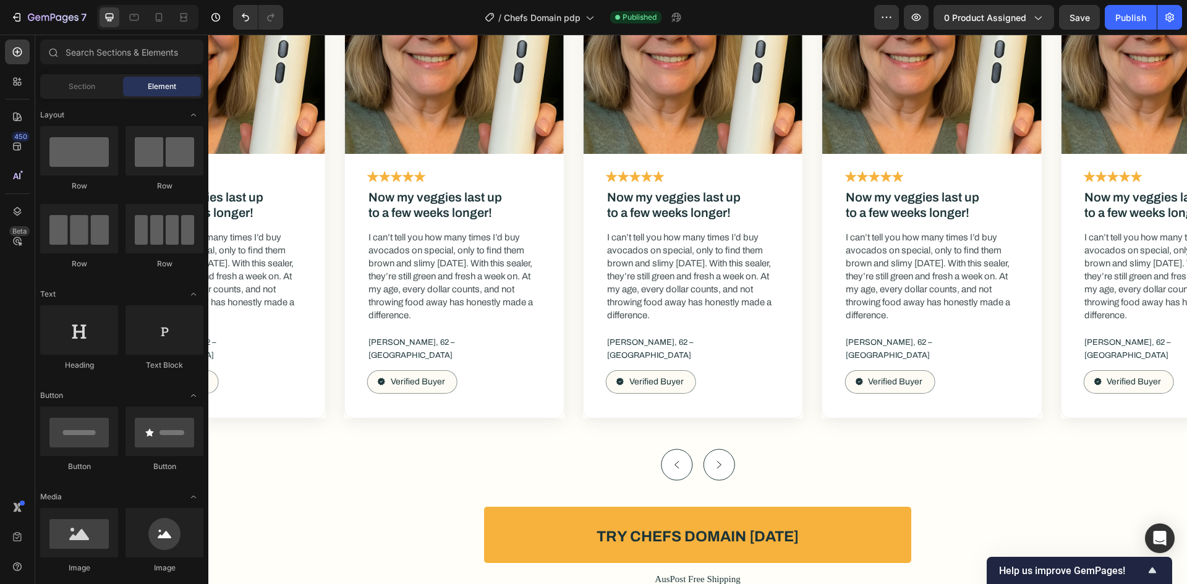
drag, startPoint x: 1186, startPoint y: 437, endPoint x: 1394, endPoint y: 68, distance: 423.4
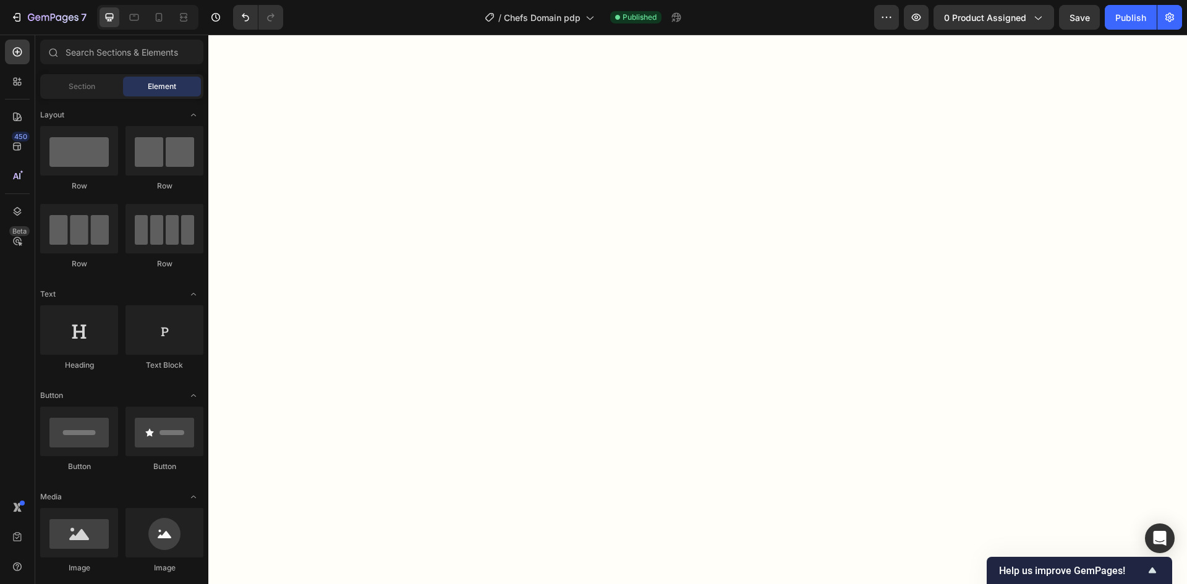
scroll to position [0, 0]
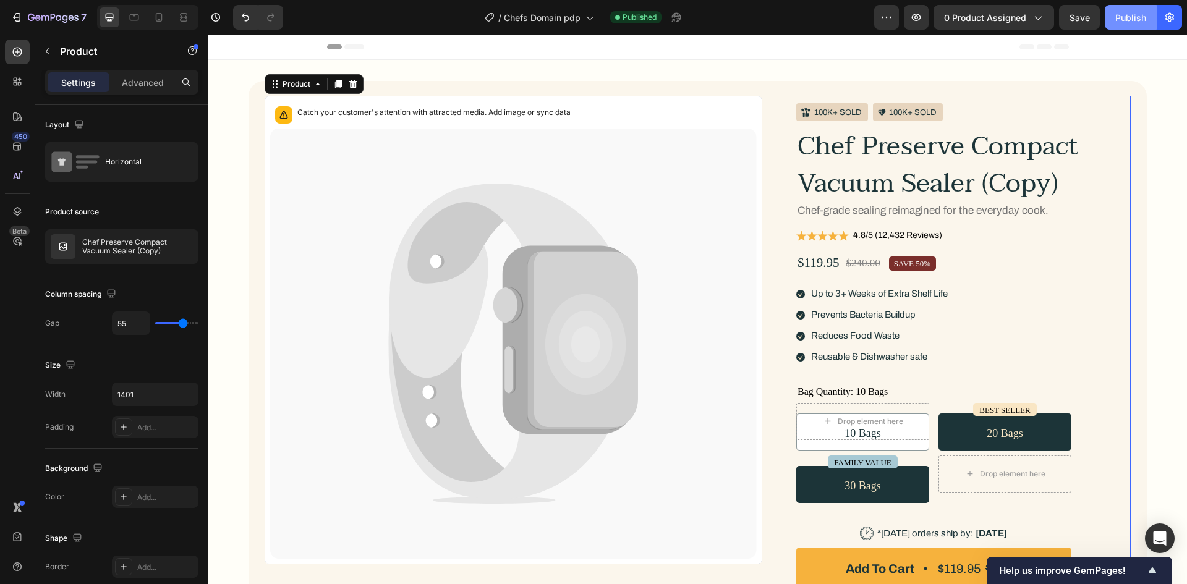
click at [1118, 12] on div "Publish" at bounding box center [1130, 17] width 31 height 13
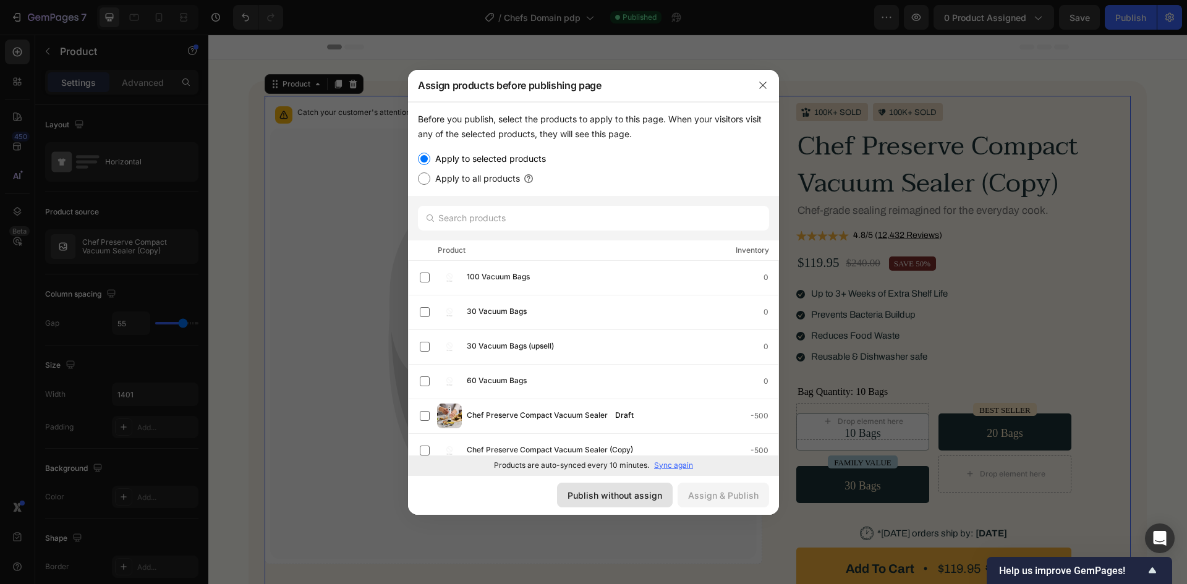
click at [613, 499] on div "Publish without assign" at bounding box center [614, 495] width 95 height 13
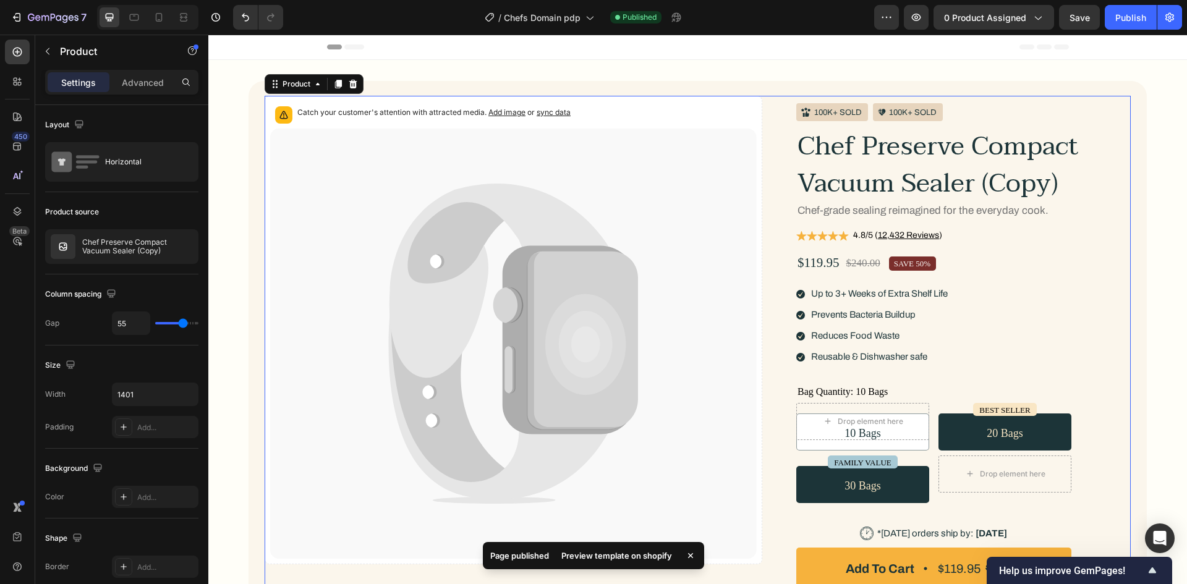
click at [624, 553] on div "Preview template on shopify" at bounding box center [616, 555] width 125 height 17
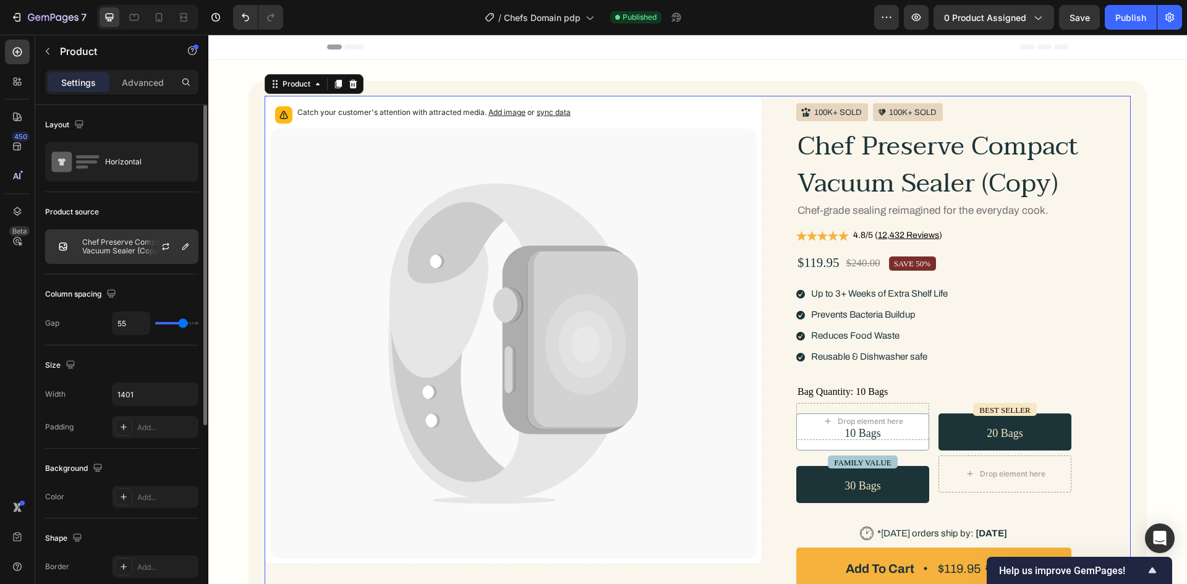
click at [123, 244] on p "Chef Preserve Compact Vacuum Sealer (Copy)" at bounding box center [137, 246] width 111 height 17
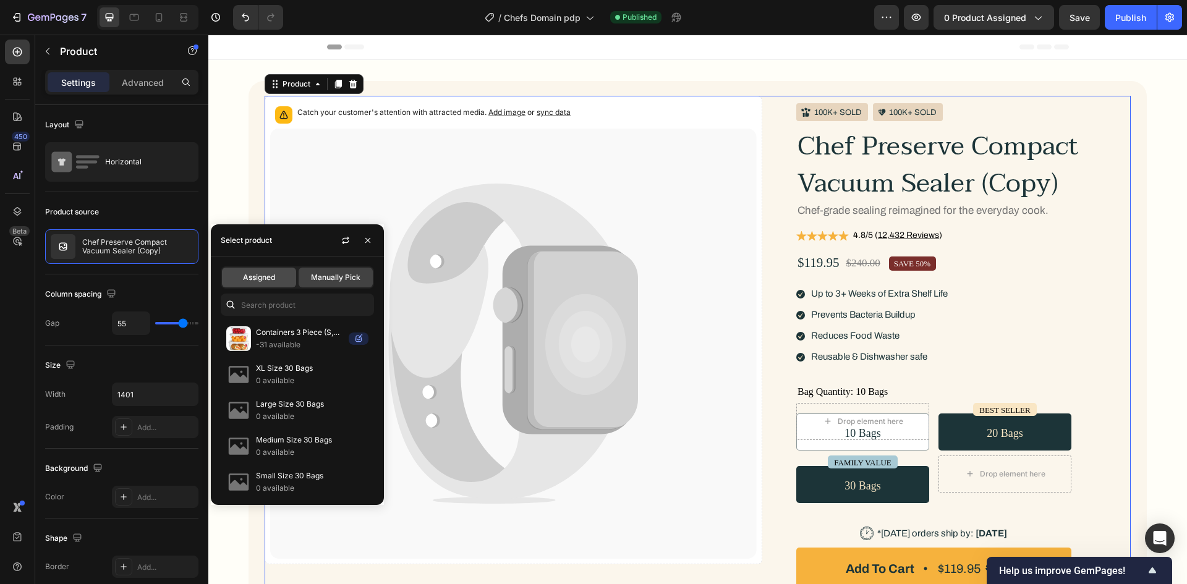
click at [264, 279] on span "Assigned" at bounding box center [259, 277] width 32 height 11
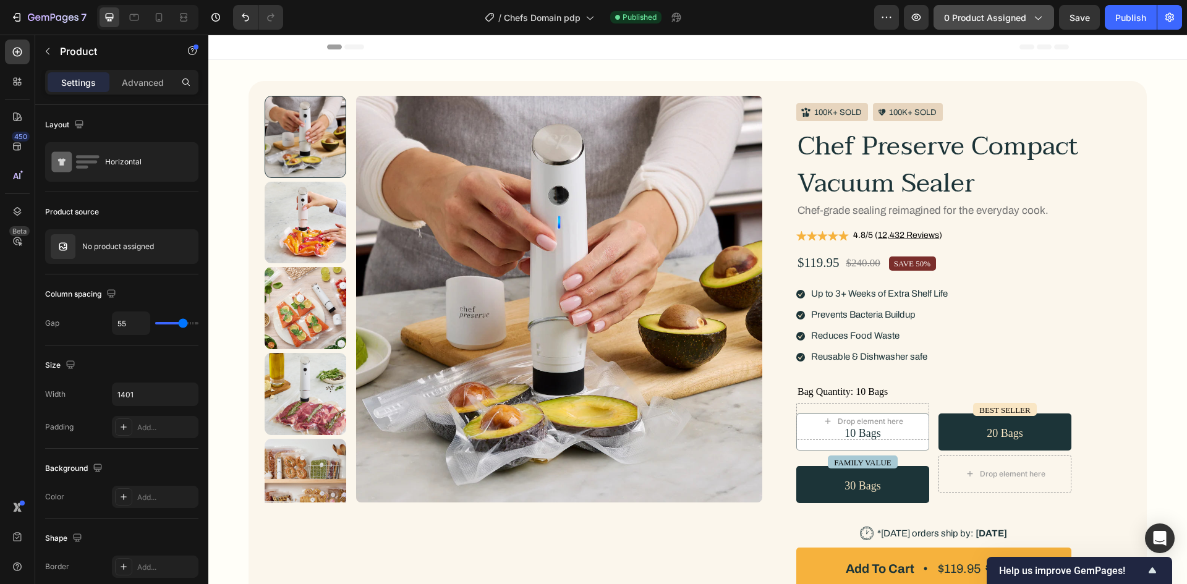
click at [986, 17] on span "0 product assigned" at bounding box center [985, 17] width 82 height 13
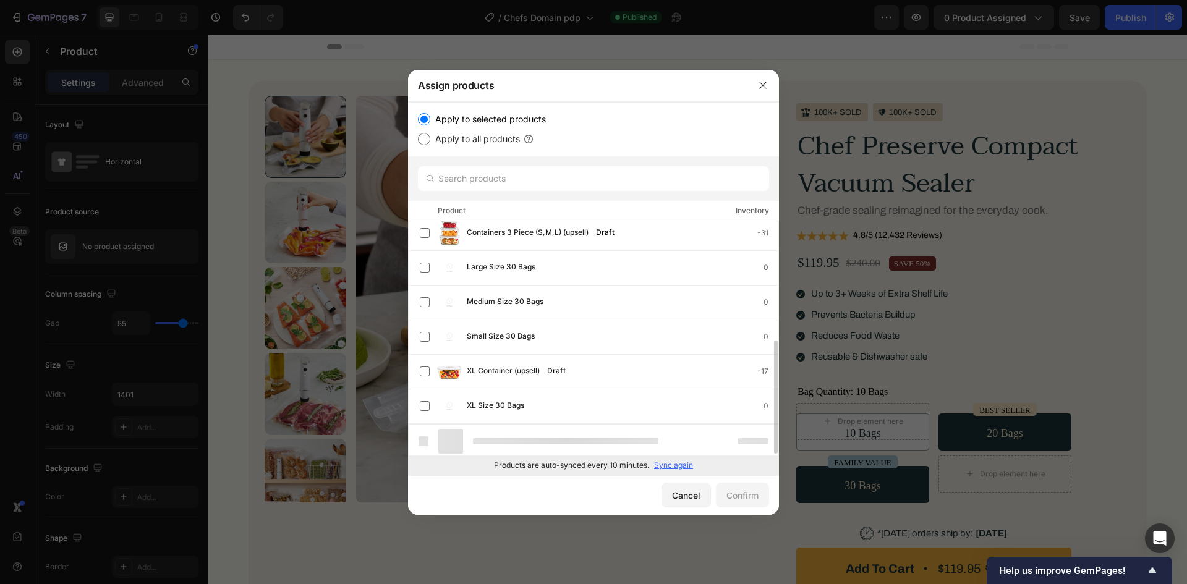
scroll to position [216, 0]
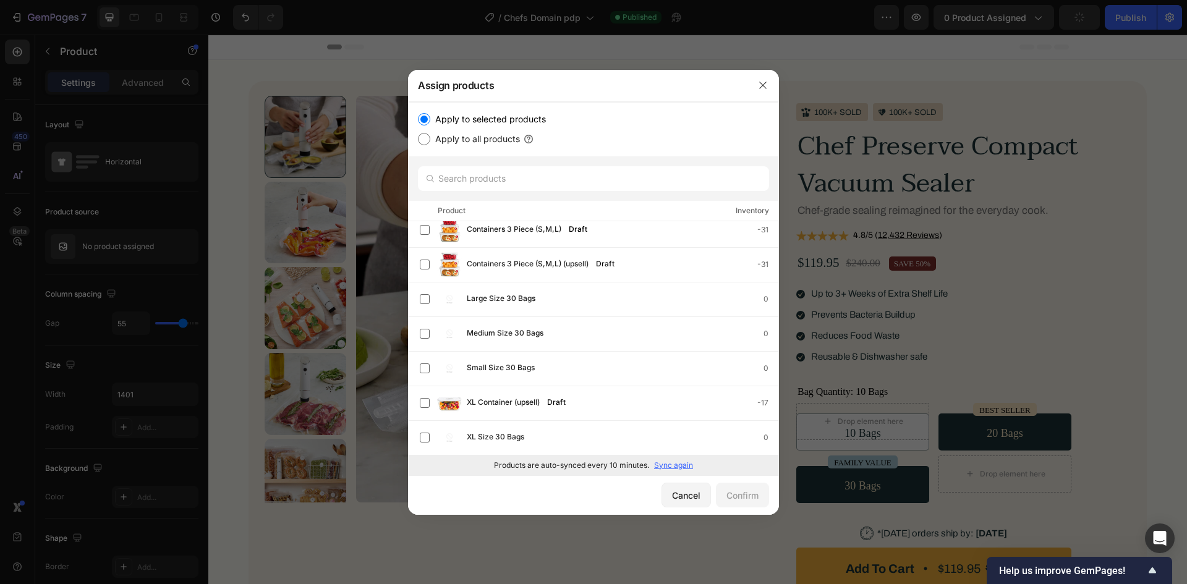
click at [1113, 49] on div at bounding box center [593, 292] width 1187 height 584
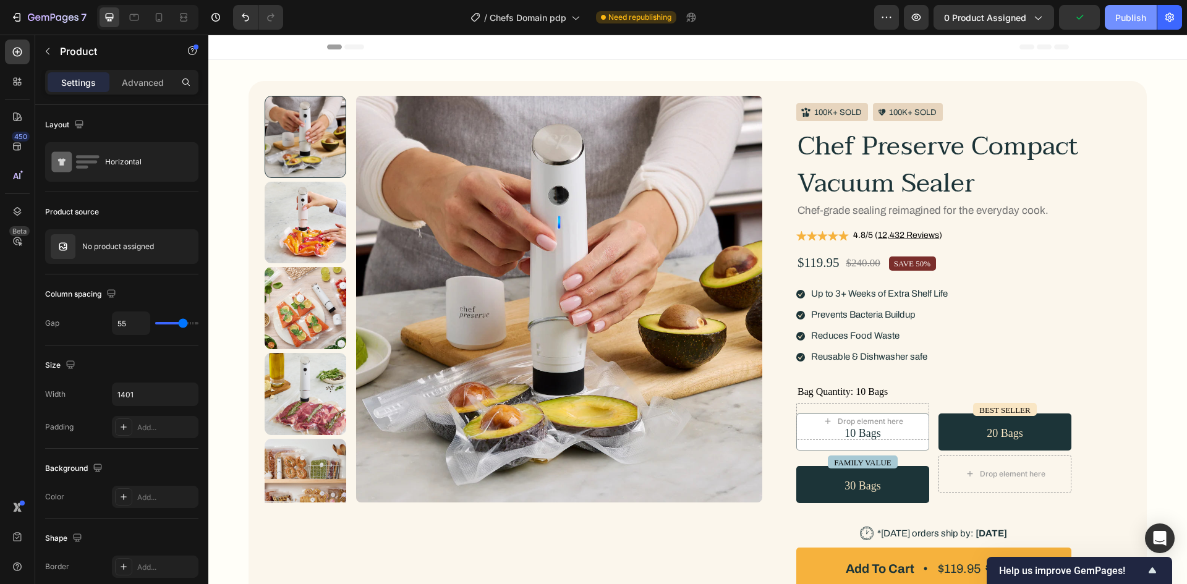
click at [1133, 19] on div "Publish" at bounding box center [1130, 17] width 31 height 13
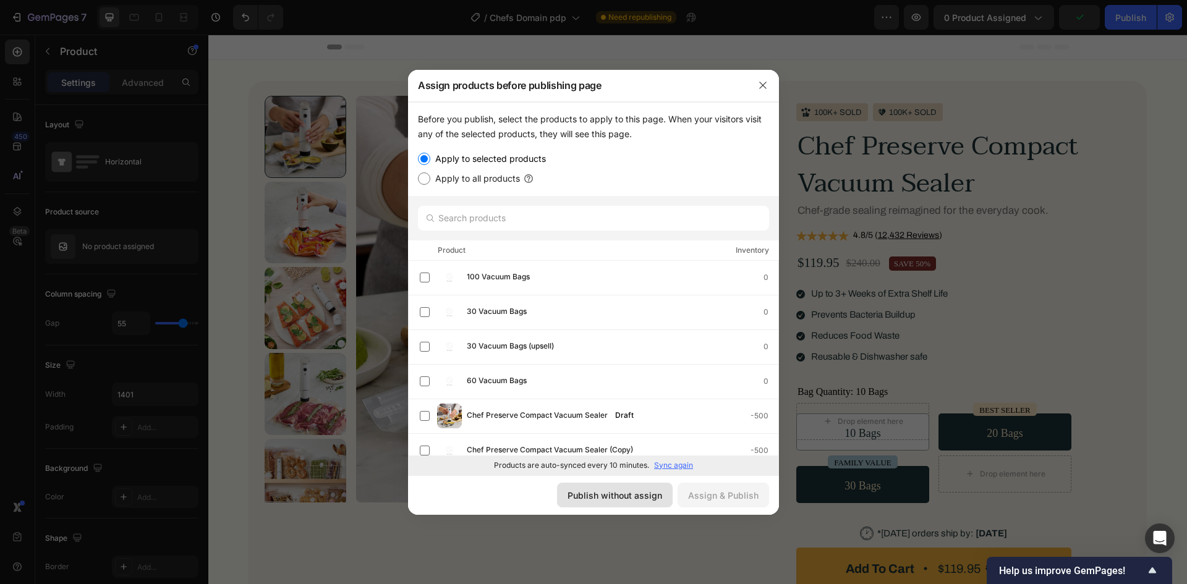
click at [607, 499] on div "Publish without assign" at bounding box center [614, 495] width 95 height 13
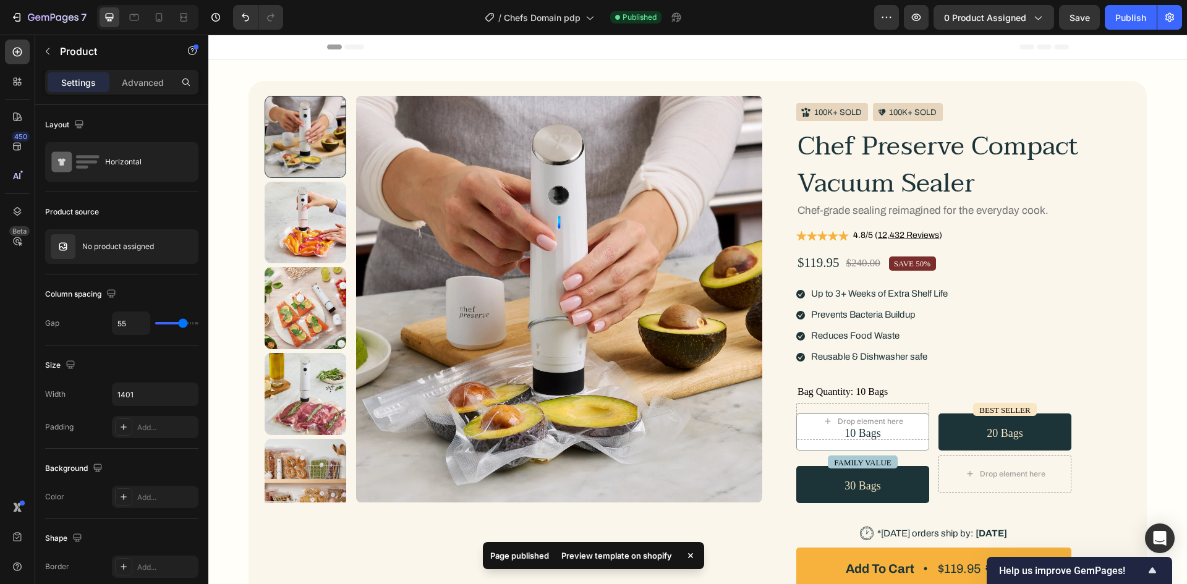
click at [600, 554] on div "Preview template on shopify" at bounding box center [616, 555] width 125 height 17
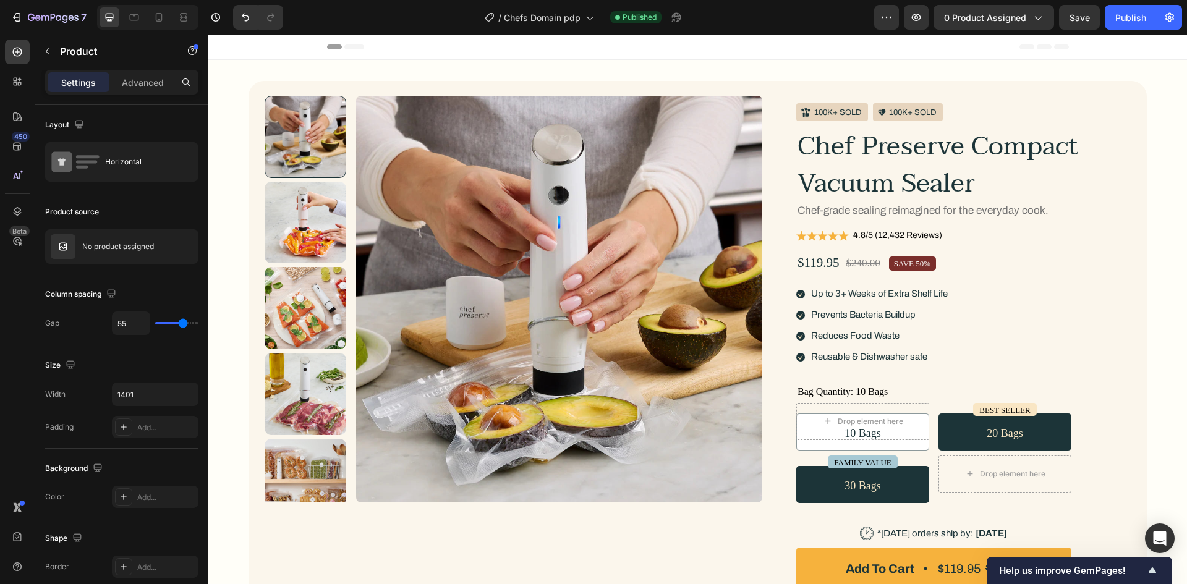
click at [1028, 15] on div "0 product assigned" at bounding box center [994, 17] width 100 height 13
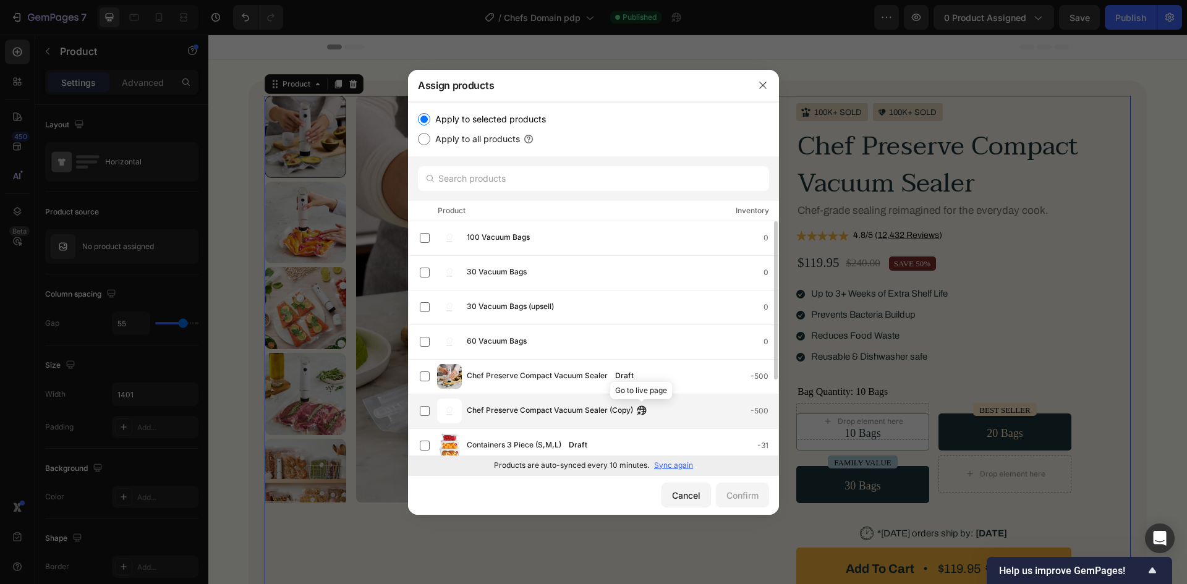
click at [643, 409] on icon "button" at bounding box center [641, 410] width 9 height 9
click at [559, 410] on span "Chef Preserve Compact Vacuum Sealer (Copy)" at bounding box center [550, 411] width 166 height 14
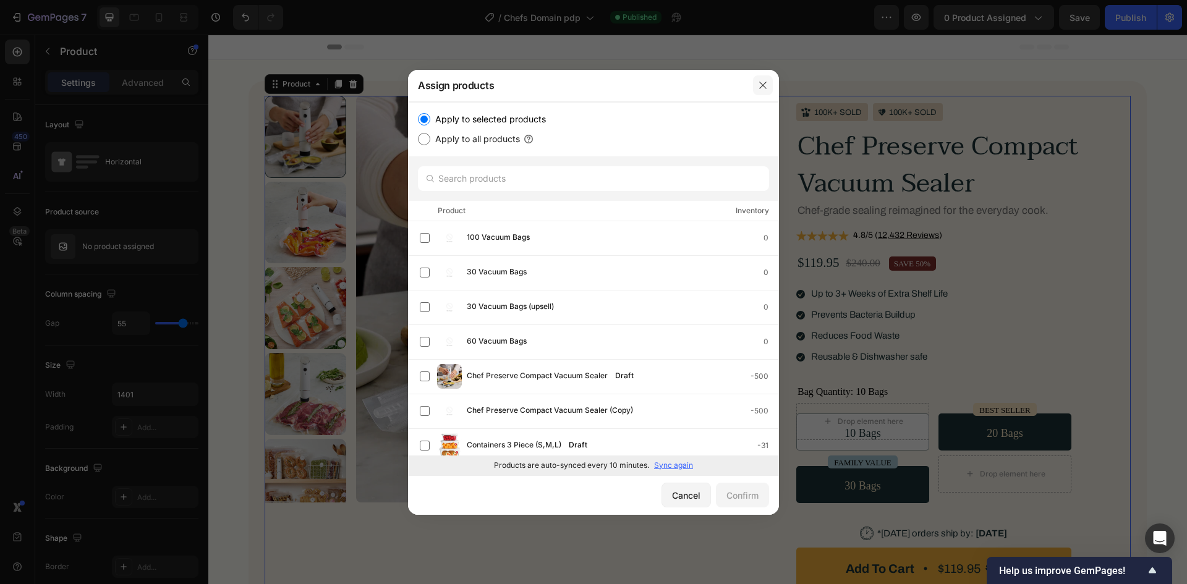
click at [767, 90] on button "button" at bounding box center [763, 85] width 20 height 20
